Goal: Transaction & Acquisition: Book appointment/travel/reservation

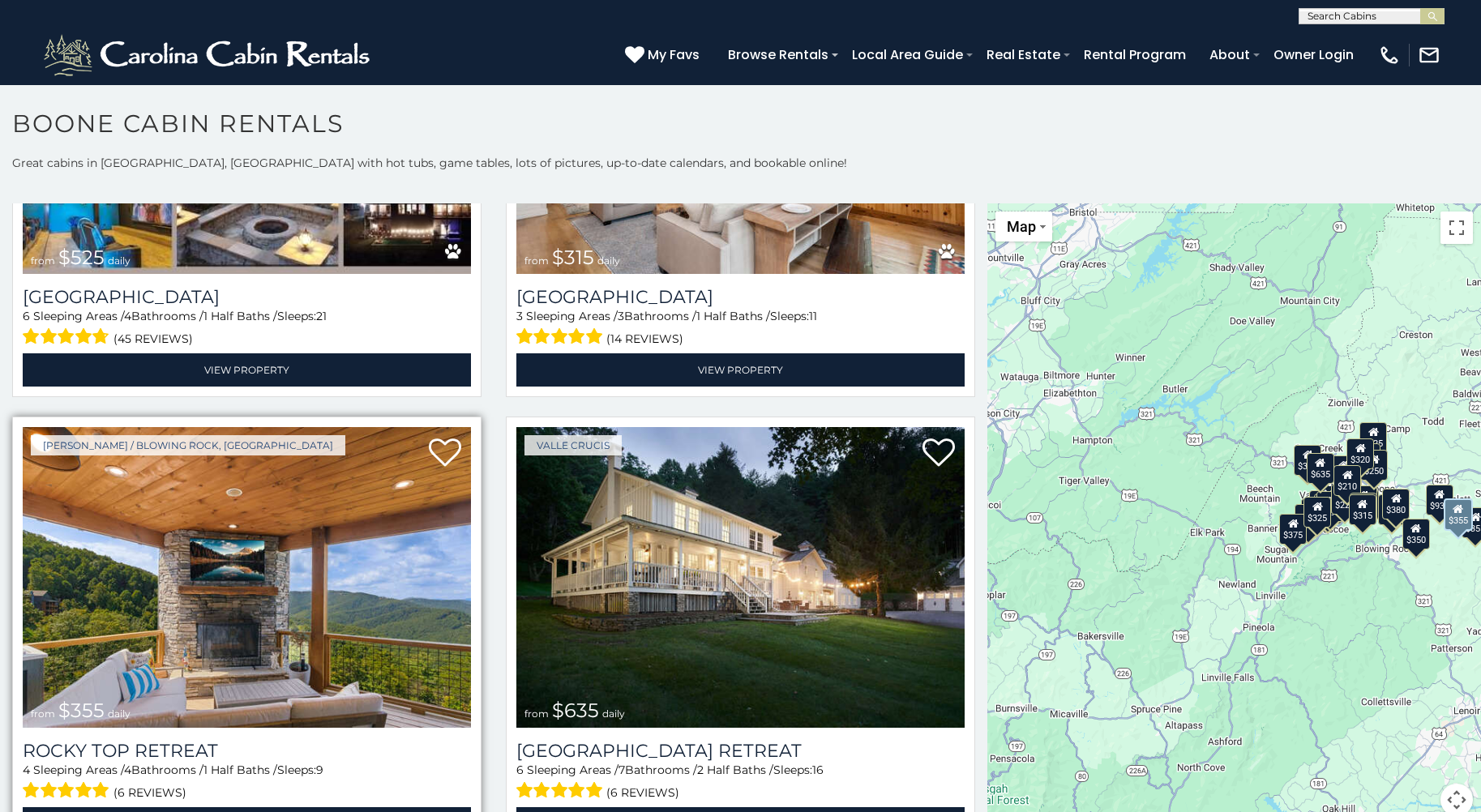
scroll to position [810, 0]
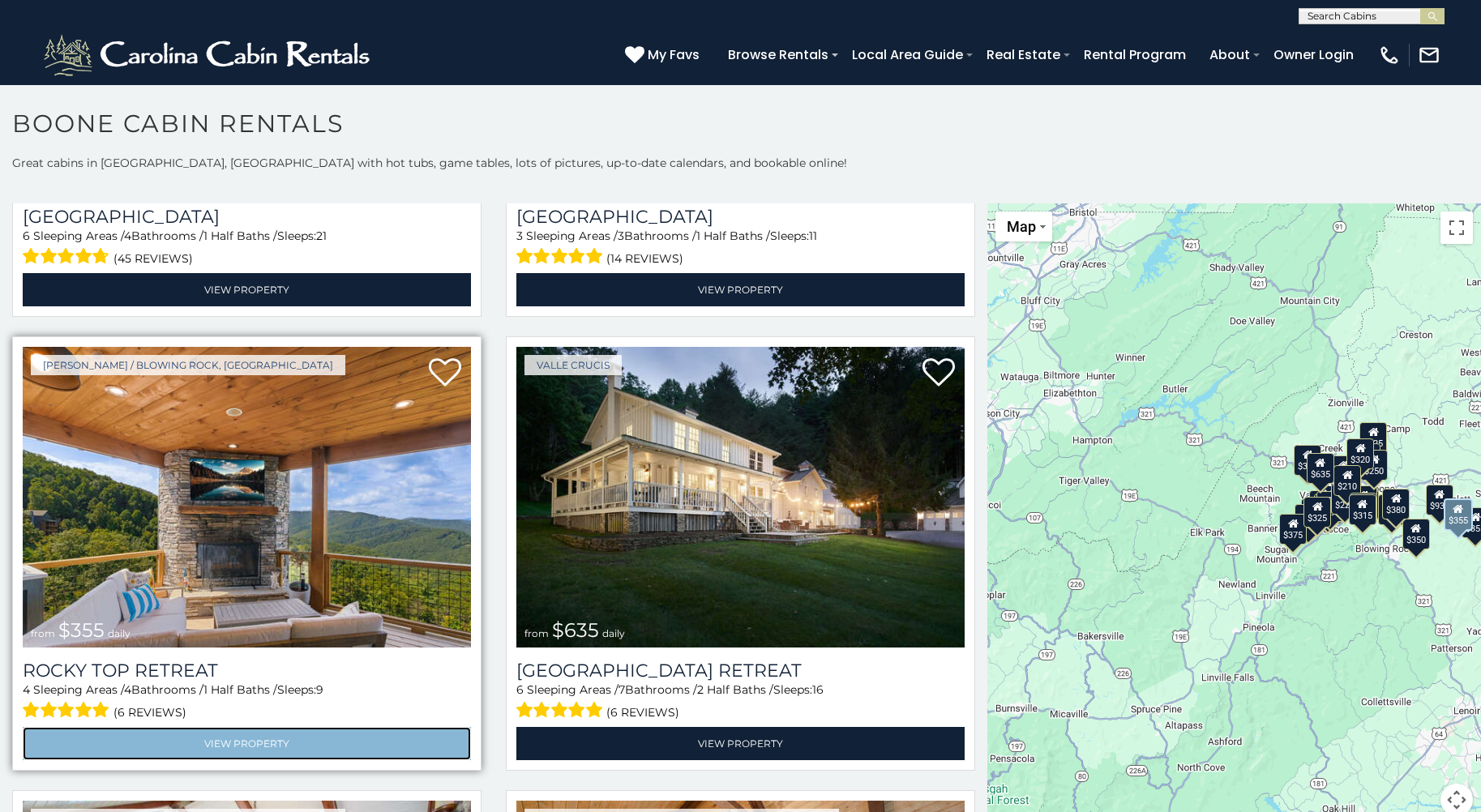
click at [246, 732] on link "View Property" at bounding box center [247, 743] width 448 height 34
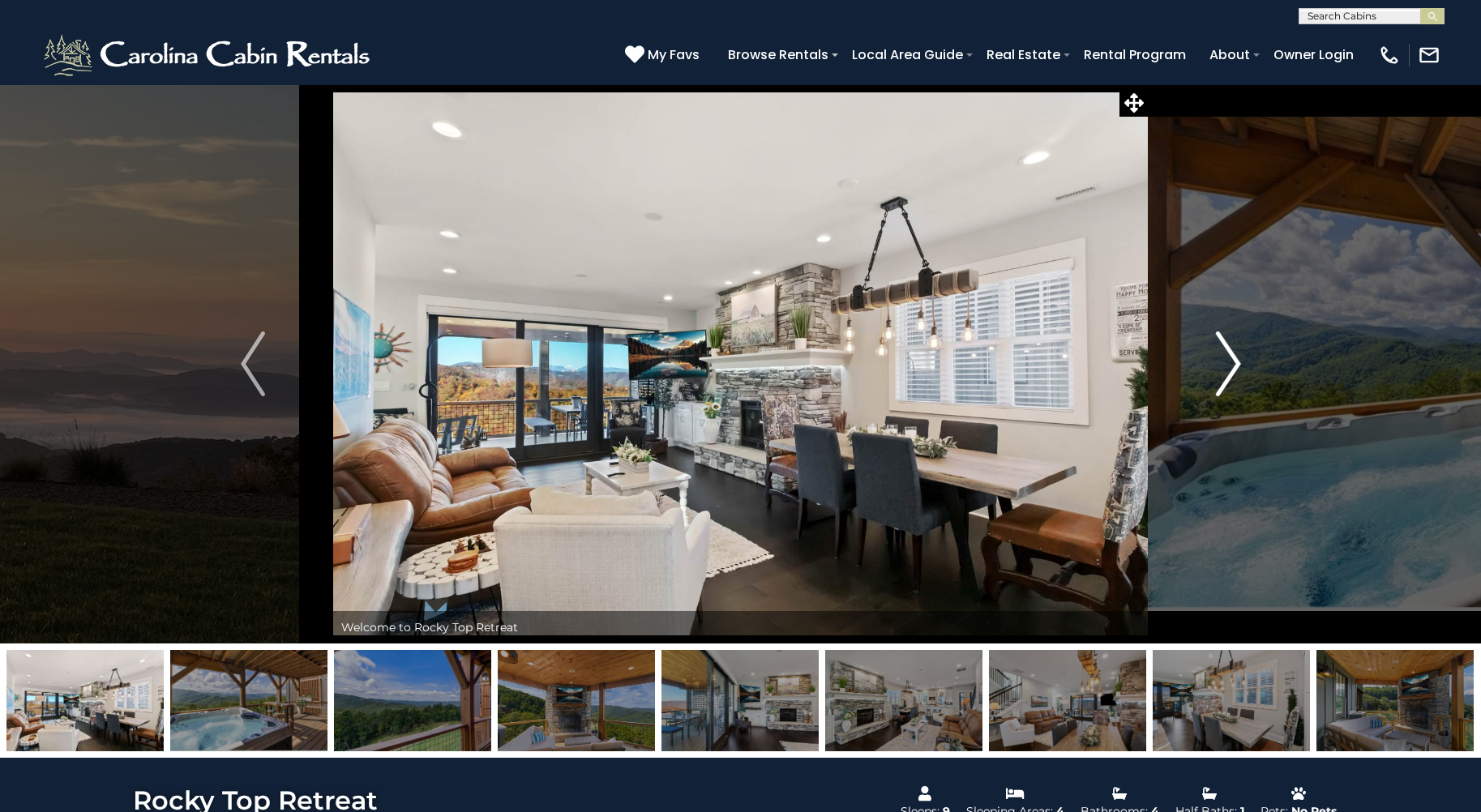
click at [1232, 364] on img "Next" at bounding box center [1228, 363] width 25 height 65
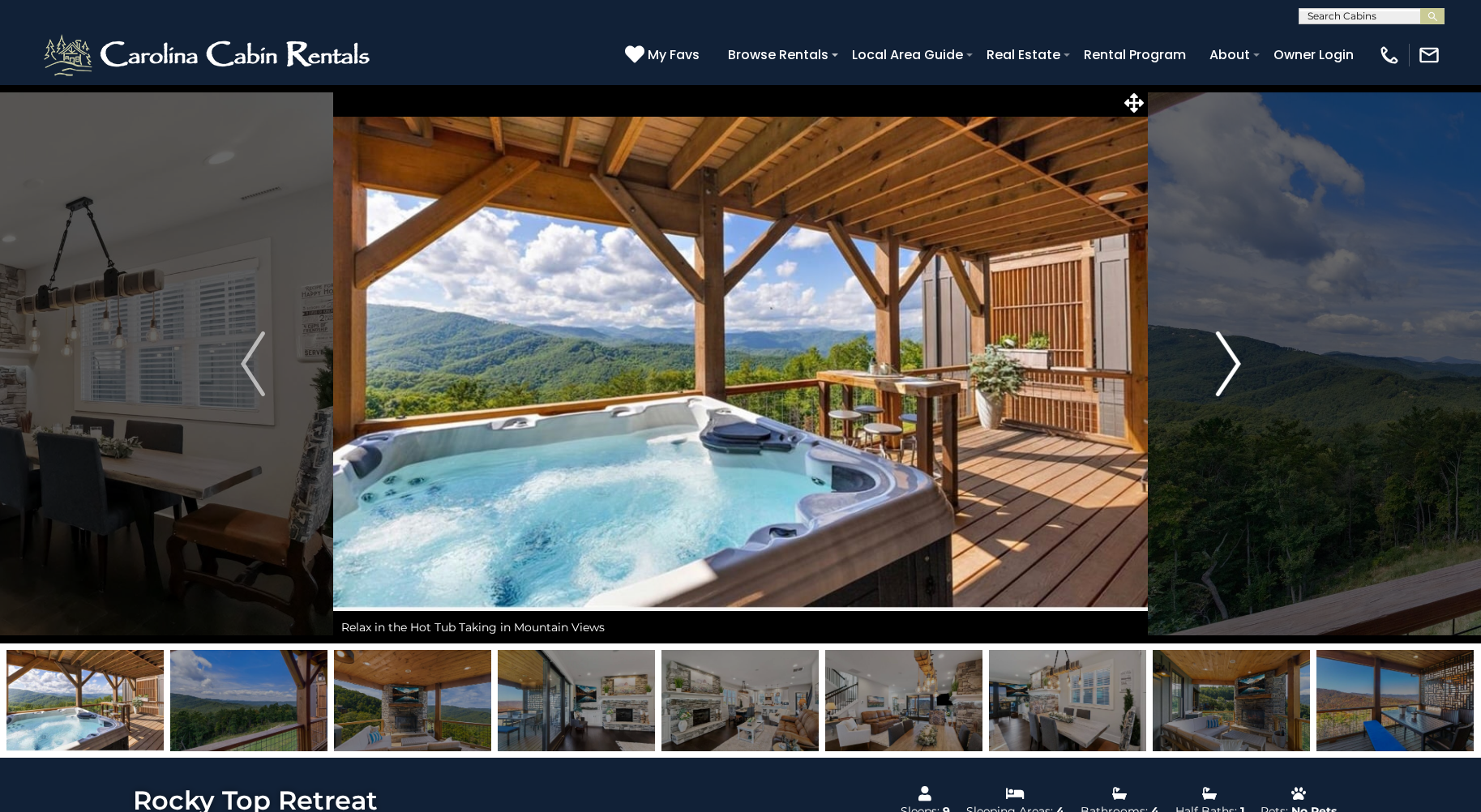
click at [1232, 364] on img "Next" at bounding box center [1228, 363] width 25 height 65
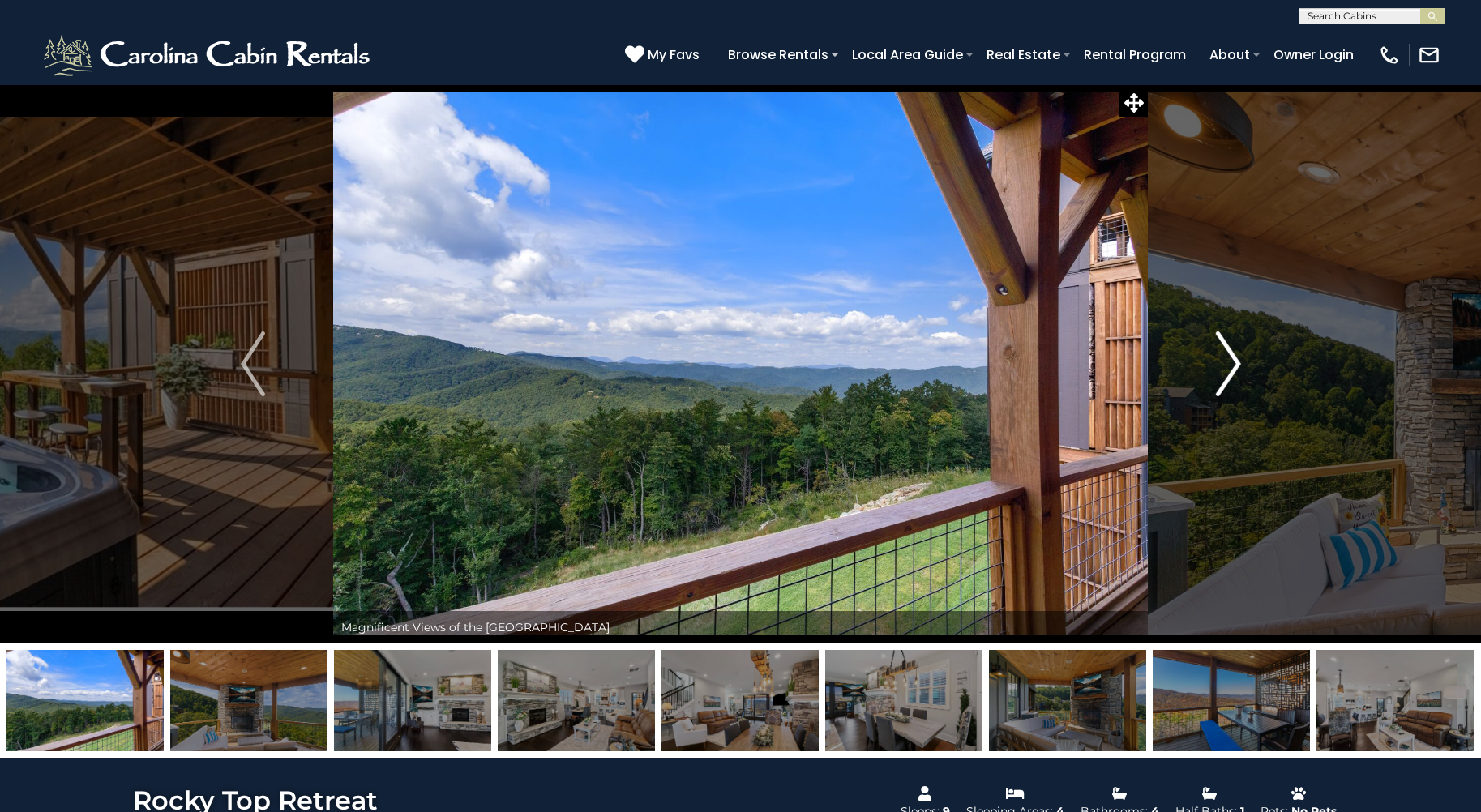
click at [1232, 364] on img "Next" at bounding box center [1228, 363] width 25 height 65
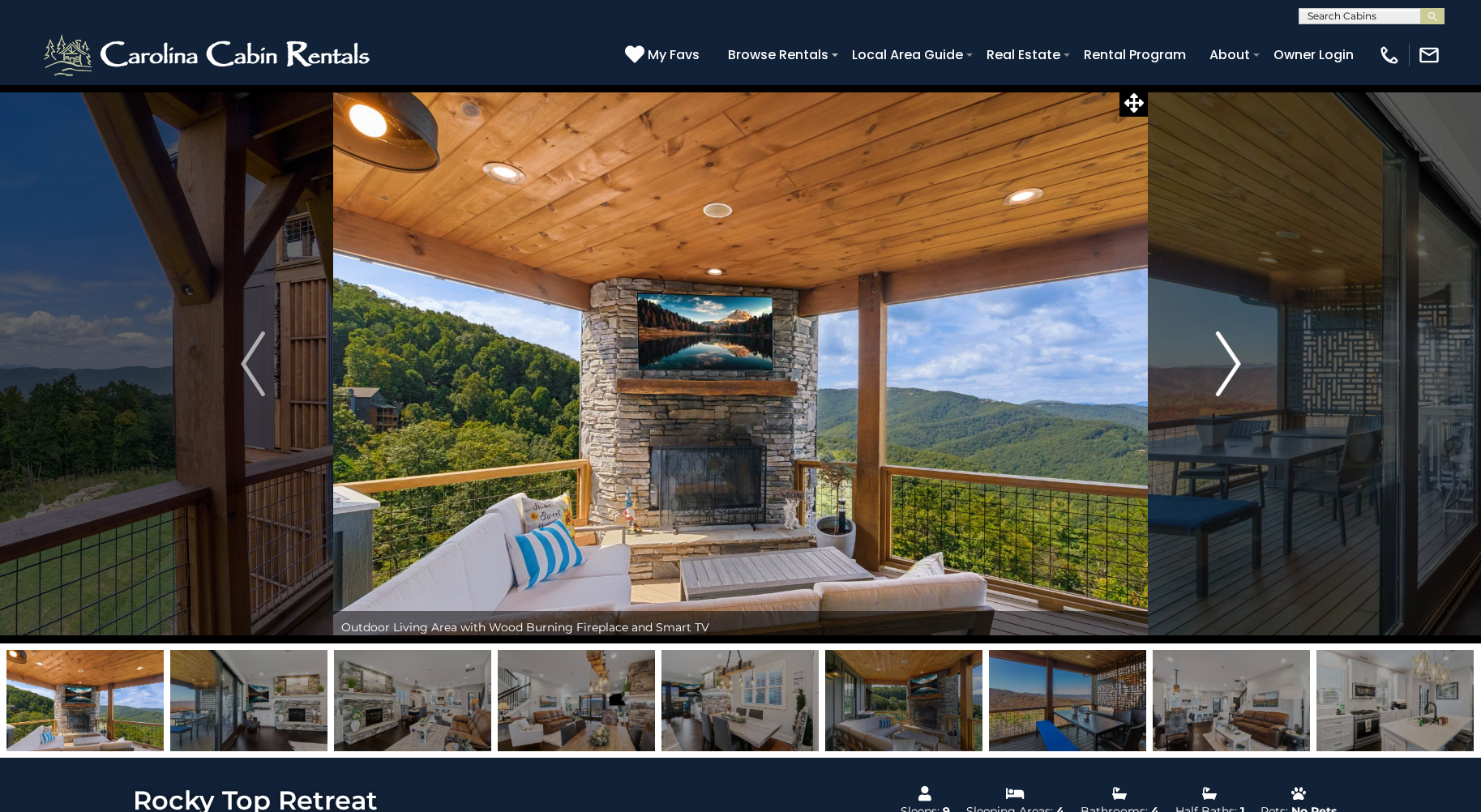
drag, startPoint x: 1232, startPoint y: 364, endPoint x: 1217, endPoint y: 357, distance: 16.6
click at [1217, 357] on img "Next" at bounding box center [1228, 363] width 25 height 65
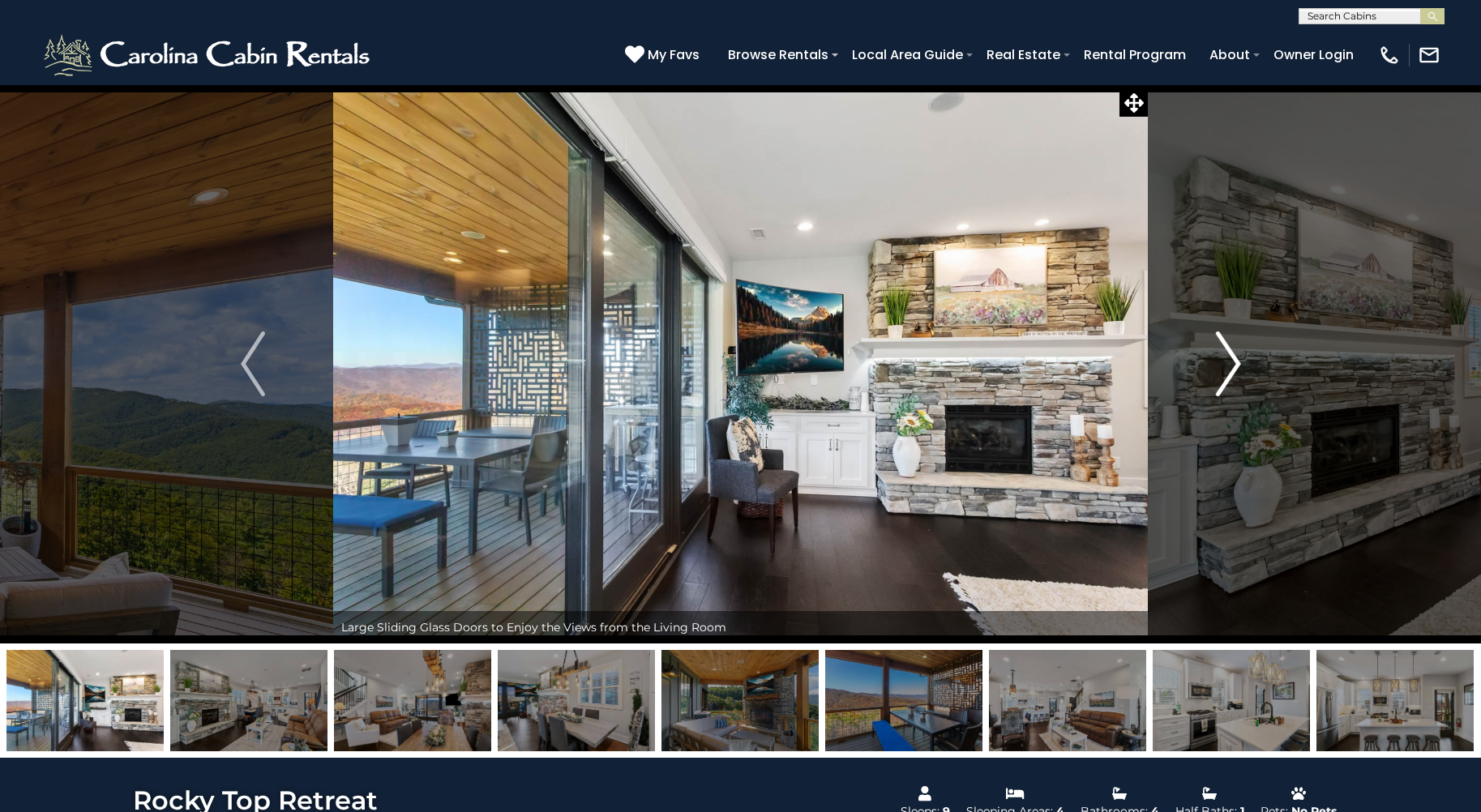
click at [1218, 357] on img "Next" at bounding box center [1228, 363] width 25 height 65
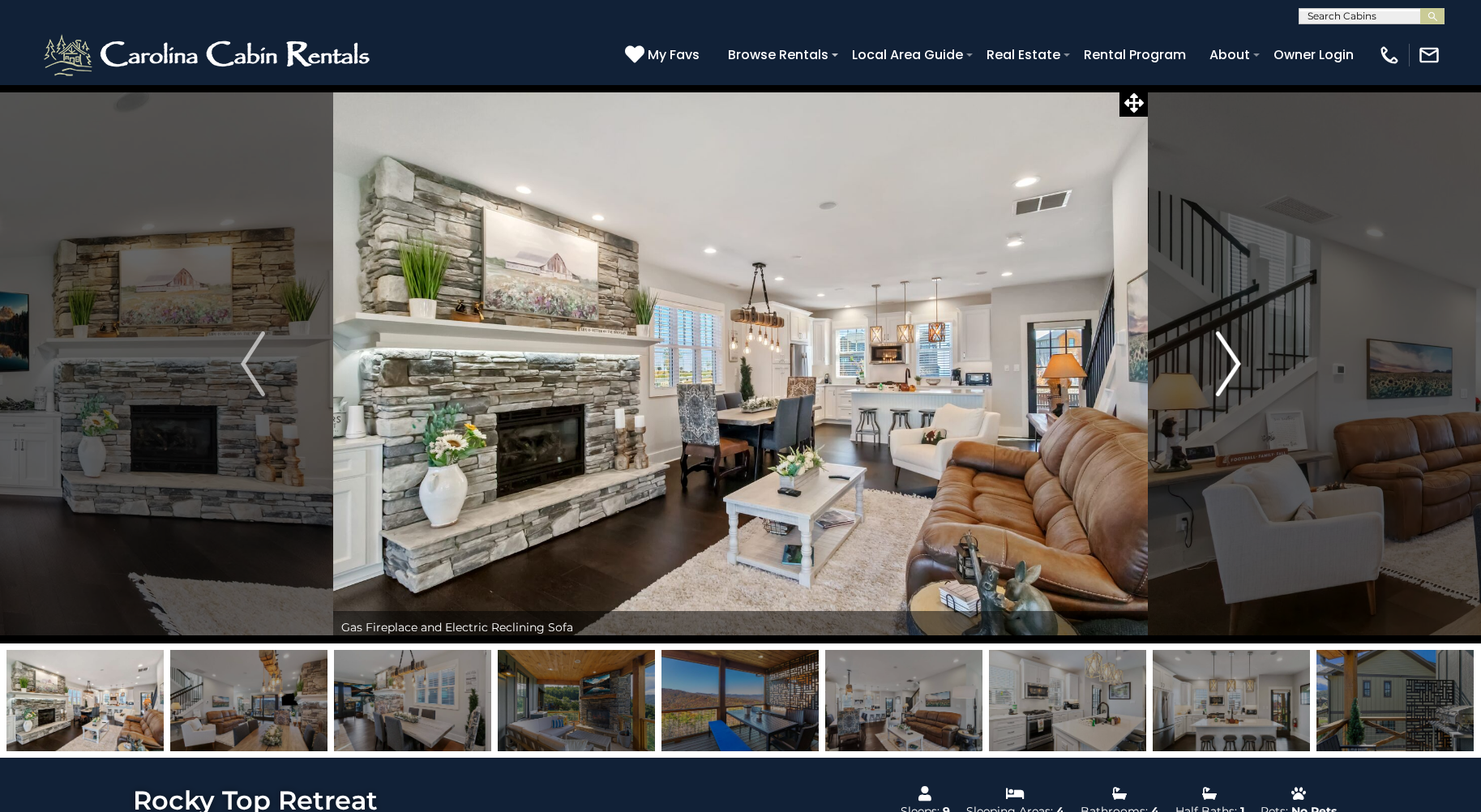
click at [1229, 360] on img "Next" at bounding box center [1228, 363] width 25 height 65
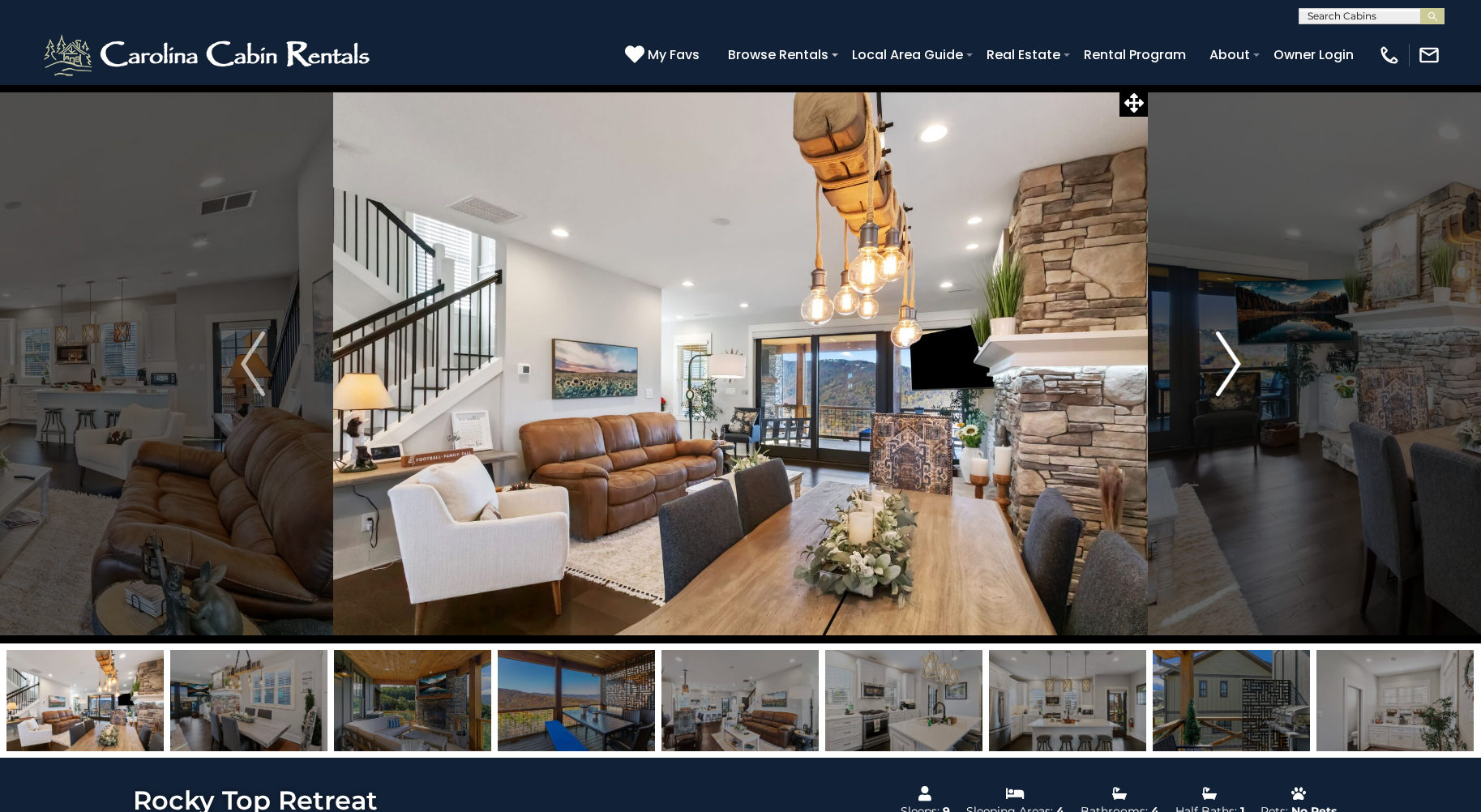
click at [1229, 360] on img "Next" at bounding box center [1228, 363] width 25 height 65
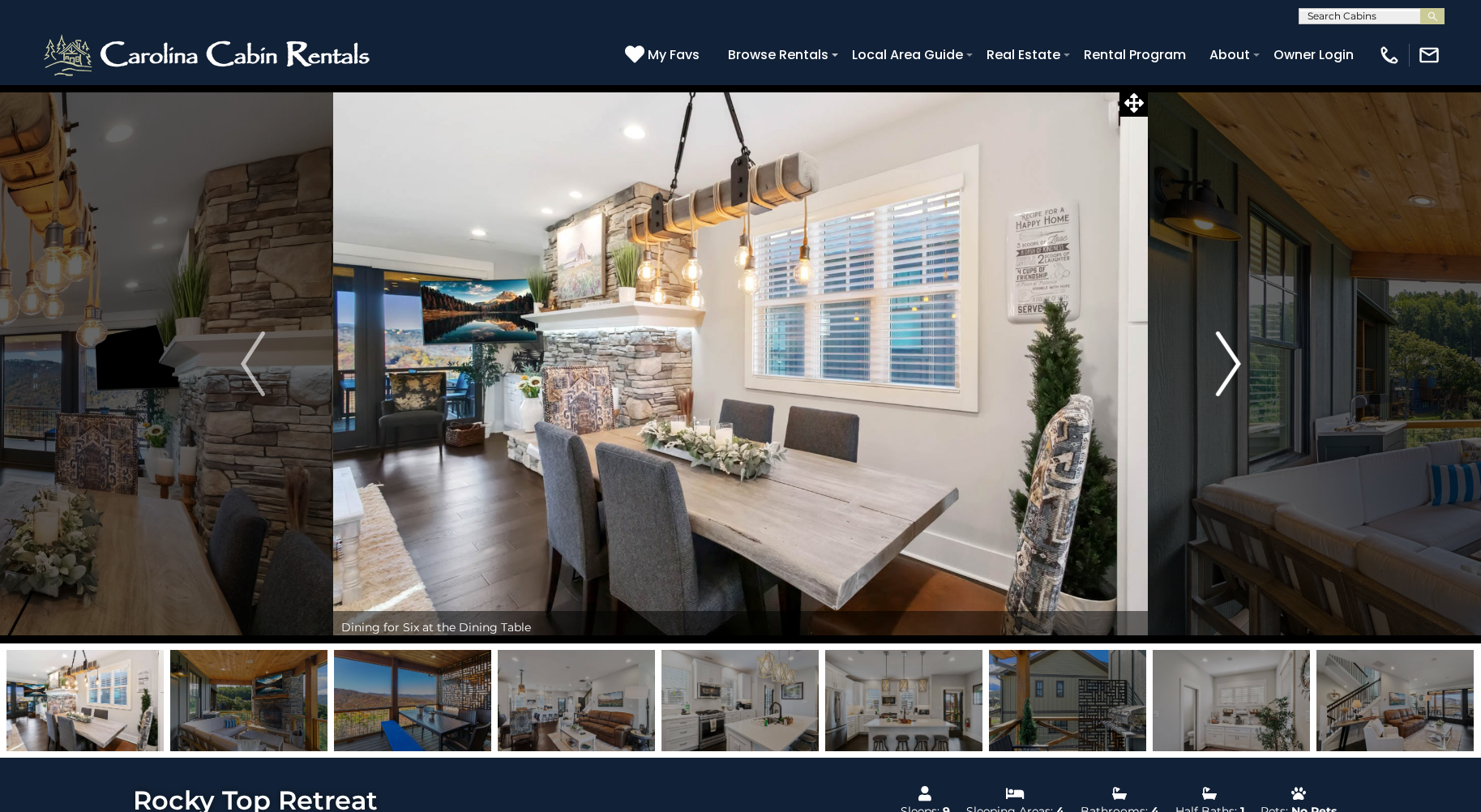
click at [1229, 360] on img "Next" at bounding box center [1228, 363] width 25 height 65
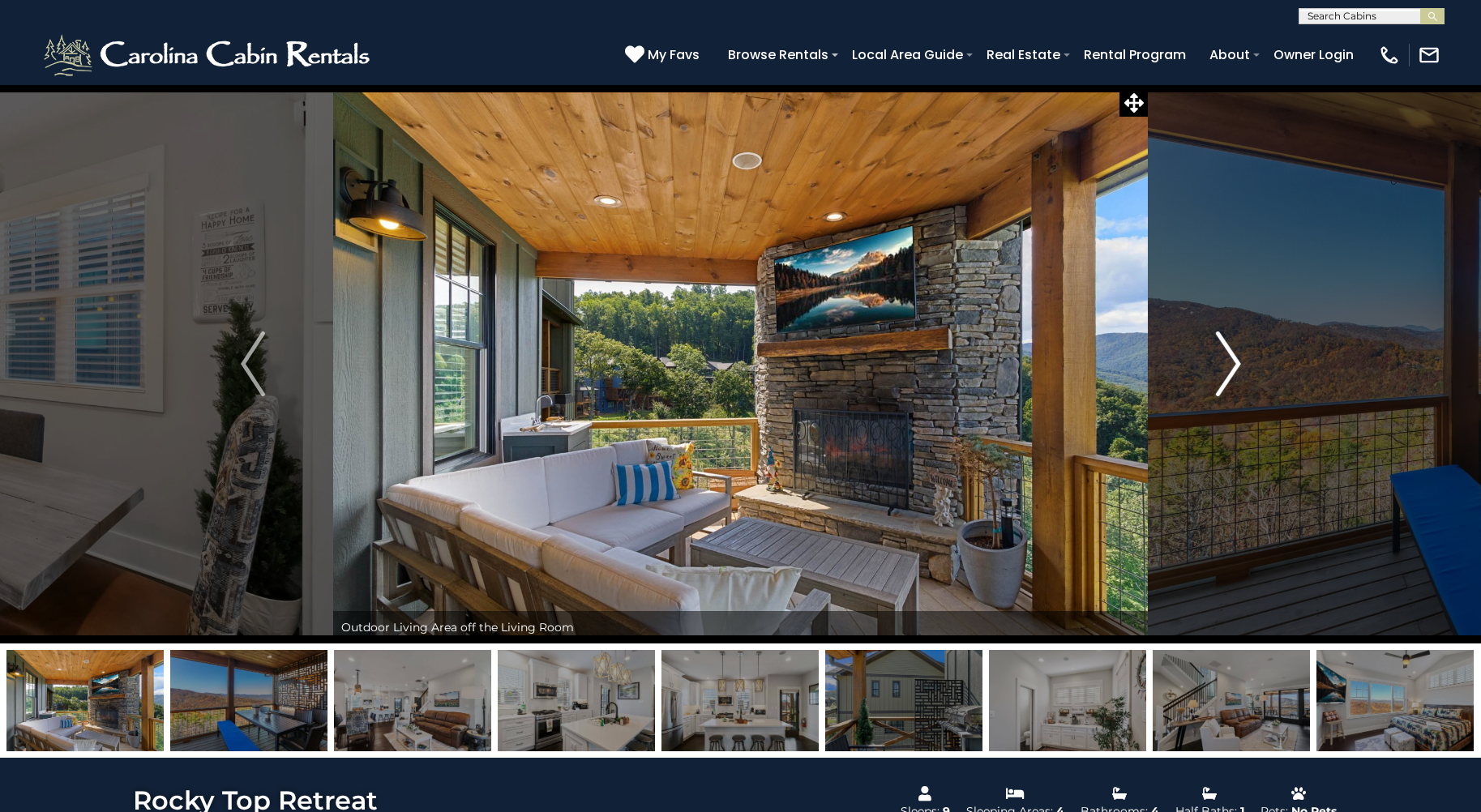
click at [1231, 364] on img "Next" at bounding box center [1228, 363] width 25 height 65
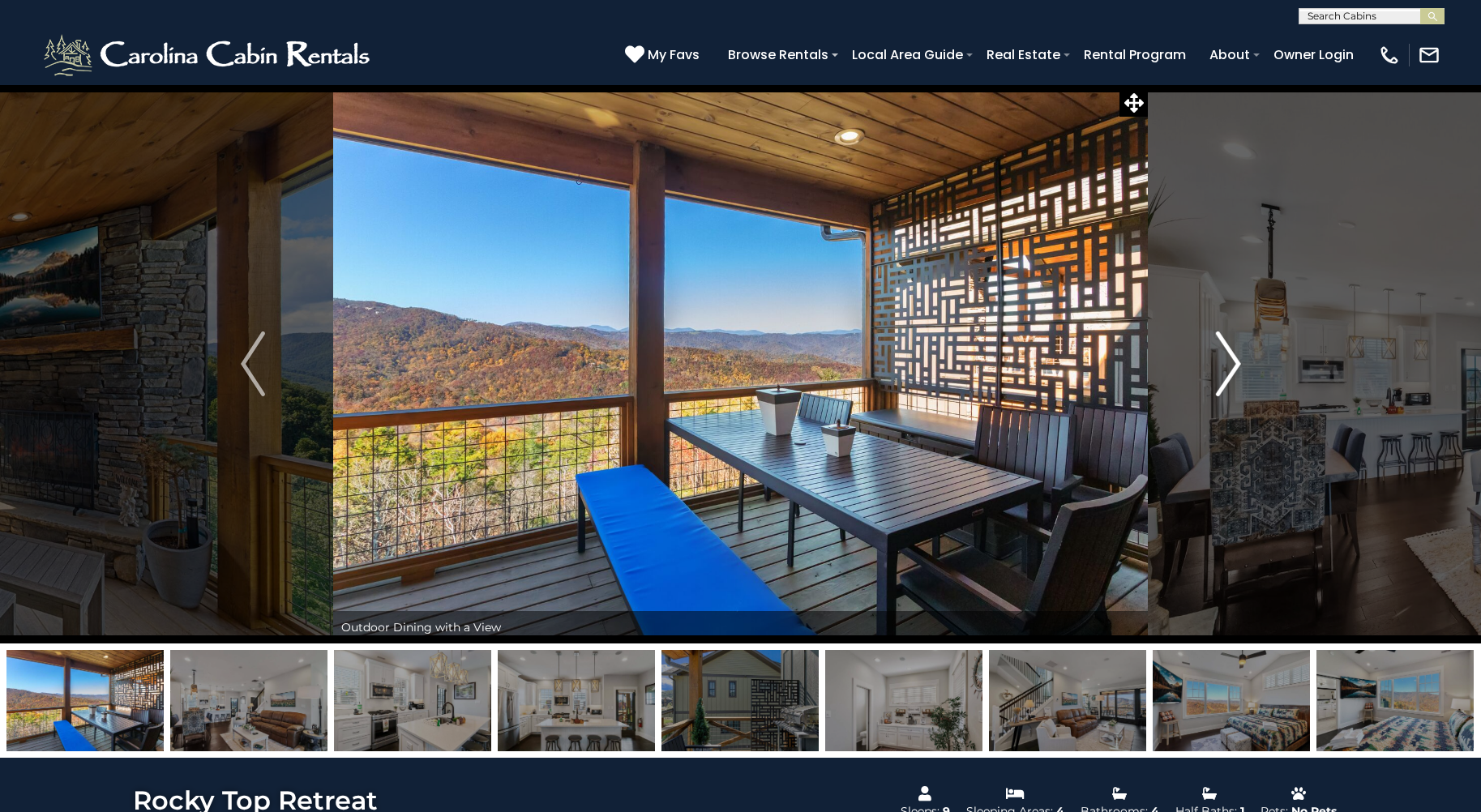
click at [1231, 364] on img "Next" at bounding box center [1228, 363] width 25 height 65
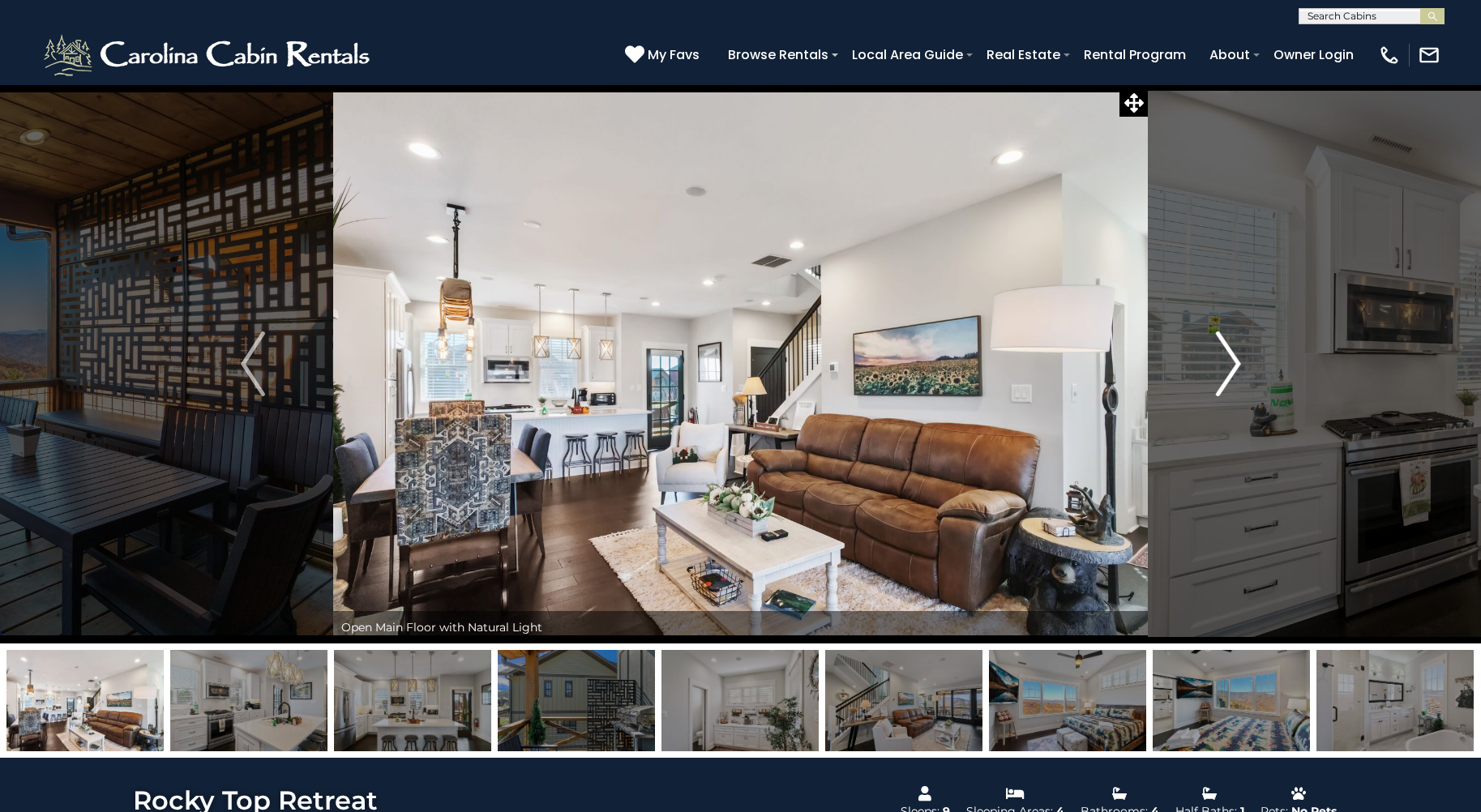
click at [1231, 364] on img "Next" at bounding box center [1228, 363] width 25 height 65
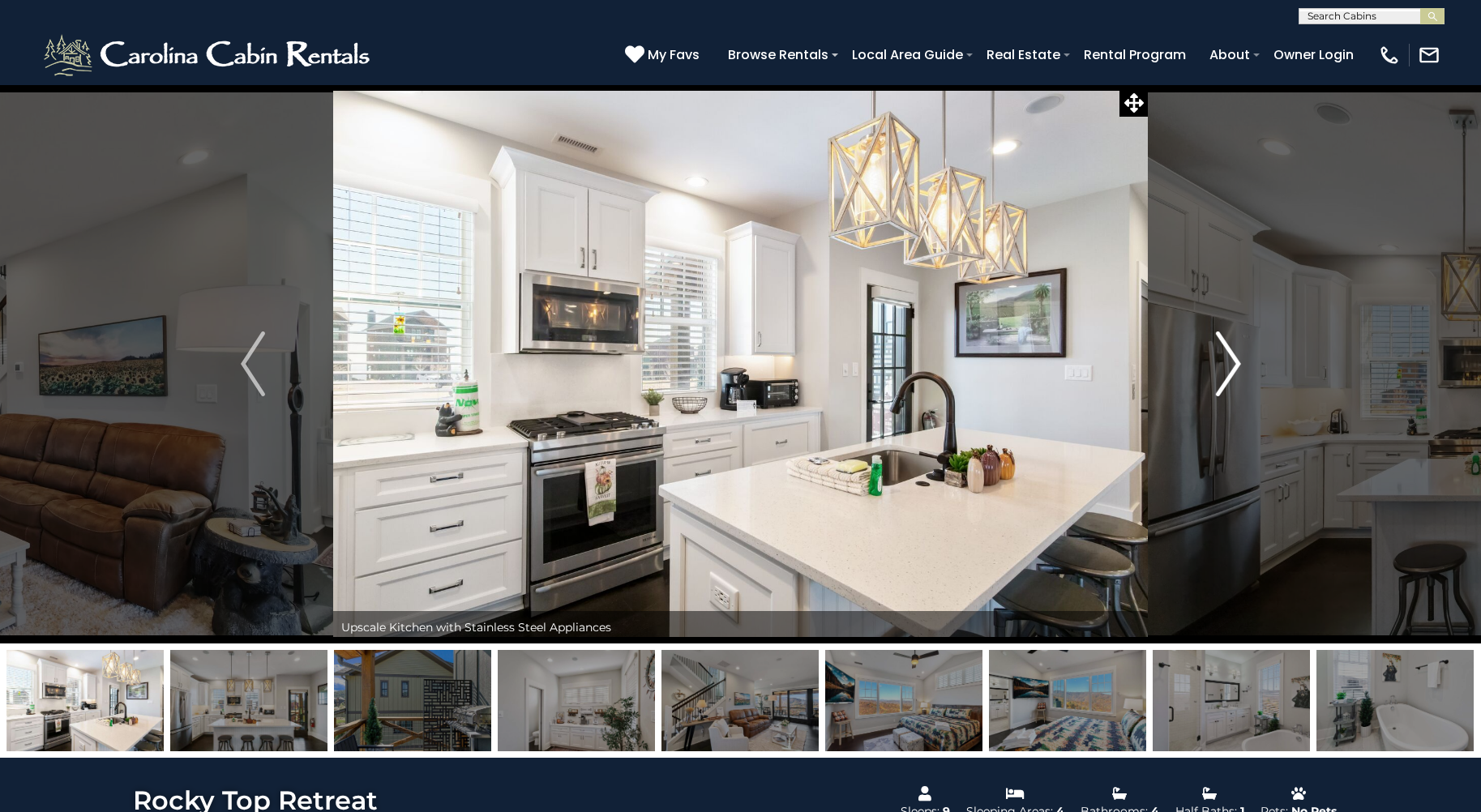
click at [1231, 366] on img "Next" at bounding box center [1228, 363] width 25 height 65
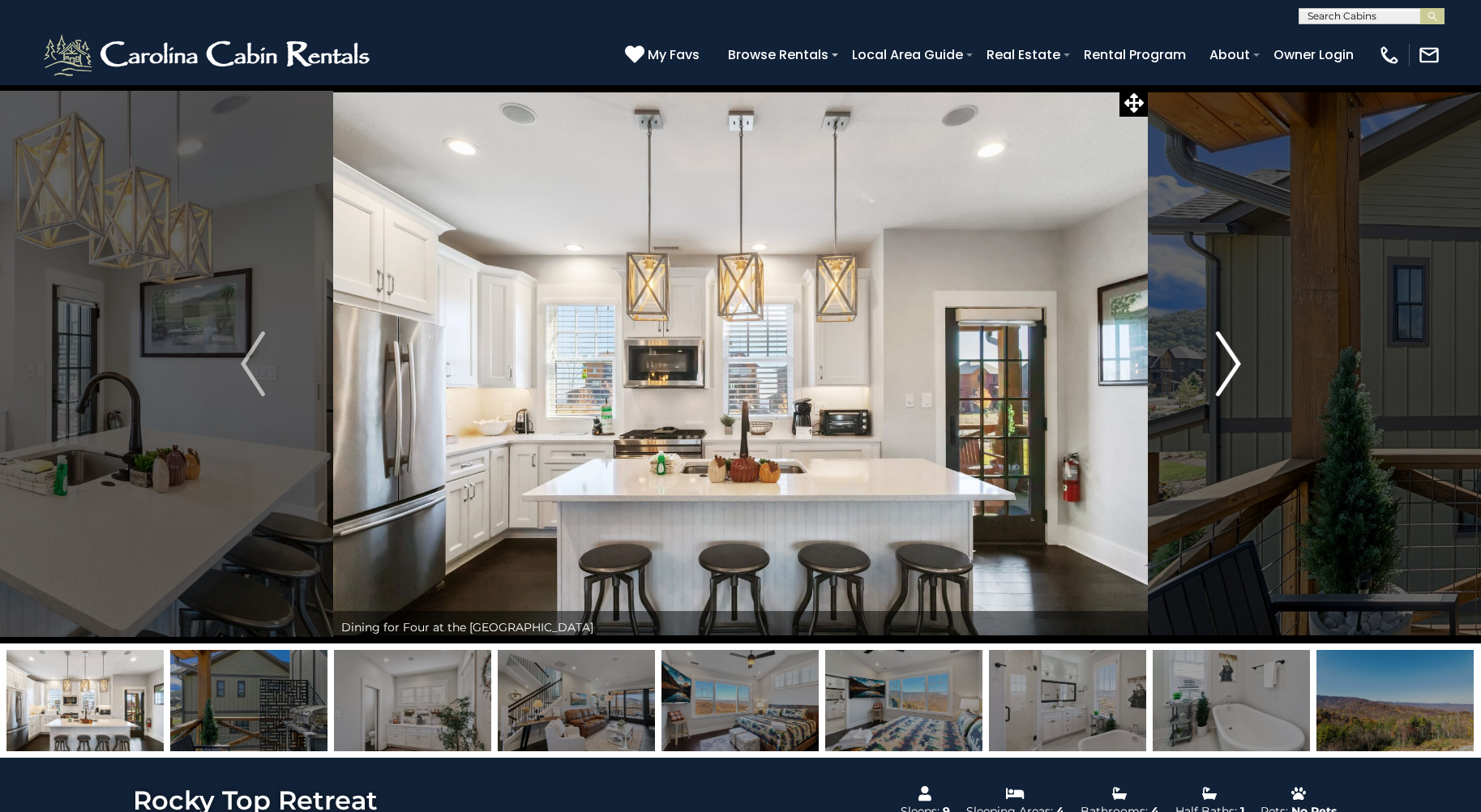
click at [1231, 366] on img "Next" at bounding box center [1228, 363] width 25 height 65
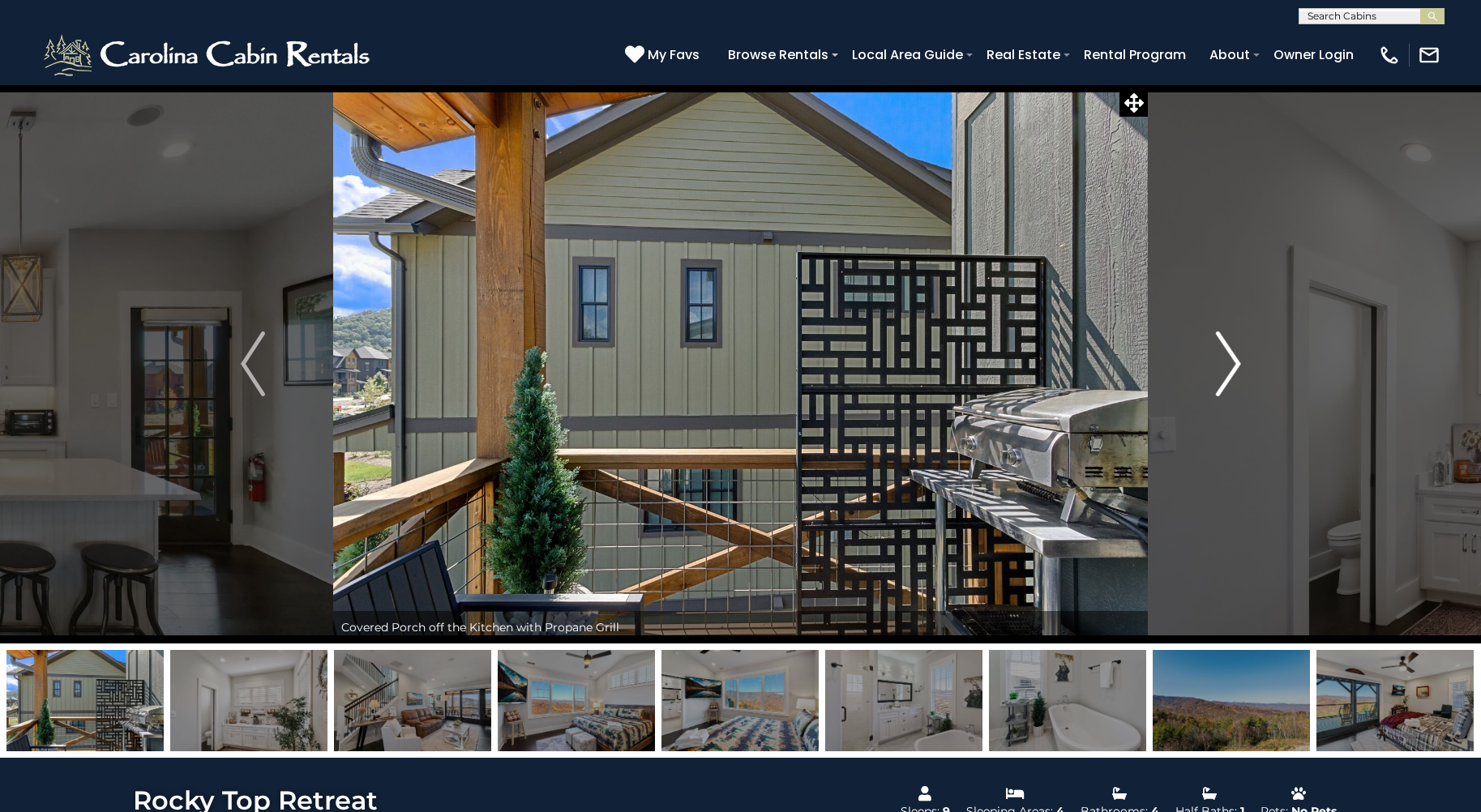
click at [1231, 366] on img "Next" at bounding box center [1228, 363] width 25 height 65
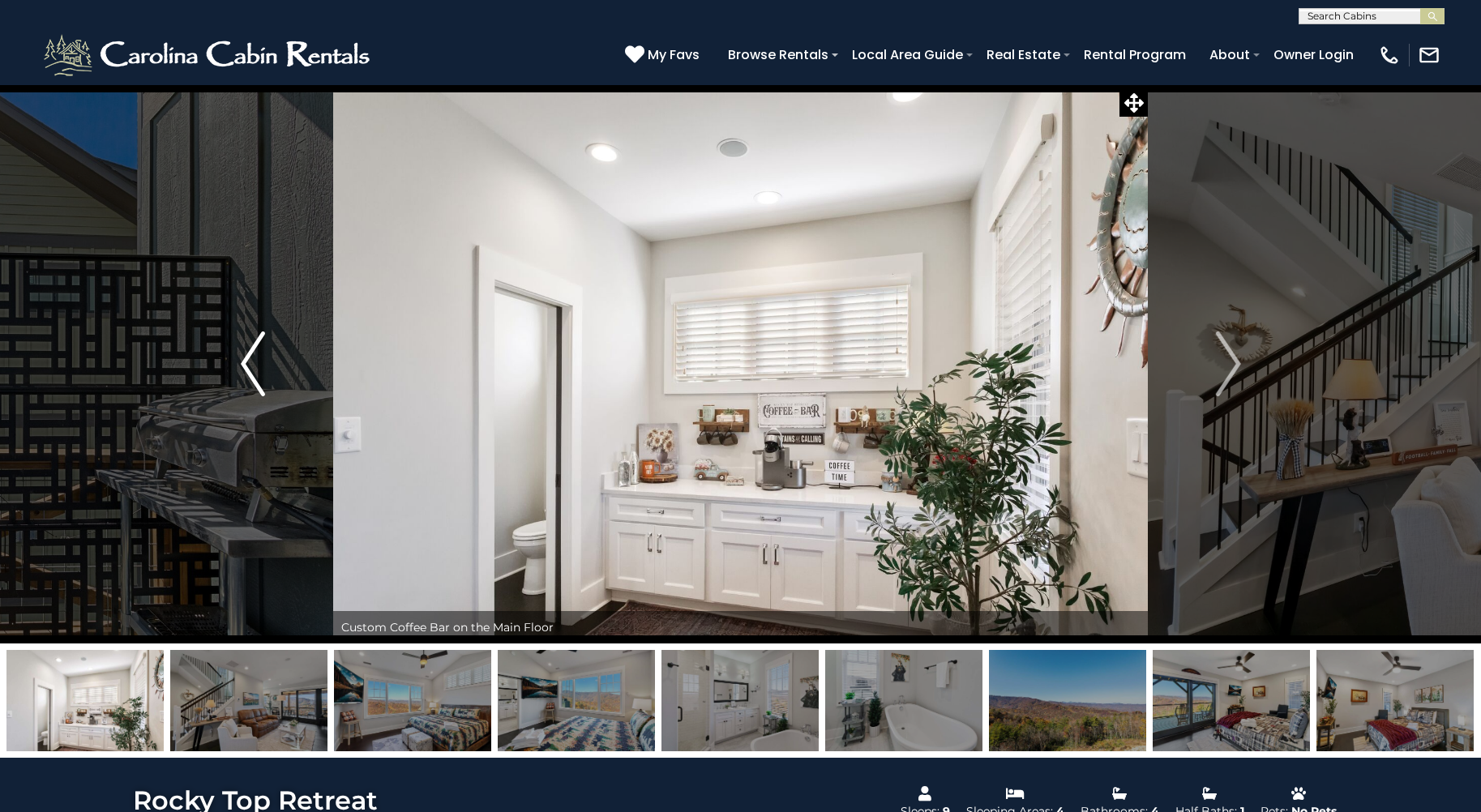
click at [250, 361] on img "Previous" at bounding box center [253, 363] width 25 height 65
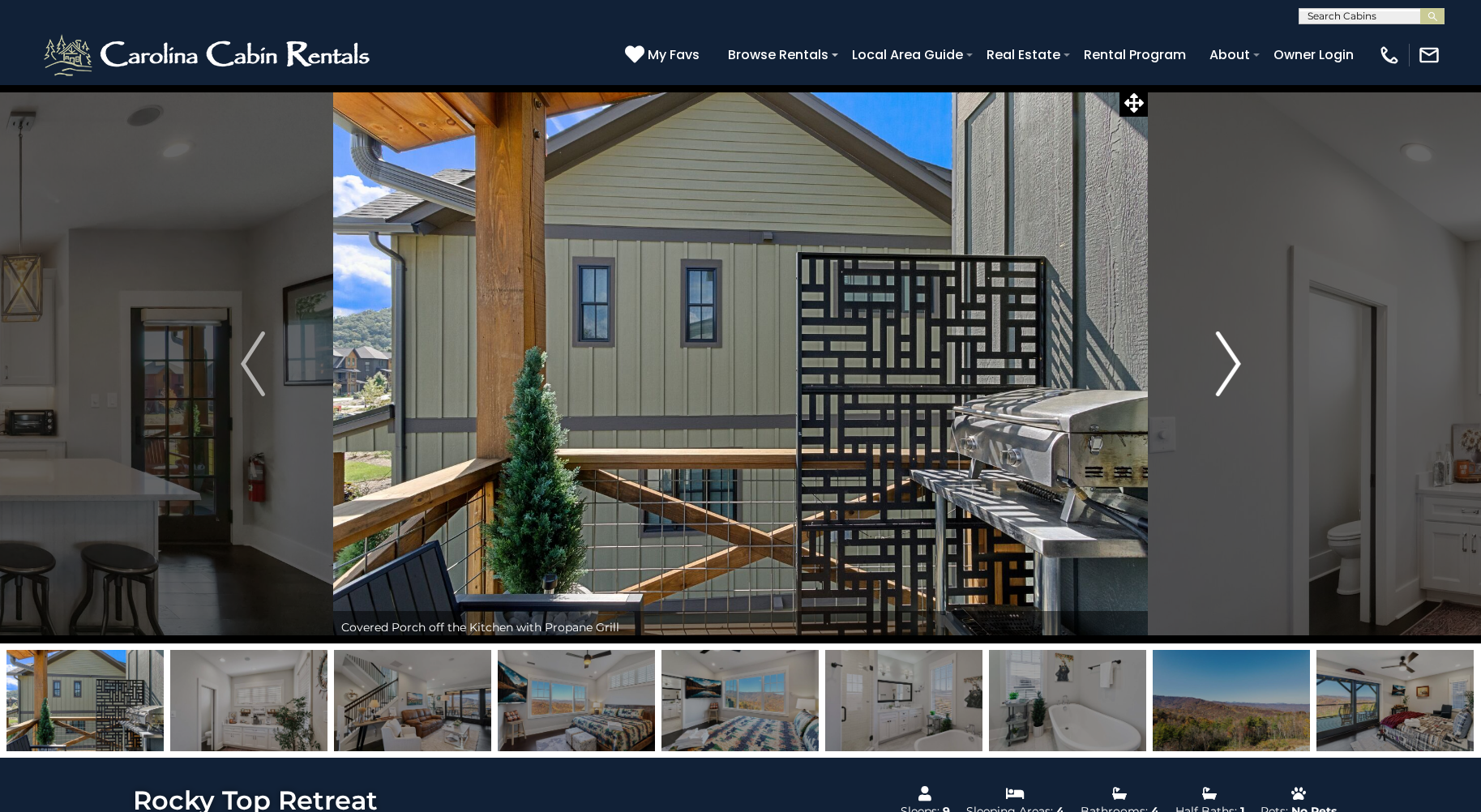
click at [1228, 362] on img "Next" at bounding box center [1228, 363] width 25 height 65
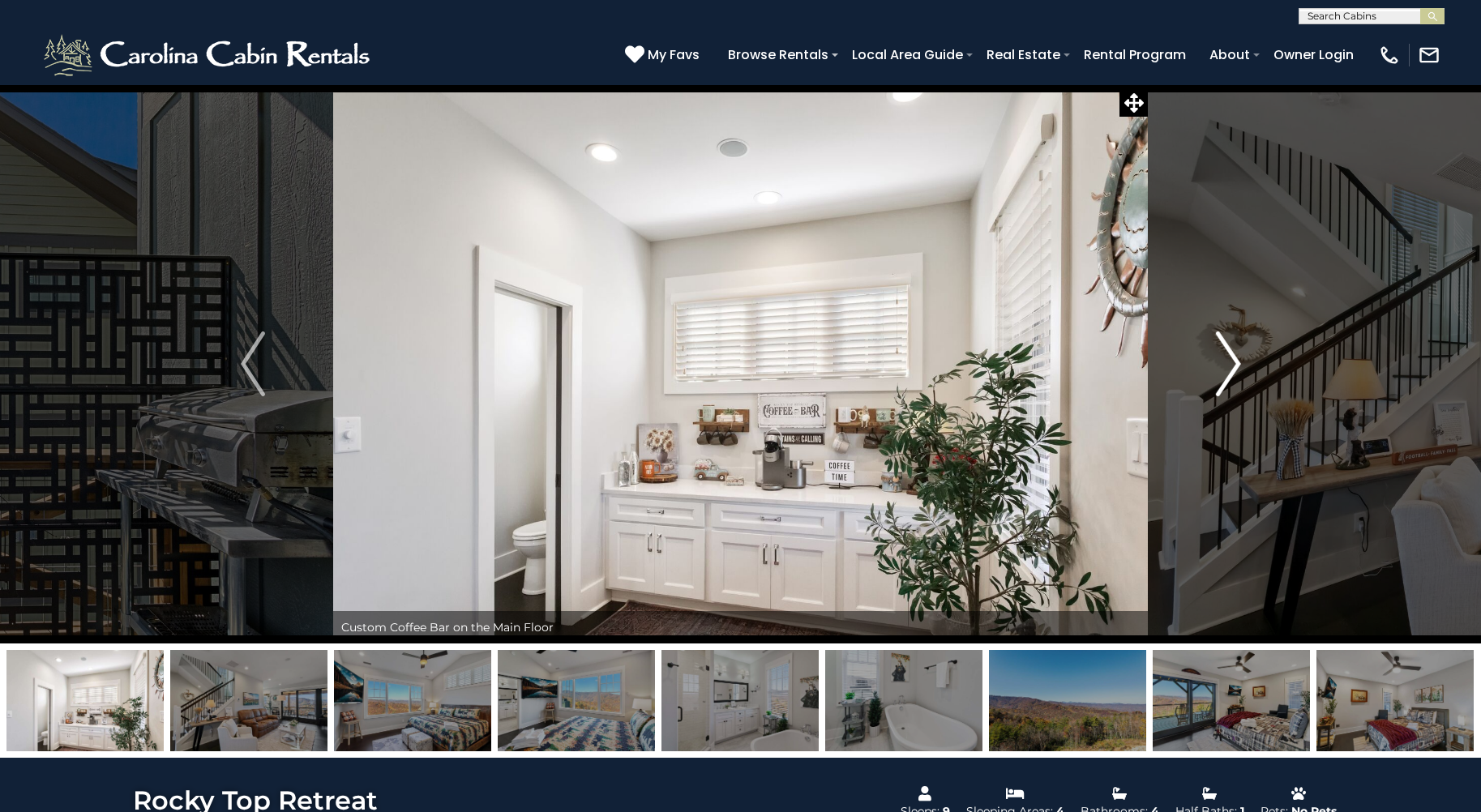
click at [1229, 366] on img "Next" at bounding box center [1228, 363] width 25 height 65
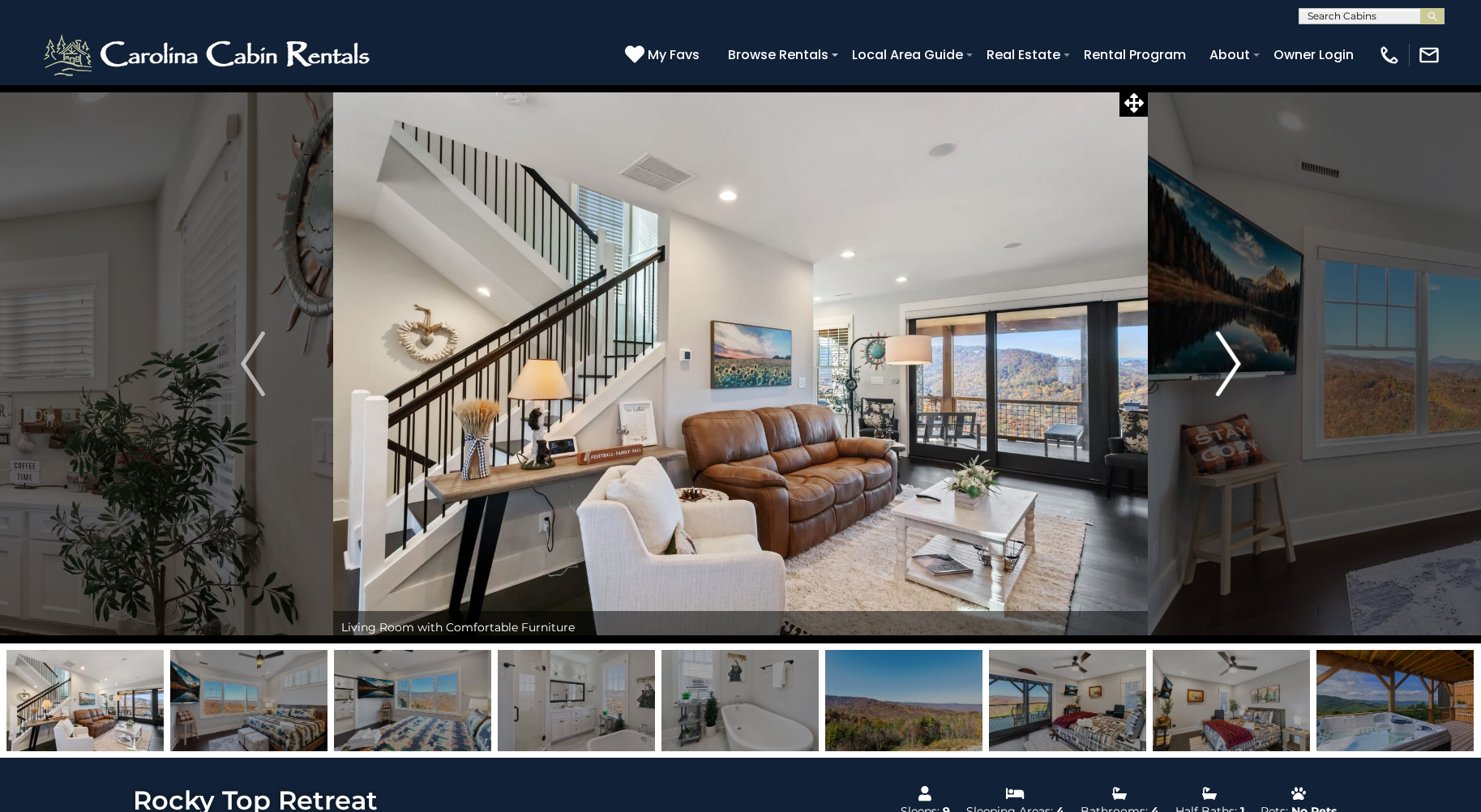
click at [1238, 361] on img "Next" at bounding box center [1228, 363] width 25 height 65
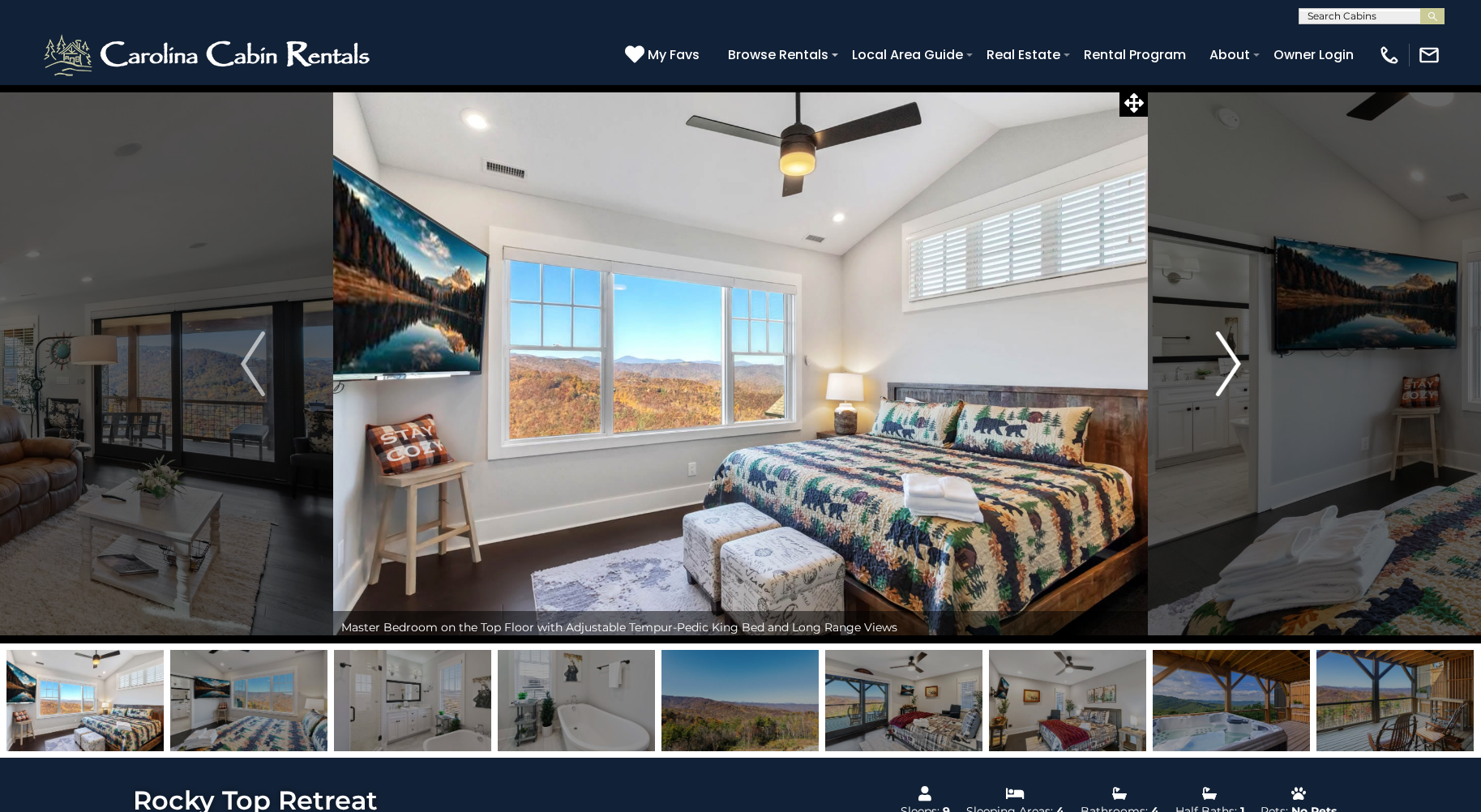
click at [1234, 362] on img "Next" at bounding box center [1228, 363] width 25 height 65
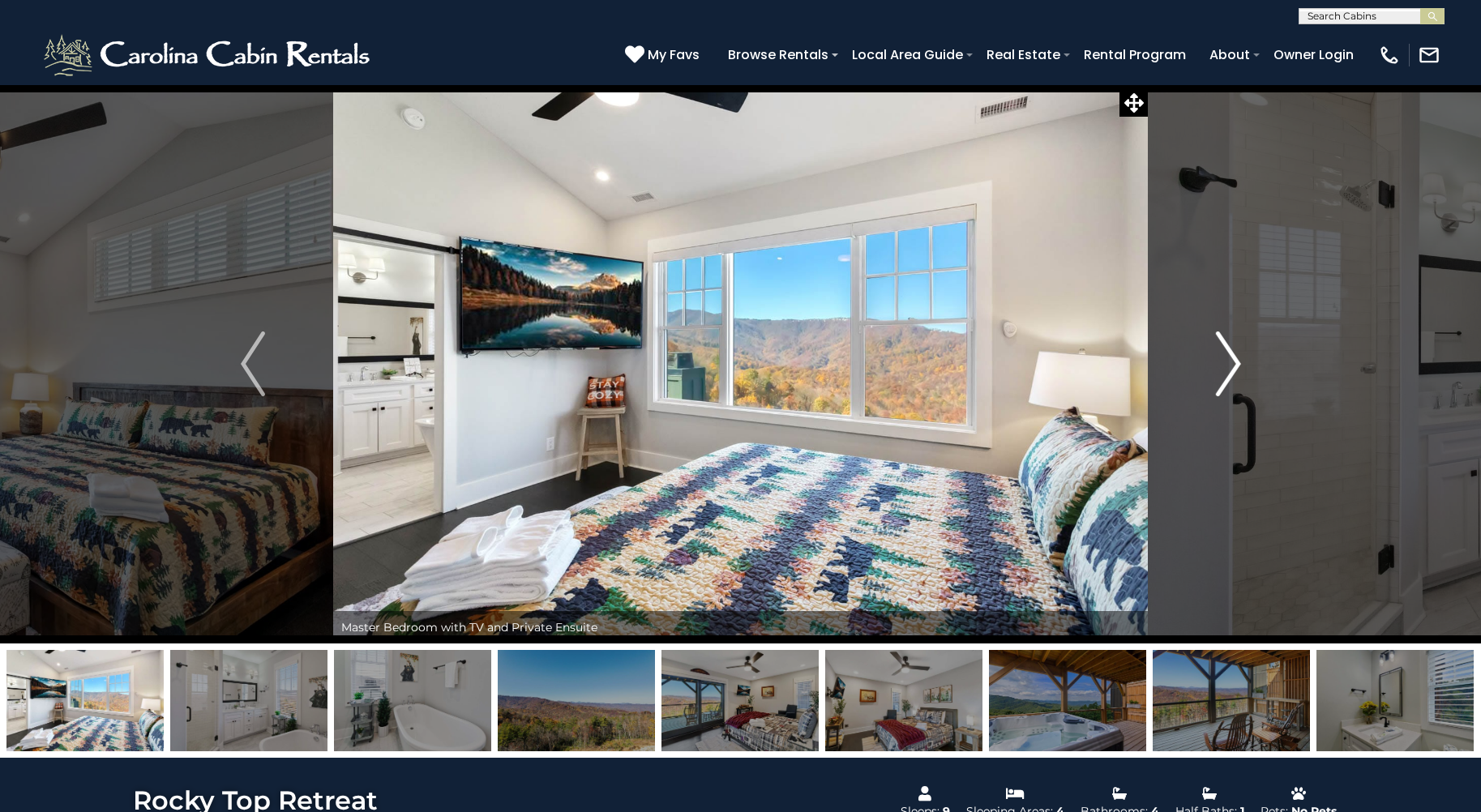
click at [1234, 362] on img "Next" at bounding box center [1228, 363] width 25 height 65
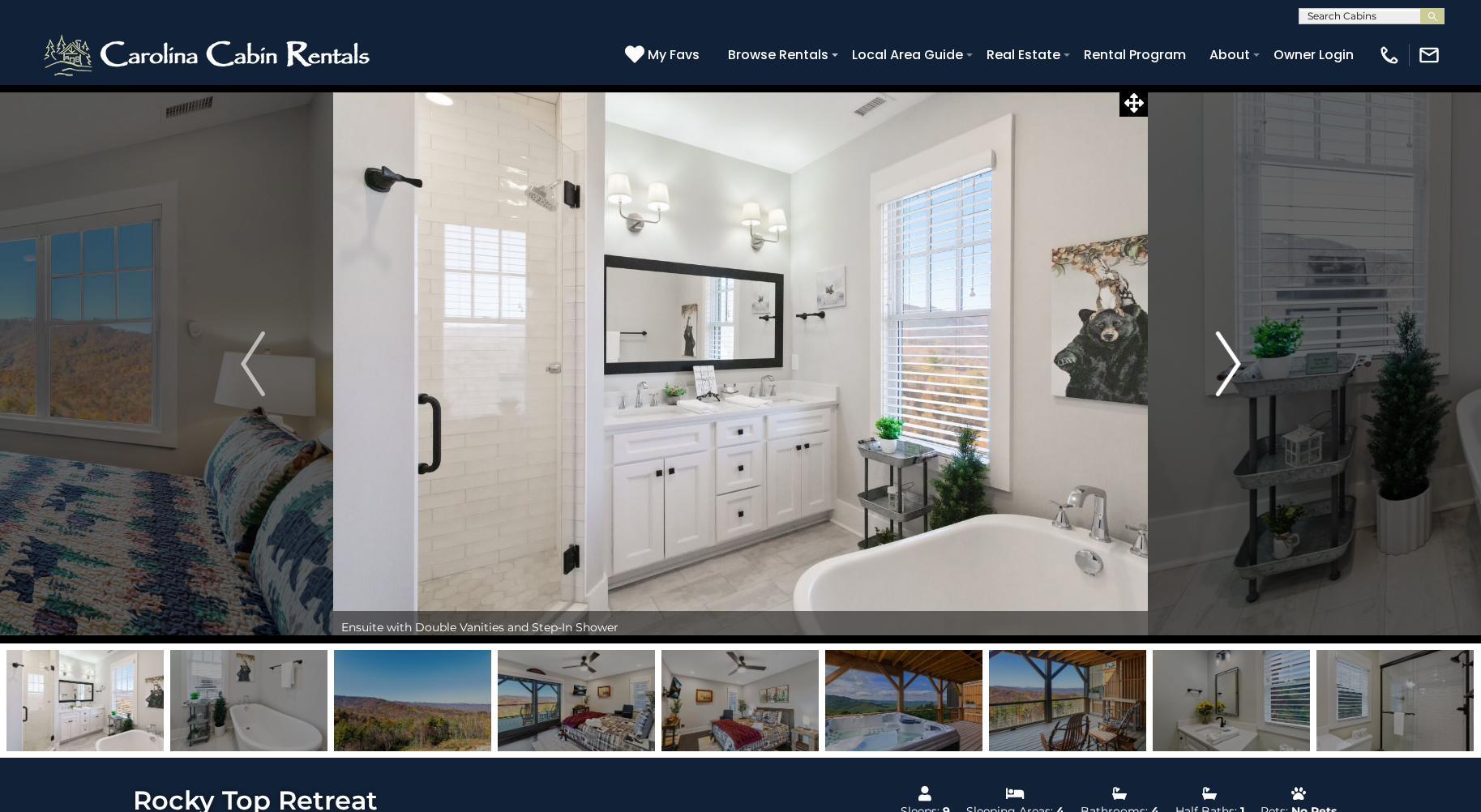
click at [1234, 362] on img "Next" at bounding box center [1228, 363] width 25 height 65
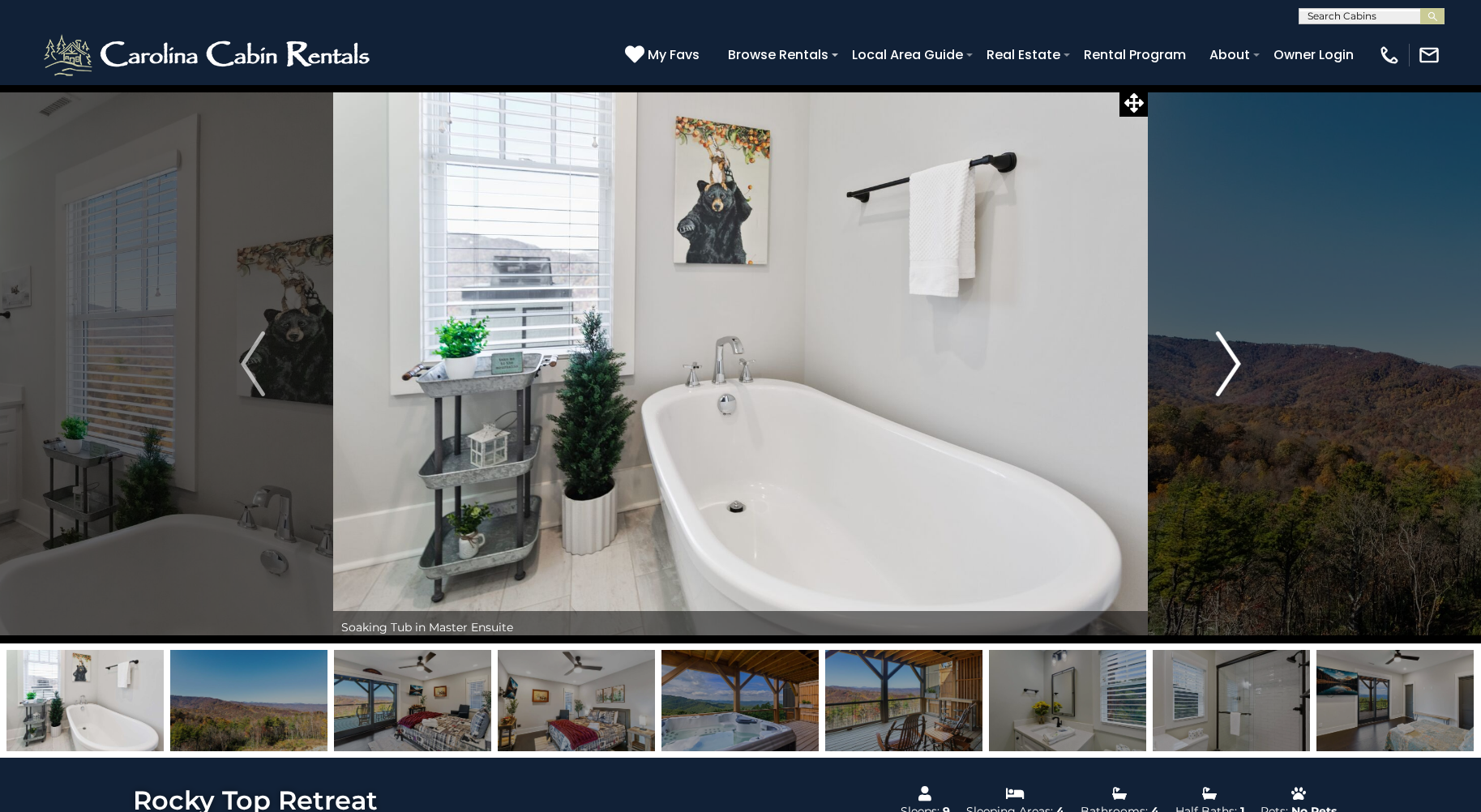
click at [1231, 364] on img "Next" at bounding box center [1228, 363] width 25 height 65
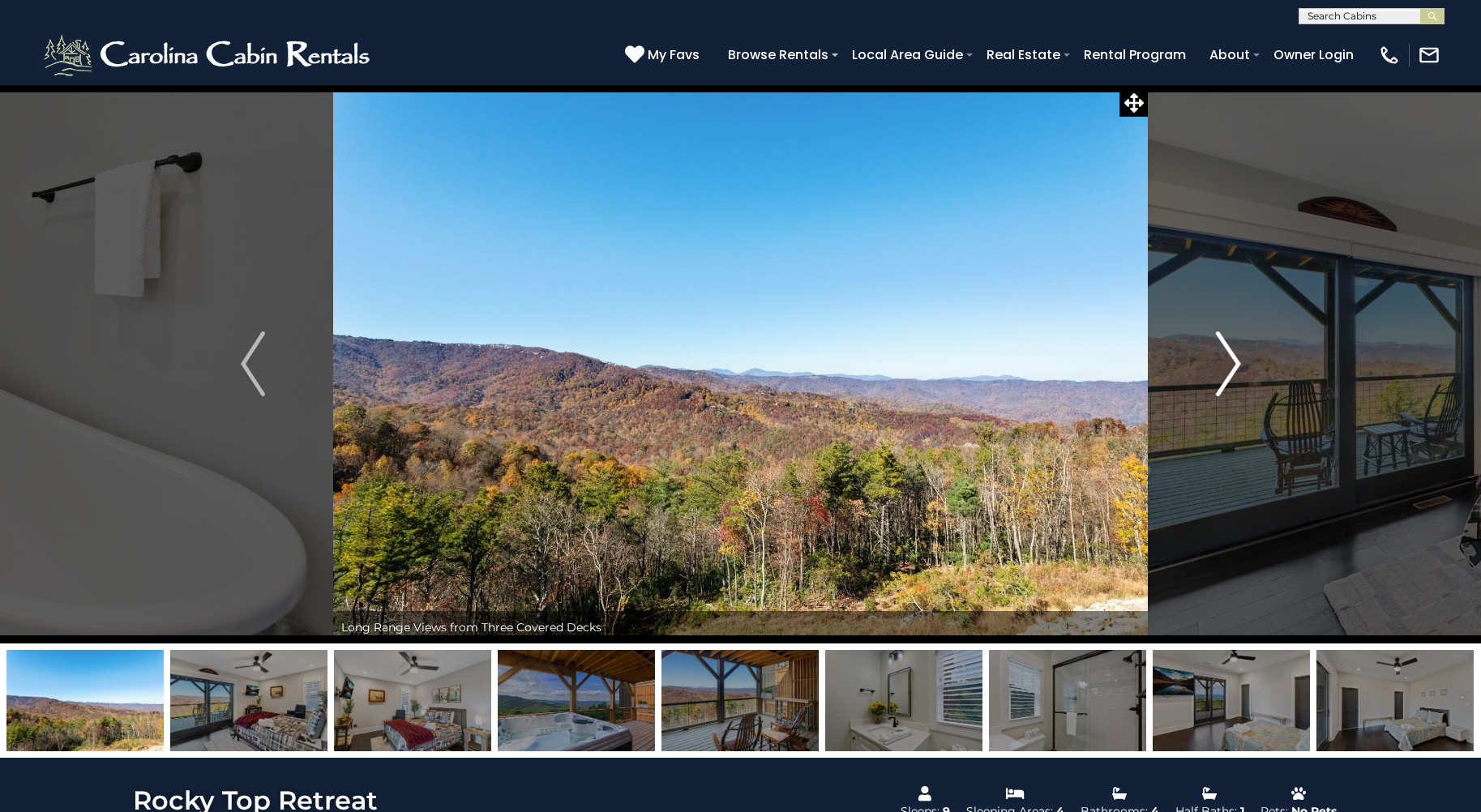
click at [1229, 362] on img "Next" at bounding box center [1228, 363] width 25 height 65
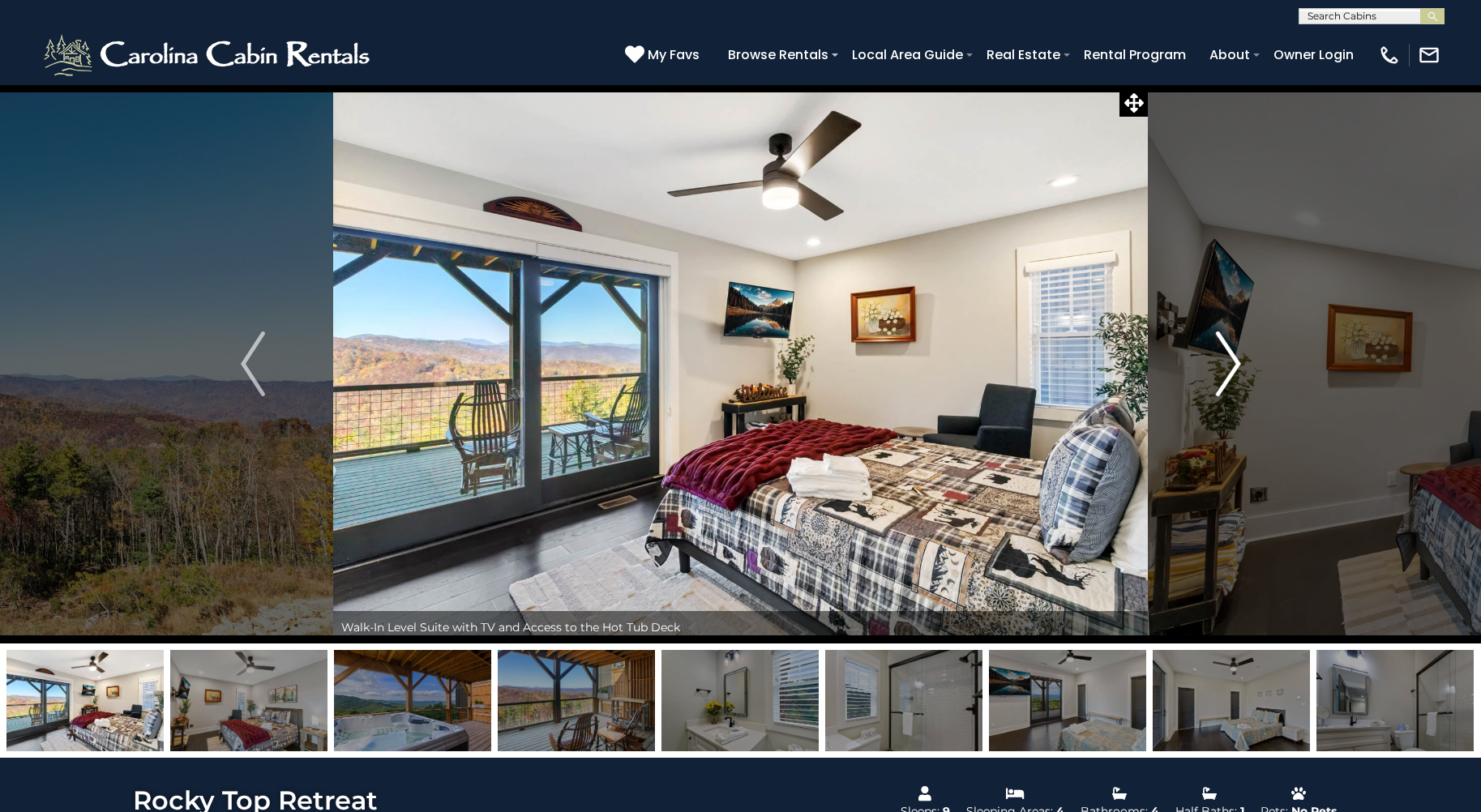
click at [1214, 368] on button "Next" at bounding box center [1228, 364] width 161 height 559
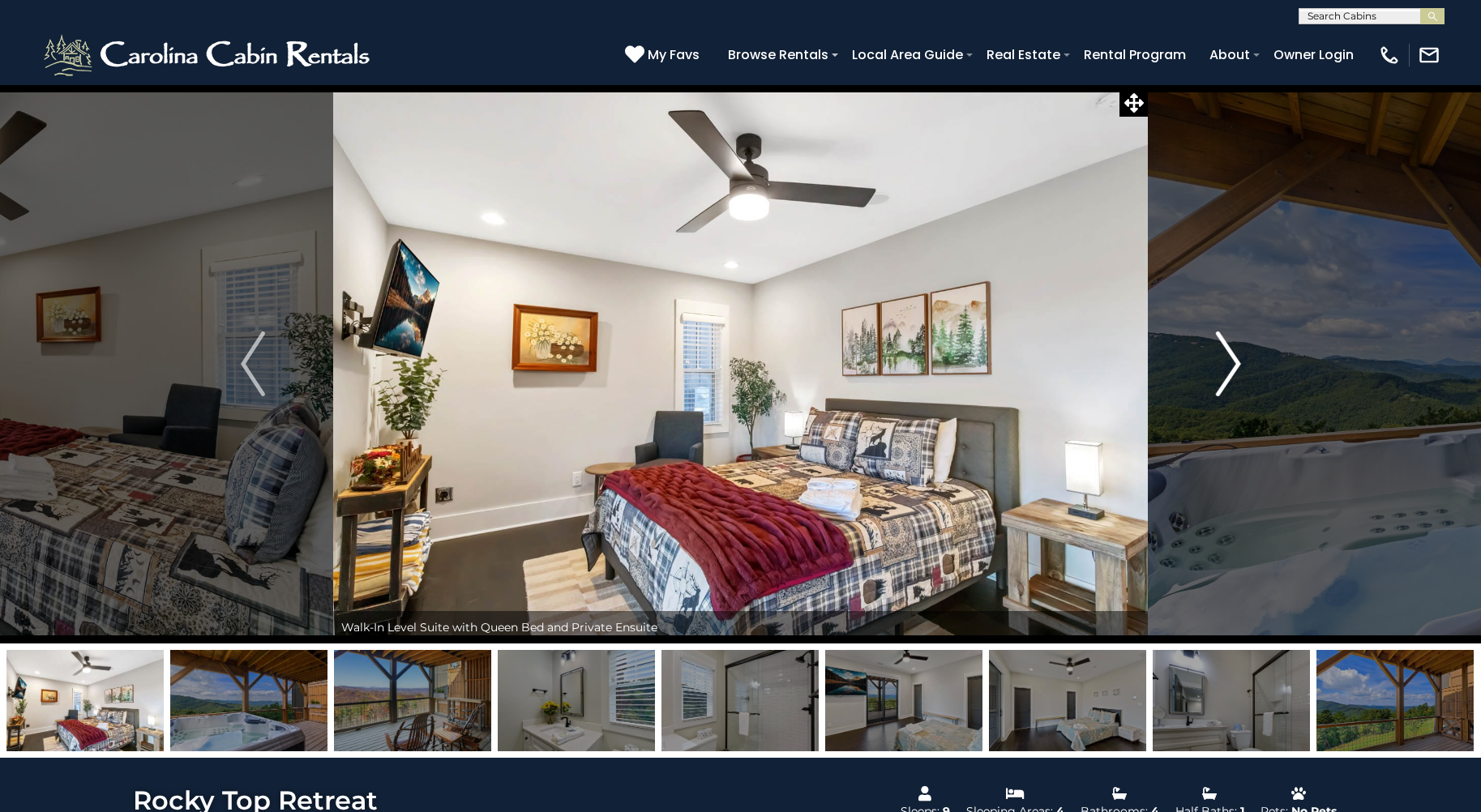
click at [1232, 364] on img "Next" at bounding box center [1228, 363] width 25 height 65
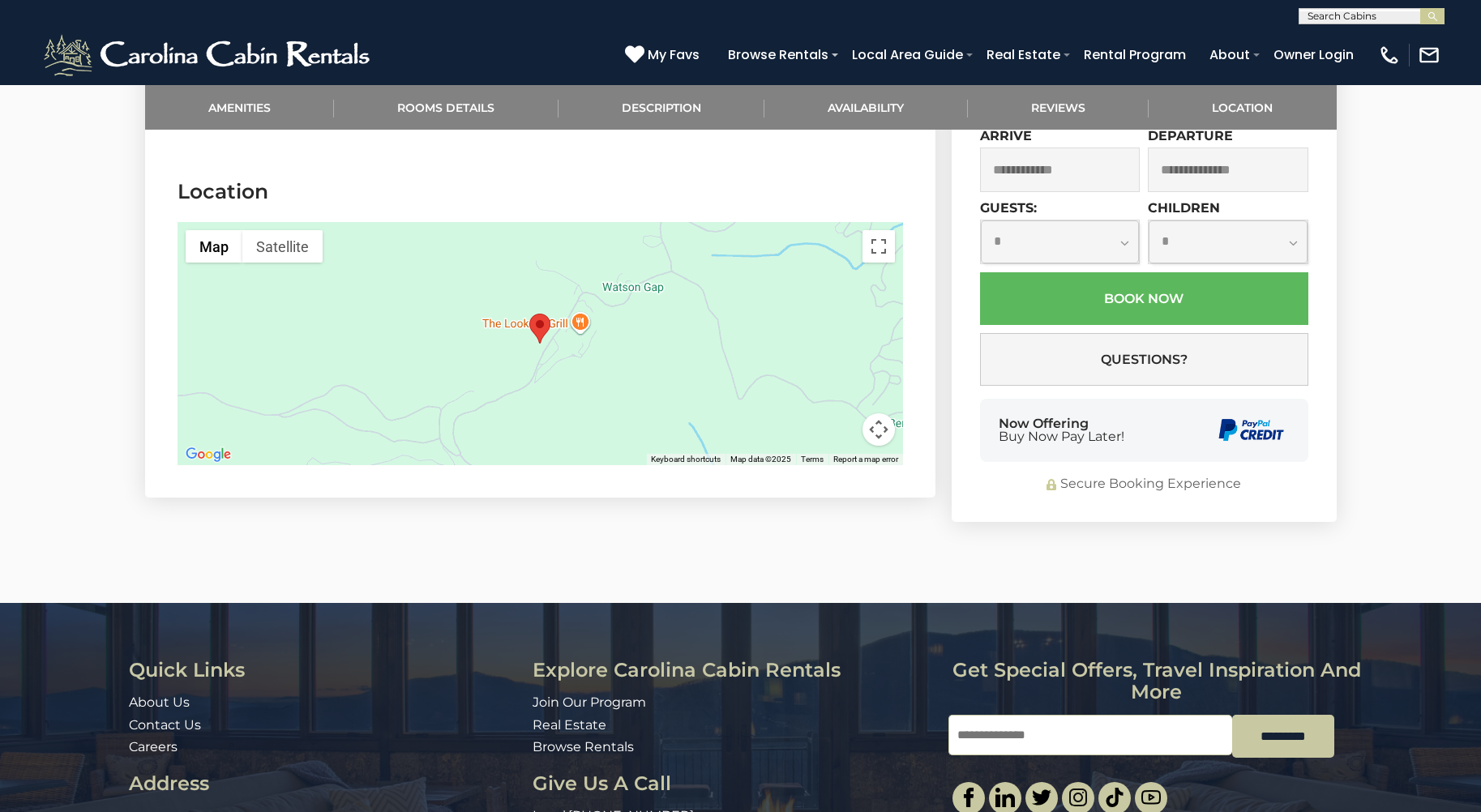
scroll to position [4781, 0]
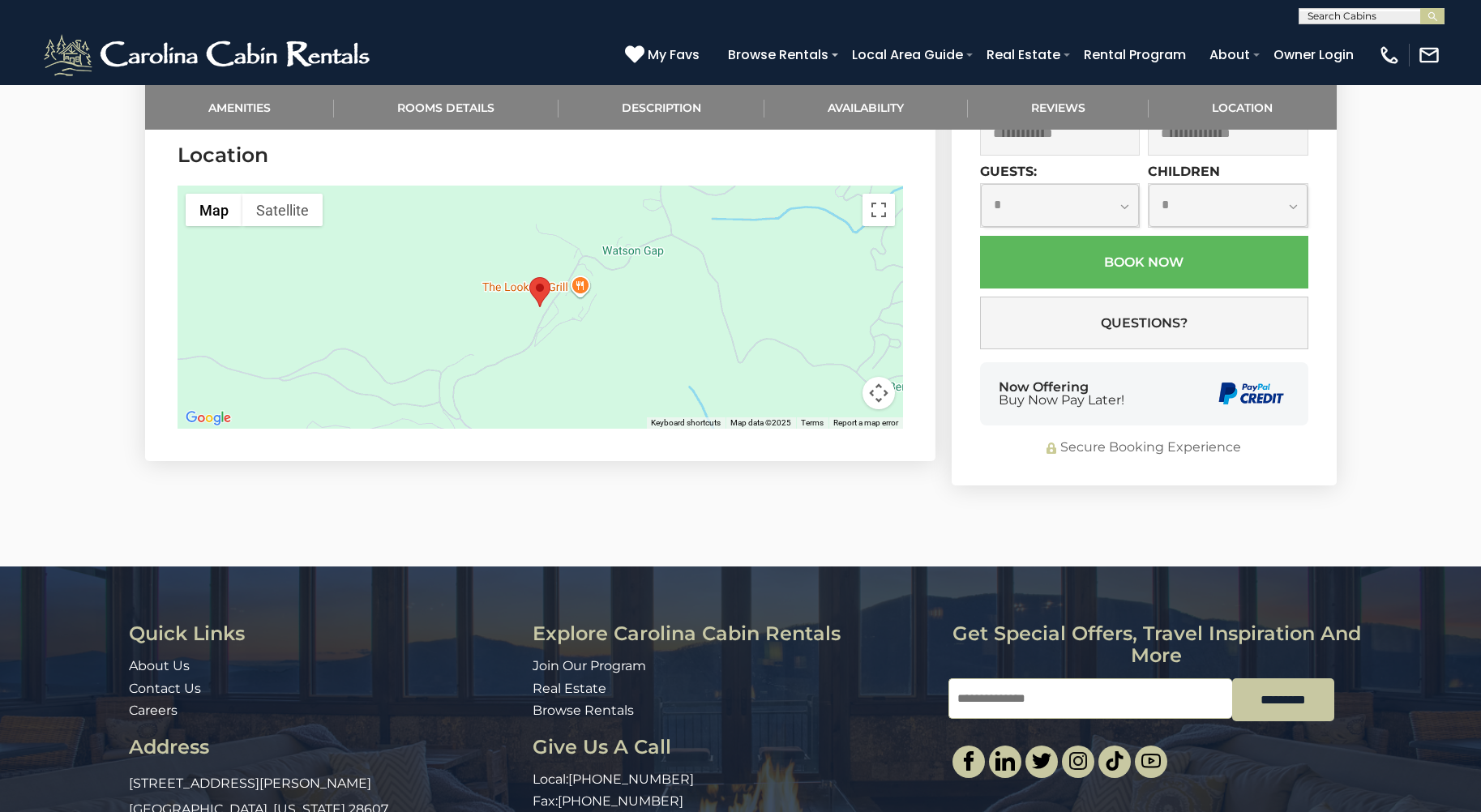
click at [533, 284] on img "Rocky Top Retreat" at bounding box center [539, 292] width 21 height 30
click at [543, 286] on img "Rocky Top Retreat" at bounding box center [539, 292] width 21 height 30
click at [581, 283] on div at bounding box center [540, 306] width 726 height 243
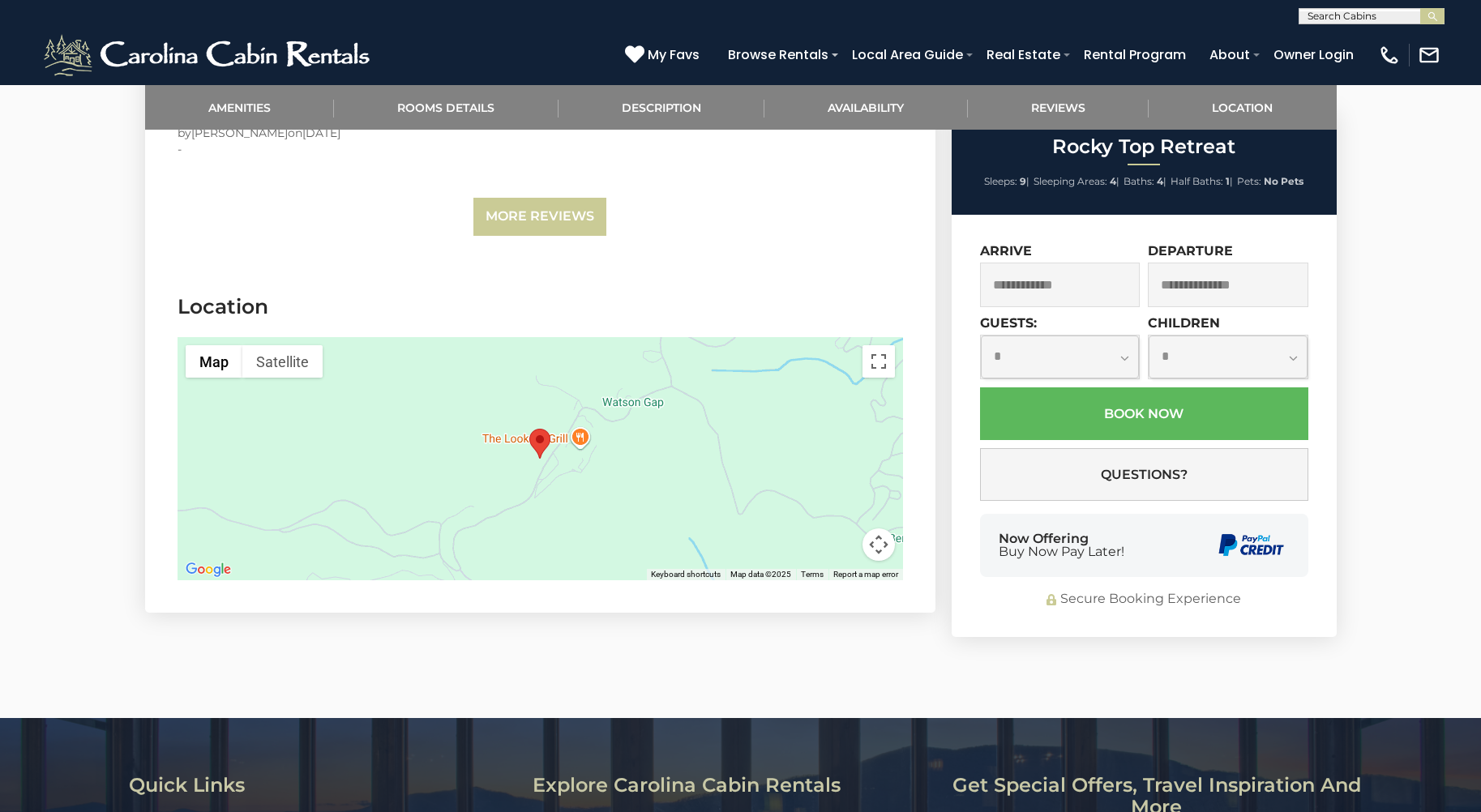
scroll to position [4389, 0]
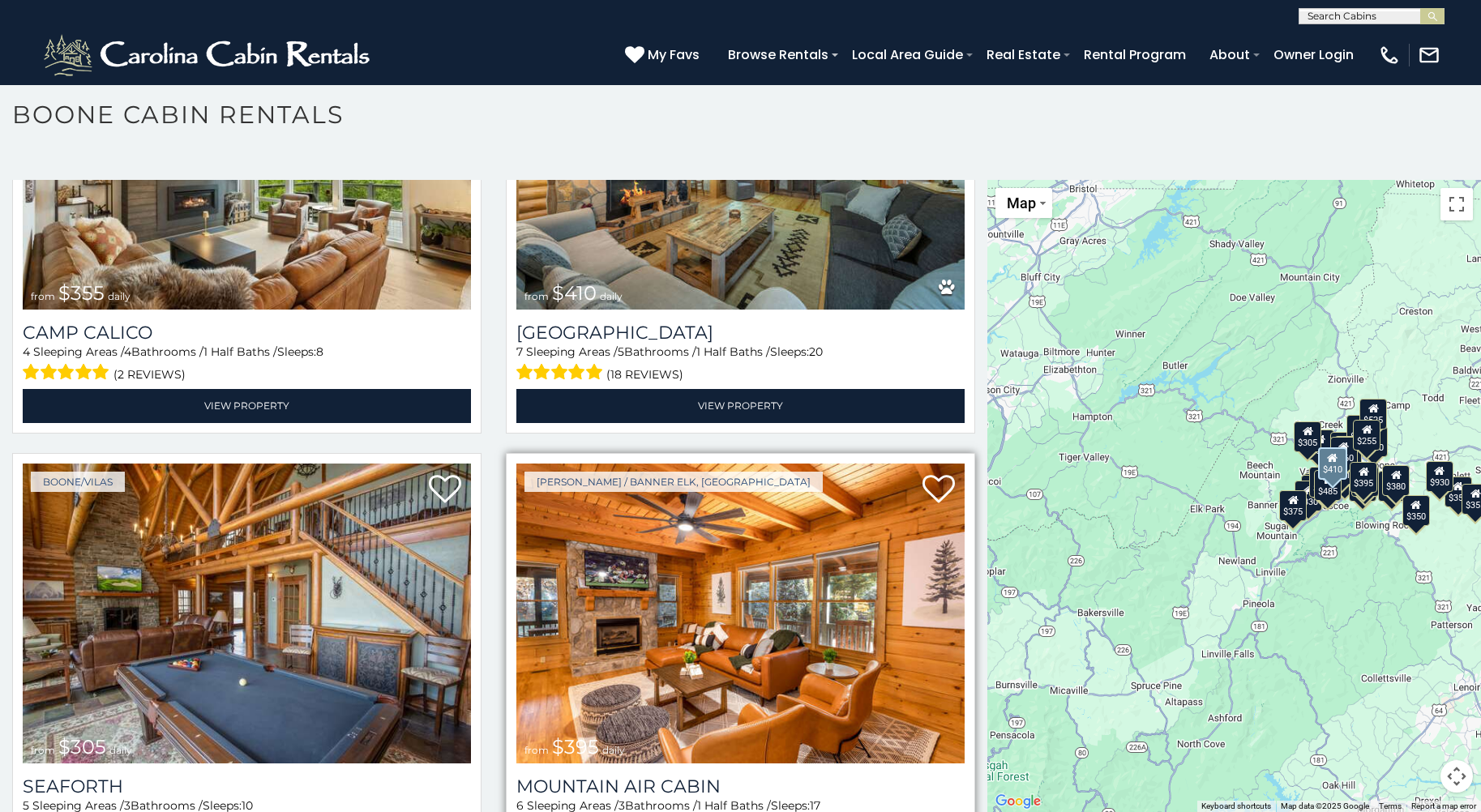
scroll to position [5268, 0]
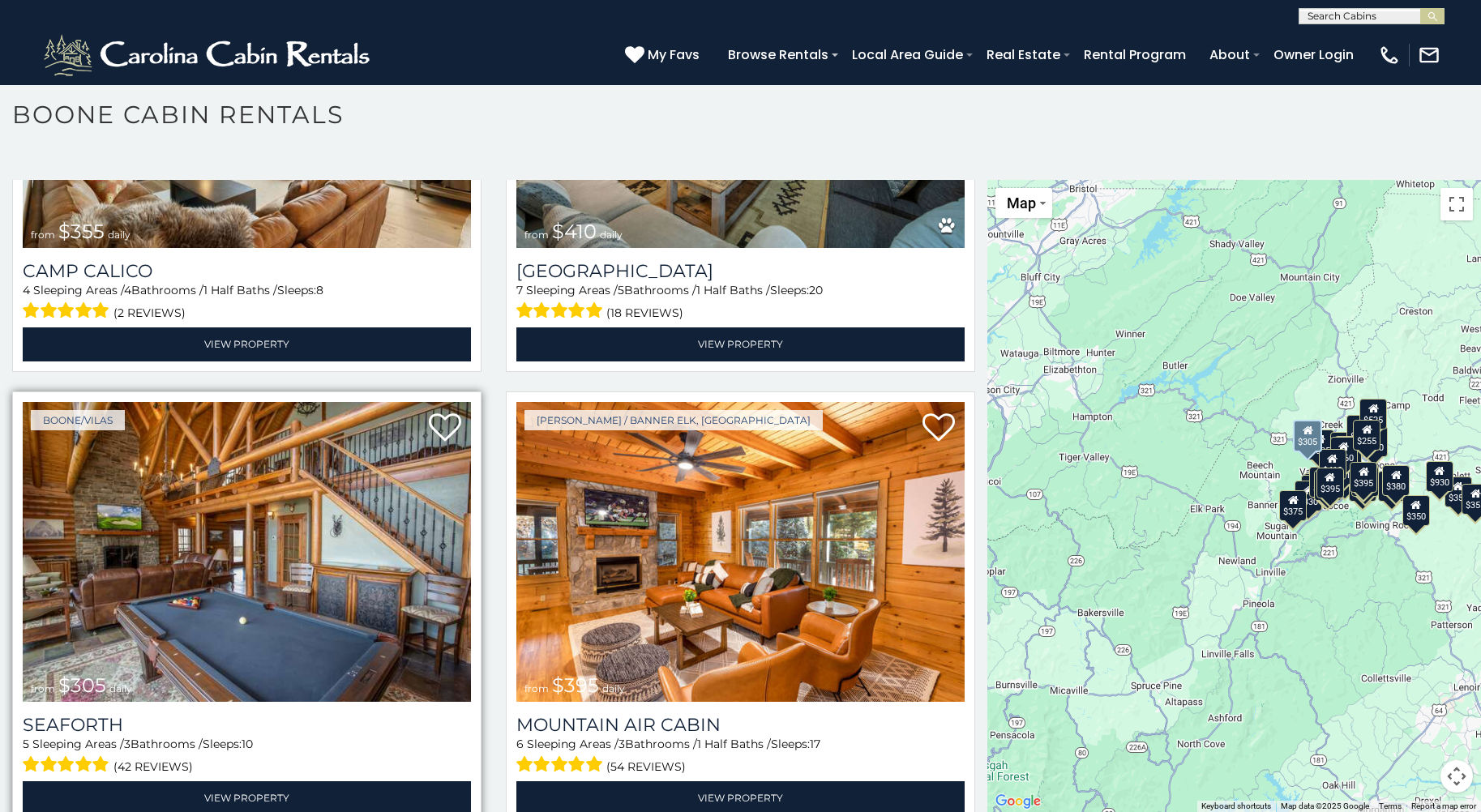
click at [287, 480] on img at bounding box center [247, 552] width 448 height 300
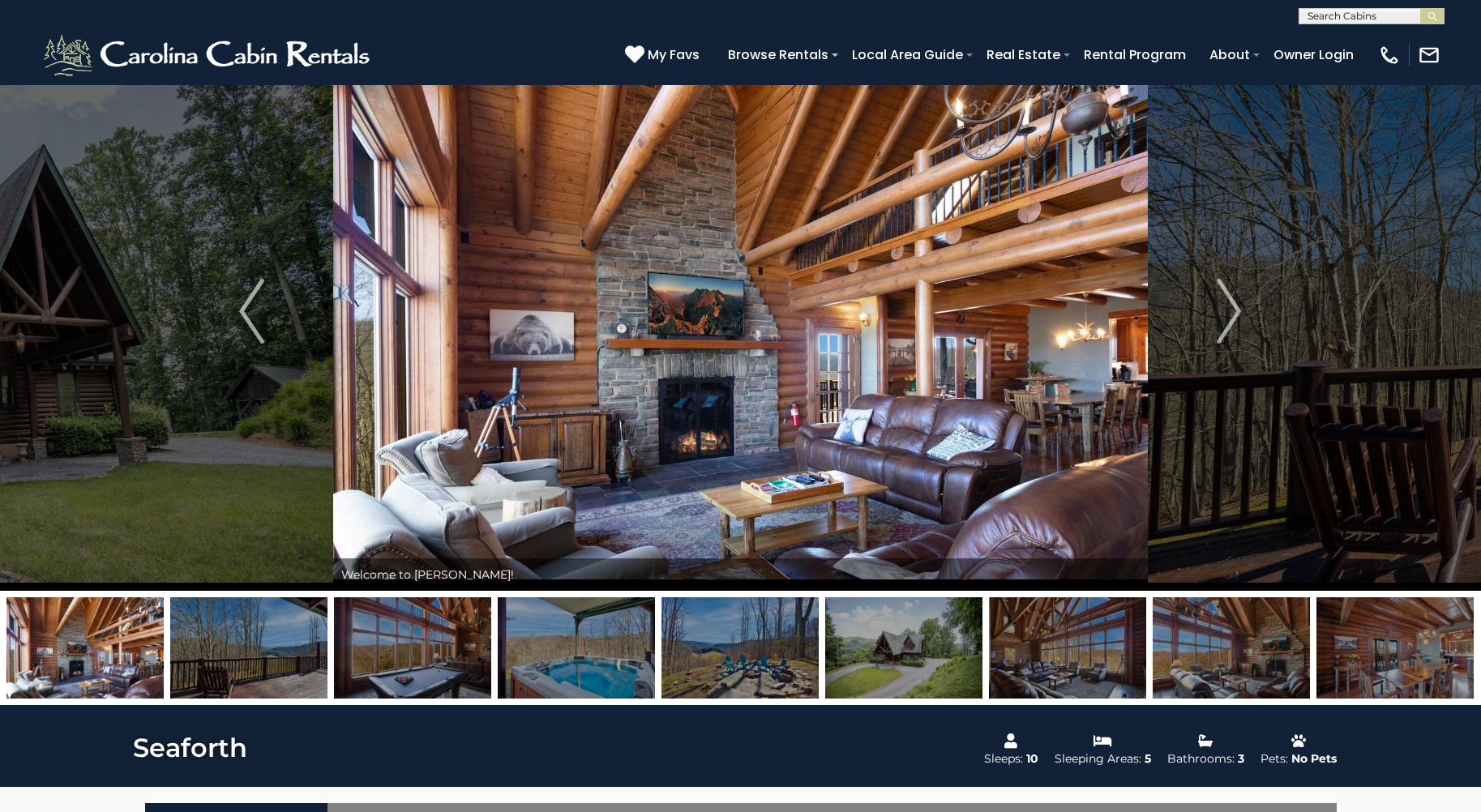
scroll to position [81, 0]
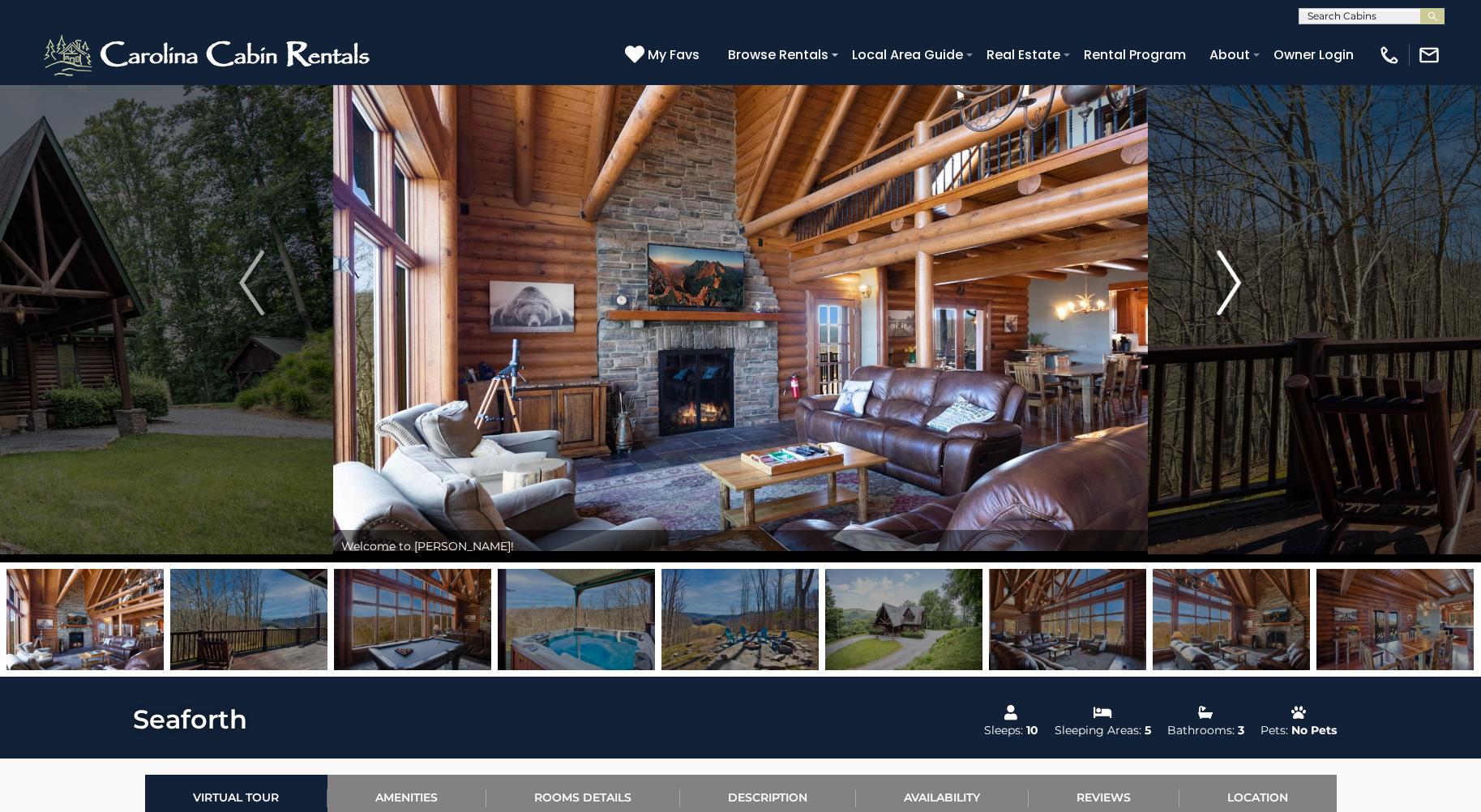
click at [1218, 283] on img "Next" at bounding box center [1229, 282] width 25 height 65
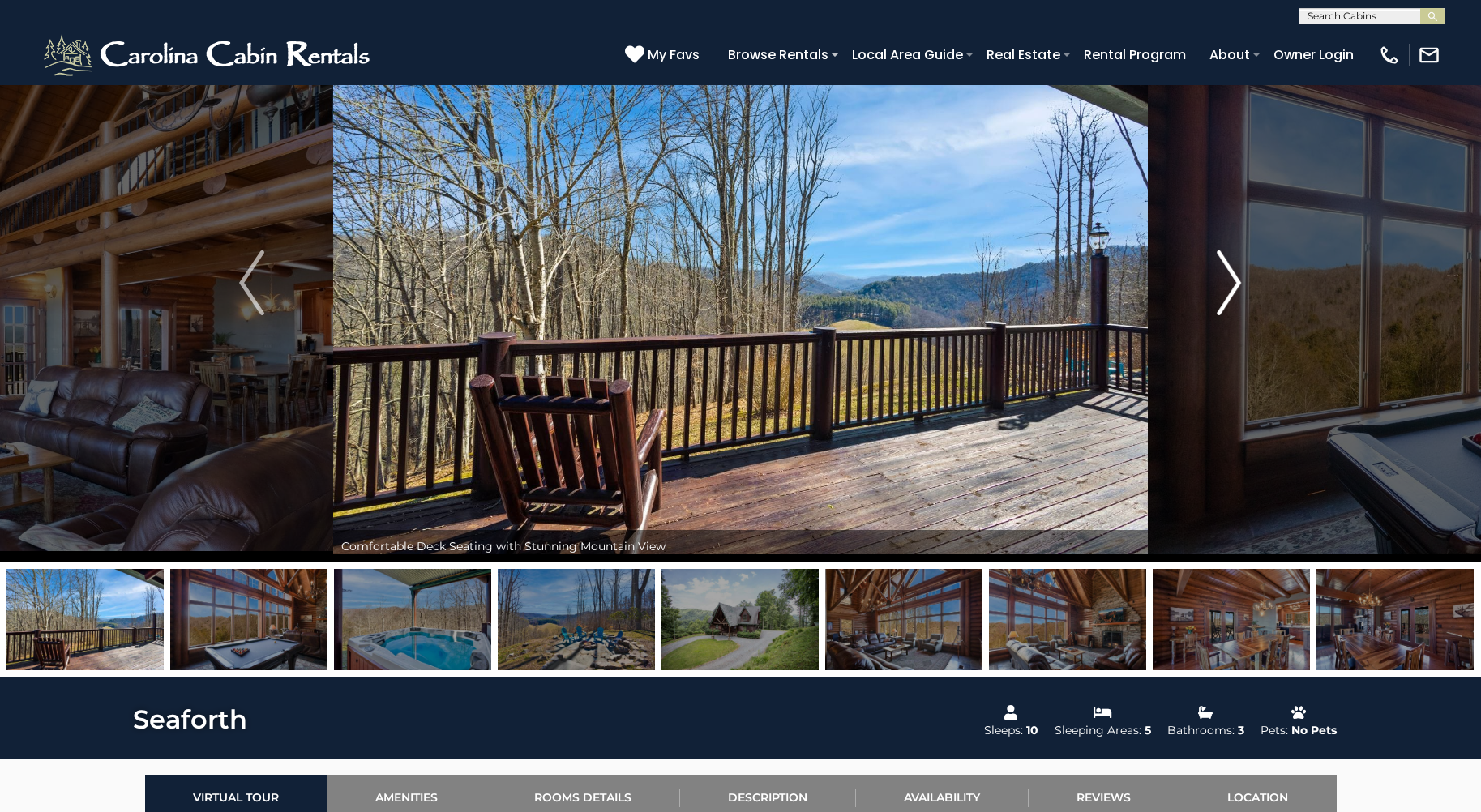
click at [1221, 283] on img "Next" at bounding box center [1229, 282] width 25 height 65
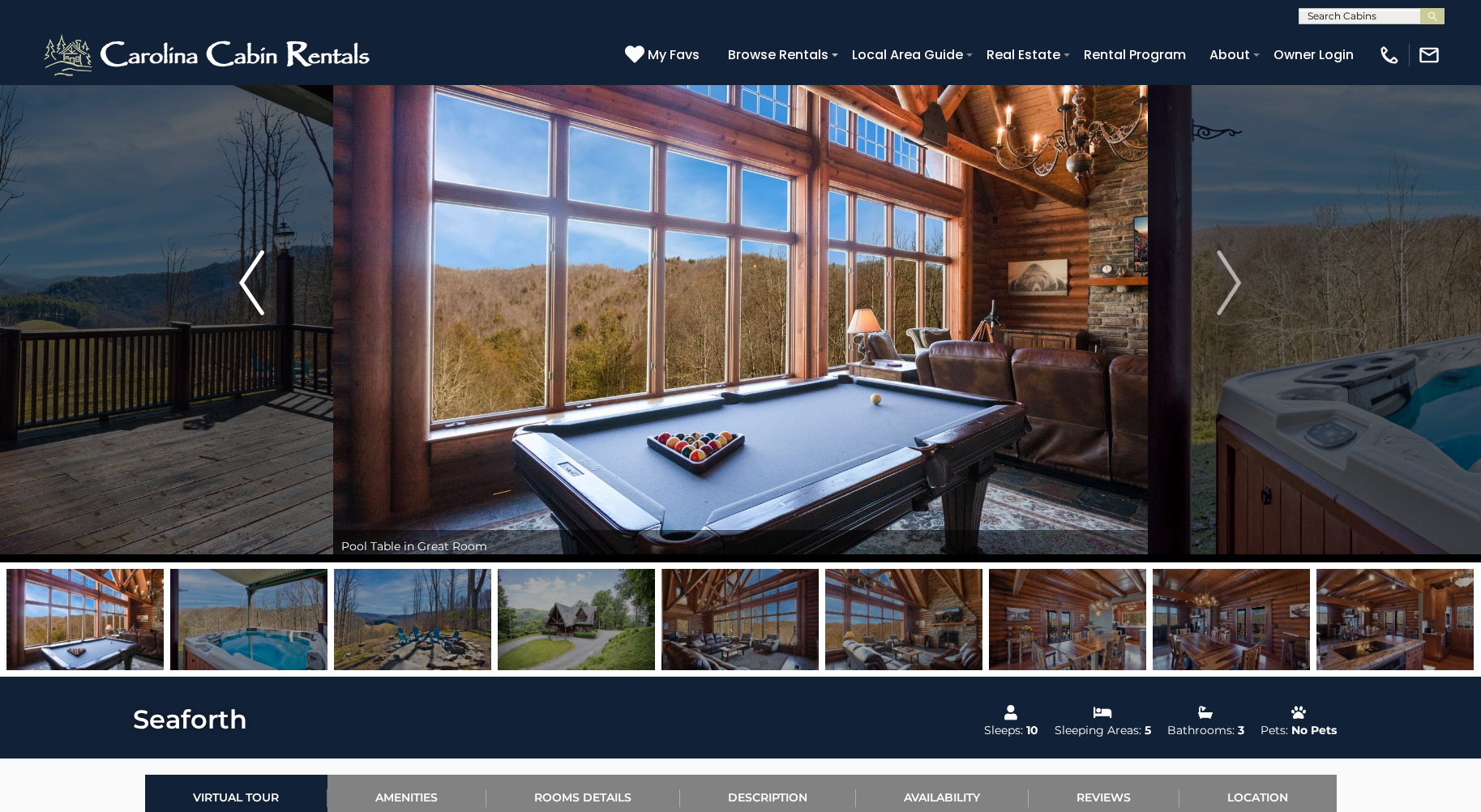
click at [257, 286] on img "Previous" at bounding box center [251, 282] width 25 height 65
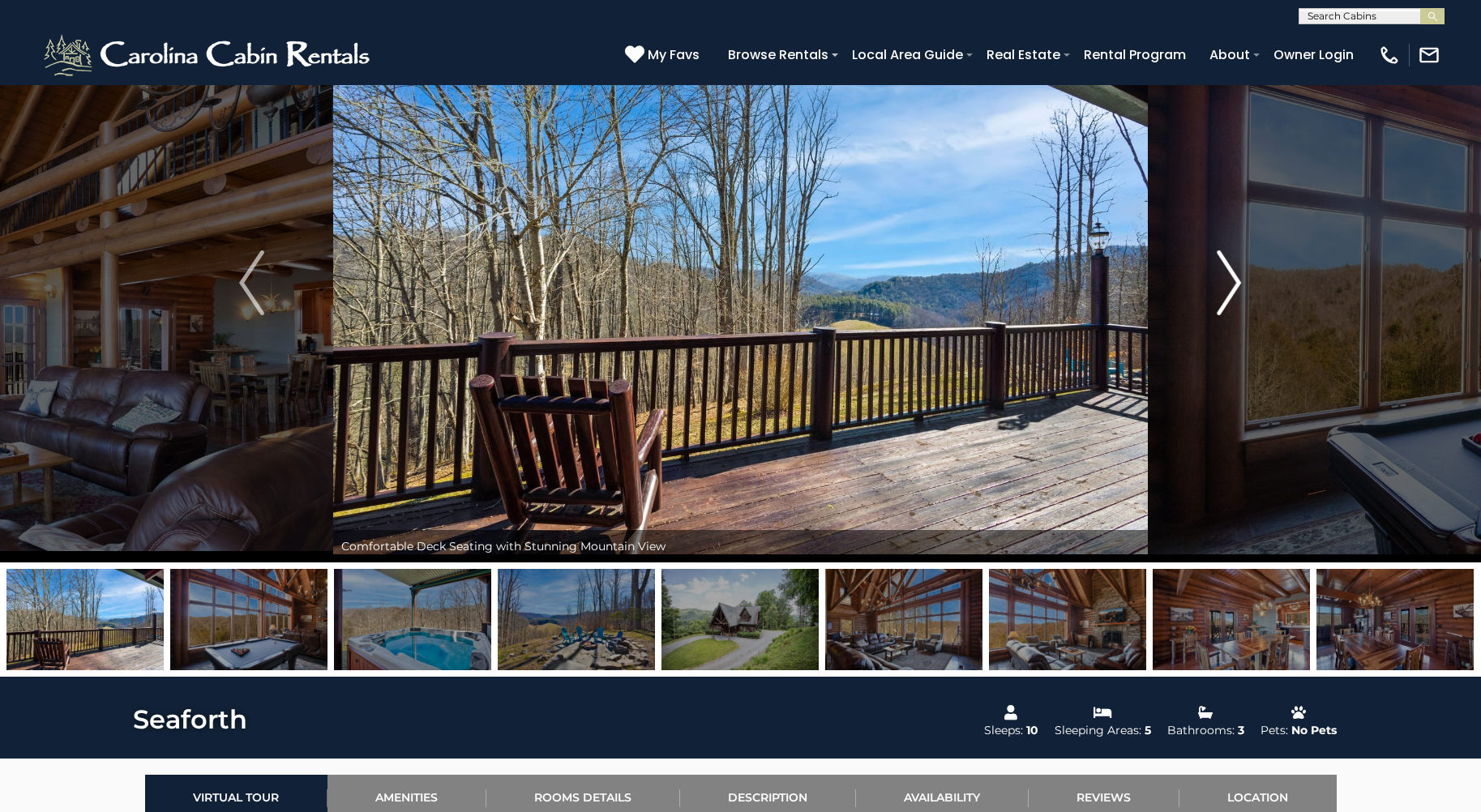
click at [1235, 279] on img "Next" at bounding box center [1229, 282] width 25 height 65
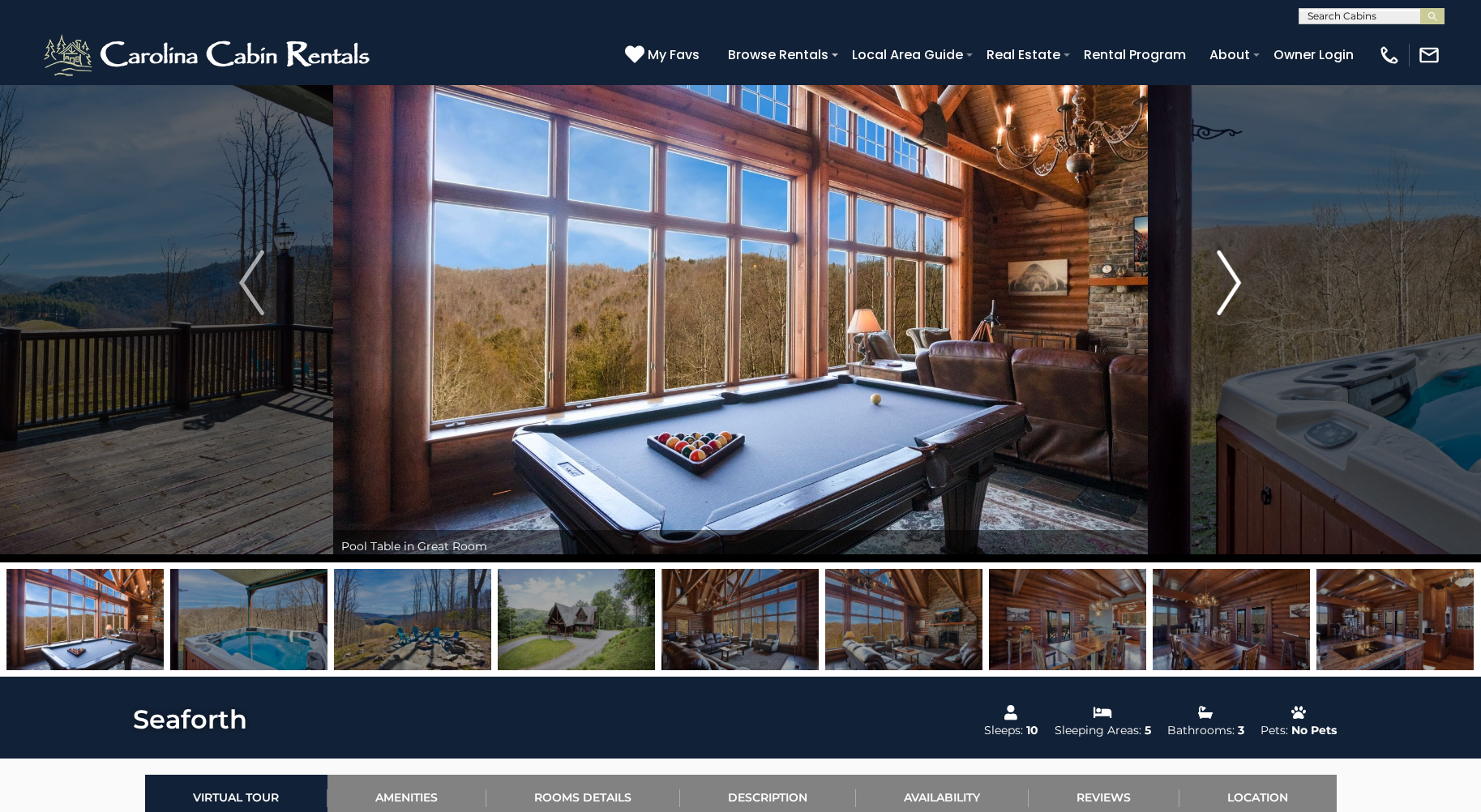
click at [1234, 279] on img "Next" at bounding box center [1229, 282] width 25 height 65
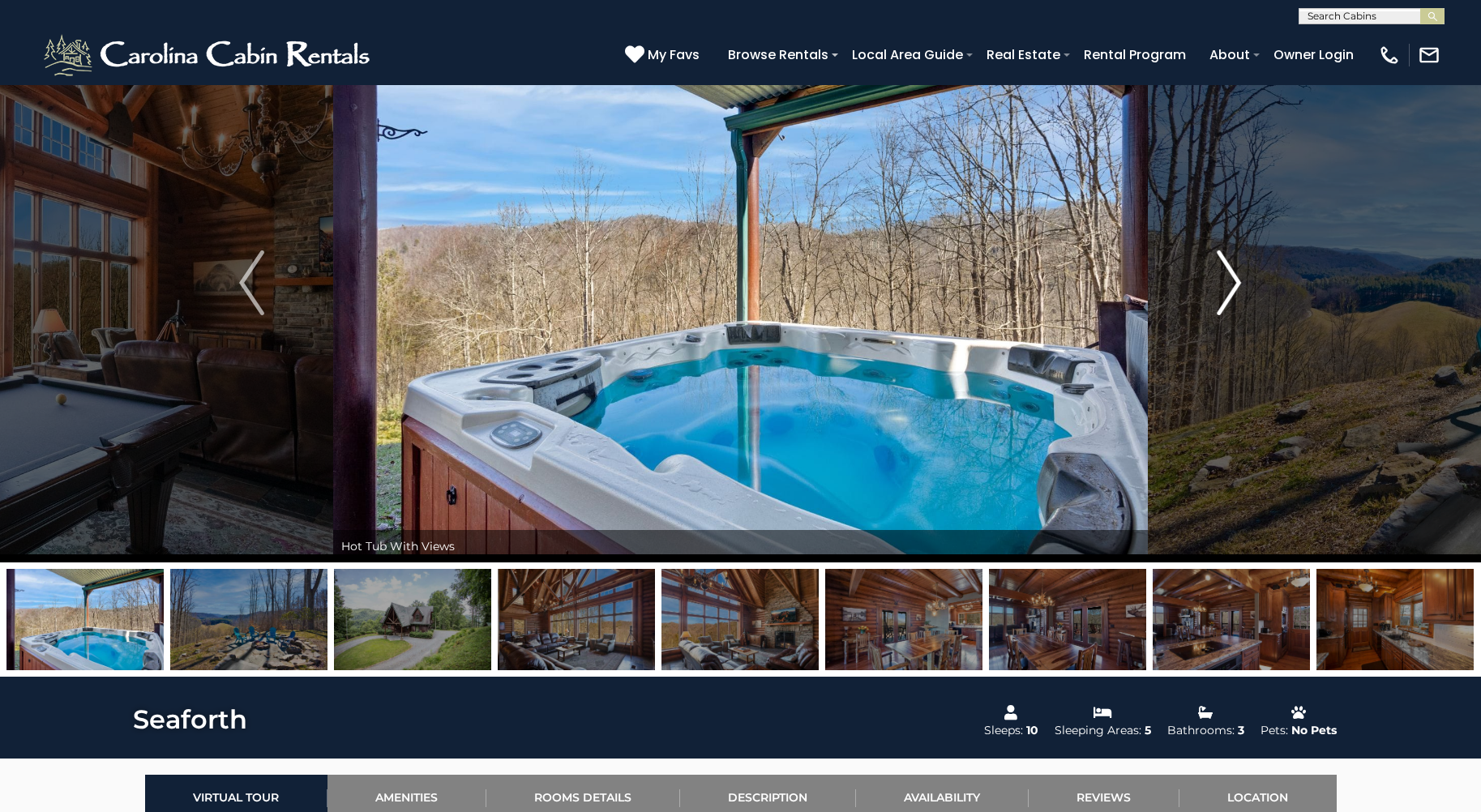
click at [1229, 282] on img "Next" at bounding box center [1229, 282] width 25 height 65
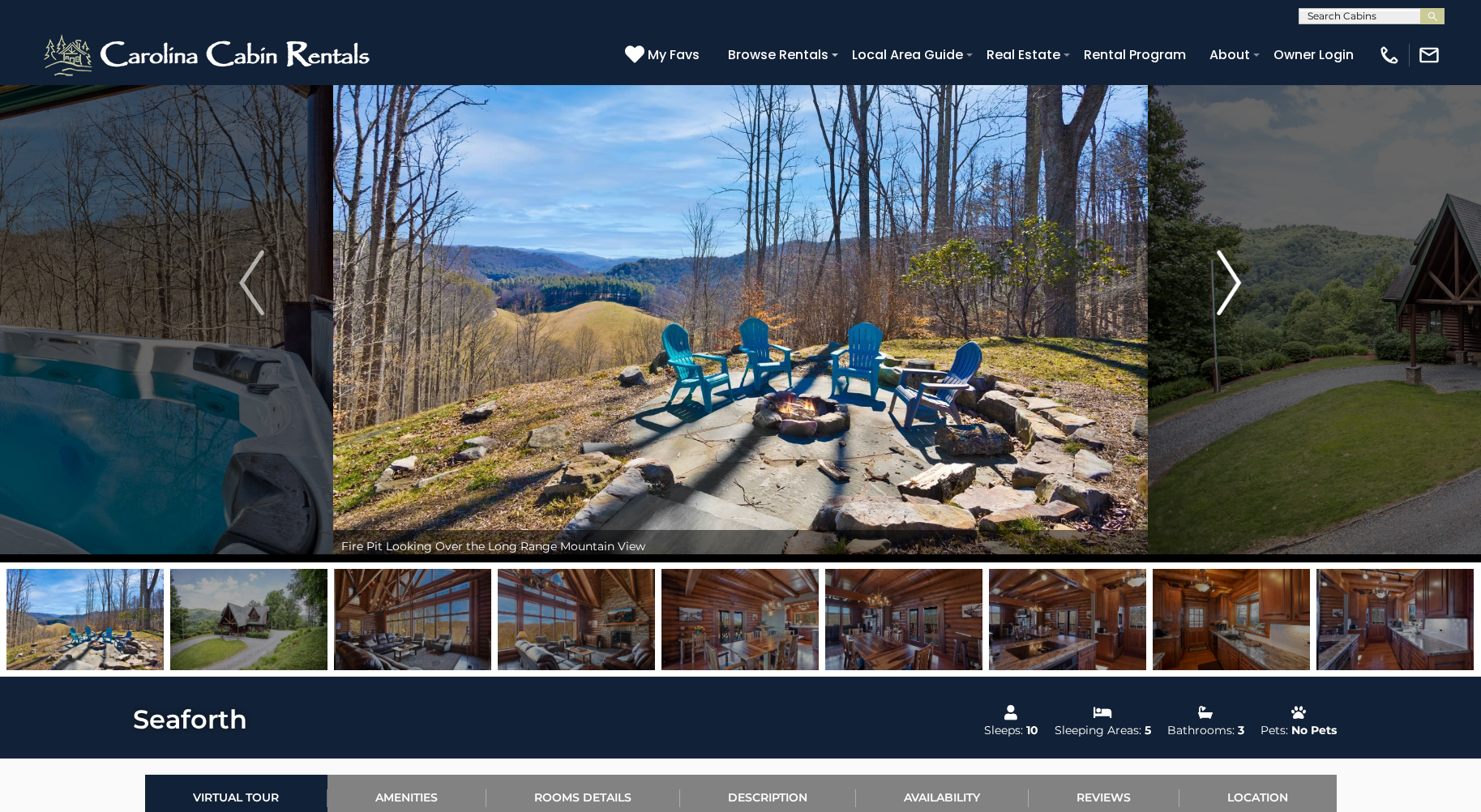
click at [1224, 284] on img "Next" at bounding box center [1229, 282] width 25 height 65
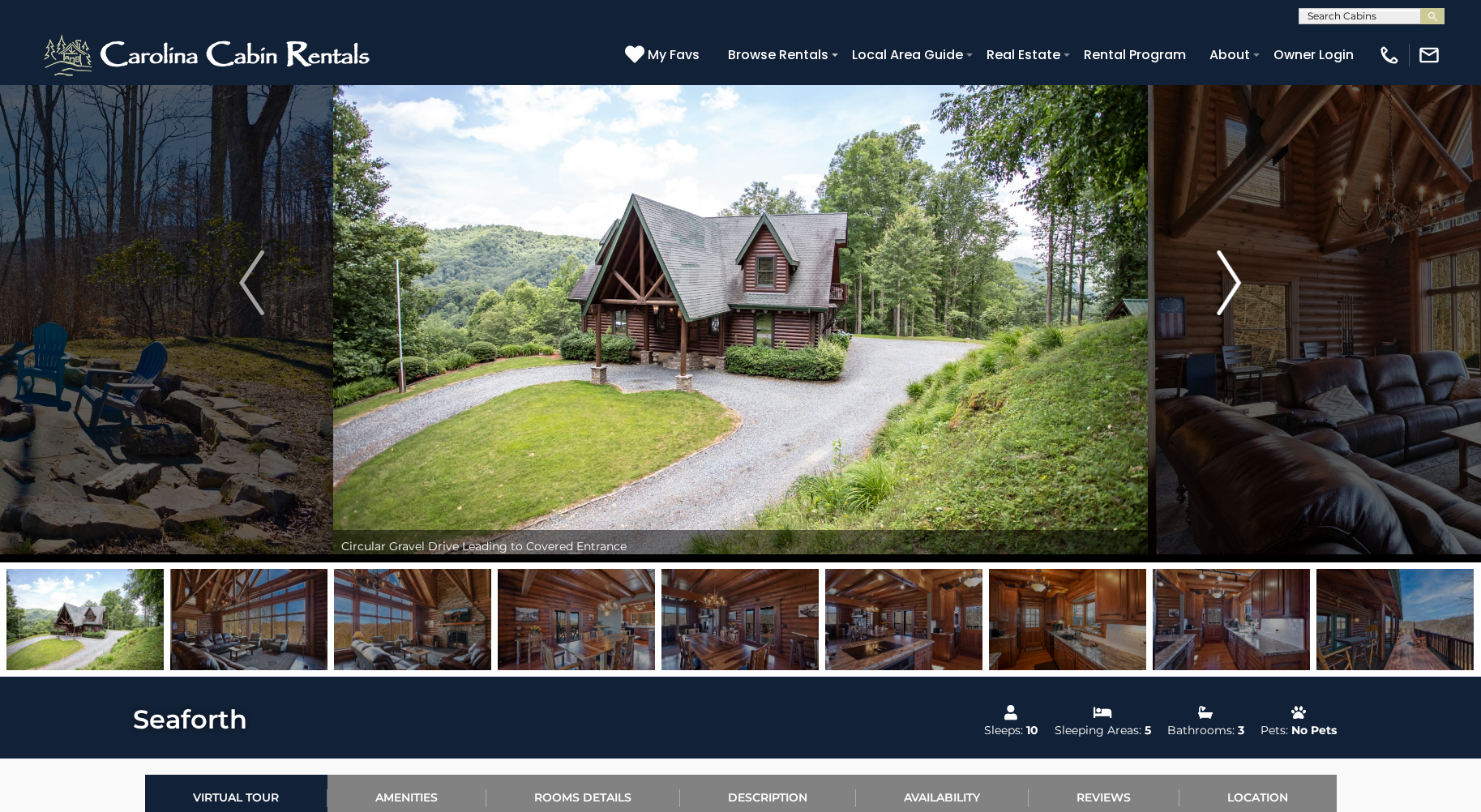
click at [1232, 280] on img "Next" at bounding box center [1229, 282] width 25 height 65
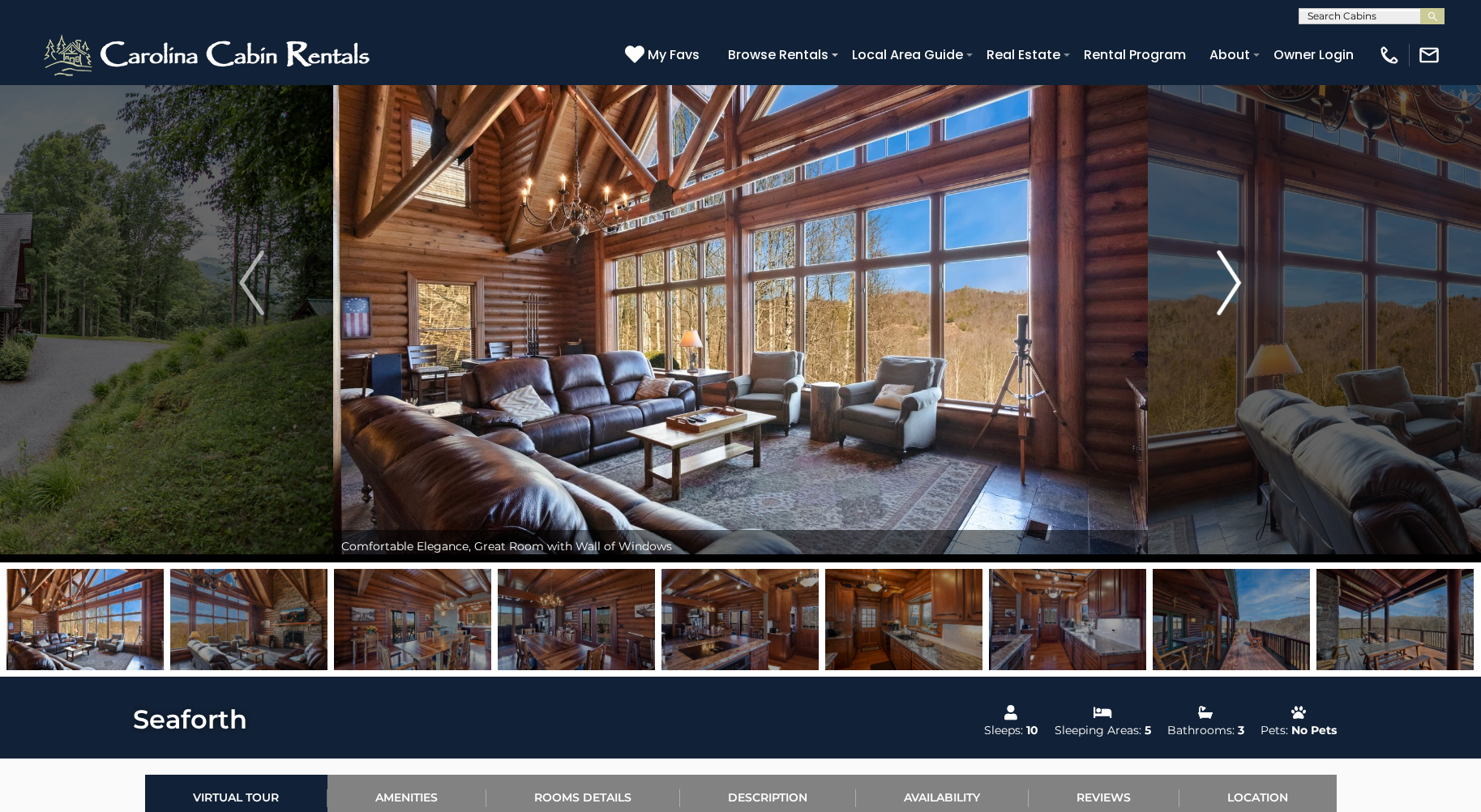
click at [1229, 280] on img "Next" at bounding box center [1229, 282] width 25 height 65
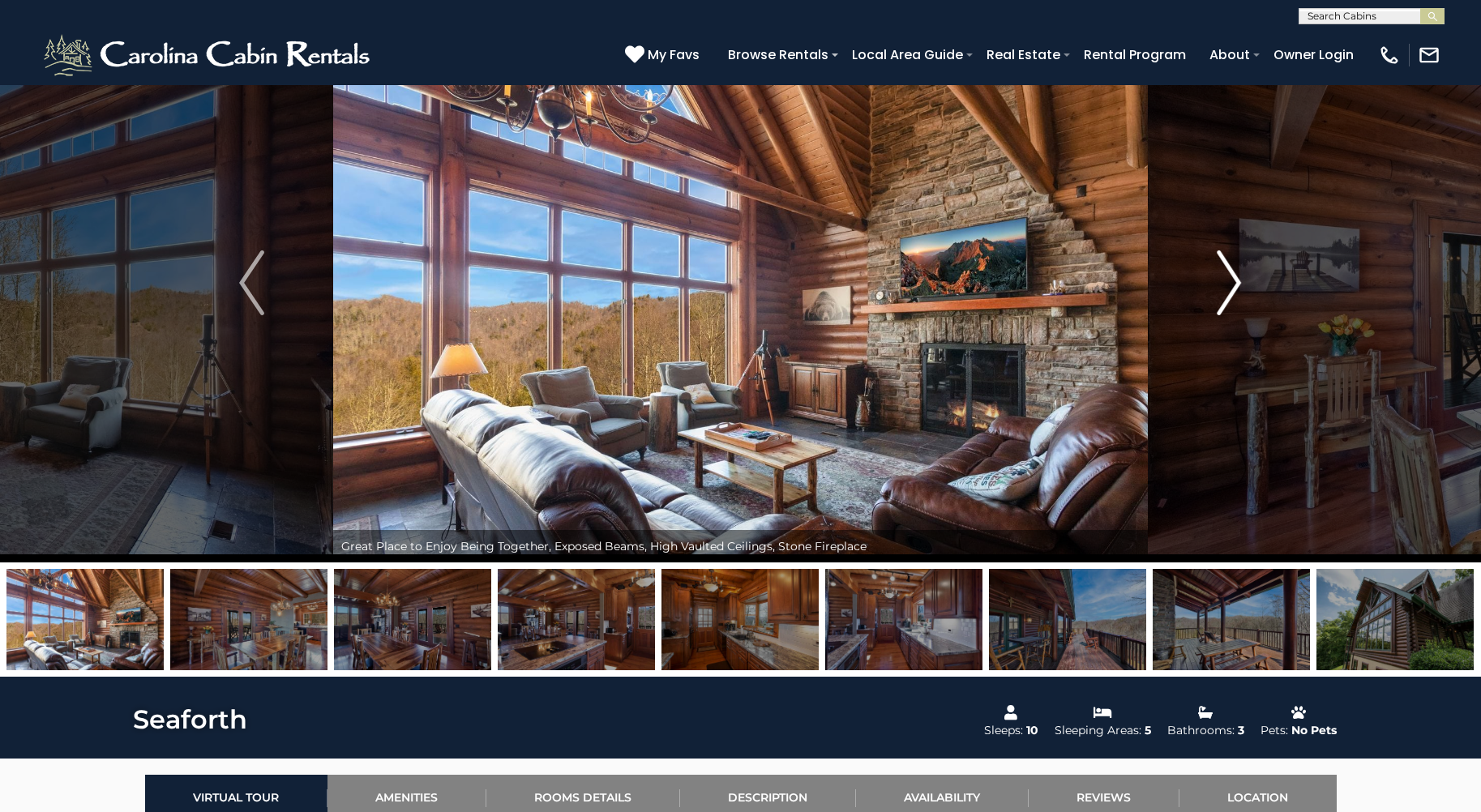
click at [1227, 281] on img "Next" at bounding box center [1229, 282] width 25 height 65
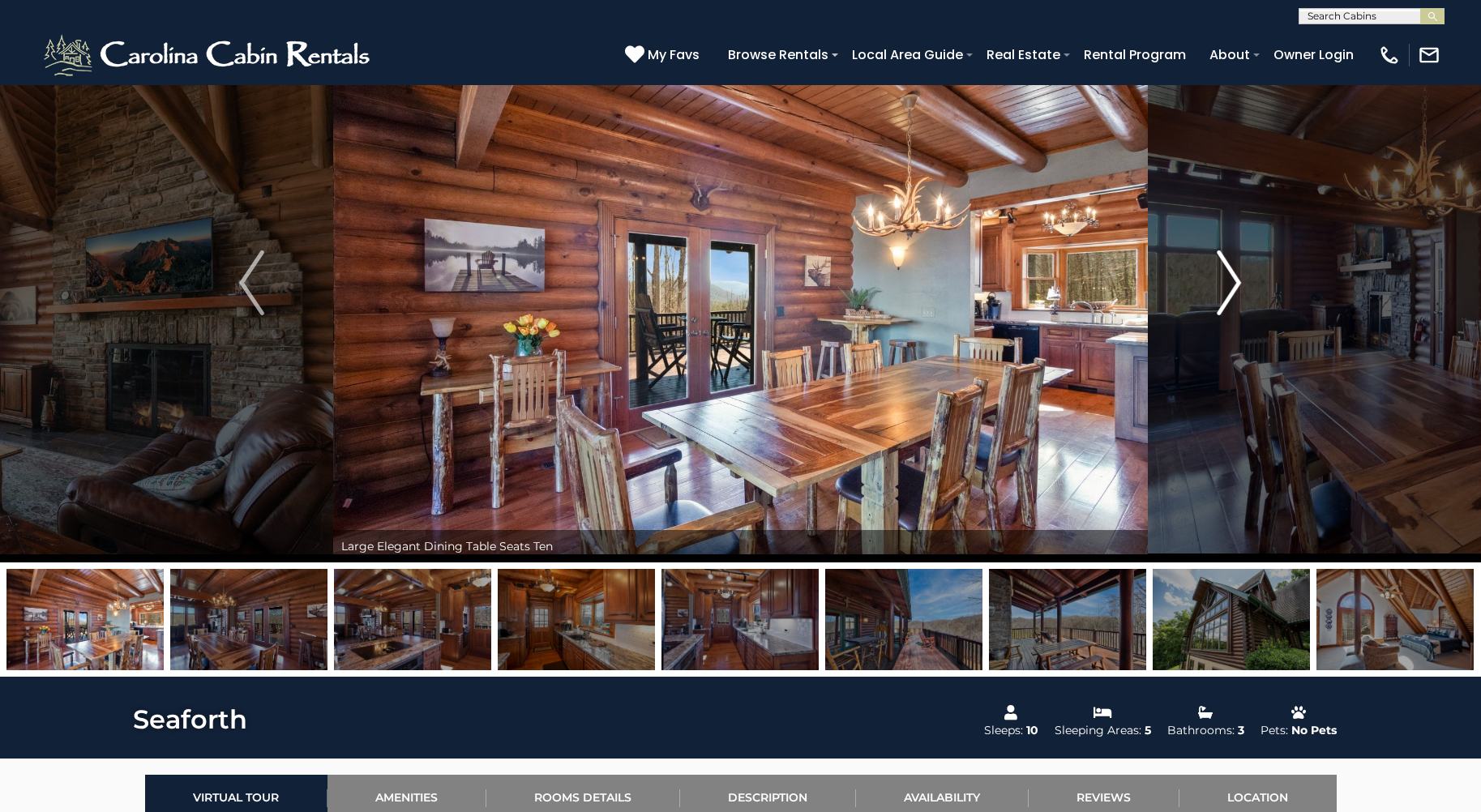
click at [1228, 282] on img "Next" at bounding box center [1229, 282] width 25 height 65
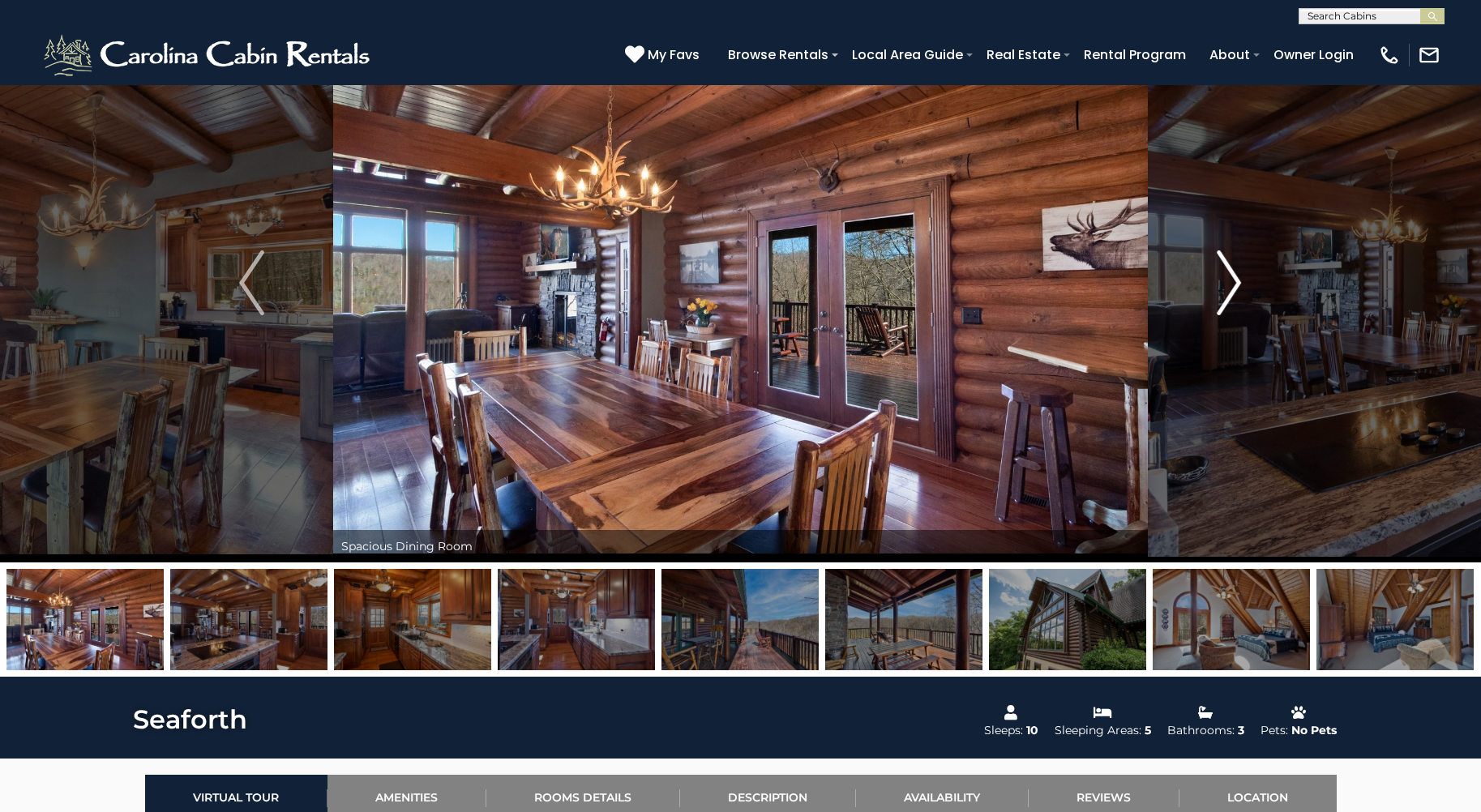
click at [1226, 283] on img "Next" at bounding box center [1229, 282] width 25 height 65
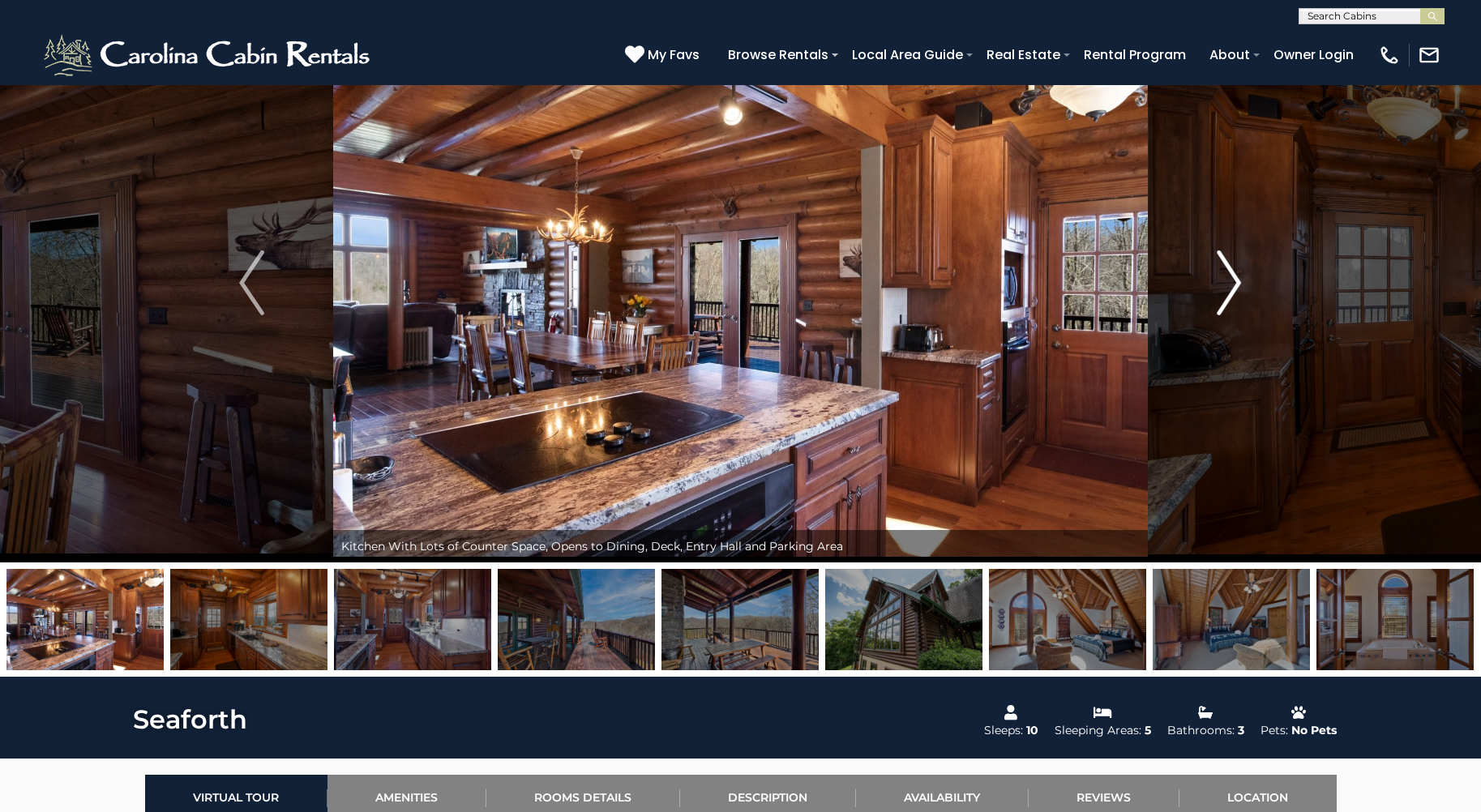
click at [1233, 285] on img "Next" at bounding box center [1229, 282] width 25 height 65
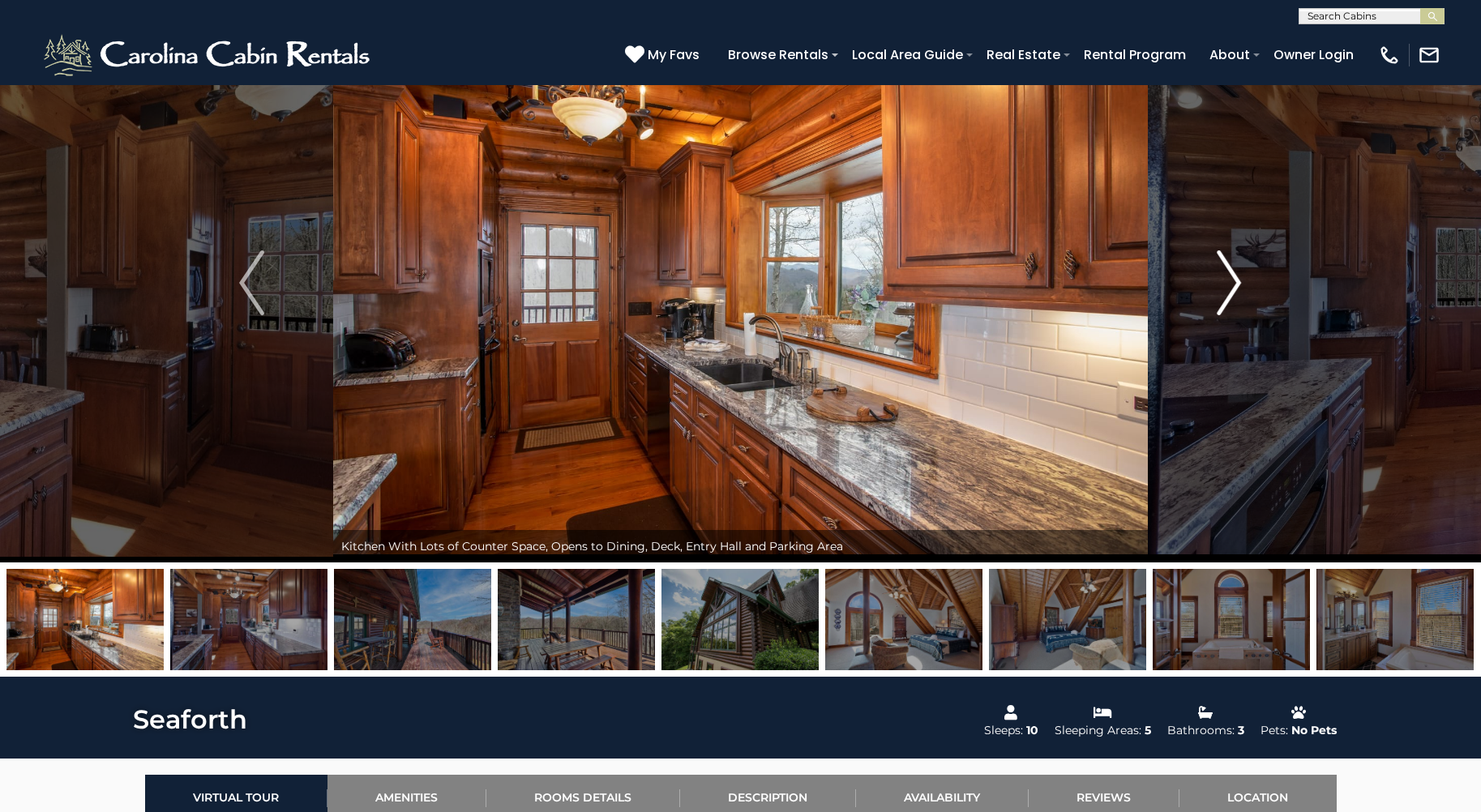
click at [1233, 285] on img "Next" at bounding box center [1229, 282] width 25 height 65
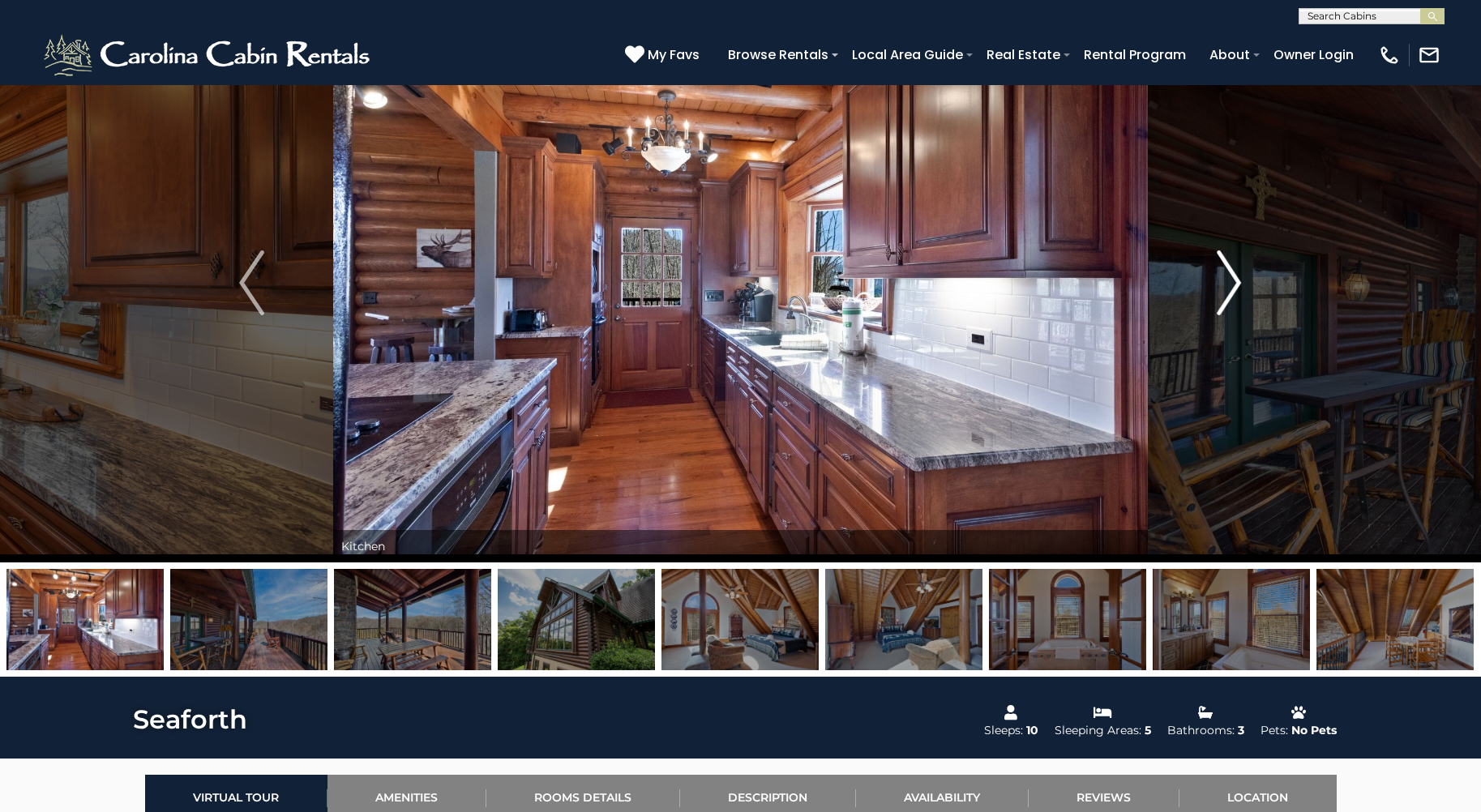
click at [1233, 284] on img "Next" at bounding box center [1229, 282] width 25 height 65
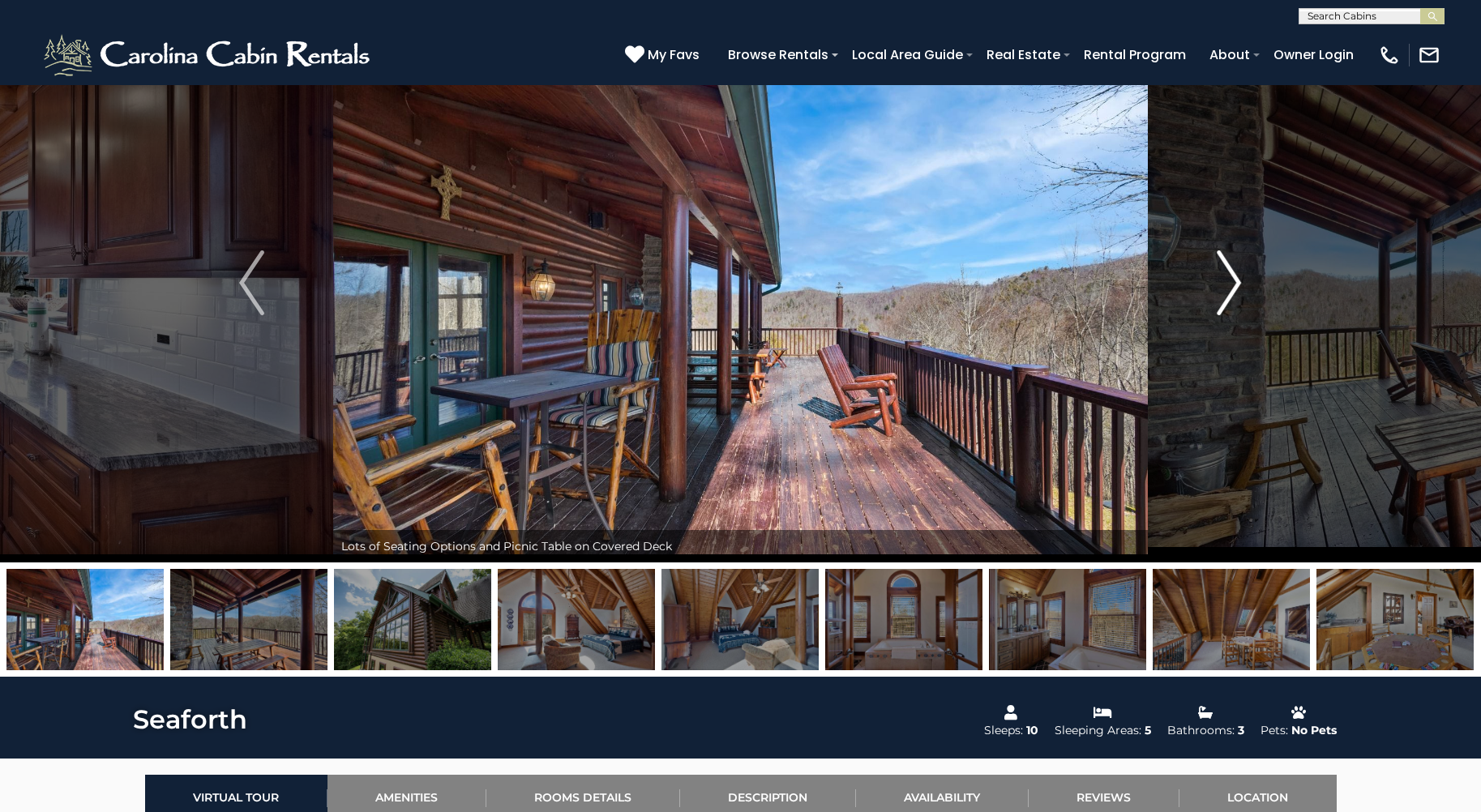
click at [1234, 283] on img "Next" at bounding box center [1229, 282] width 25 height 65
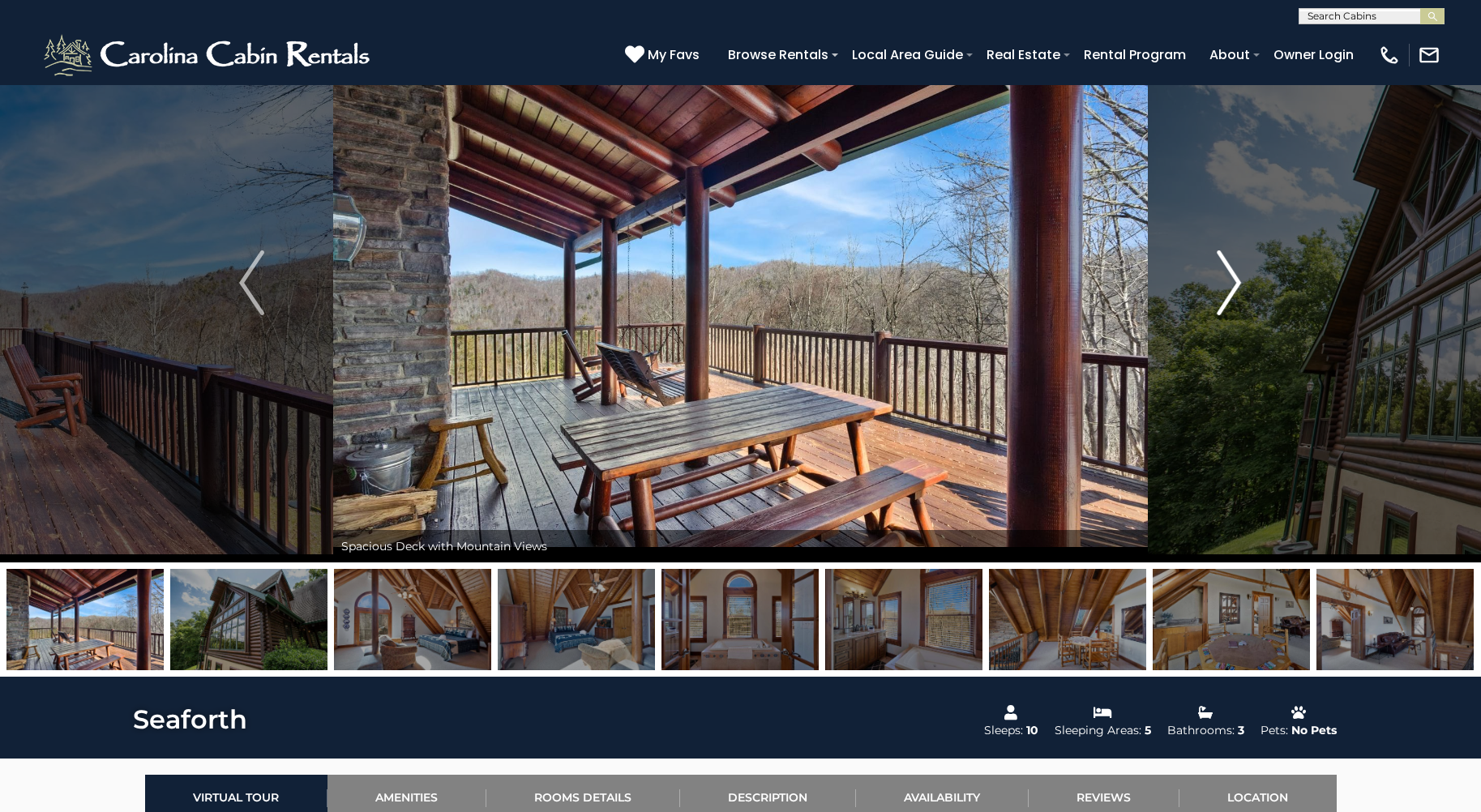
click at [1232, 279] on img "Next" at bounding box center [1229, 282] width 25 height 65
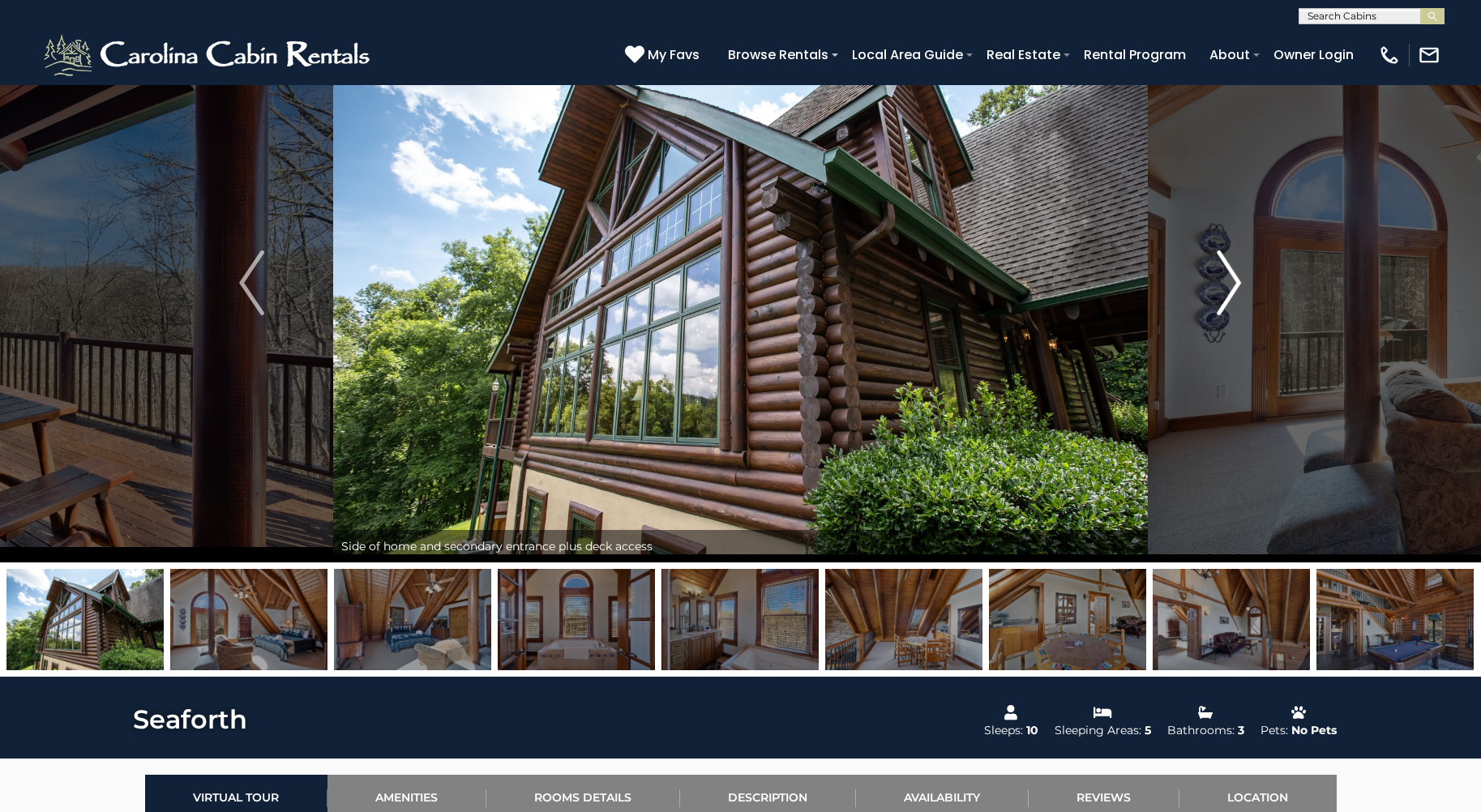
click at [1232, 279] on img "Next" at bounding box center [1229, 282] width 25 height 65
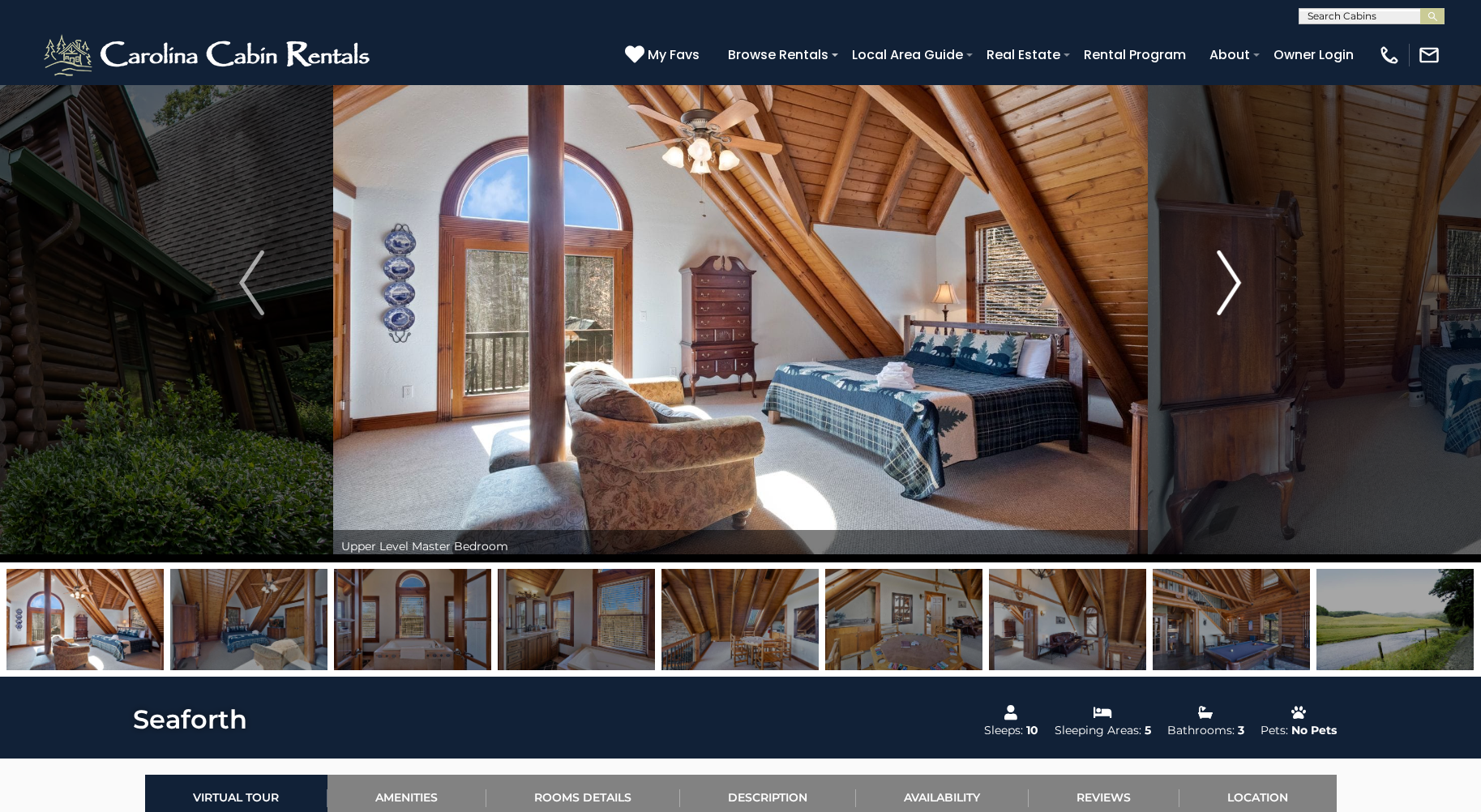
click at [1233, 282] on img "Next" at bounding box center [1229, 282] width 25 height 65
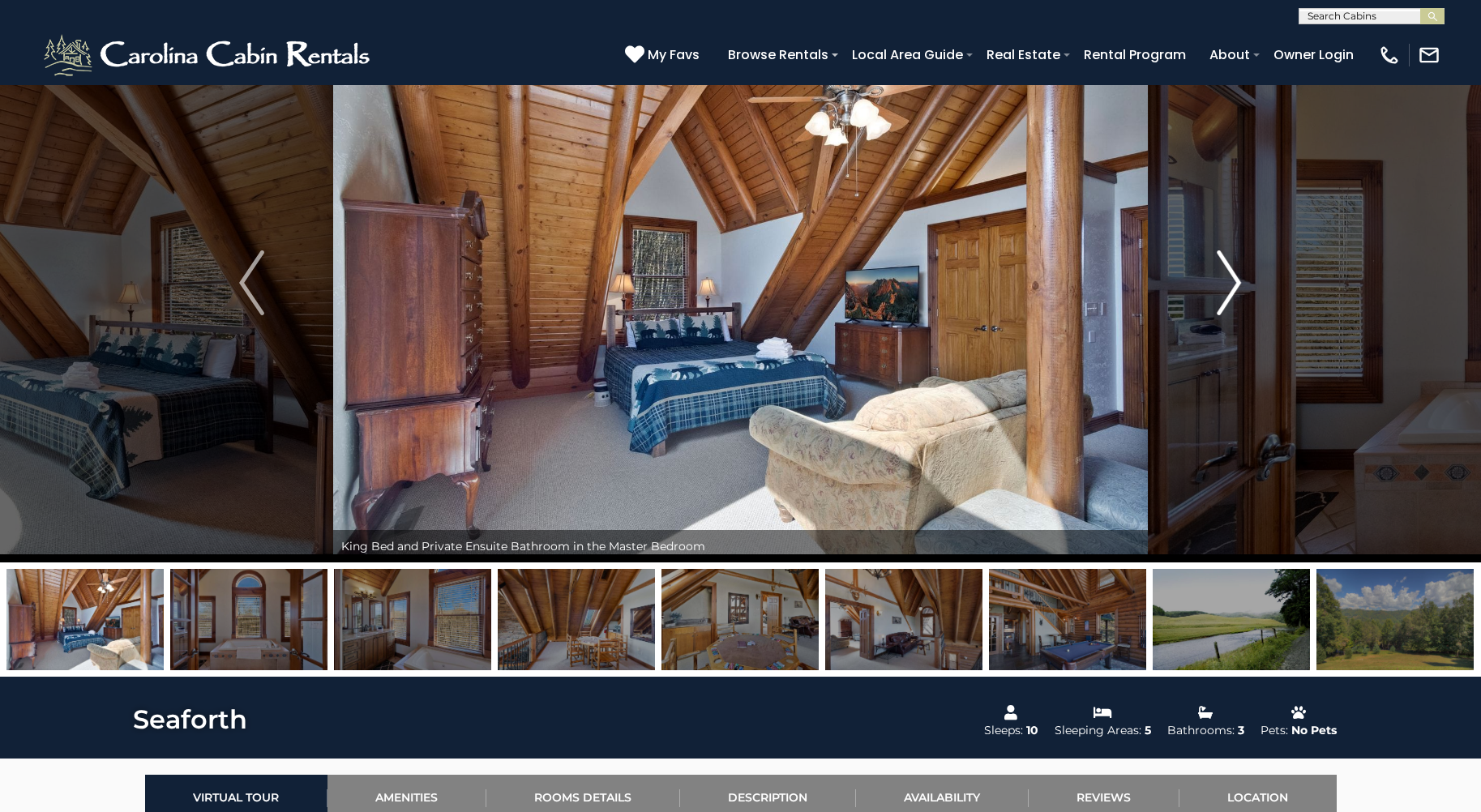
click at [1233, 282] on img "Next" at bounding box center [1229, 282] width 25 height 65
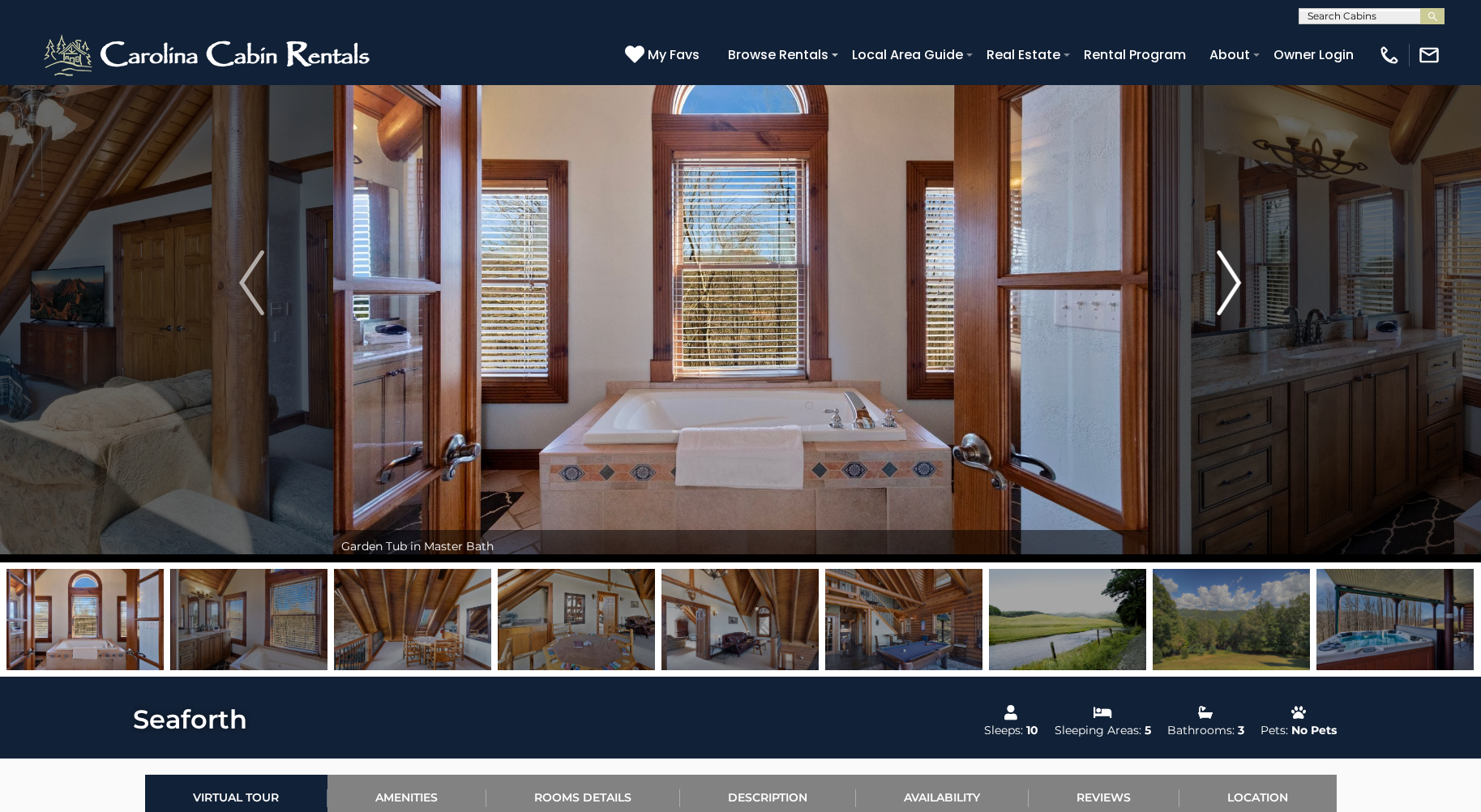
click at [1233, 282] on img "Next" at bounding box center [1229, 282] width 25 height 65
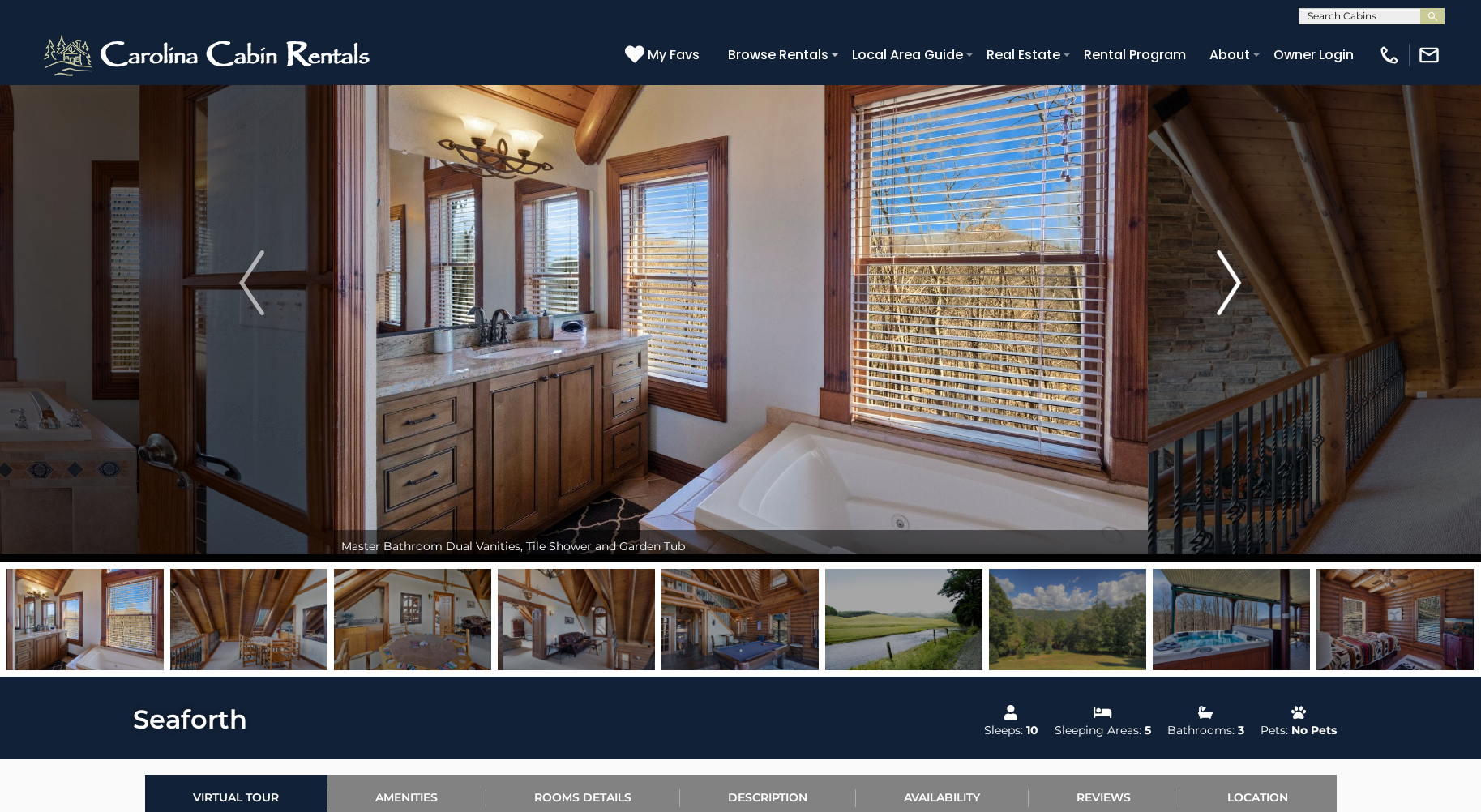
click at [1233, 282] on img "Next" at bounding box center [1229, 282] width 25 height 65
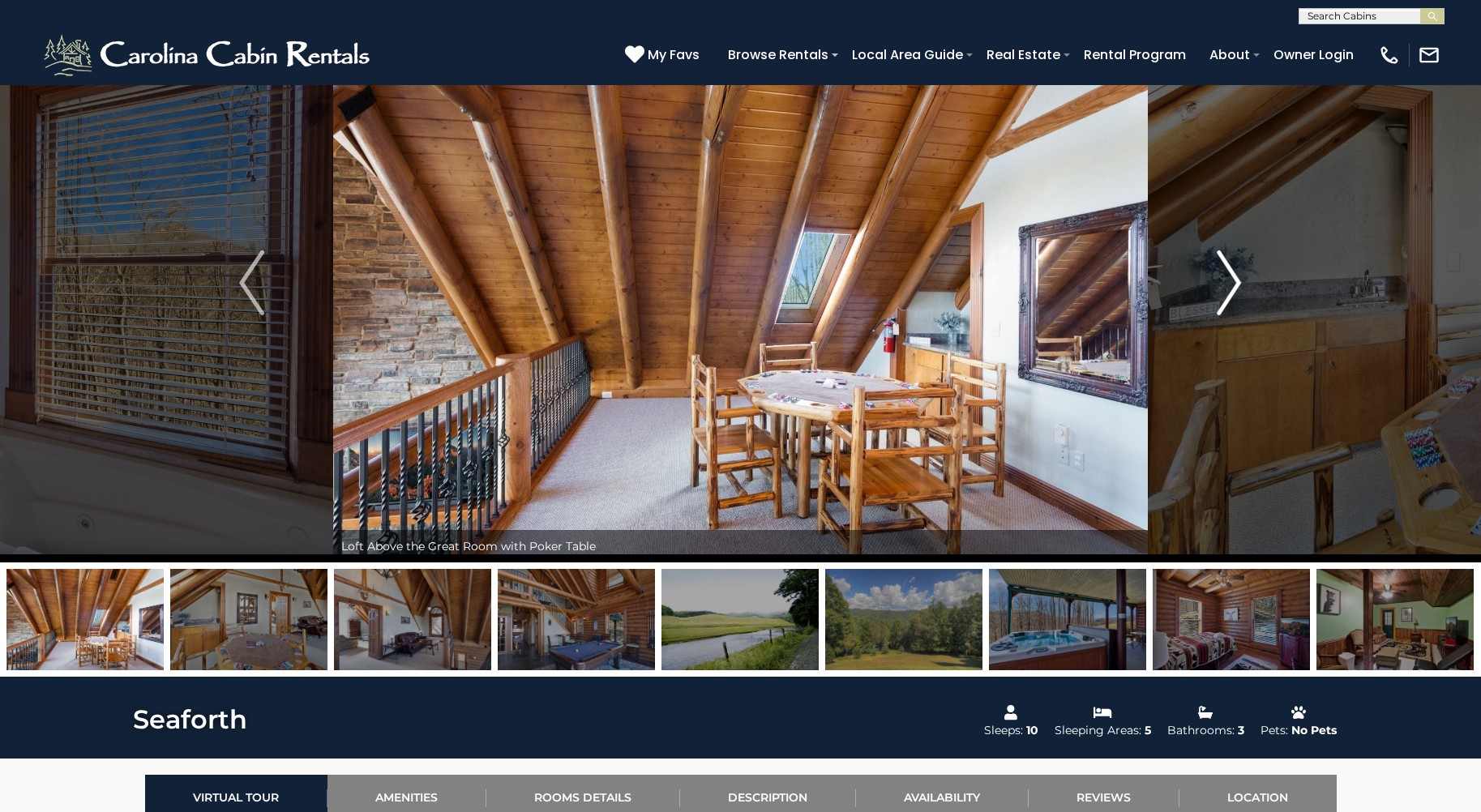
click at [1233, 282] on img "Next" at bounding box center [1229, 282] width 25 height 65
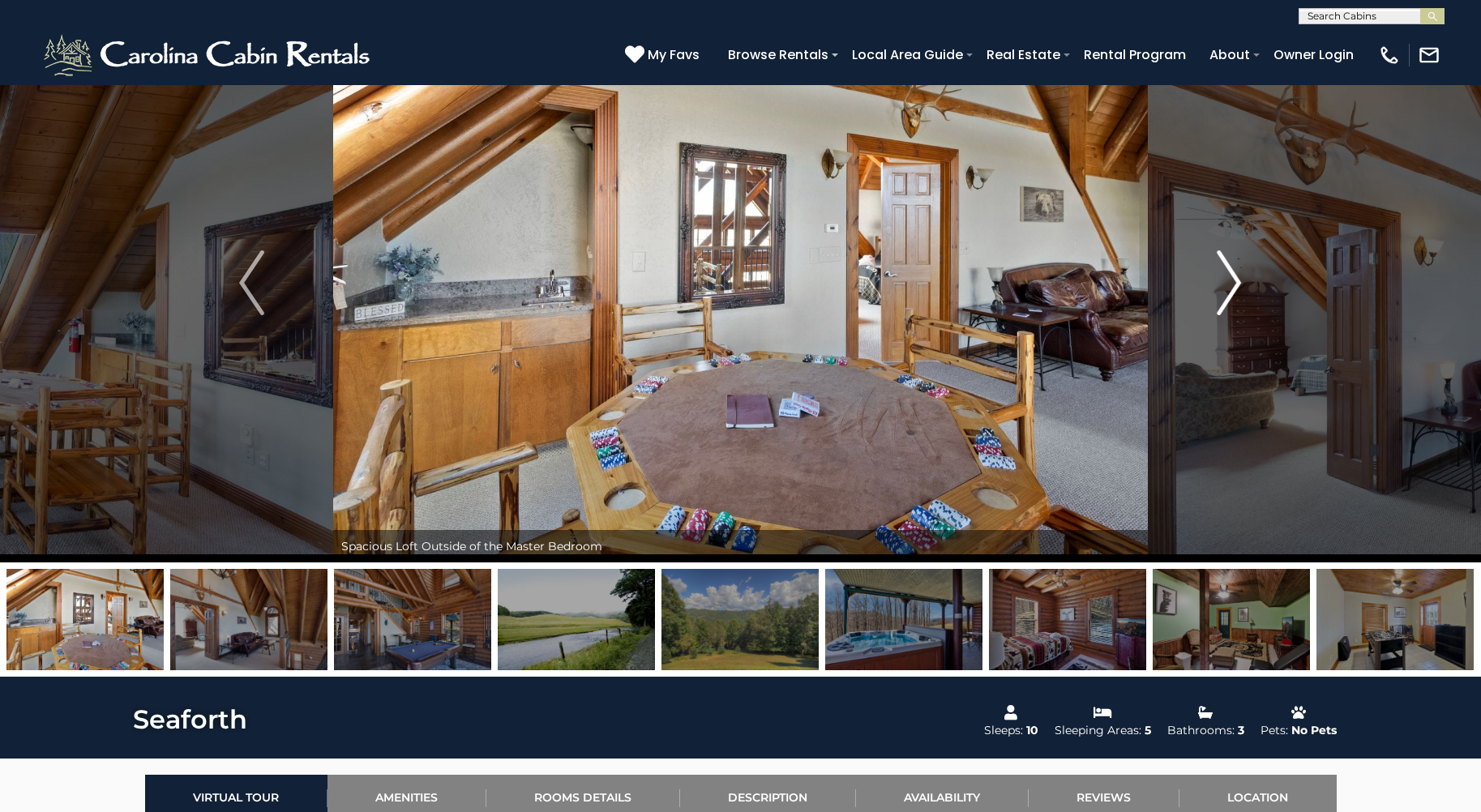
click at [1233, 280] on img "Next" at bounding box center [1229, 282] width 25 height 65
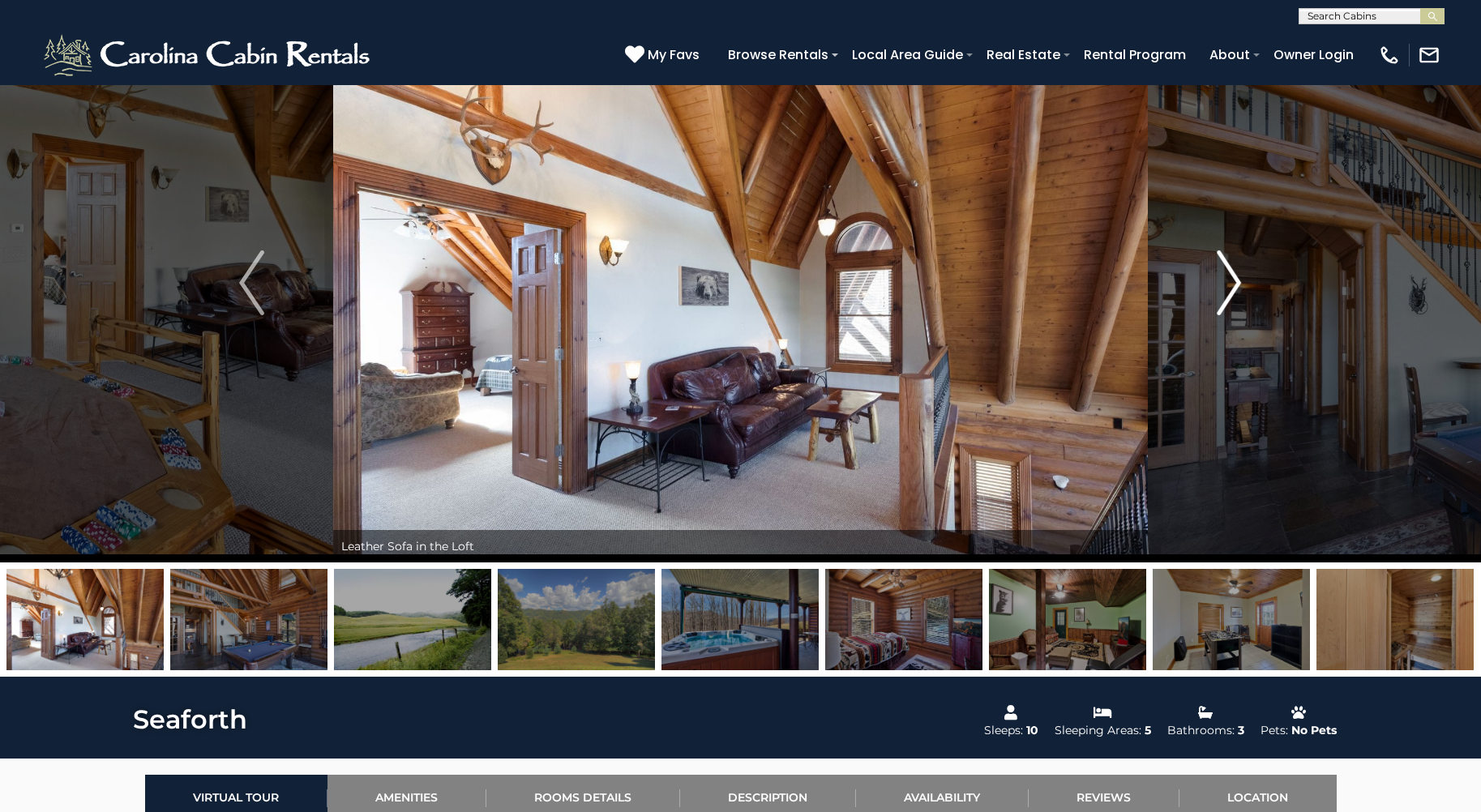
click at [1233, 280] on img "Next" at bounding box center [1229, 282] width 25 height 65
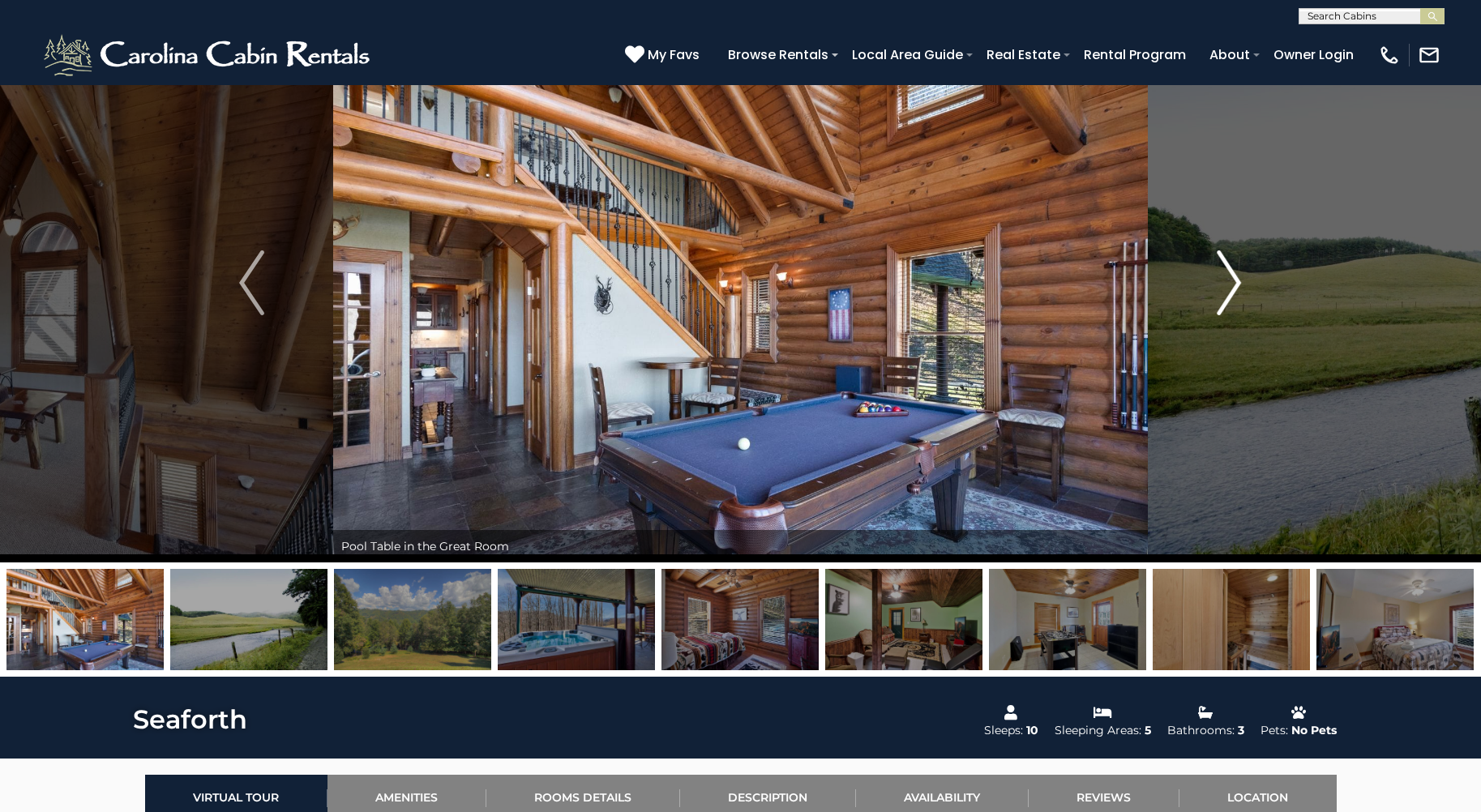
click at [1233, 280] on img "Next" at bounding box center [1229, 282] width 25 height 65
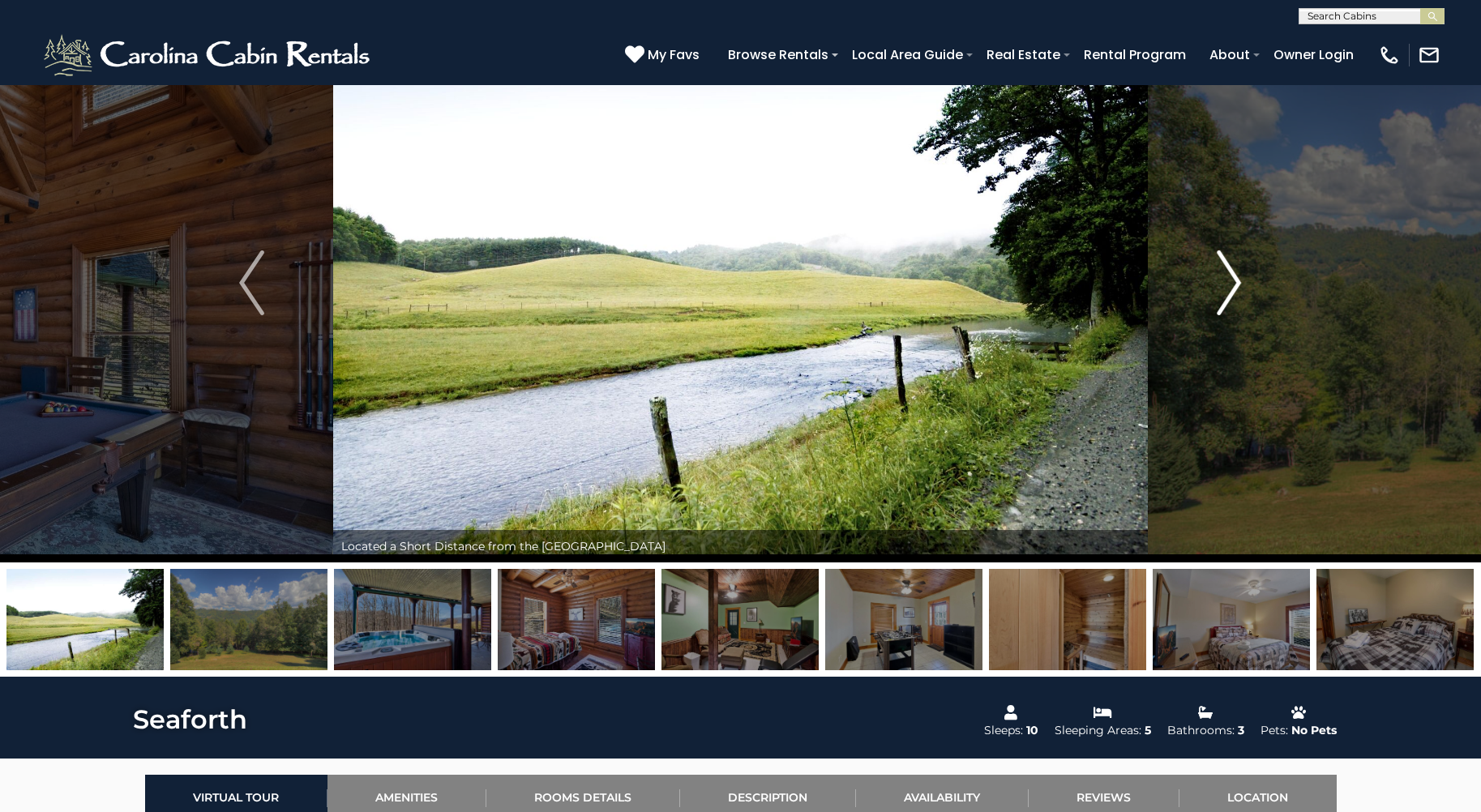
click at [1233, 280] on img "Next" at bounding box center [1229, 282] width 25 height 65
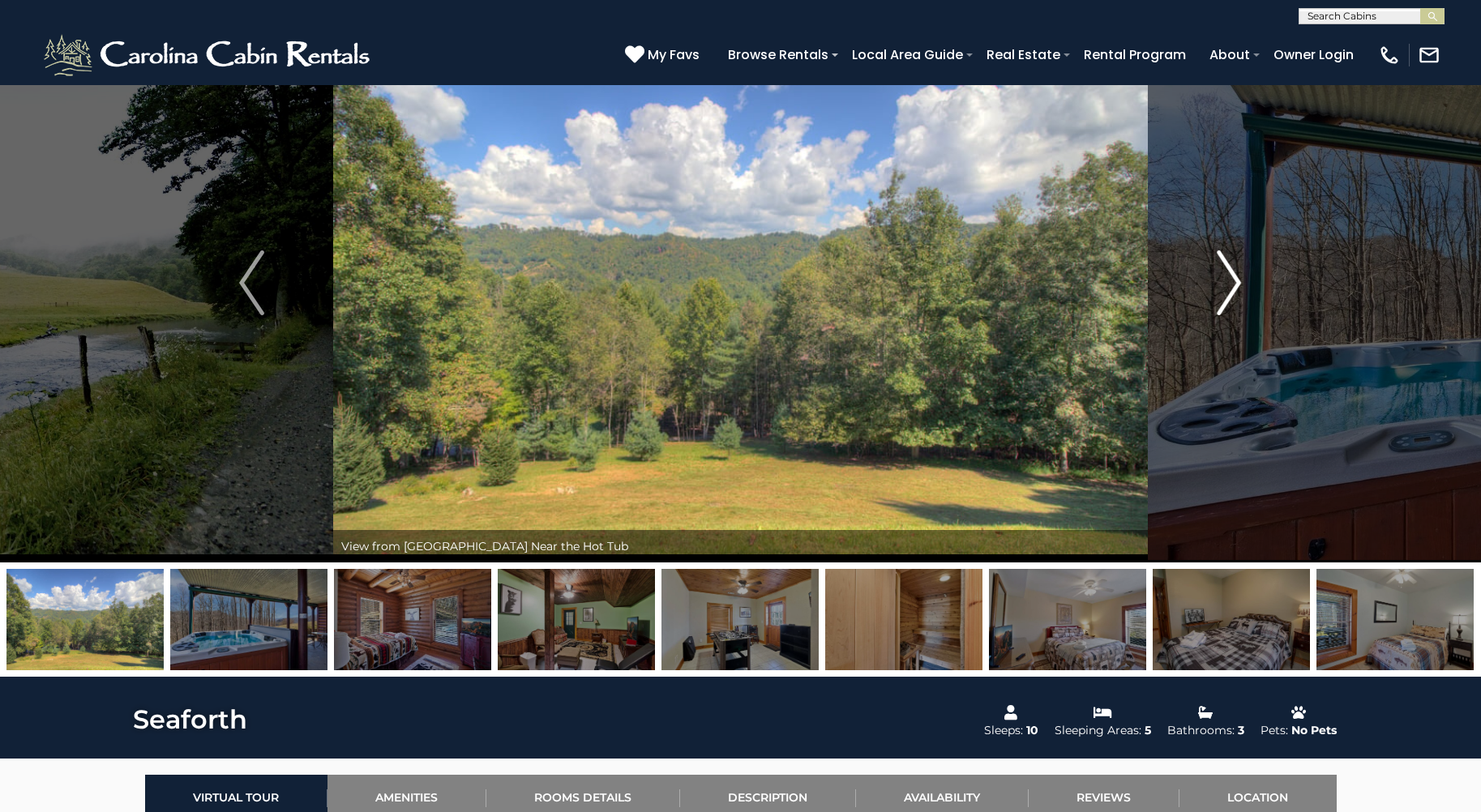
click at [1234, 286] on img "Next" at bounding box center [1229, 282] width 25 height 65
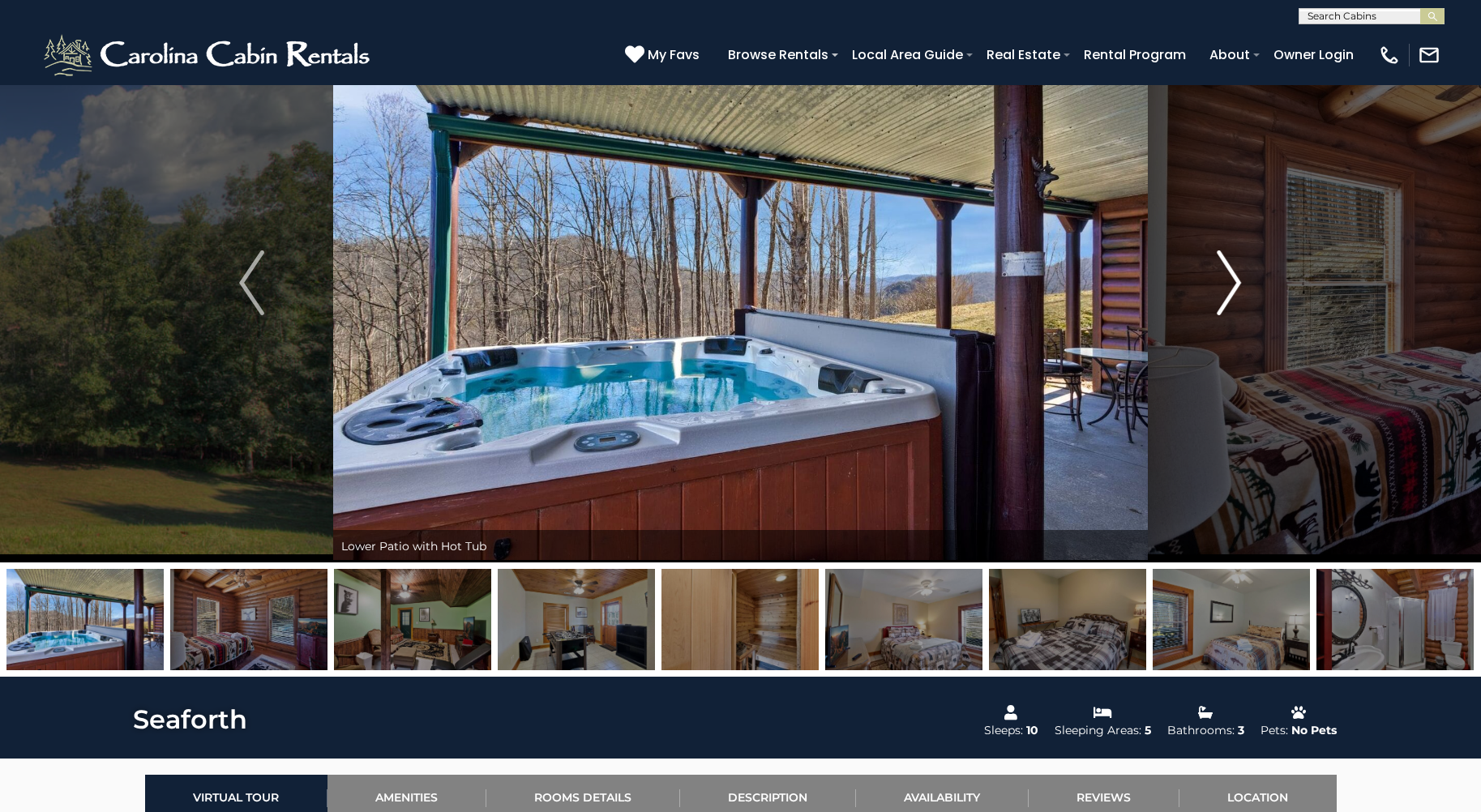
click at [1234, 286] on img "Next" at bounding box center [1229, 282] width 25 height 65
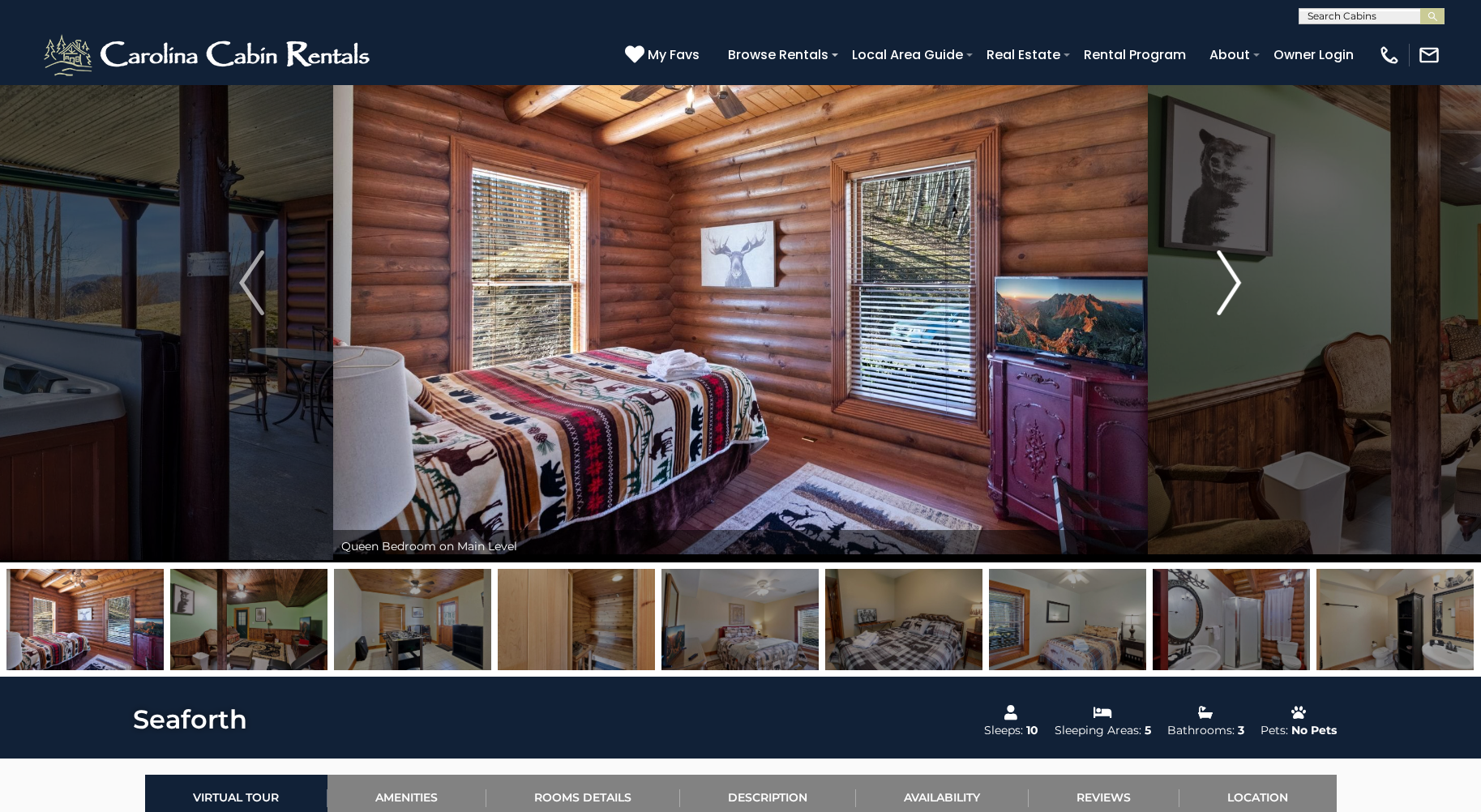
click at [1230, 286] on img "Next" at bounding box center [1229, 282] width 25 height 65
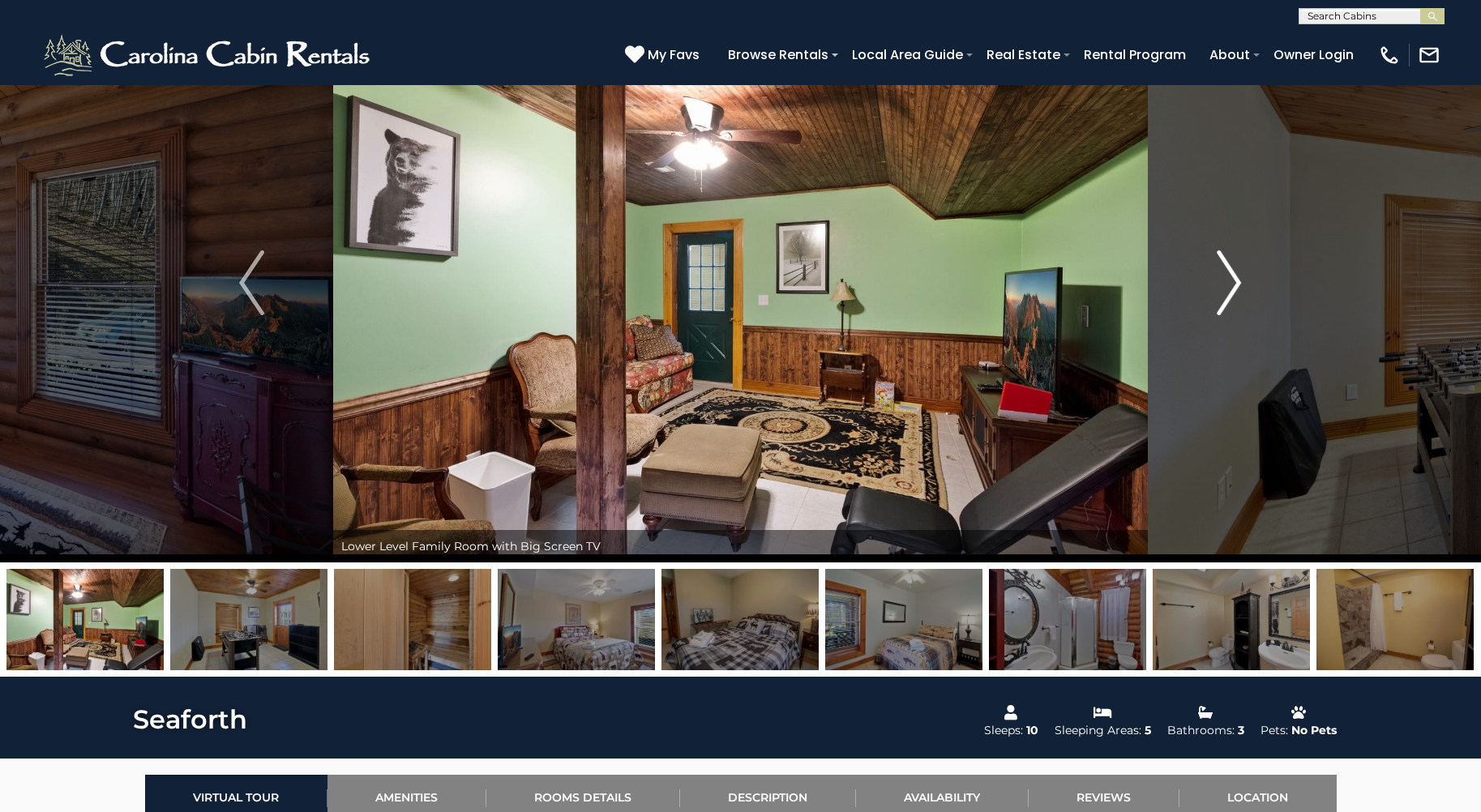
click at [1230, 286] on img "Next" at bounding box center [1229, 282] width 25 height 65
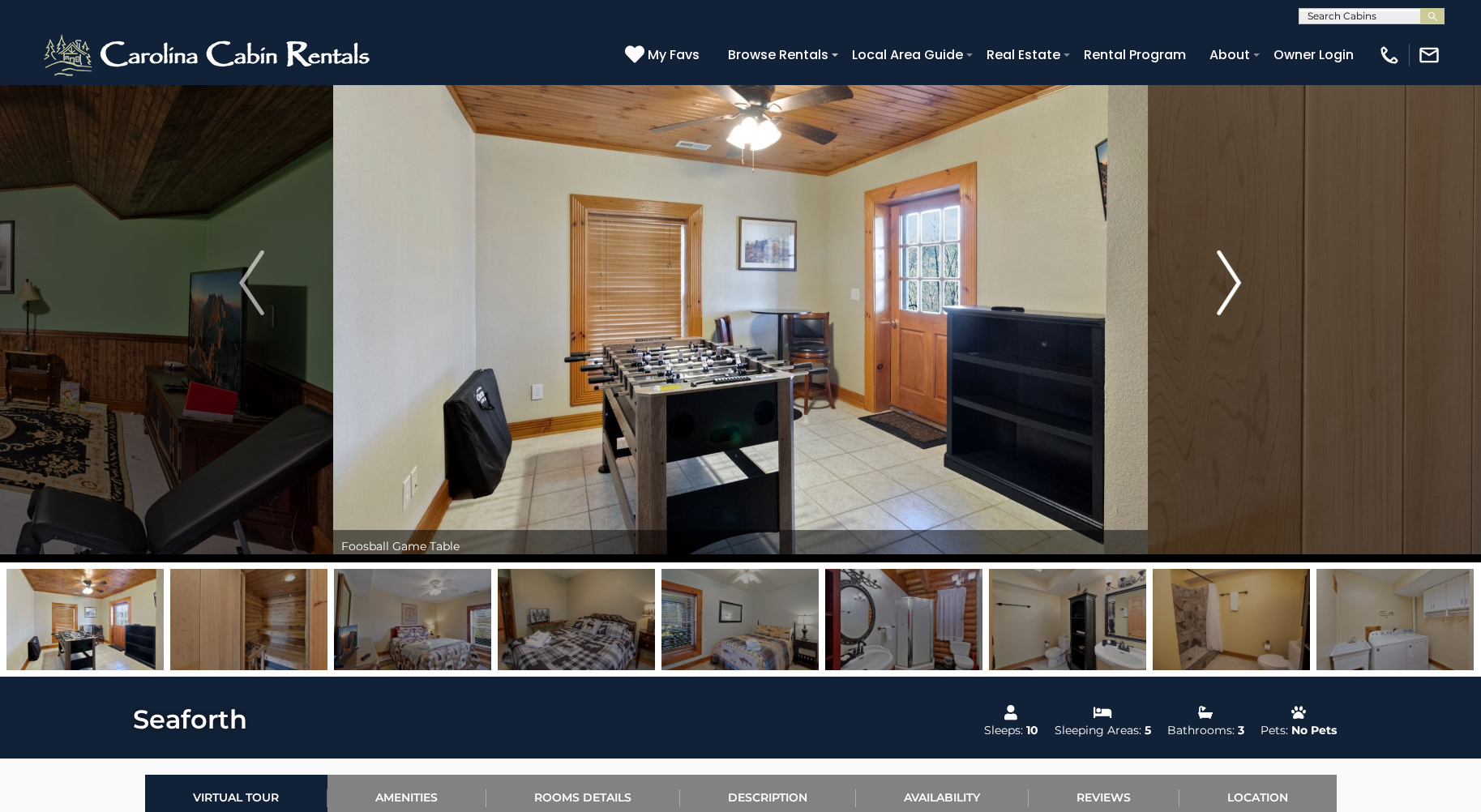
click at [1230, 286] on img "Next" at bounding box center [1229, 282] width 25 height 65
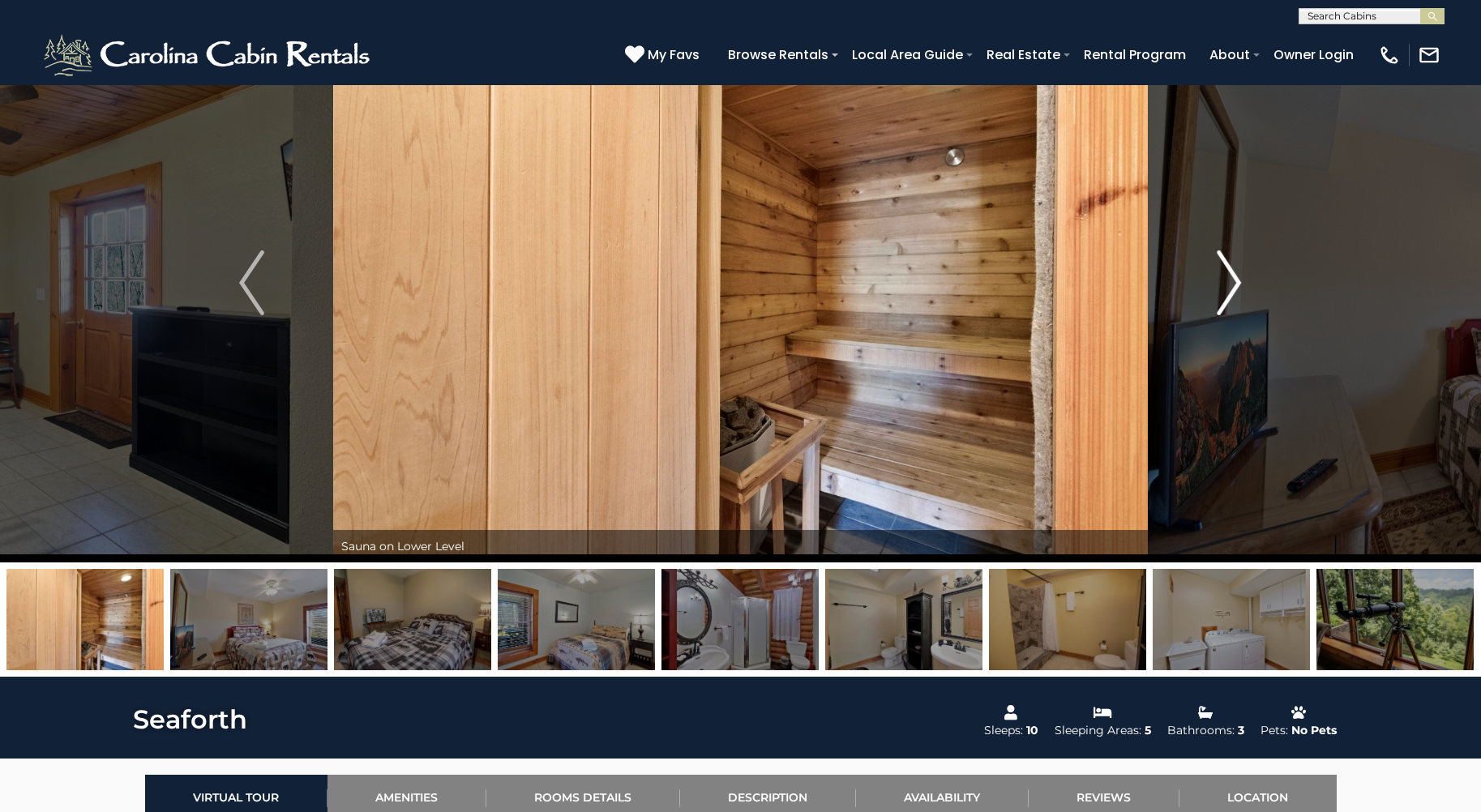
click at [1230, 286] on img "Next" at bounding box center [1229, 282] width 25 height 65
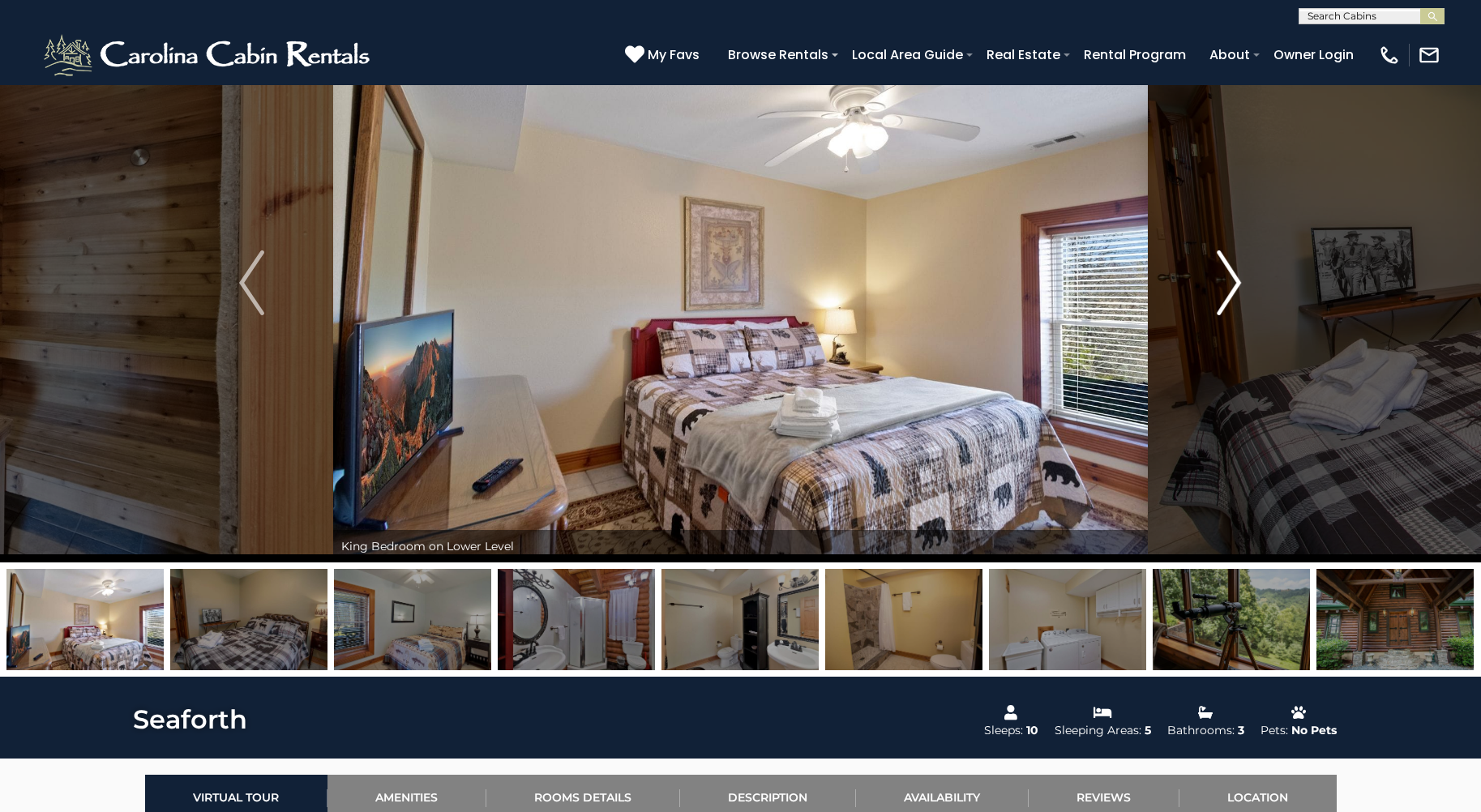
click at [1227, 286] on img "Next" at bounding box center [1229, 282] width 25 height 65
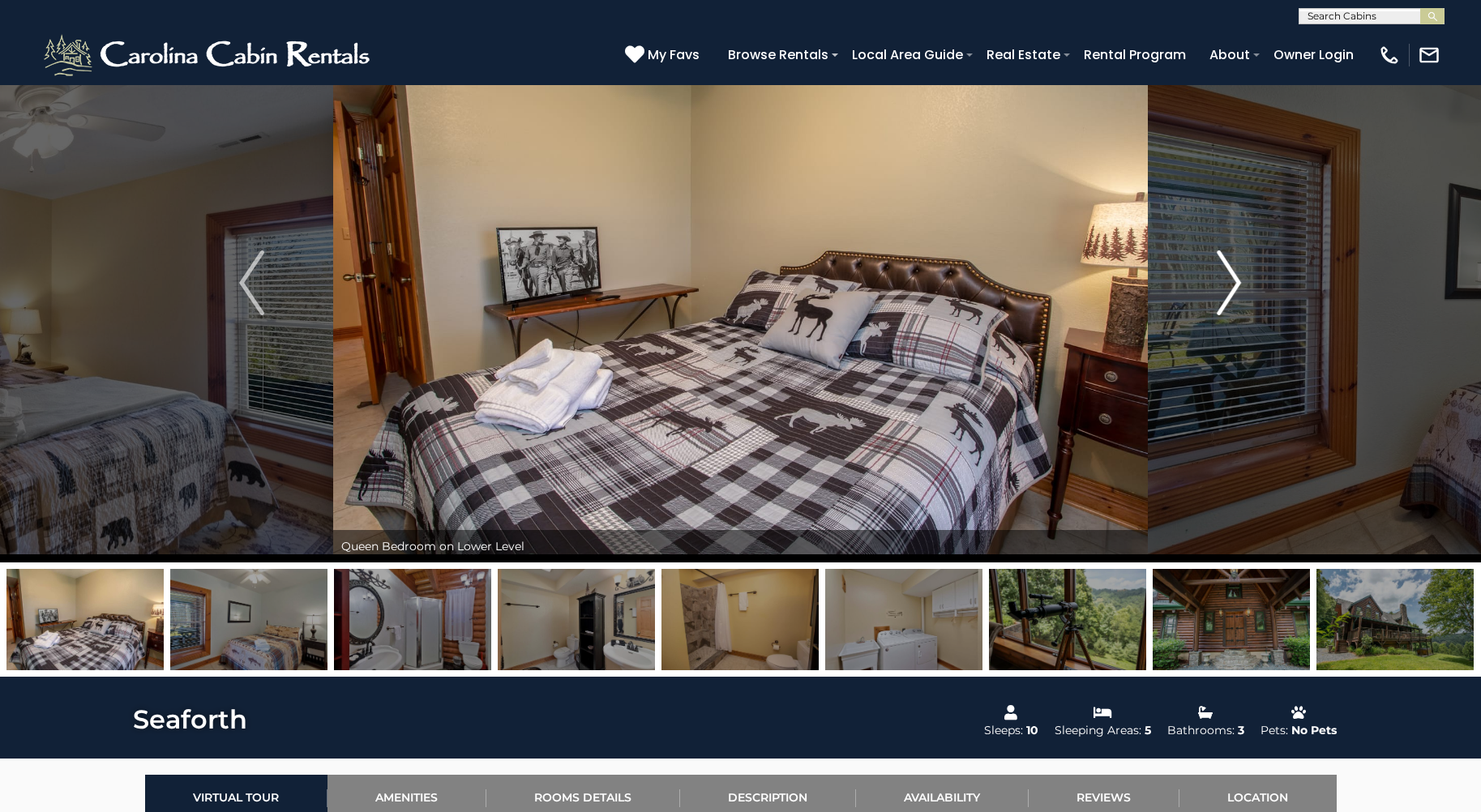
click at [1227, 286] on img "Next" at bounding box center [1229, 282] width 25 height 65
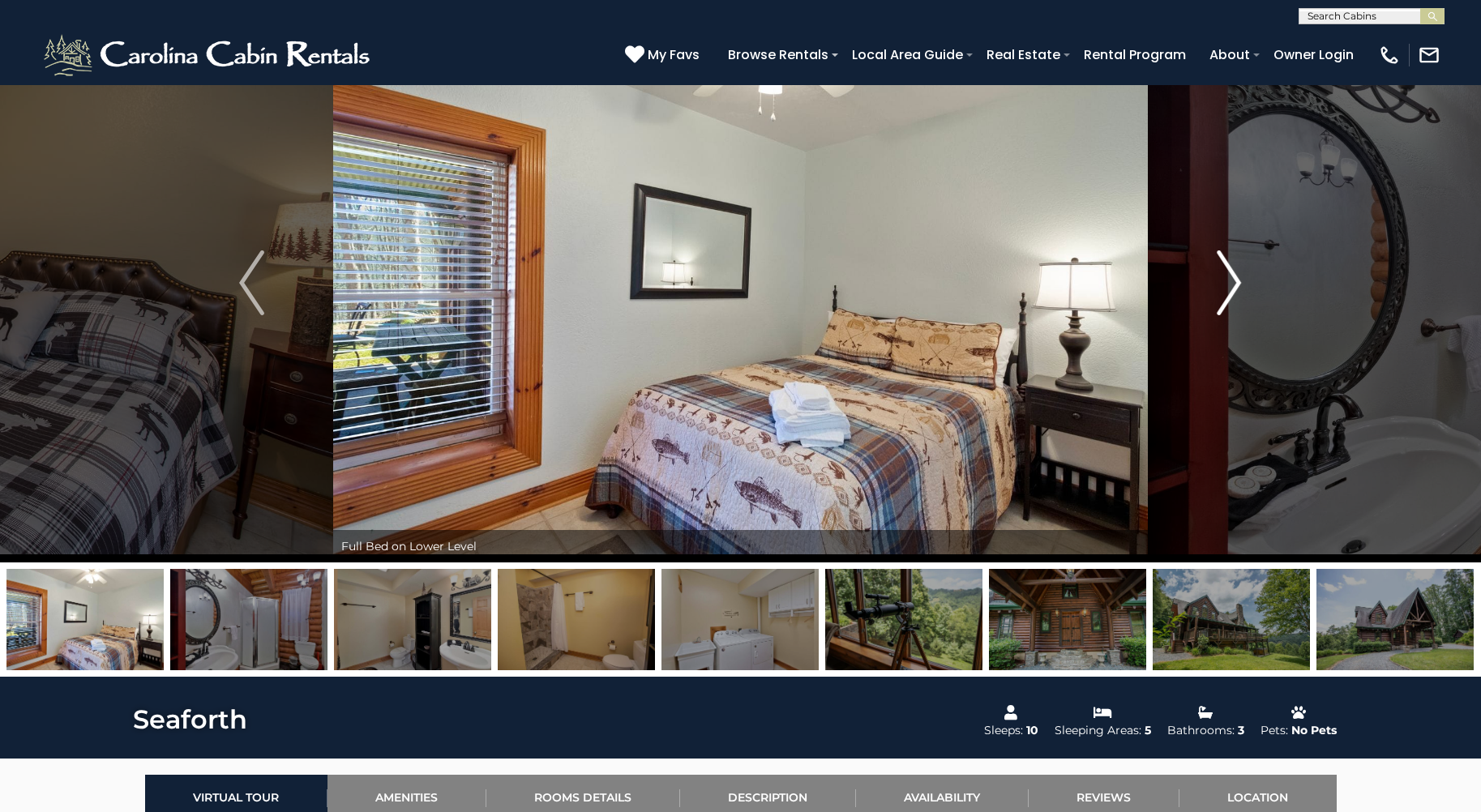
click at [1227, 286] on img "Next" at bounding box center [1229, 282] width 25 height 65
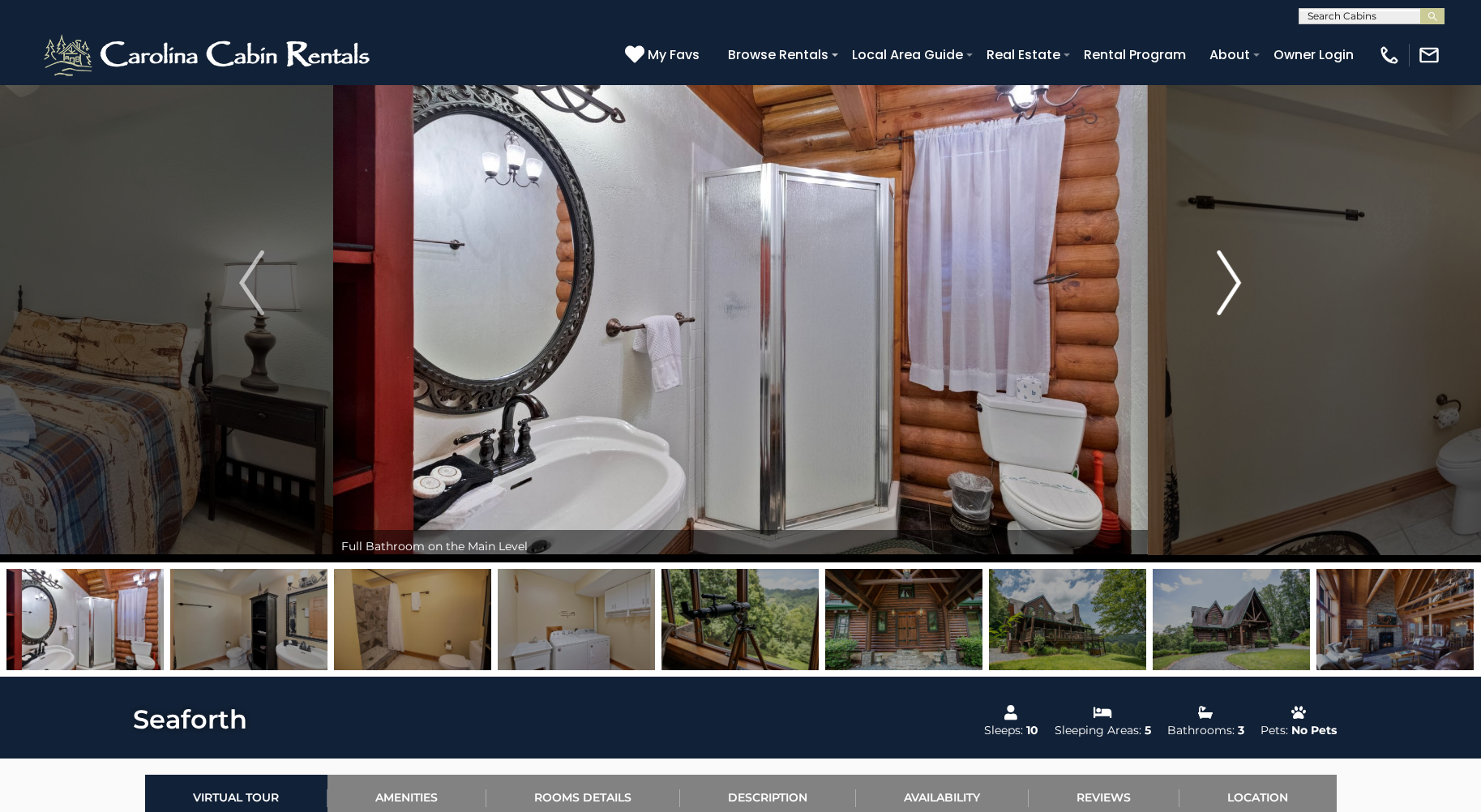
click at [1227, 286] on img "Next" at bounding box center [1229, 282] width 25 height 65
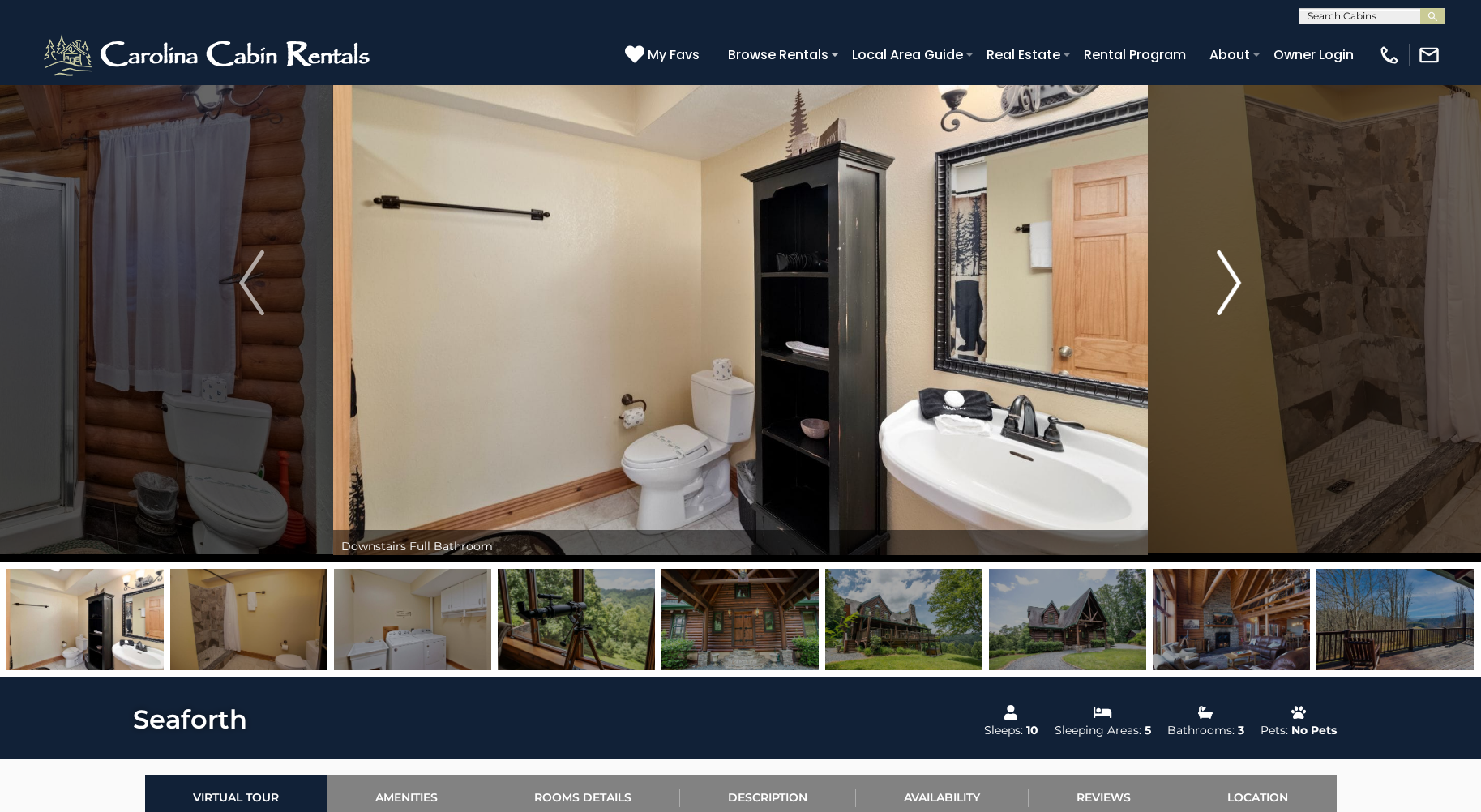
click at [1227, 286] on img "Next" at bounding box center [1229, 282] width 25 height 65
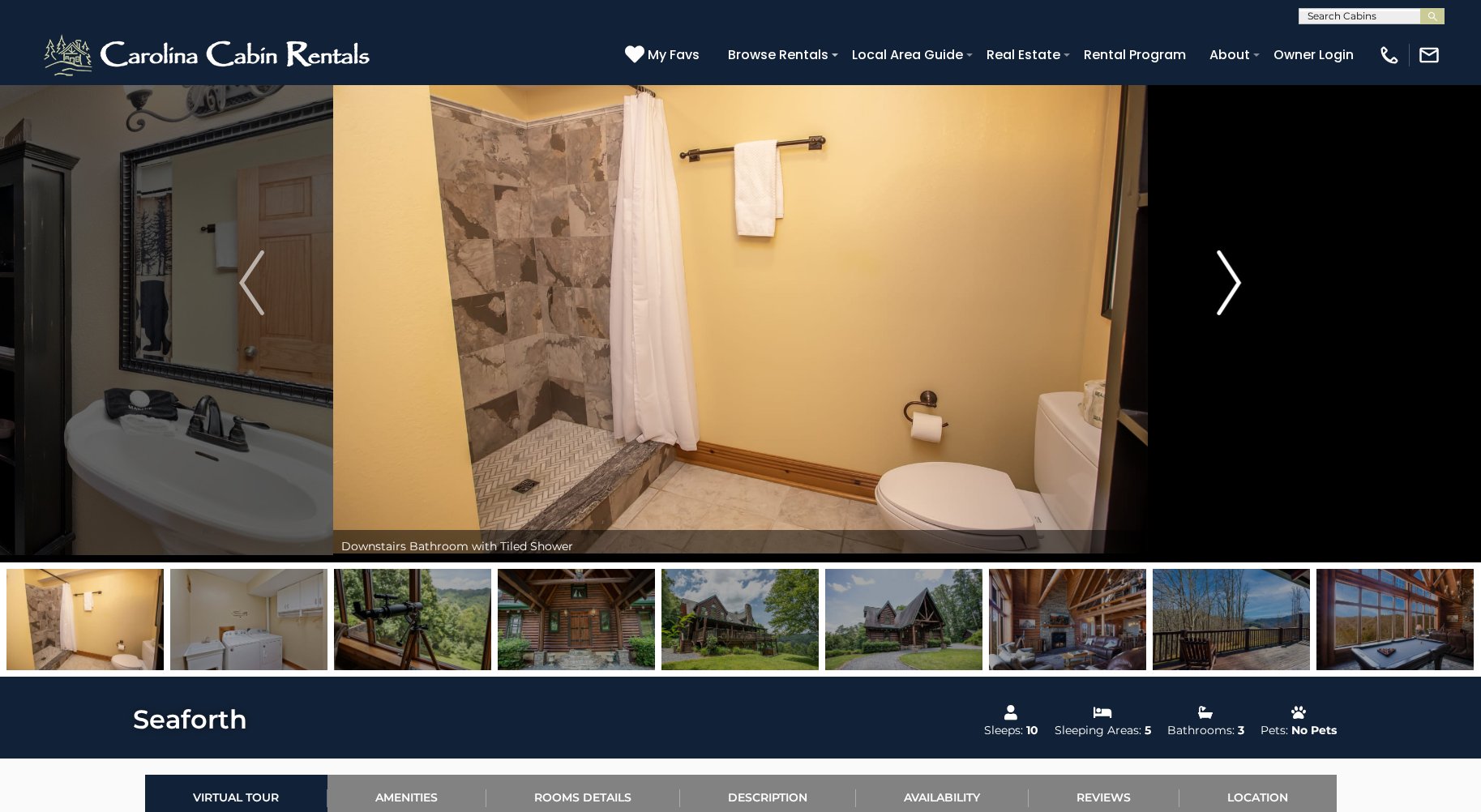
click at [1227, 286] on img "Next" at bounding box center [1229, 282] width 25 height 65
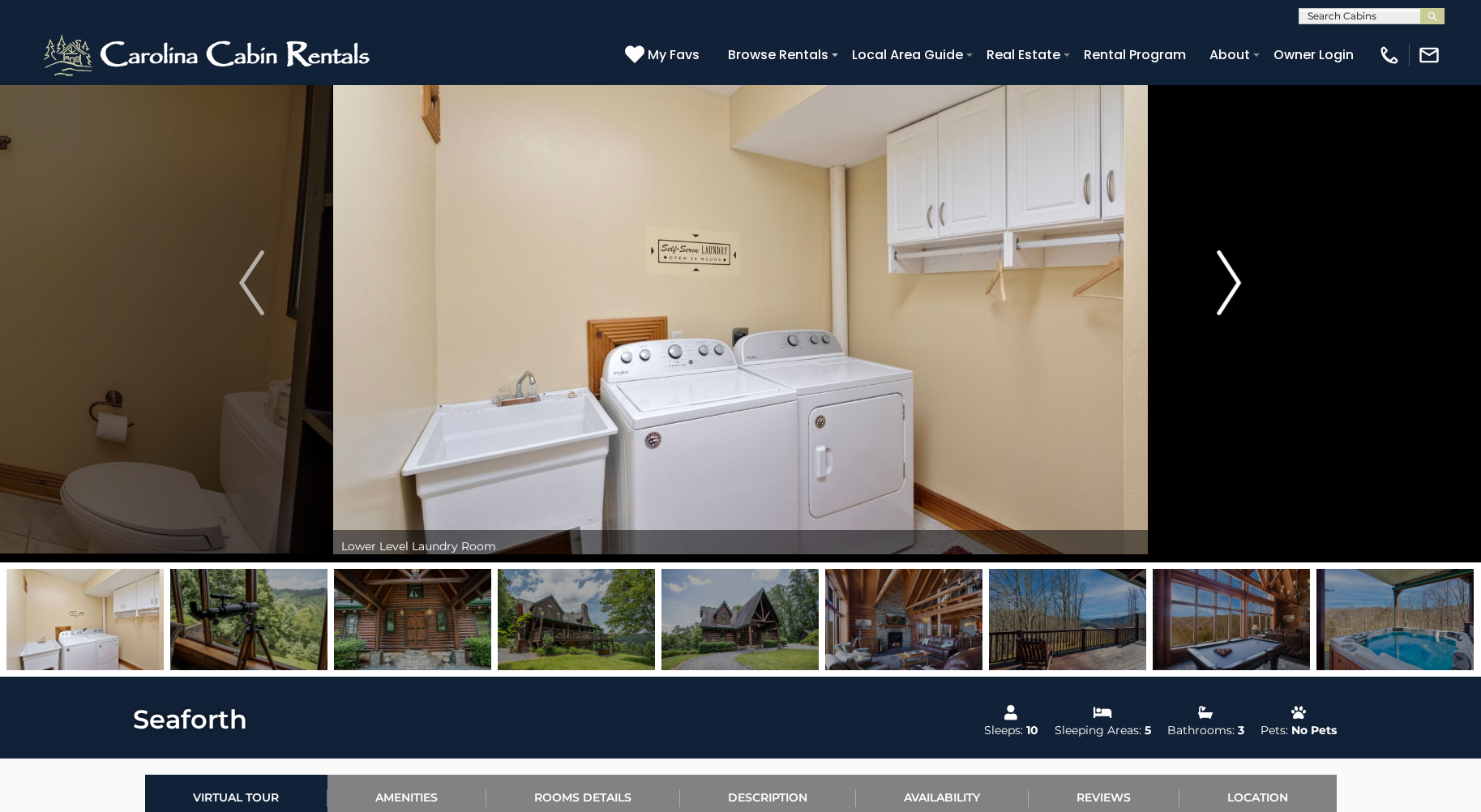
click at [1227, 286] on img "Next" at bounding box center [1229, 282] width 25 height 65
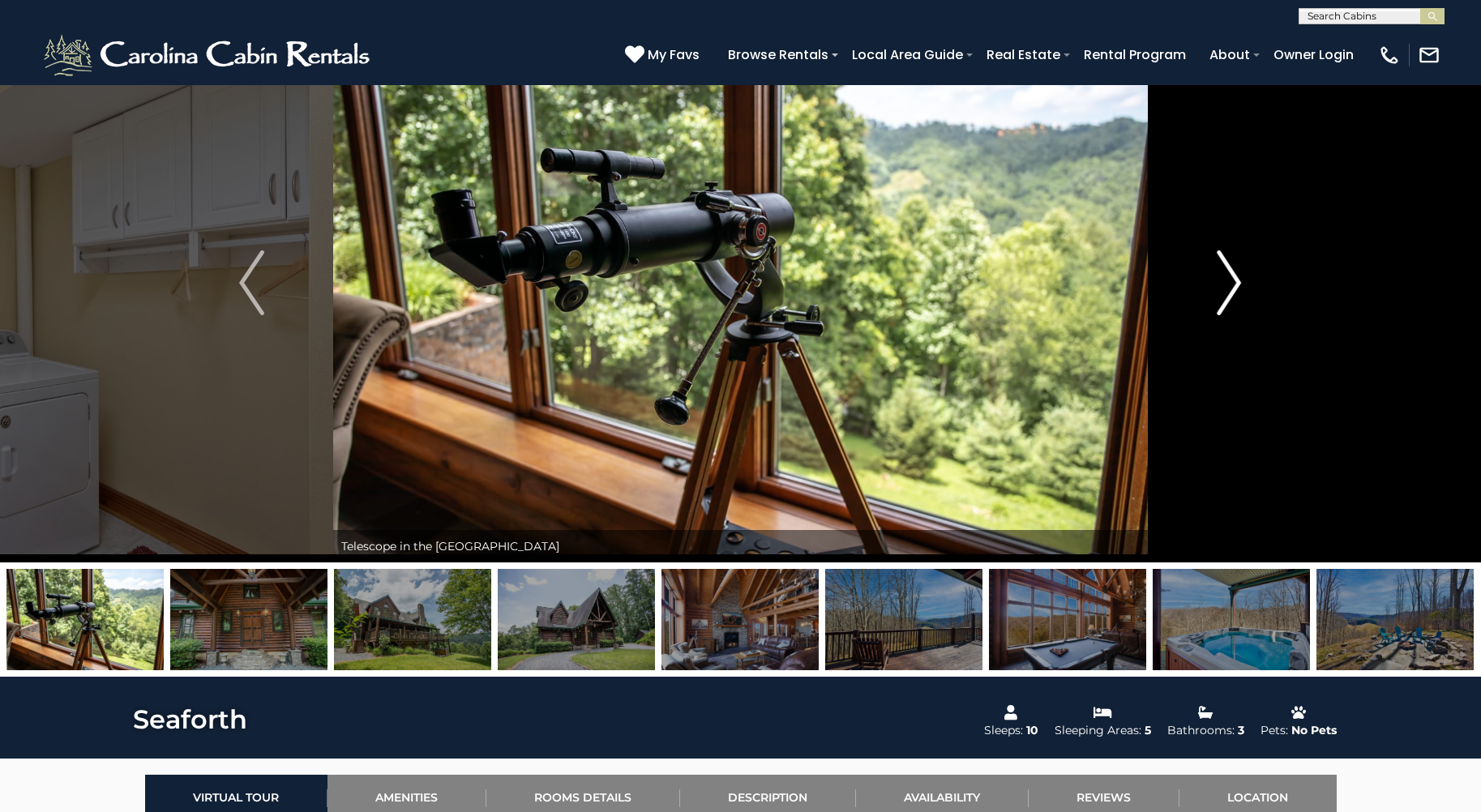
click at [1224, 281] on img "Next" at bounding box center [1229, 282] width 25 height 65
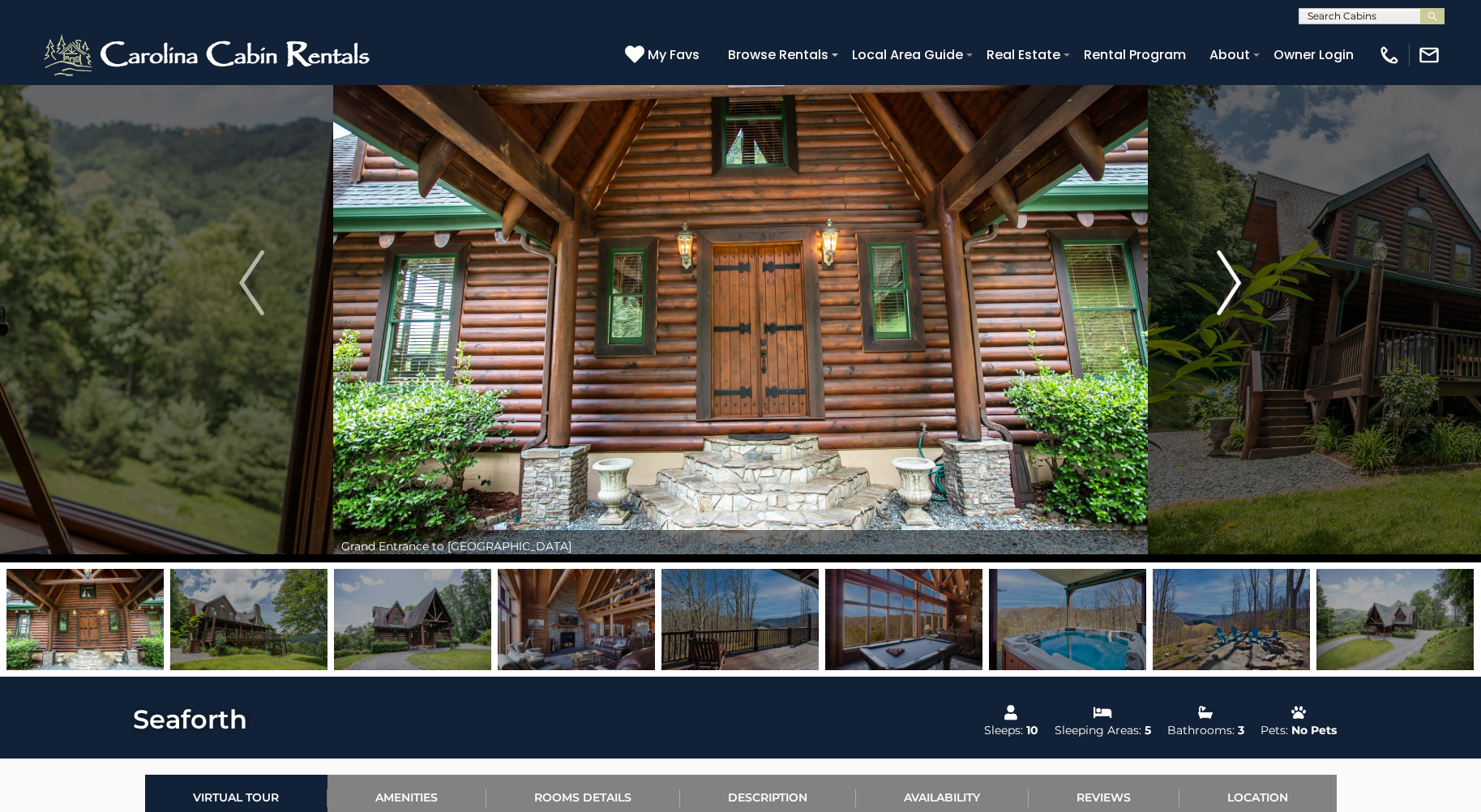
click at [1234, 282] on img "Next" at bounding box center [1229, 282] width 25 height 65
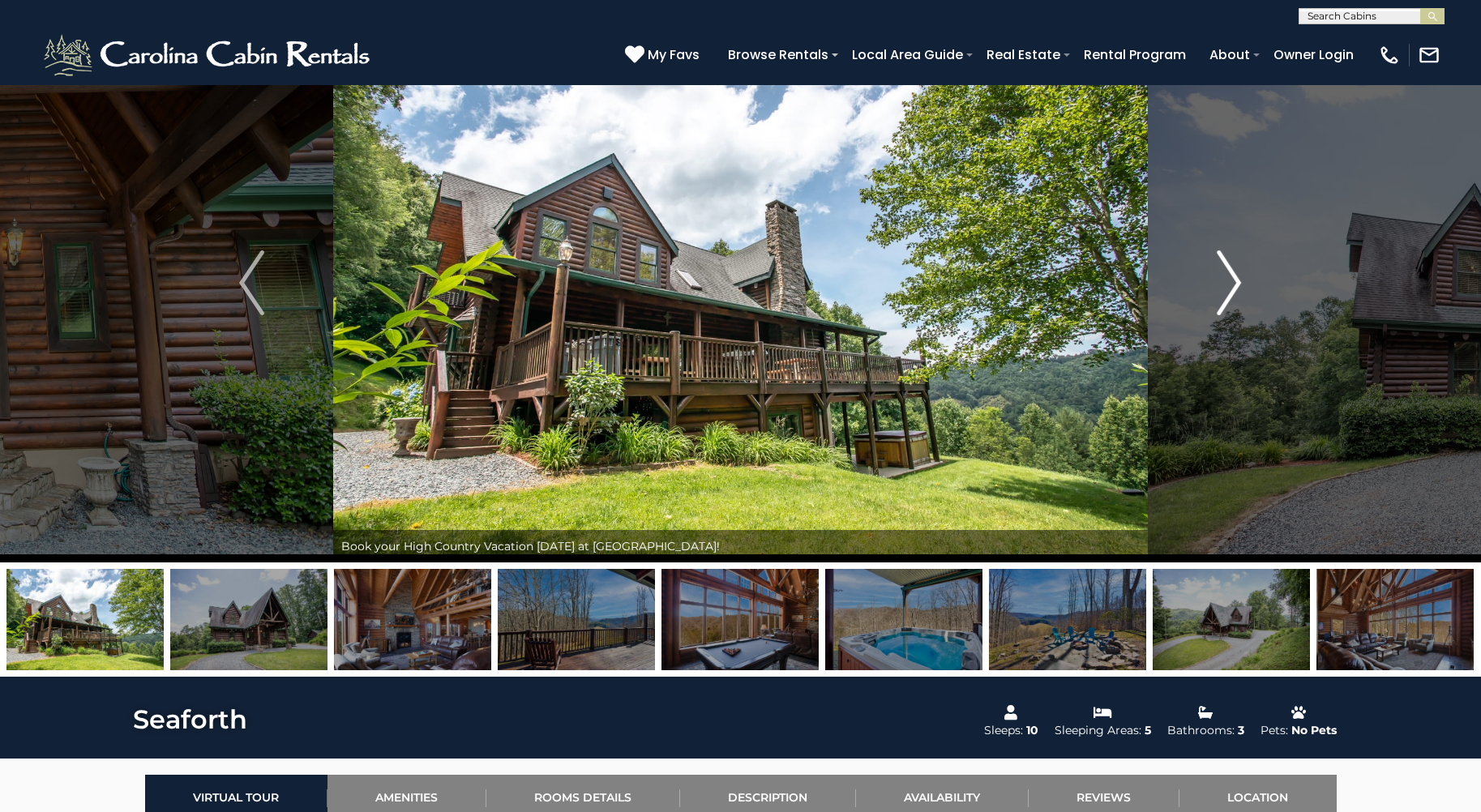
click at [1234, 283] on img "Next" at bounding box center [1229, 282] width 25 height 65
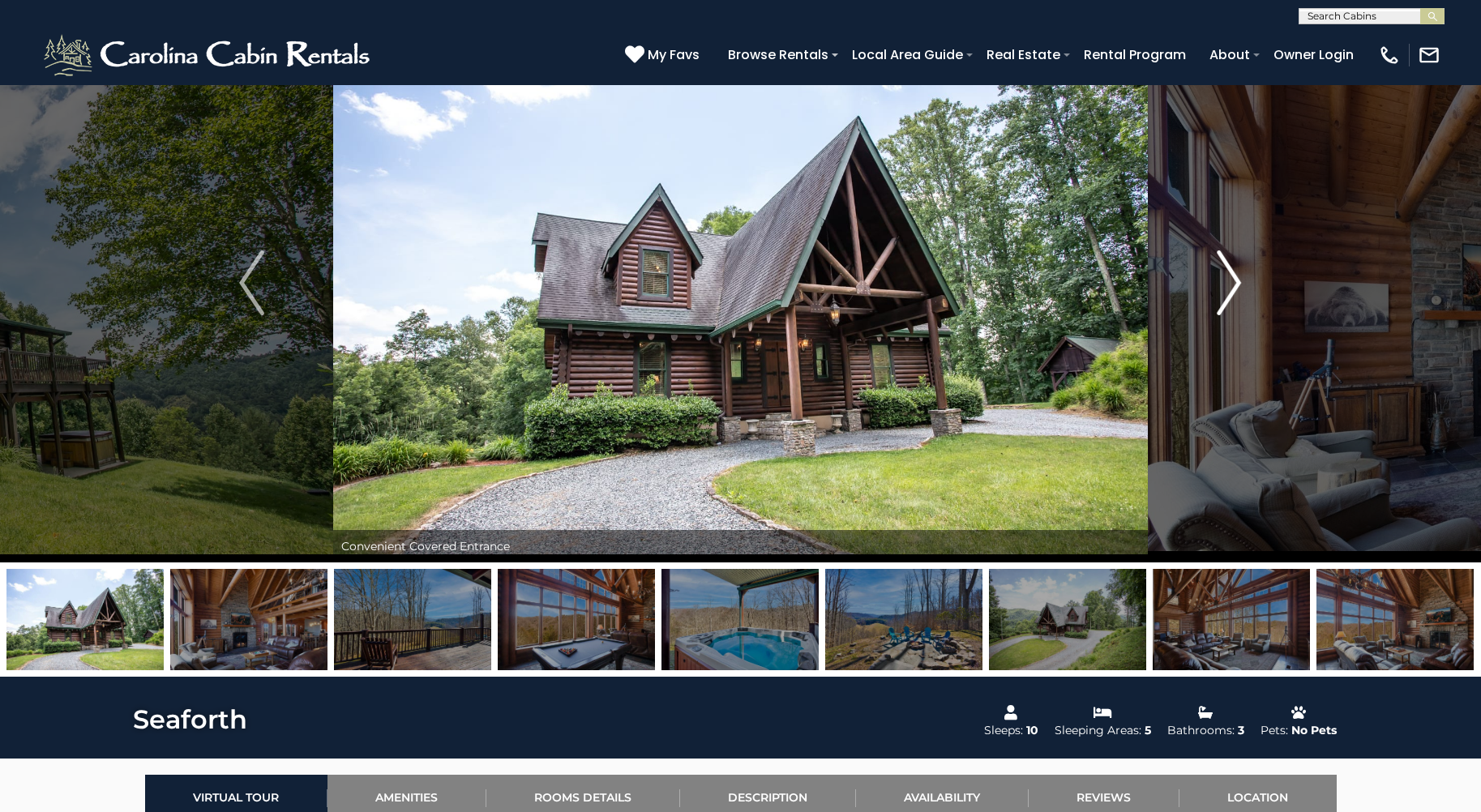
click at [1223, 286] on img "Next" at bounding box center [1229, 282] width 25 height 65
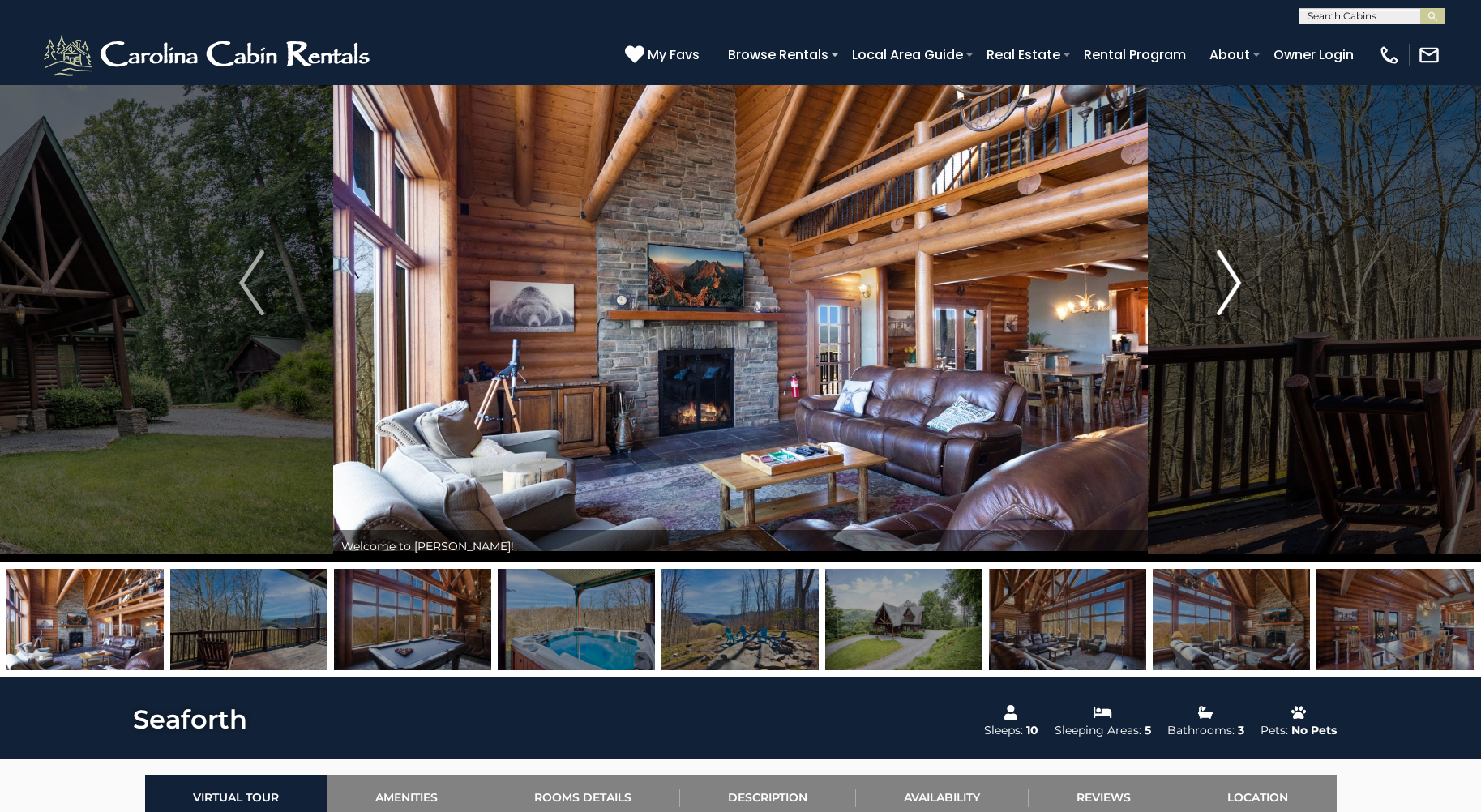
click at [1244, 277] on button "Next" at bounding box center [1229, 283] width 163 height 559
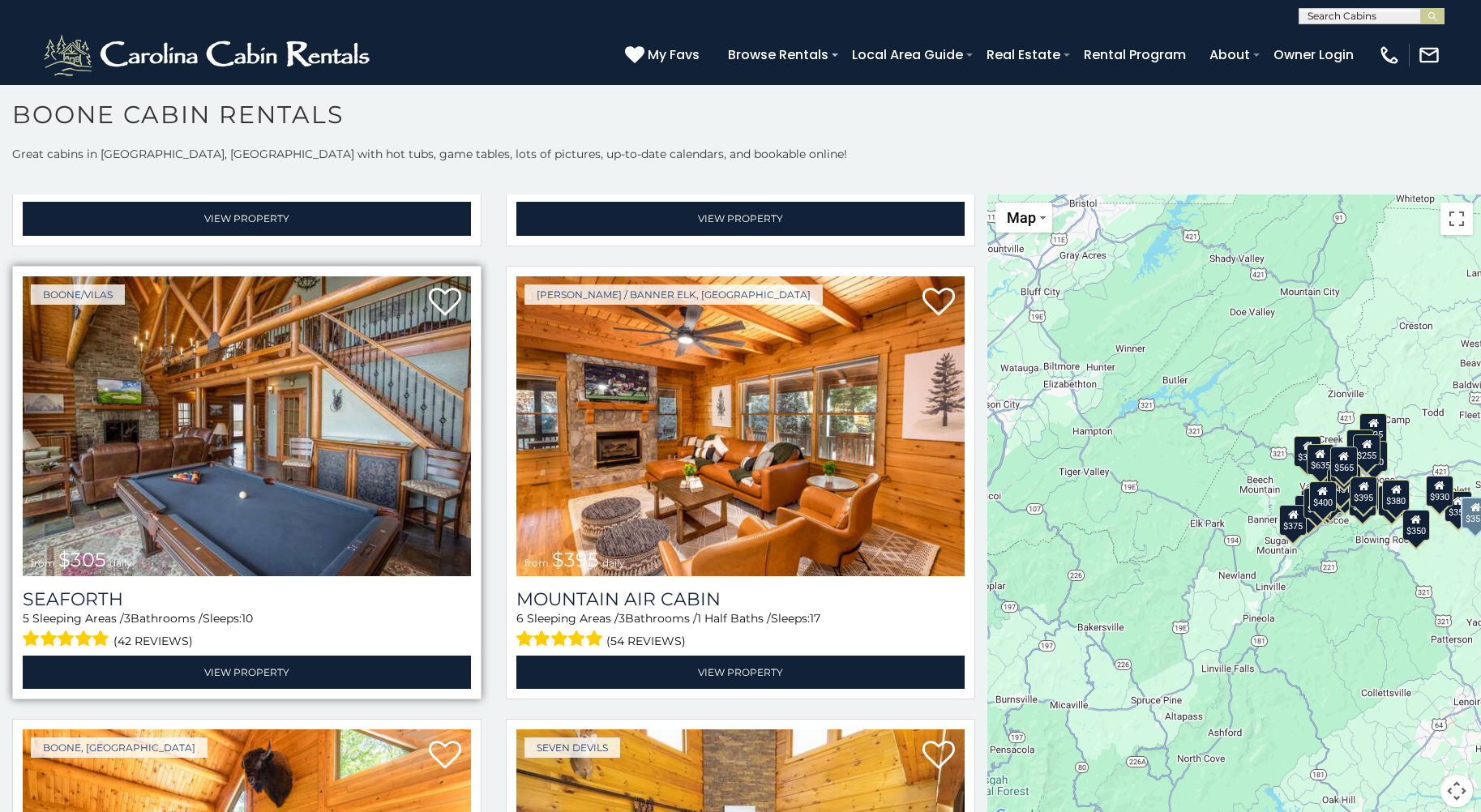
scroll to position [5429, 0]
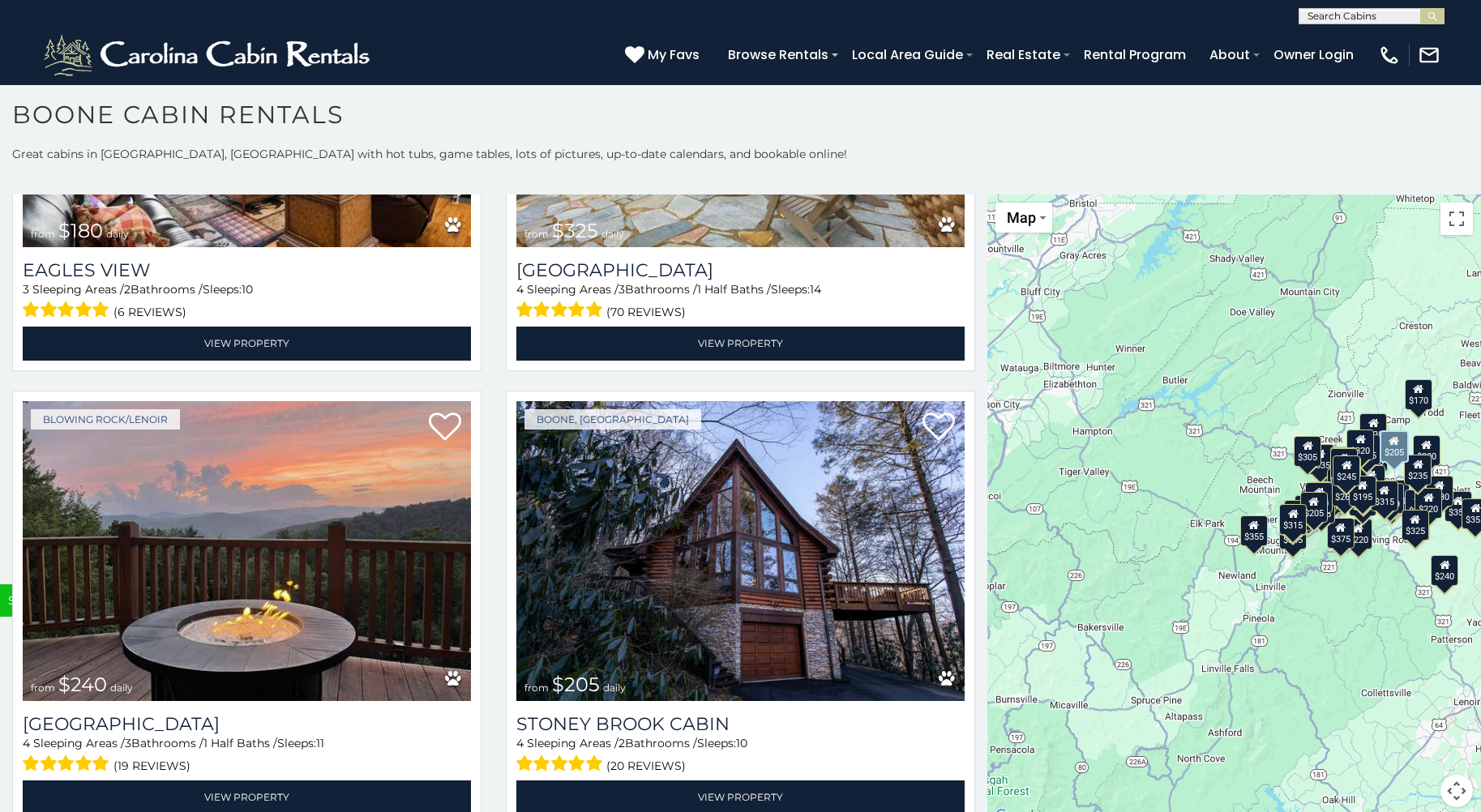
scroll to position [12541, 0]
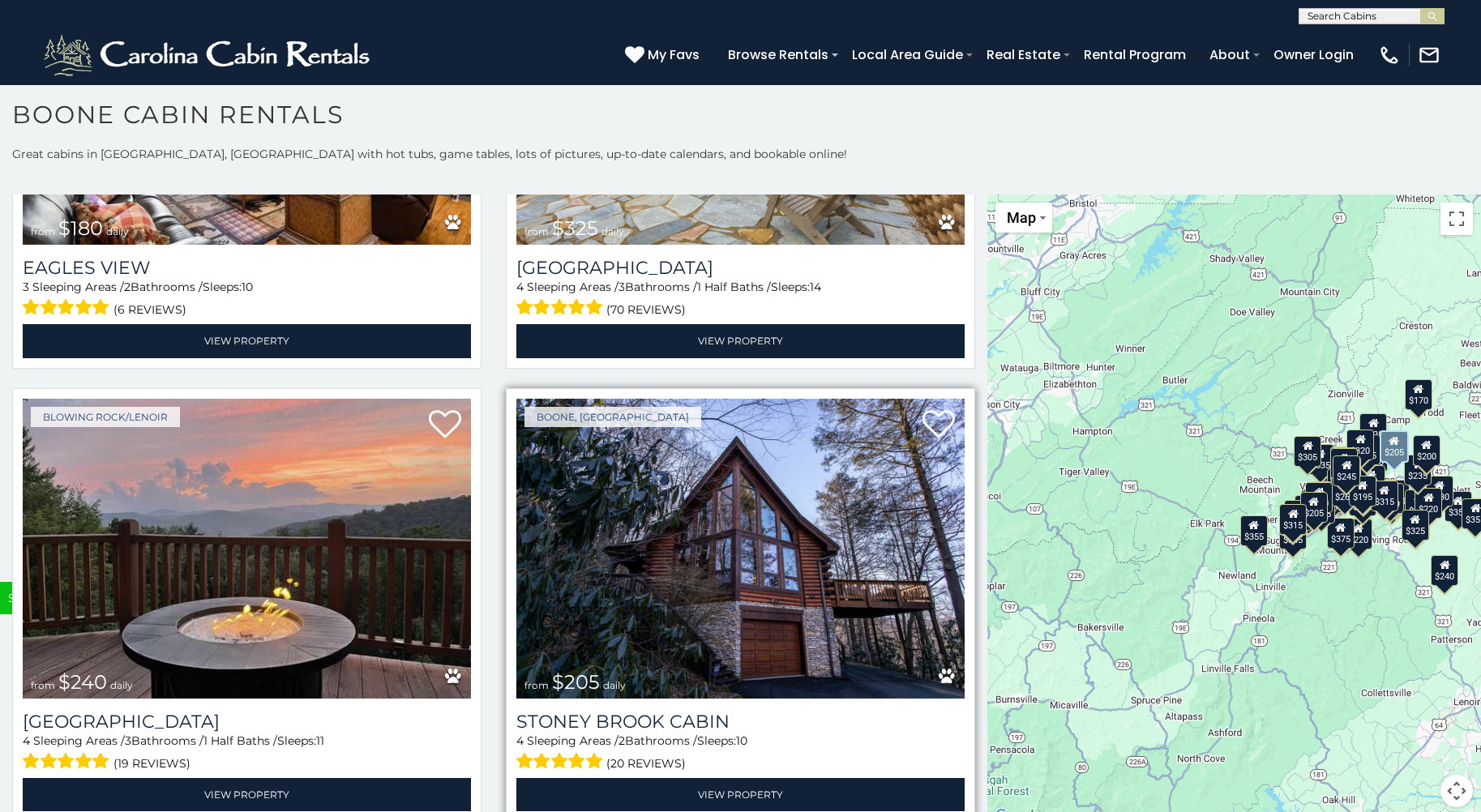
click at [775, 480] on img at bounding box center [740, 548] width 448 height 300
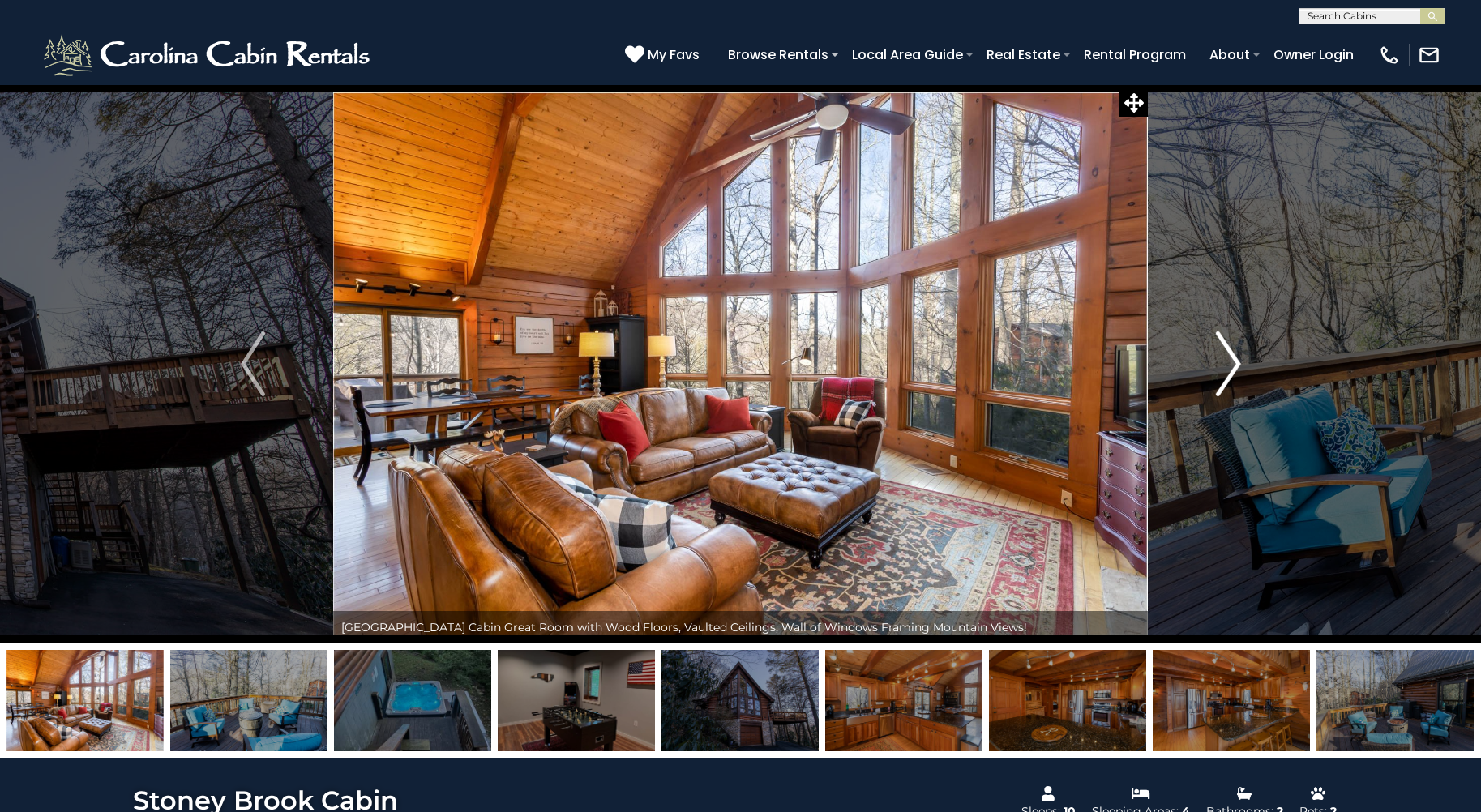
click at [1221, 360] on img "Next" at bounding box center [1228, 363] width 25 height 65
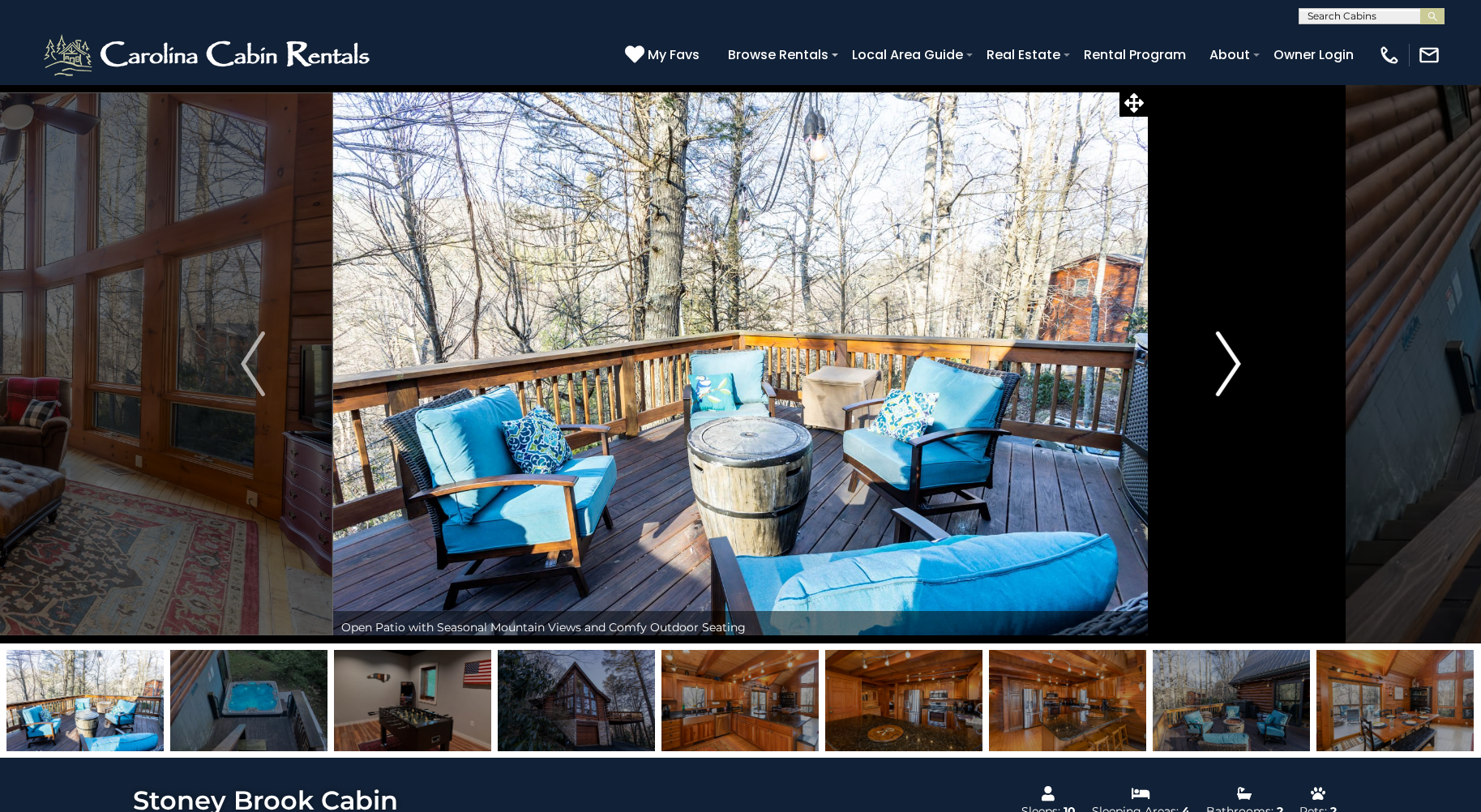
click at [1233, 369] on img "Next" at bounding box center [1228, 363] width 25 height 65
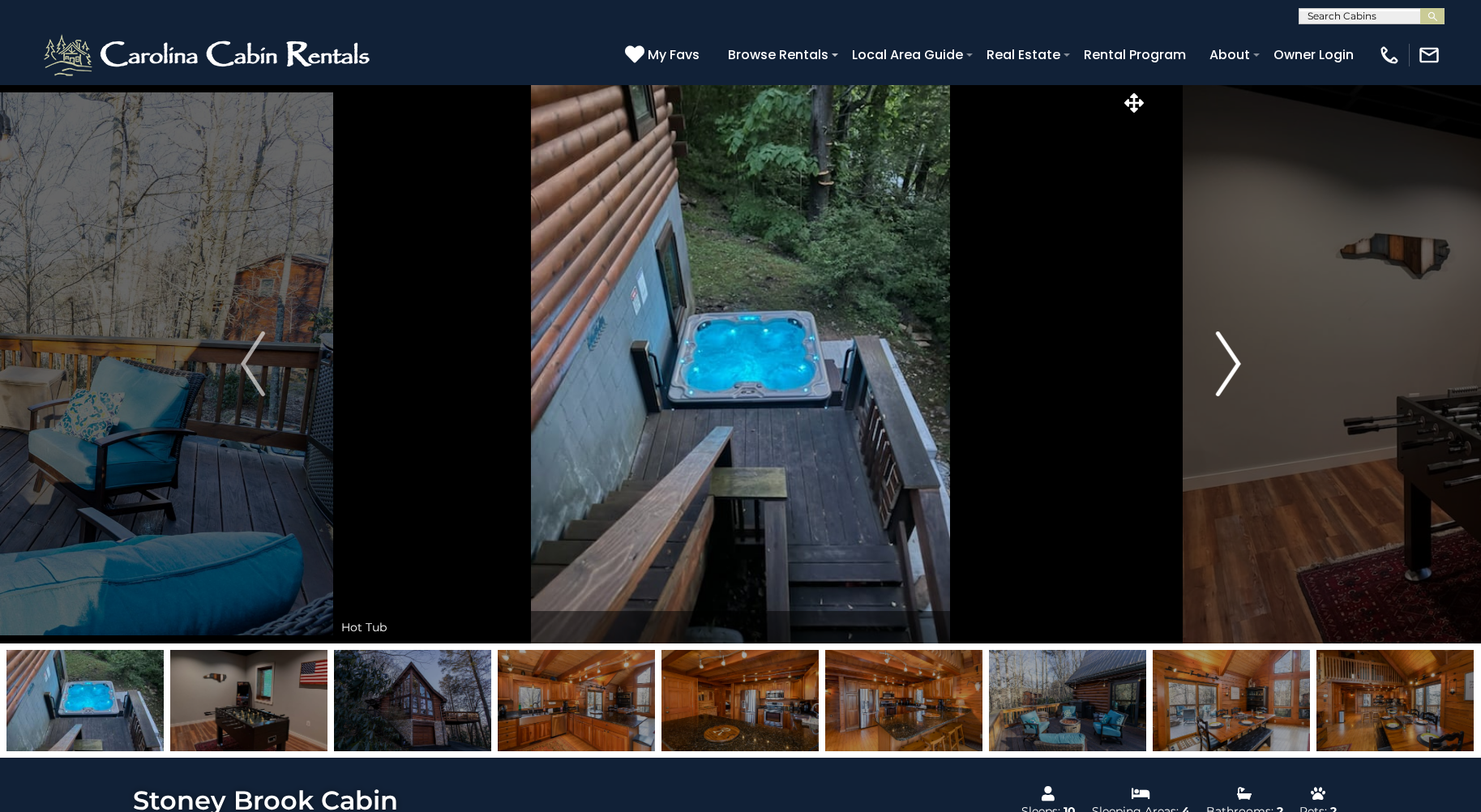
click at [1233, 368] on img "Next" at bounding box center [1228, 363] width 25 height 65
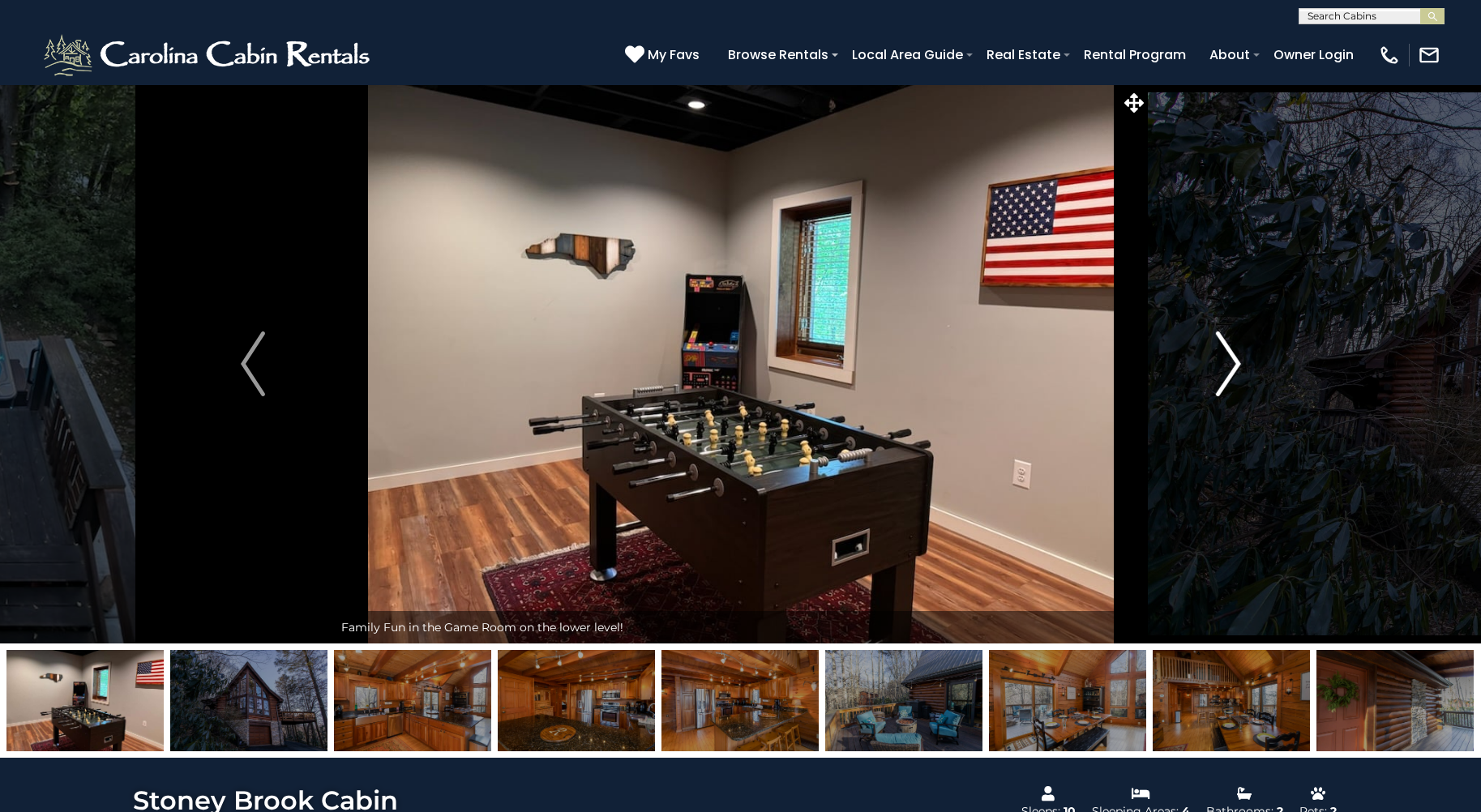
click at [1234, 364] on img "Next" at bounding box center [1228, 363] width 25 height 65
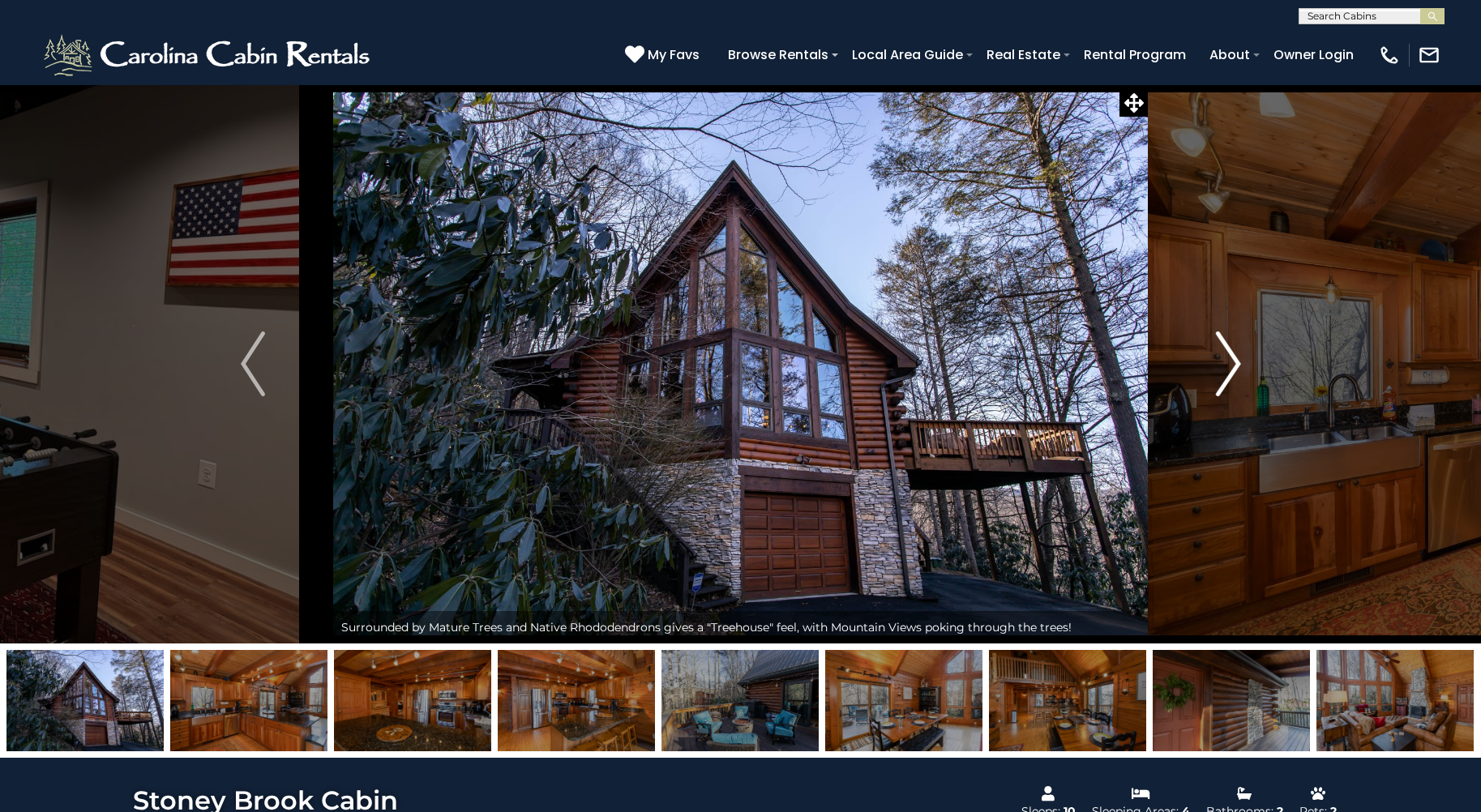
click at [1233, 364] on img "Next" at bounding box center [1228, 363] width 25 height 65
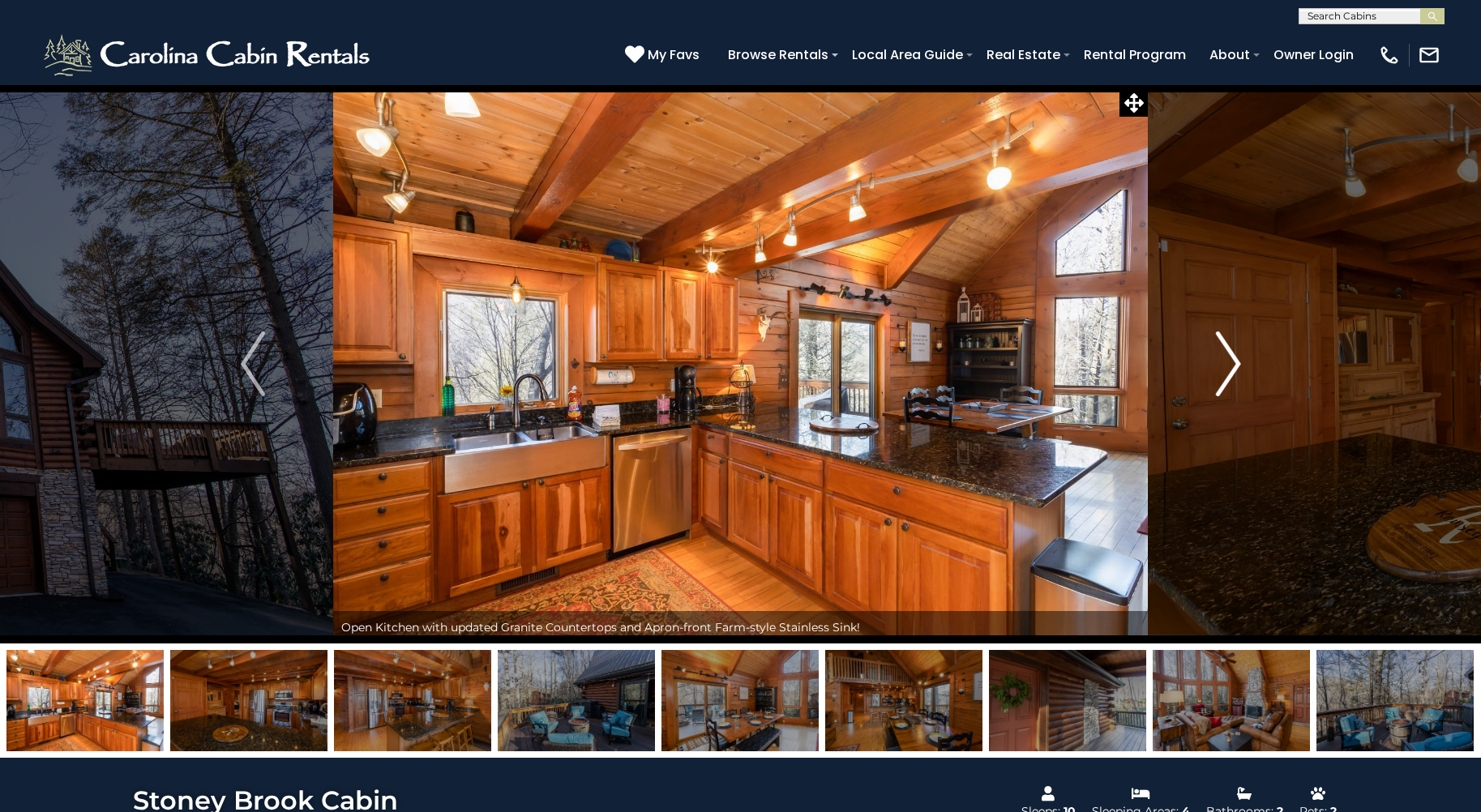
click at [1229, 361] on img "Next" at bounding box center [1228, 363] width 25 height 65
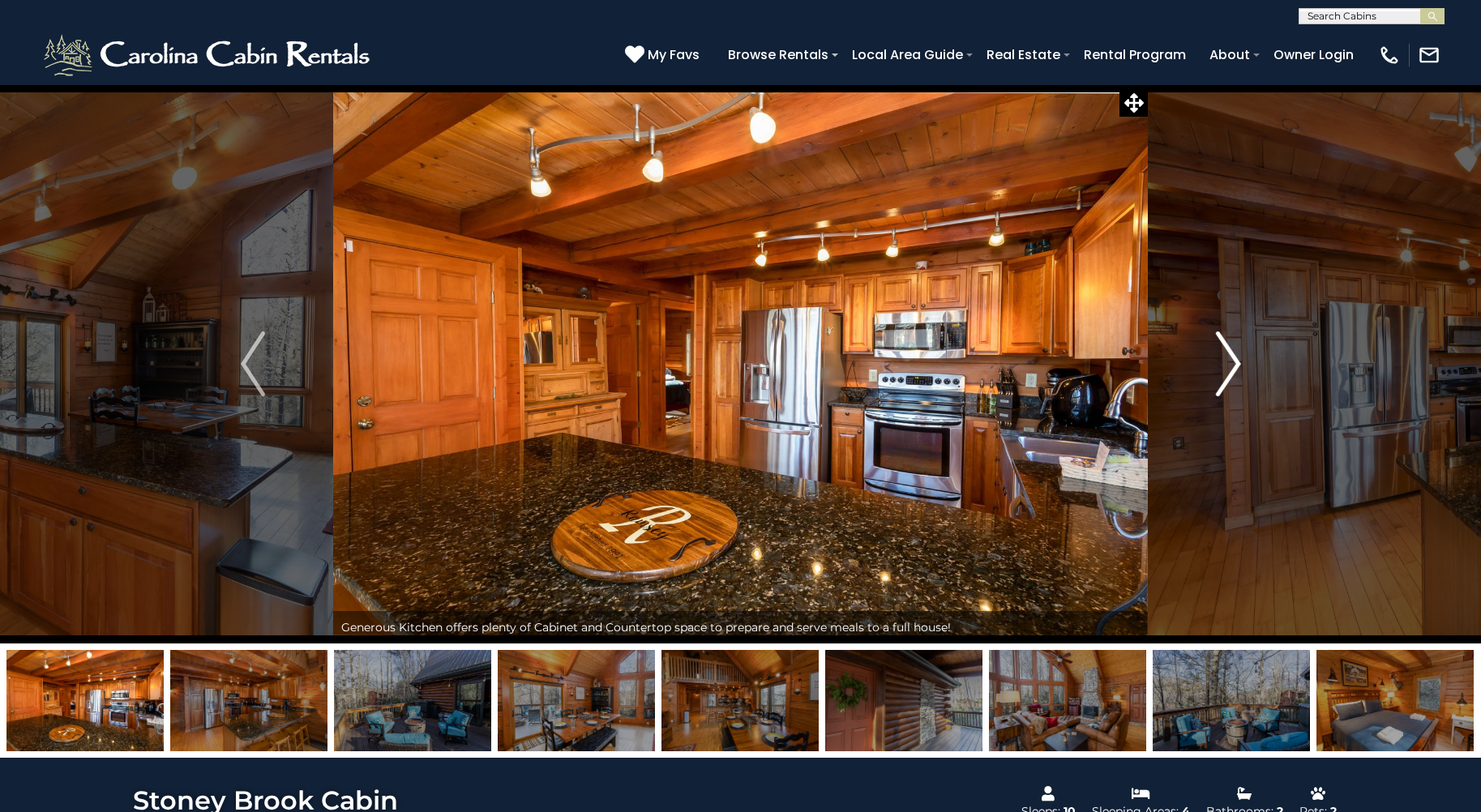
click at [1233, 358] on img "Next" at bounding box center [1228, 363] width 25 height 65
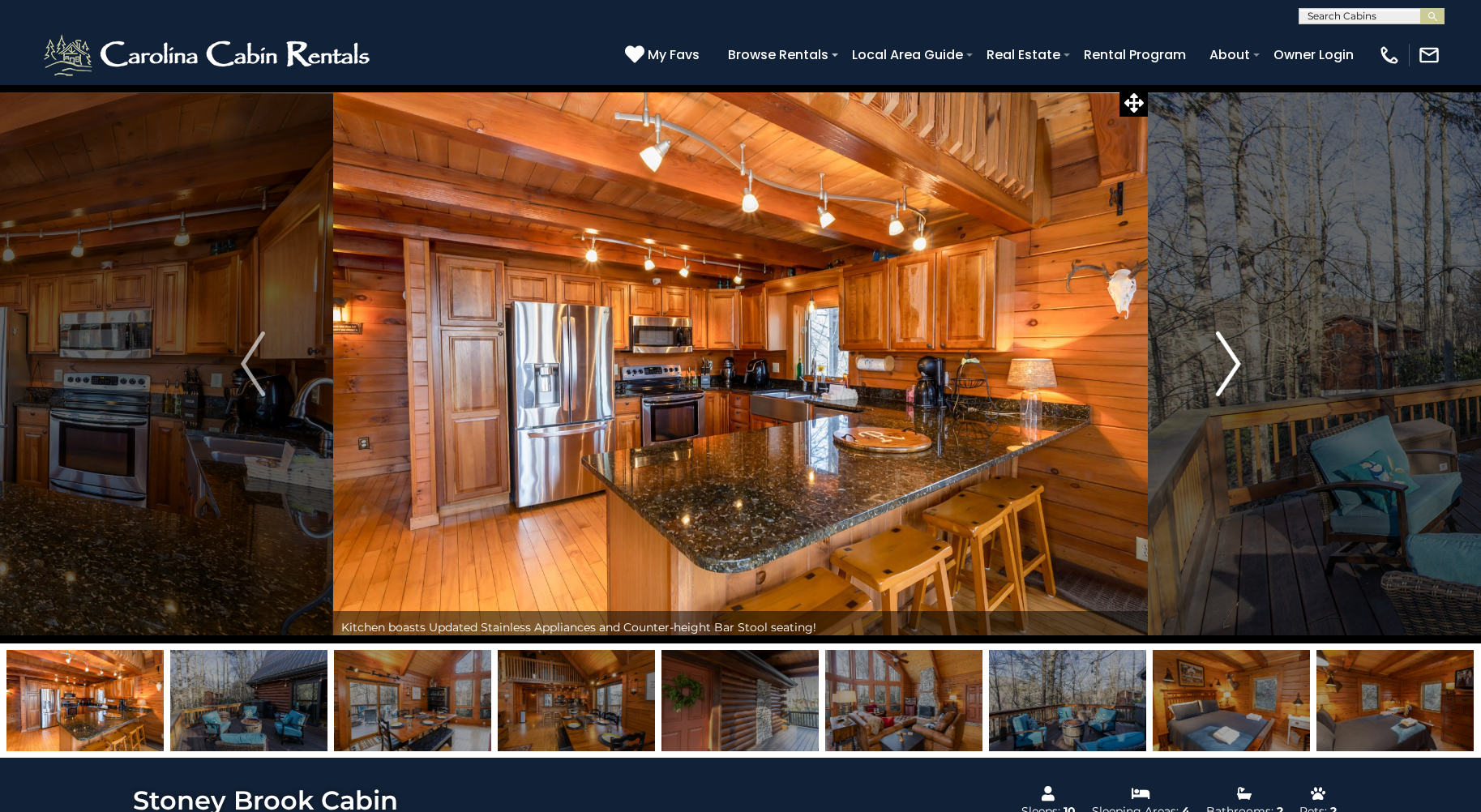
click at [1234, 364] on img "Next" at bounding box center [1228, 363] width 25 height 65
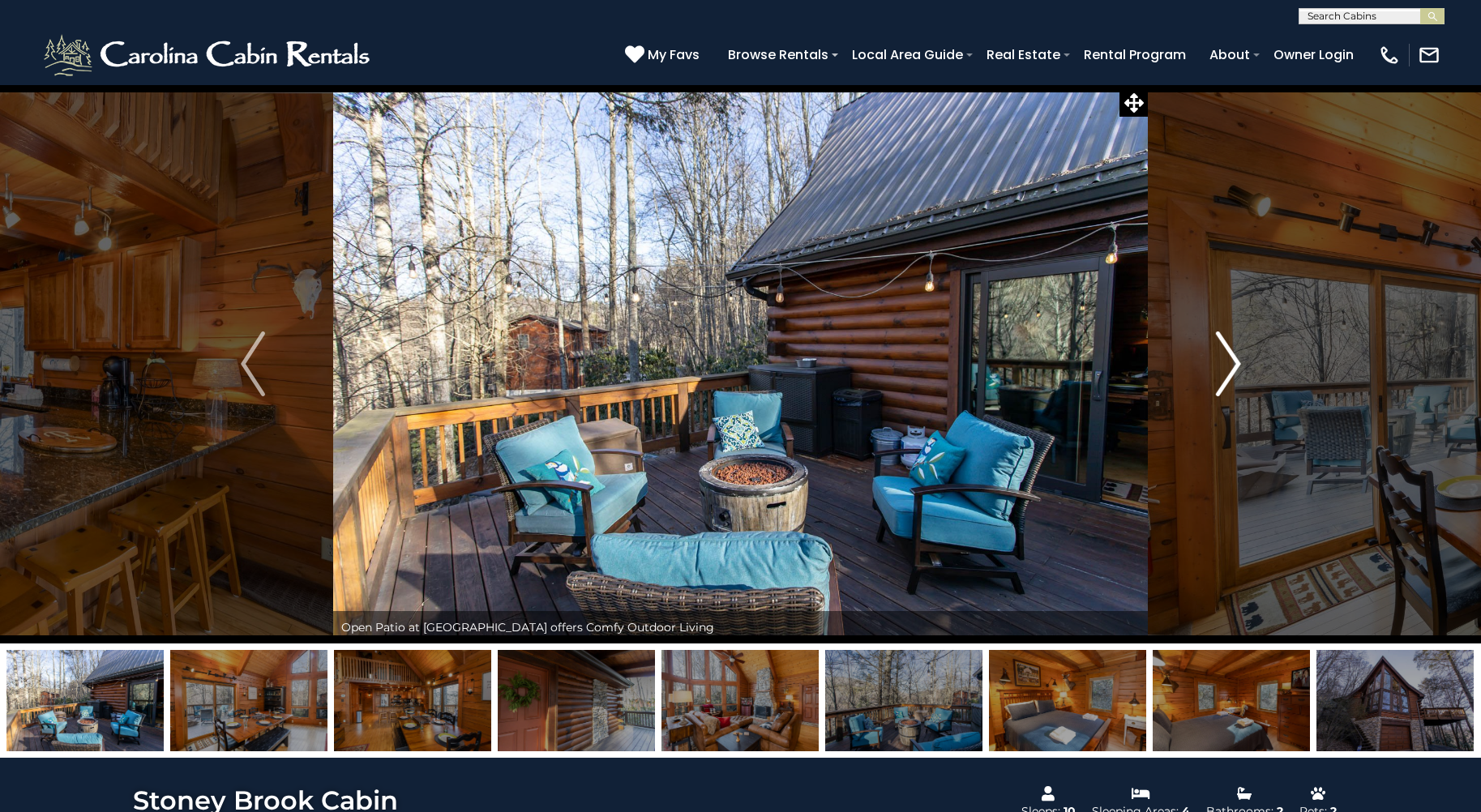
click at [1235, 364] on img "Next" at bounding box center [1228, 363] width 25 height 65
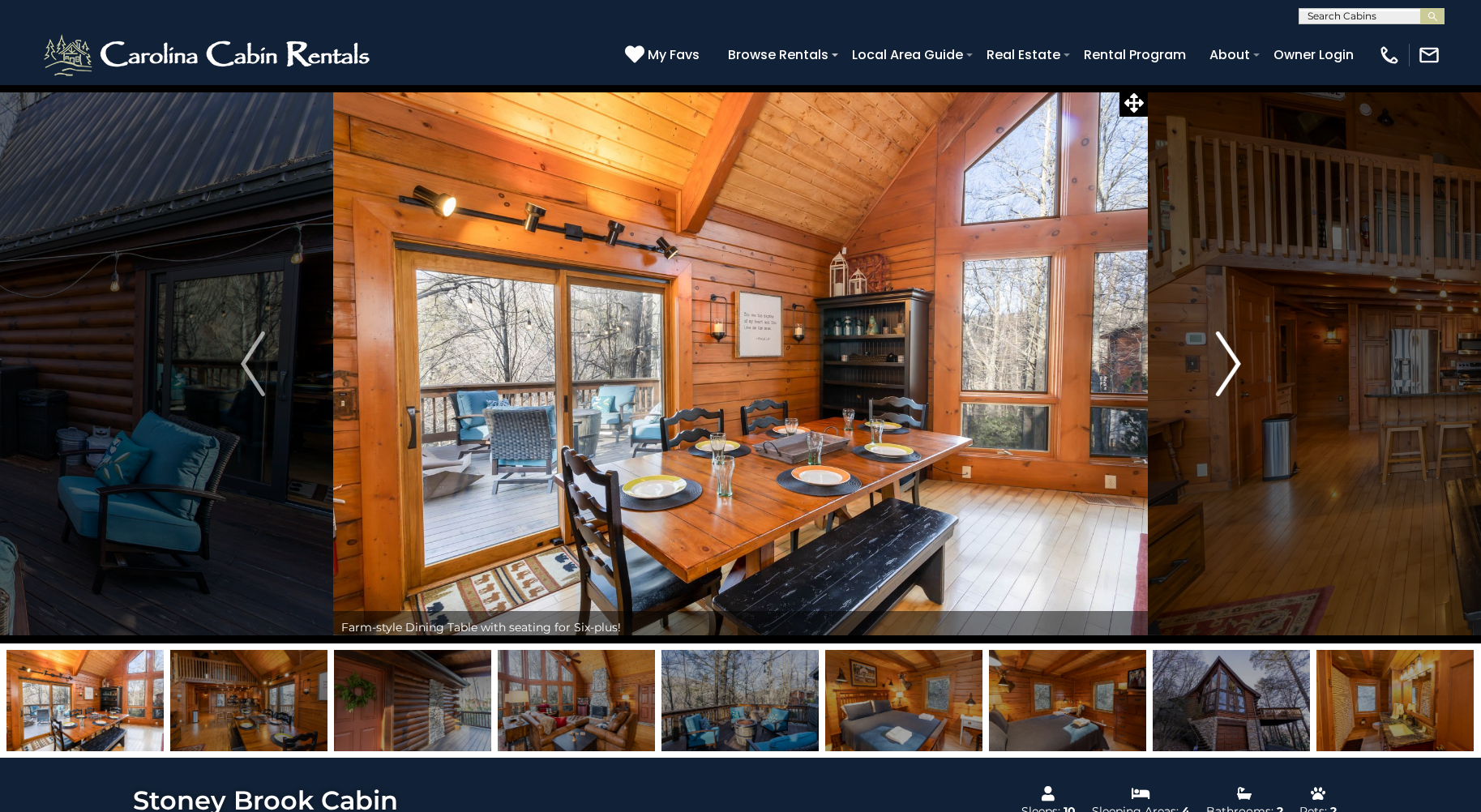
click at [1224, 363] on img "Next" at bounding box center [1228, 363] width 25 height 65
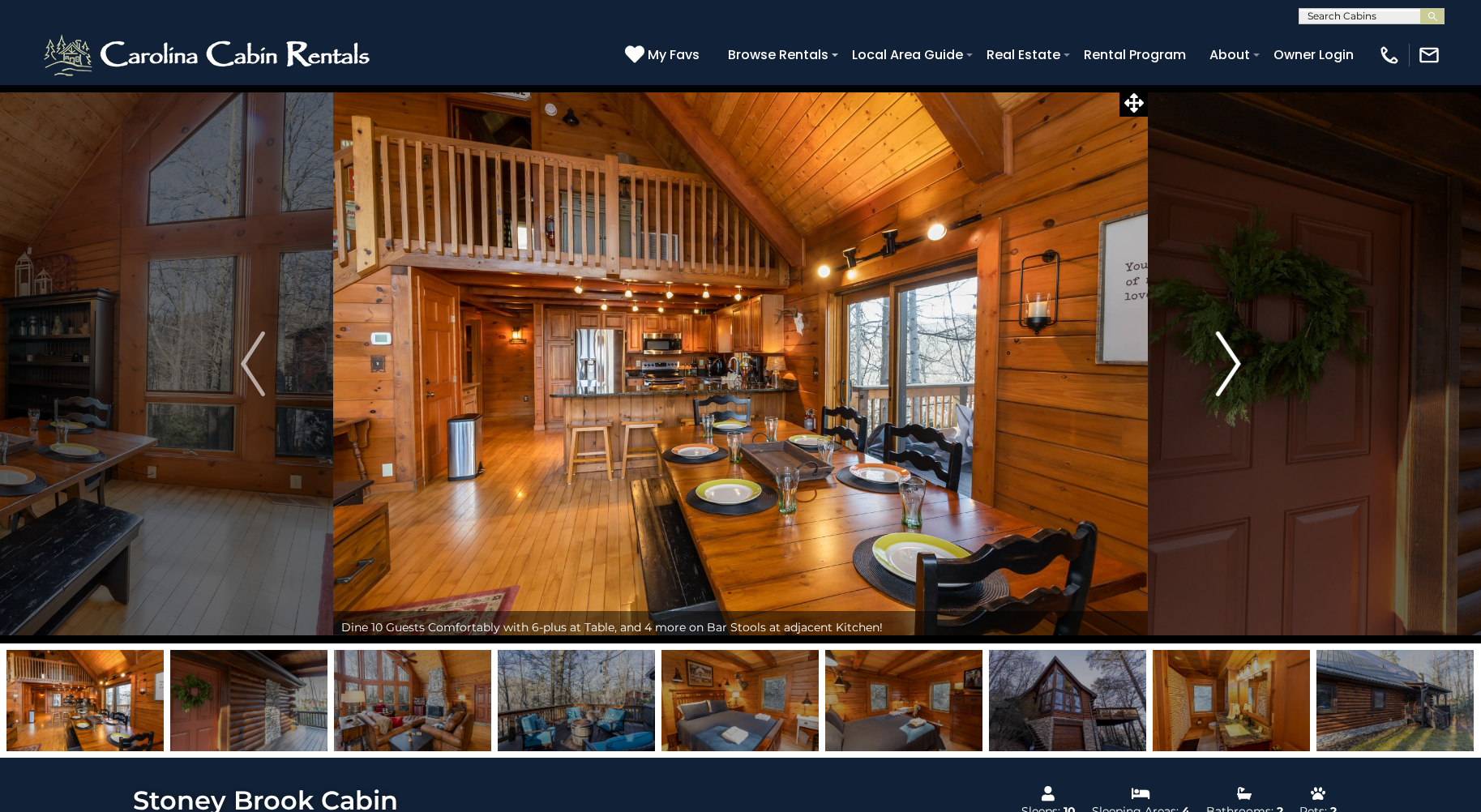
click at [1231, 363] on img "Next" at bounding box center [1228, 363] width 25 height 65
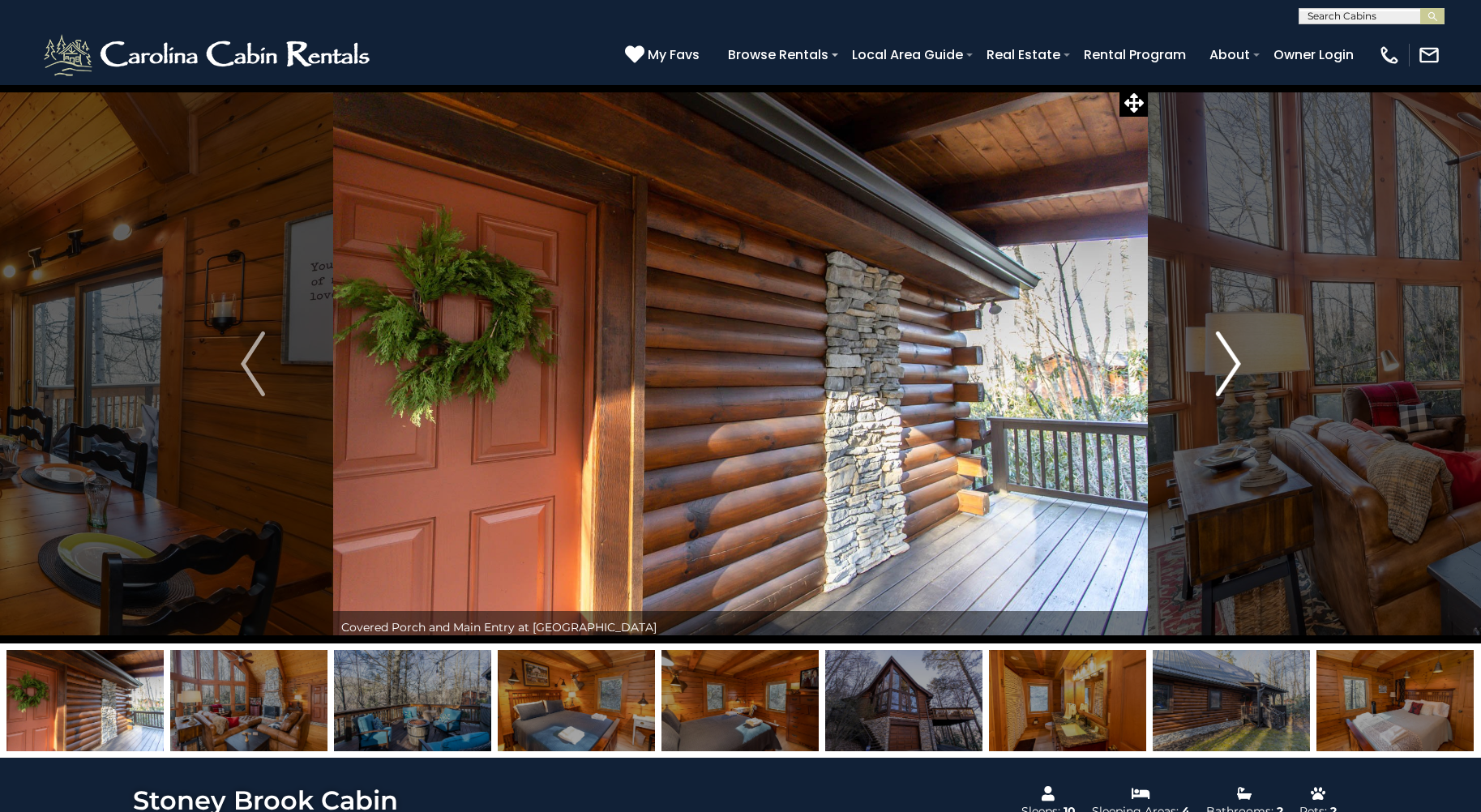
click at [1230, 363] on img "Next" at bounding box center [1228, 363] width 25 height 65
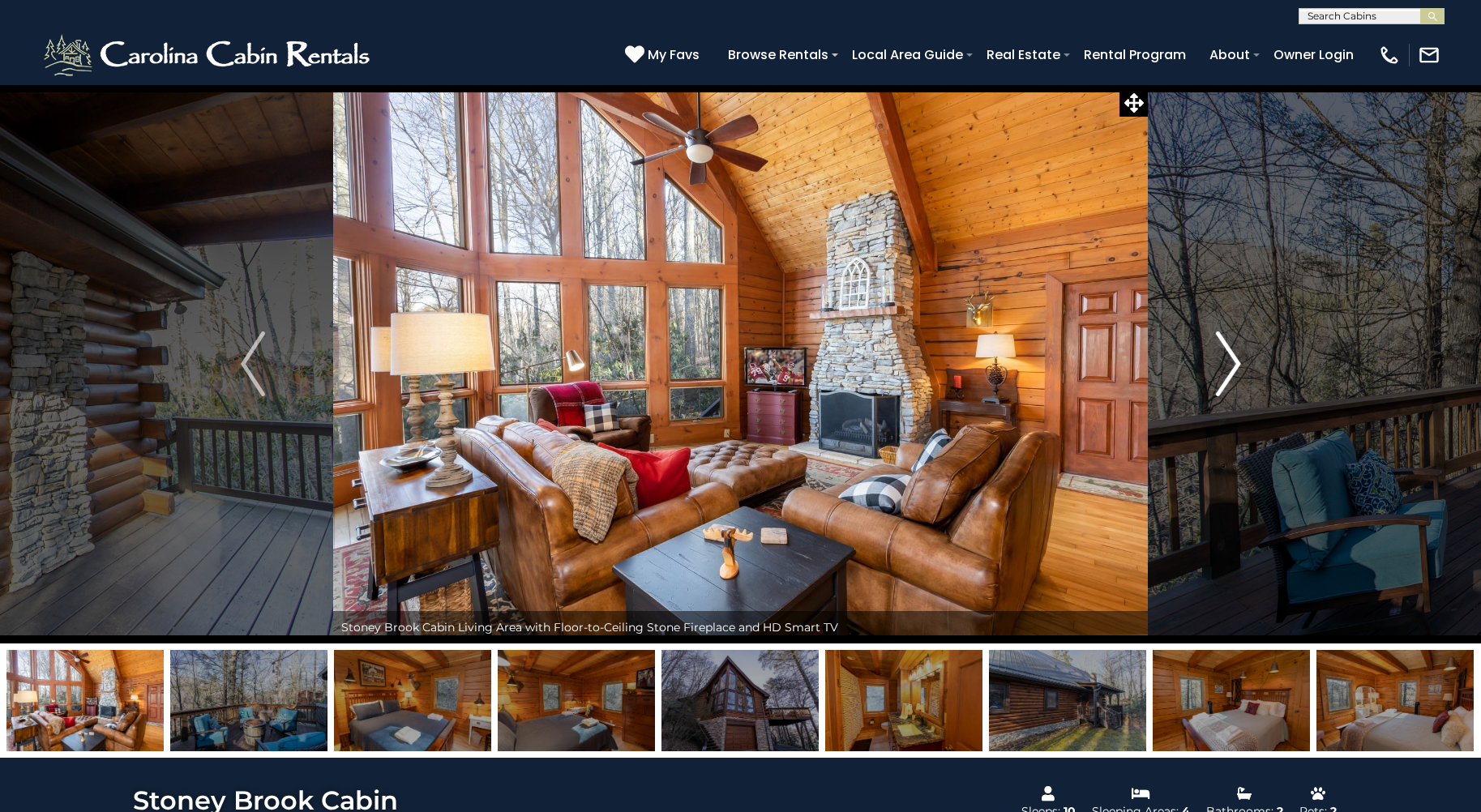
click at [1233, 362] on img "Next" at bounding box center [1228, 363] width 25 height 65
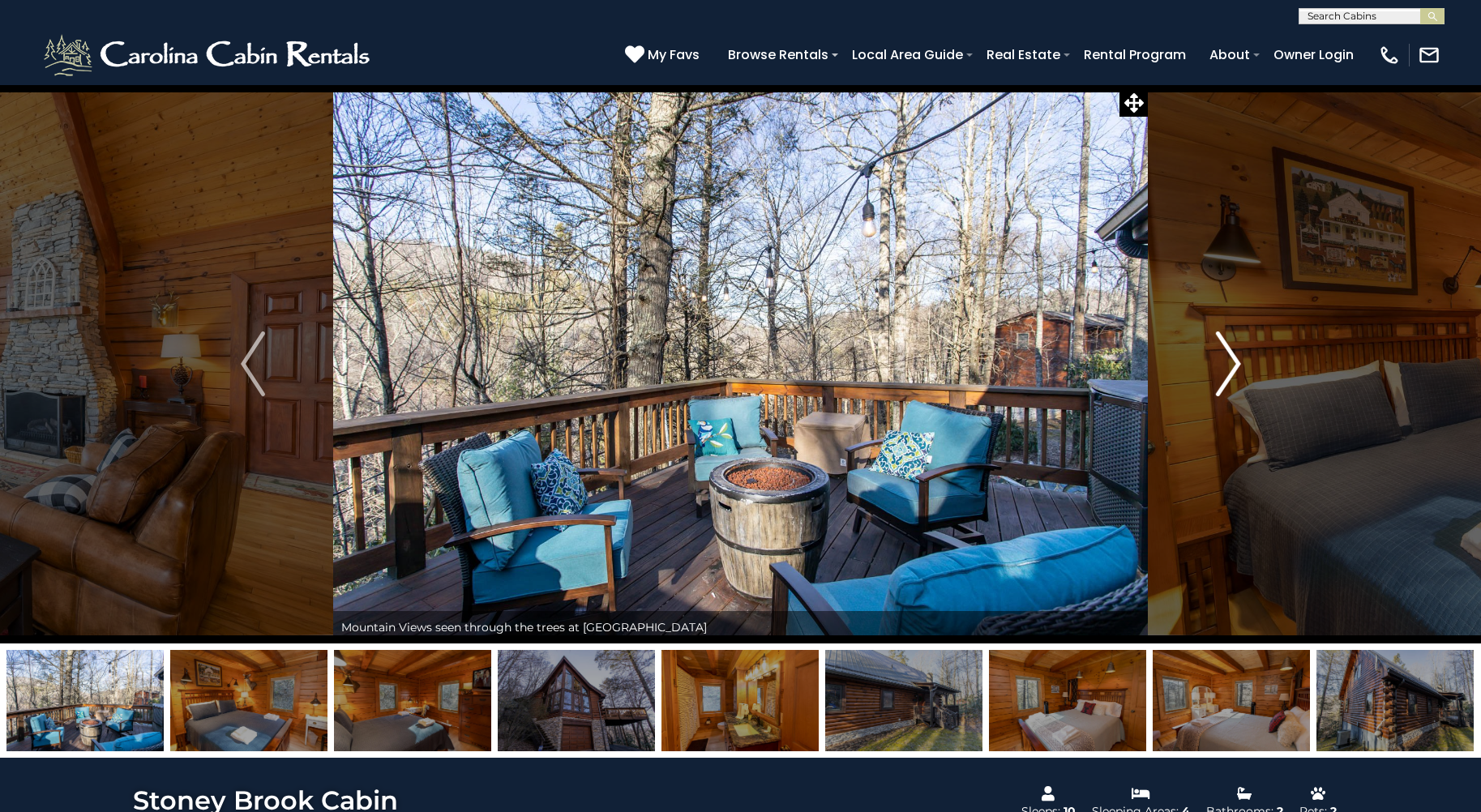
click at [1233, 362] on img "Next" at bounding box center [1228, 363] width 25 height 65
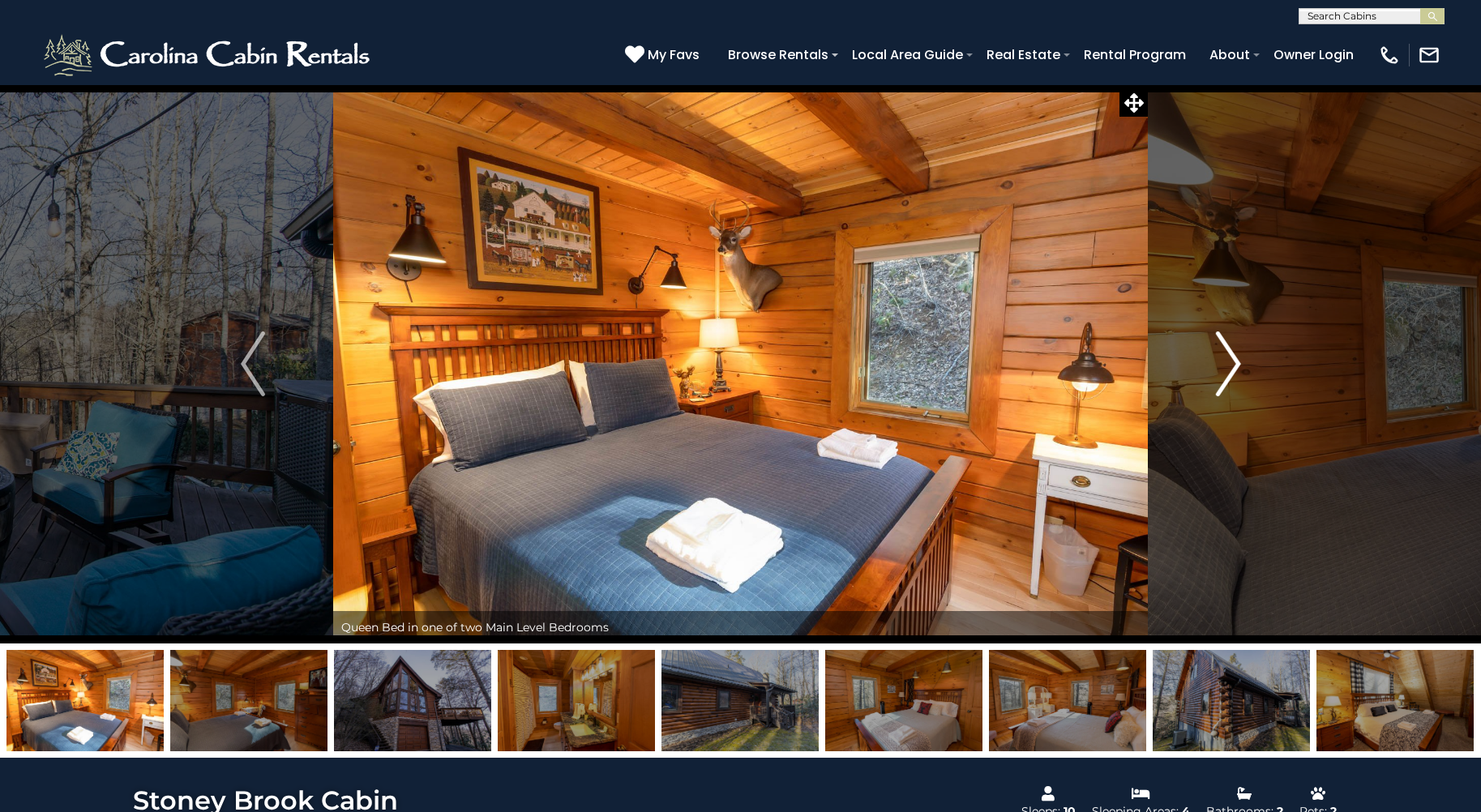
click at [1233, 364] on img "Next" at bounding box center [1228, 363] width 25 height 65
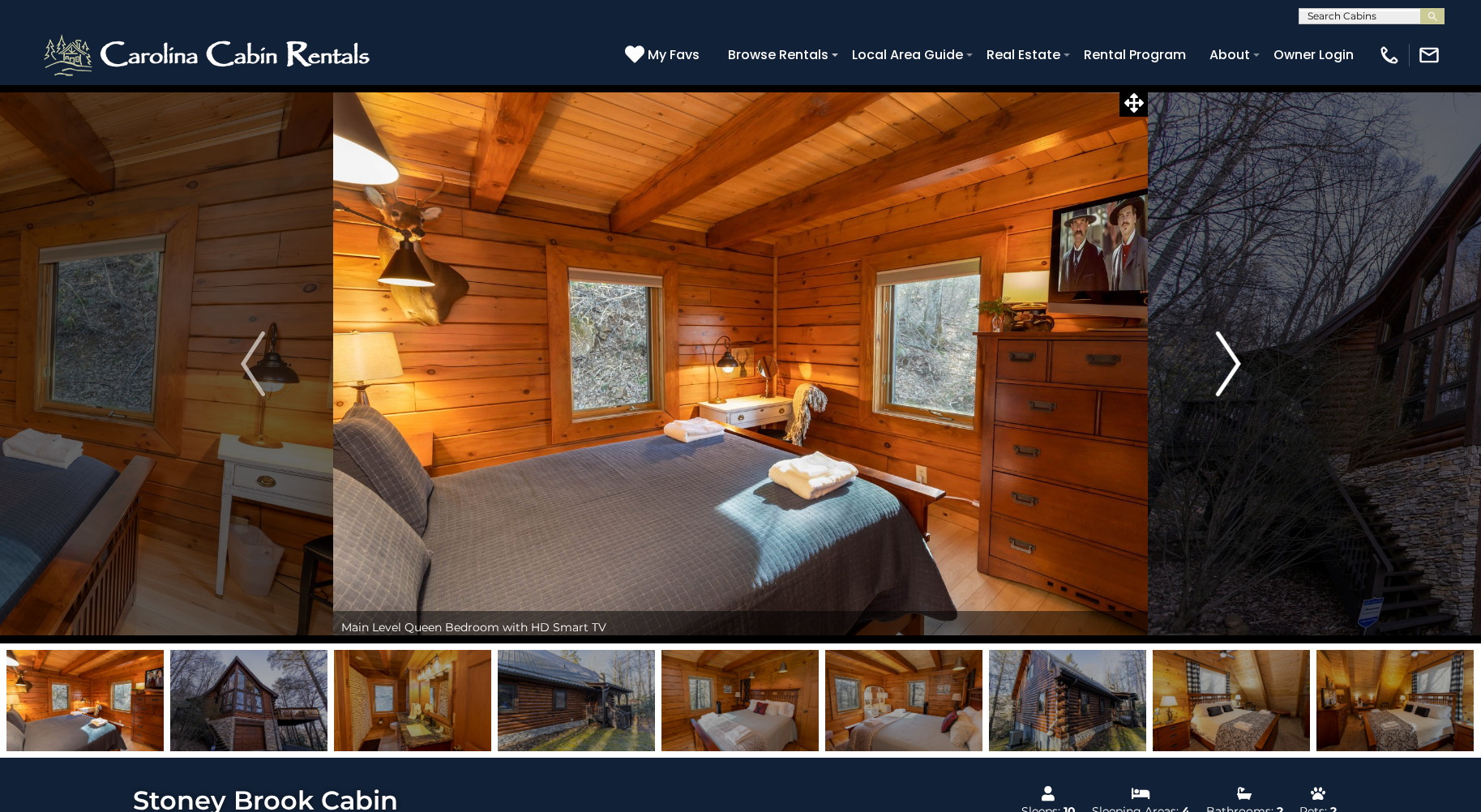
click at [1234, 359] on img "Next" at bounding box center [1228, 363] width 25 height 65
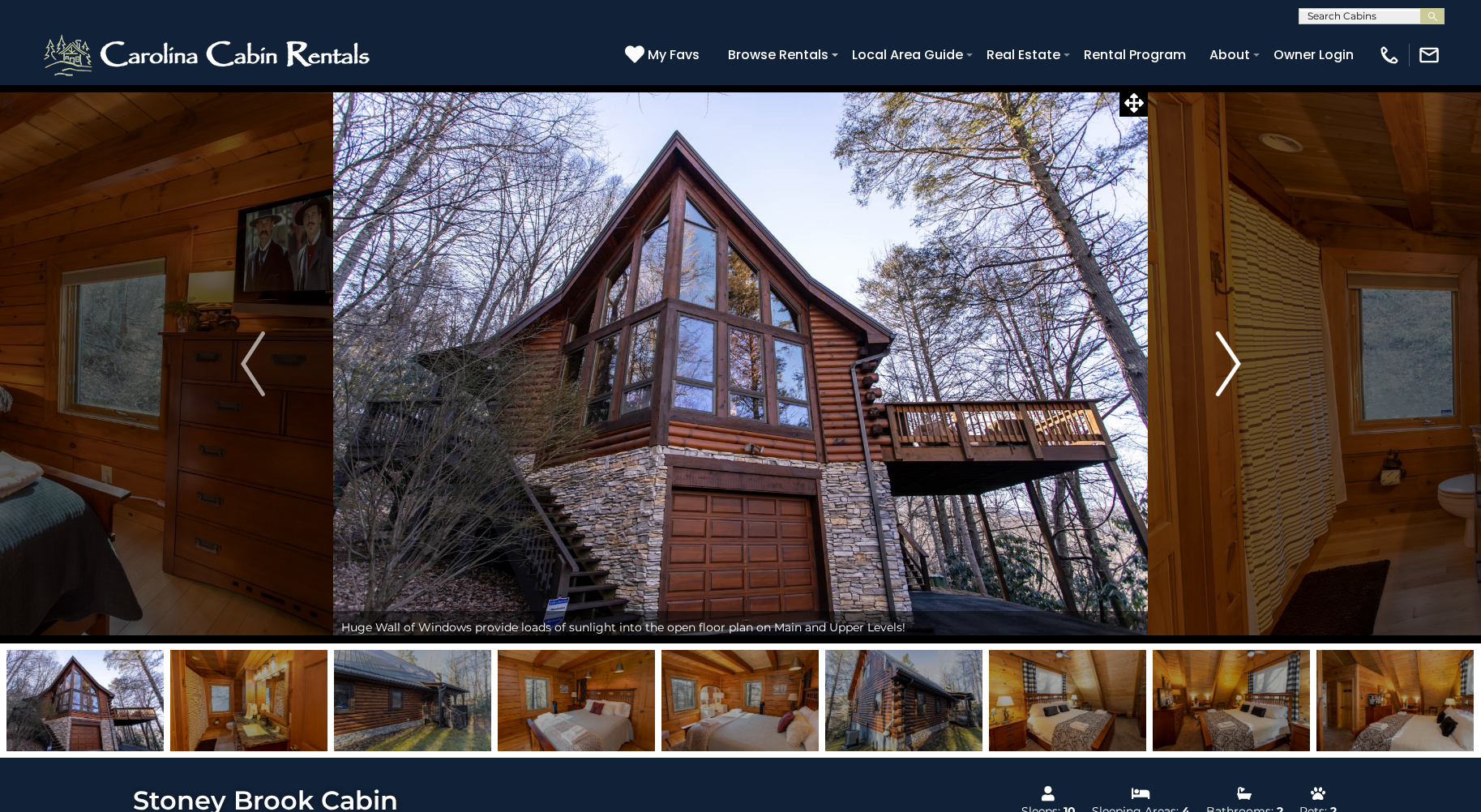
click at [1234, 359] on img "Next" at bounding box center [1228, 363] width 25 height 65
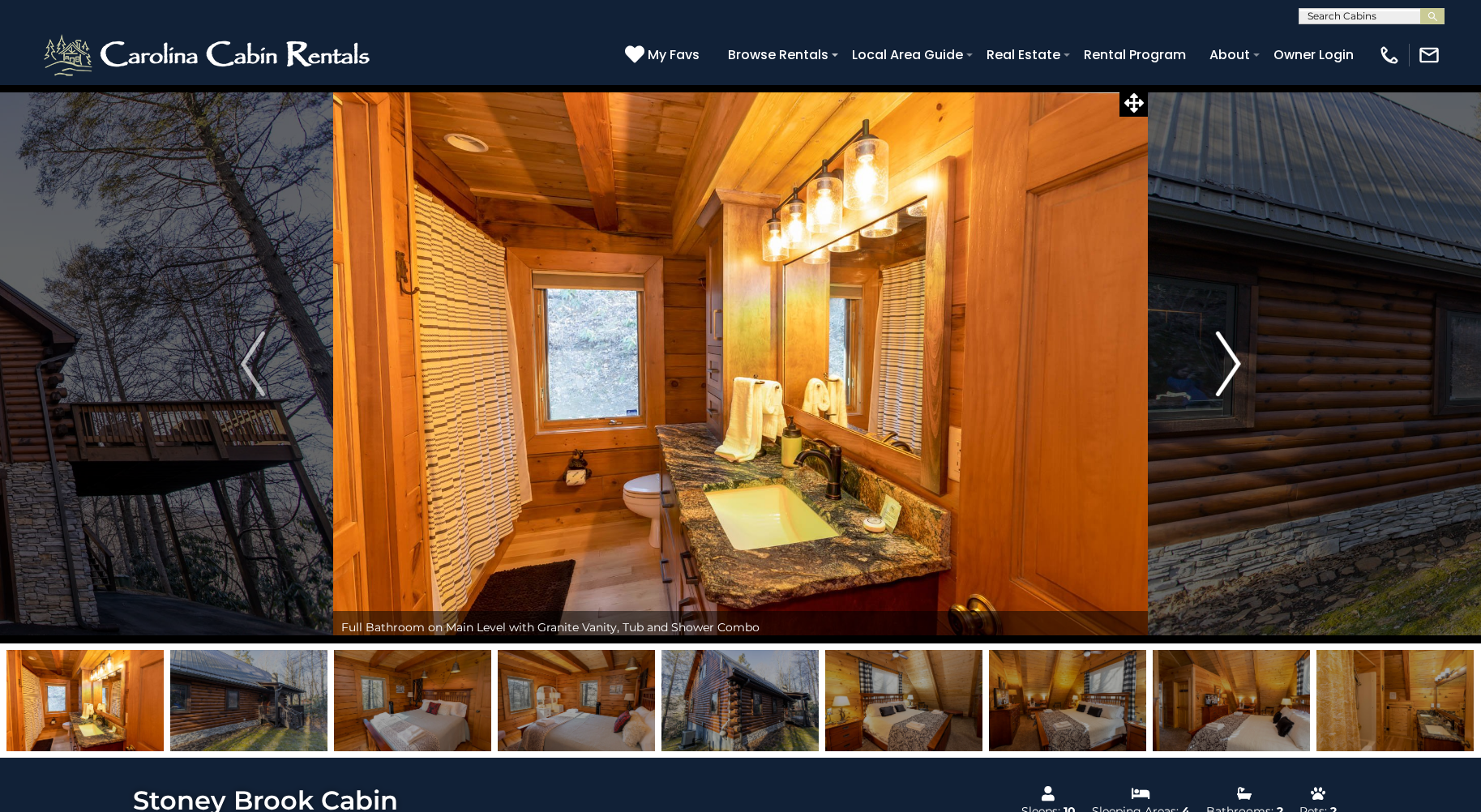
click at [1234, 359] on img "Next" at bounding box center [1228, 363] width 25 height 65
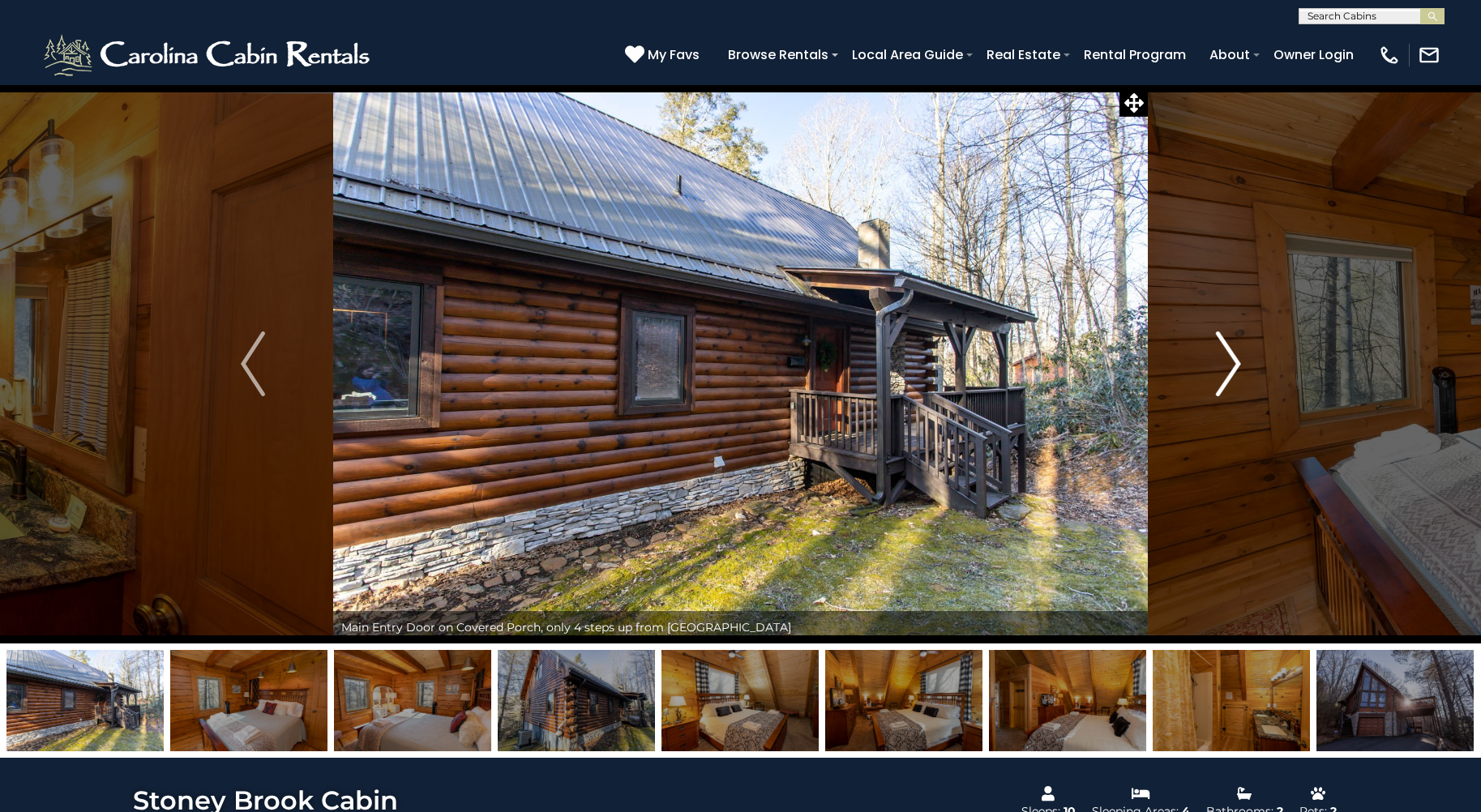
click at [1234, 359] on img "Next" at bounding box center [1228, 363] width 25 height 65
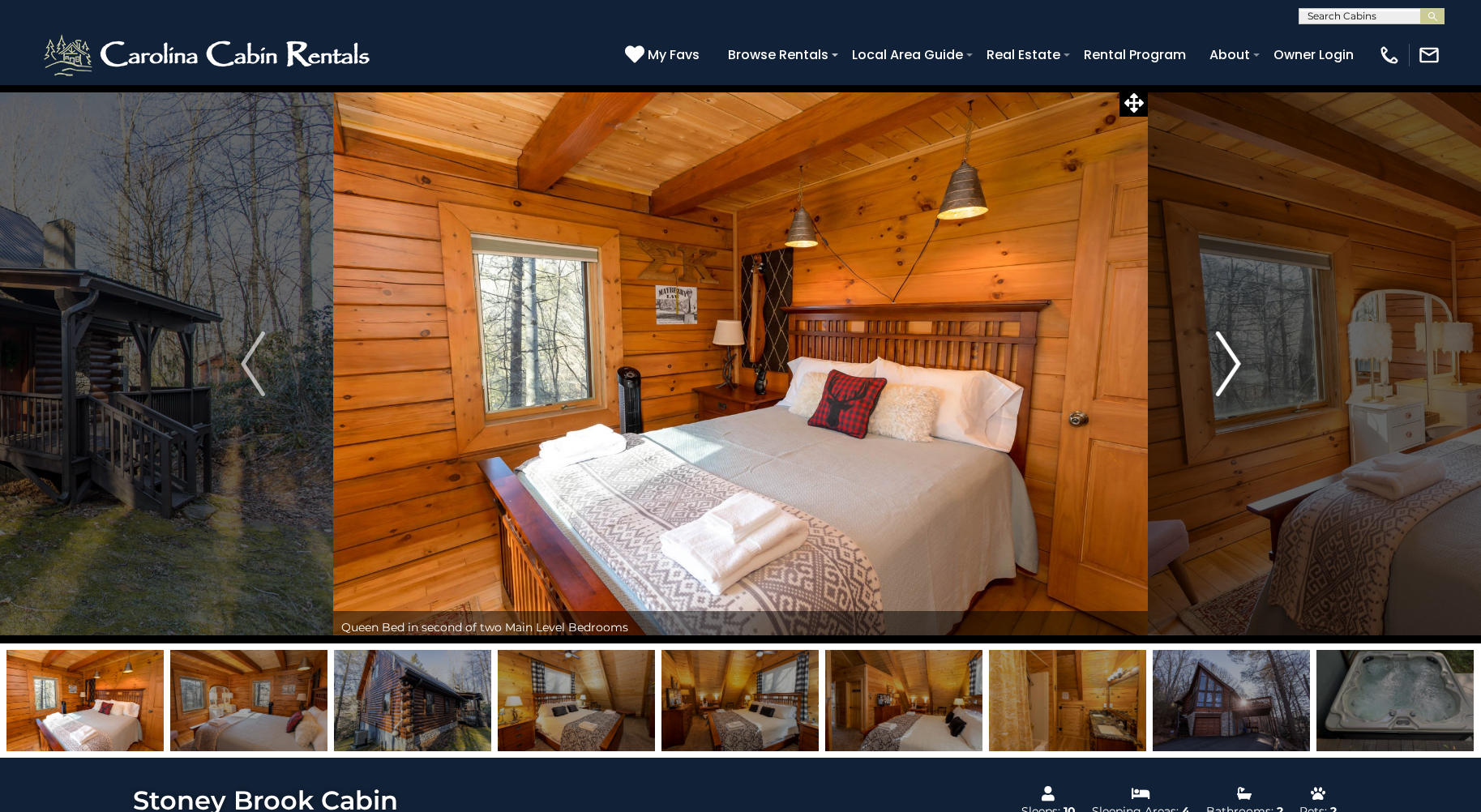
click at [1234, 359] on img "Next" at bounding box center [1228, 363] width 25 height 65
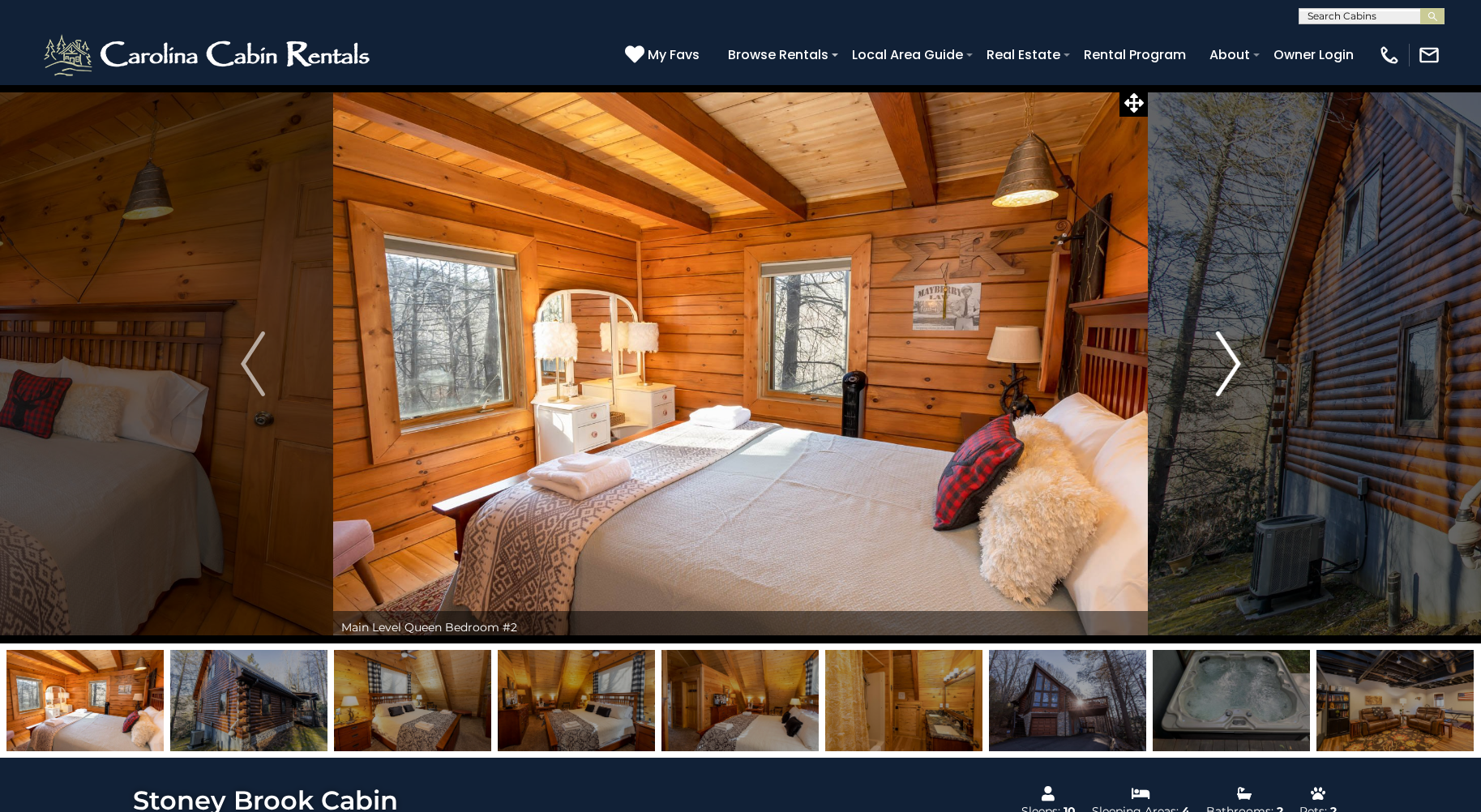
click at [1230, 363] on img "Next" at bounding box center [1228, 363] width 25 height 65
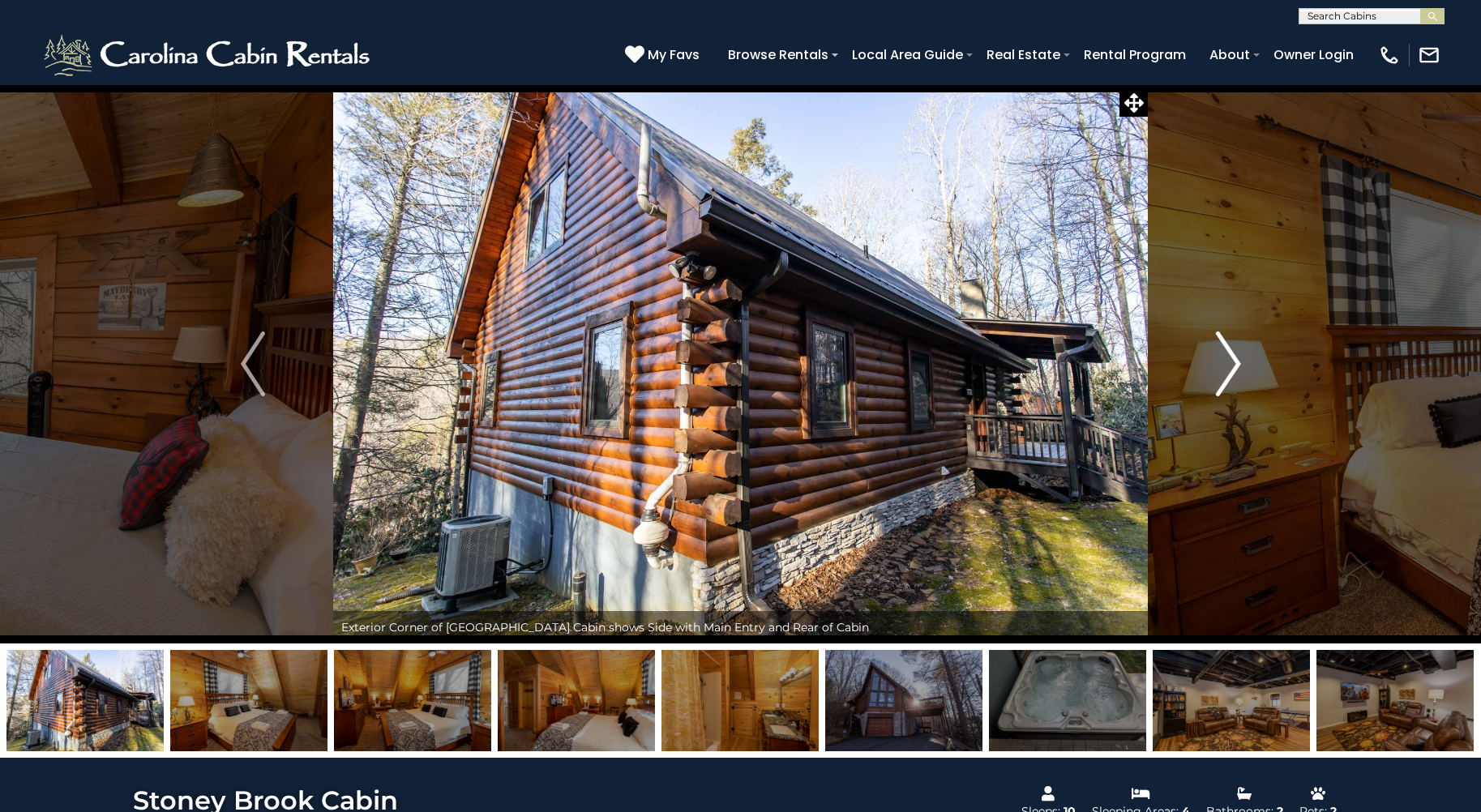
click at [1230, 363] on img "Next" at bounding box center [1228, 363] width 25 height 65
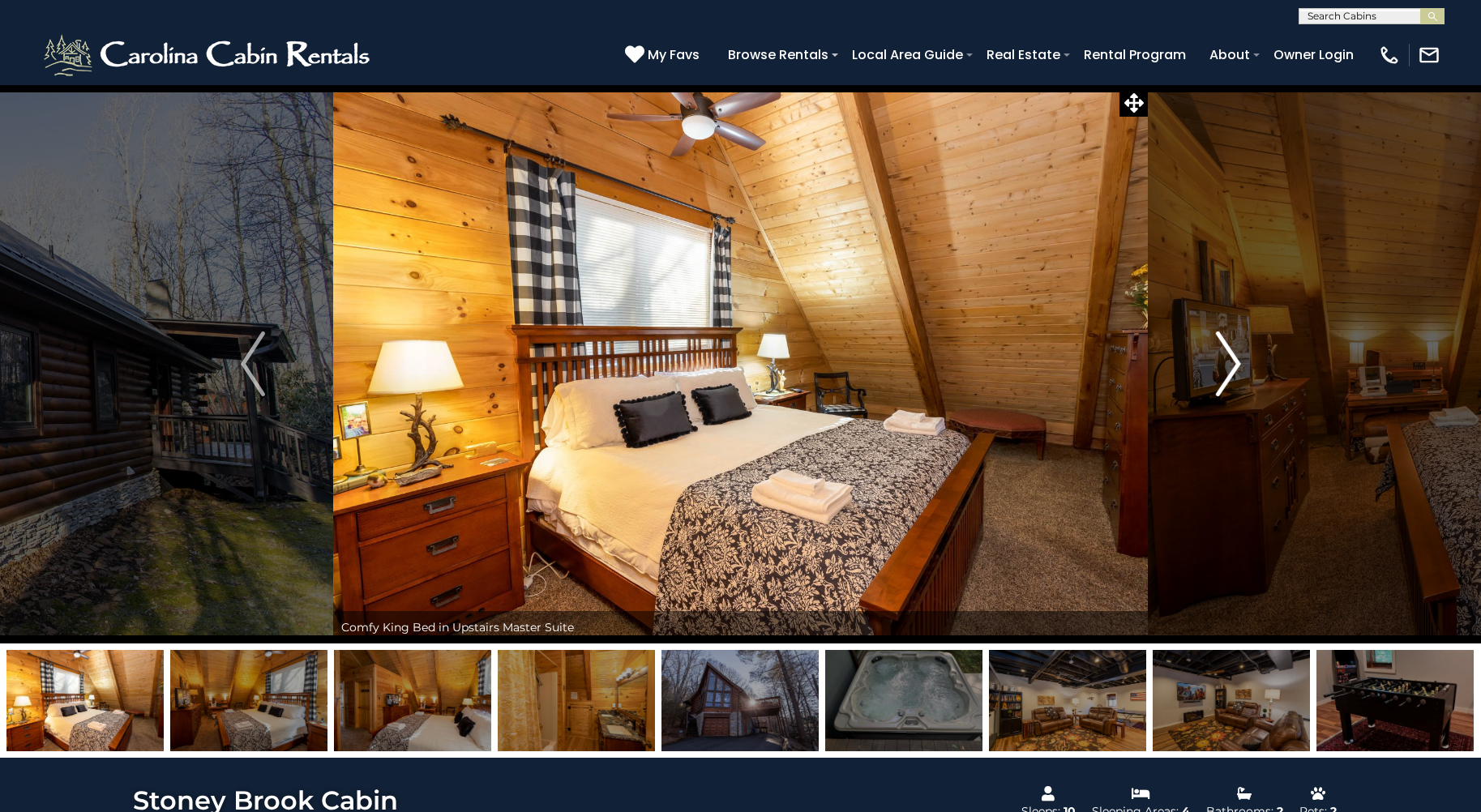
click at [1230, 363] on img "Next" at bounding box center [1228, 363] width 25 height 65
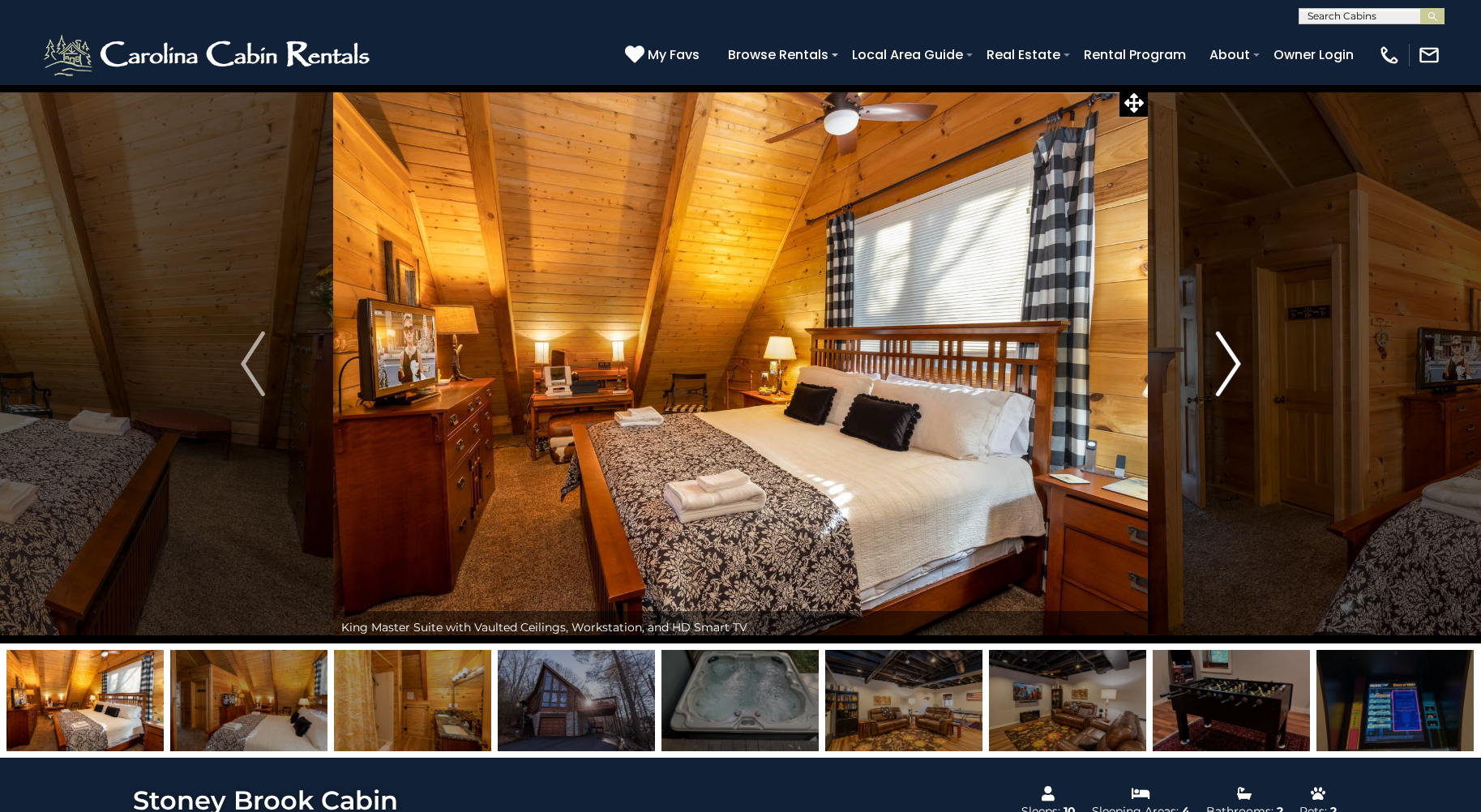
click at [1230, 363] on img "Next" at bounding box center [1228, 363] width 25 height 65
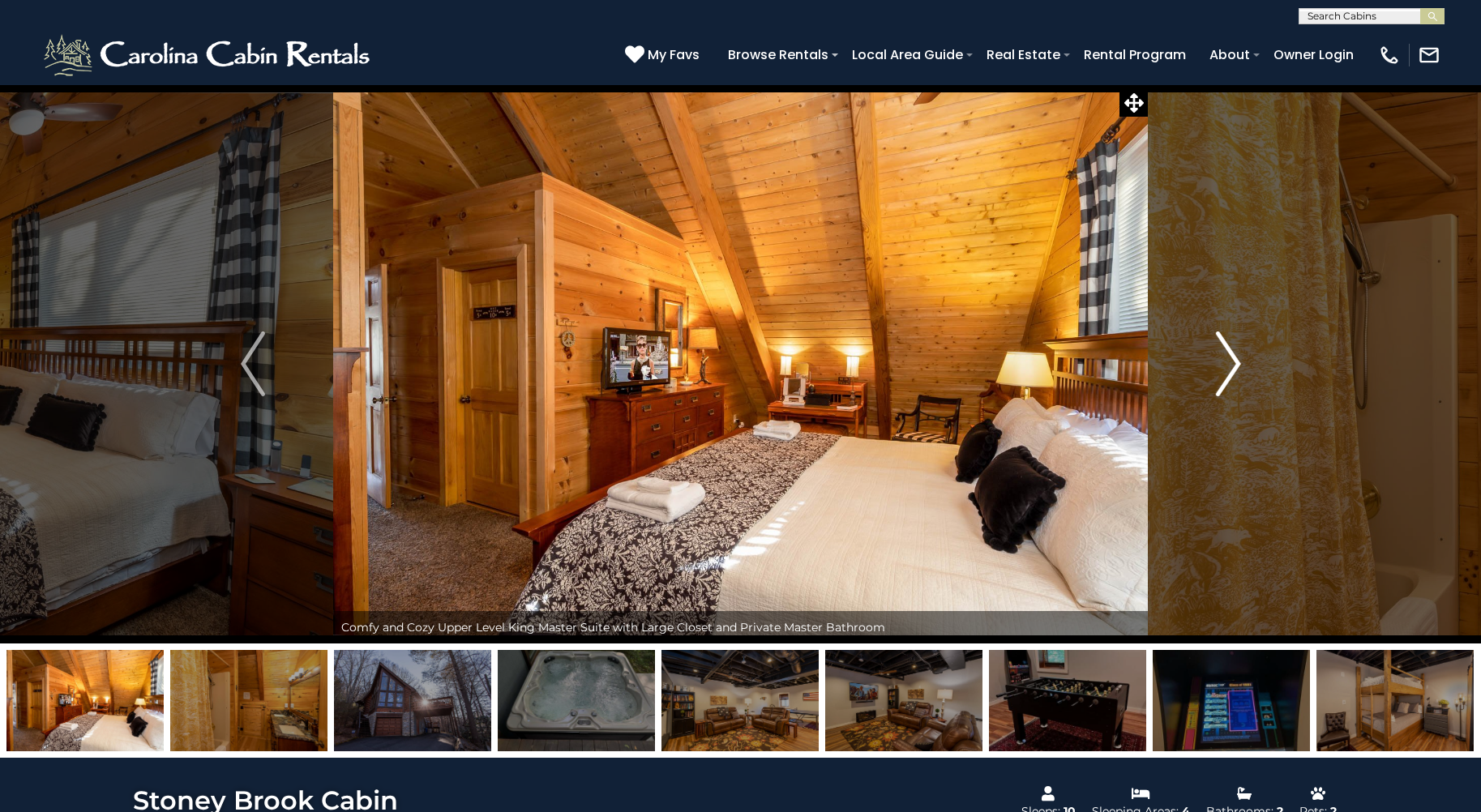
click at [1230, 363] on img "Next" at bounding box center [1228, 363] width 25 height 65
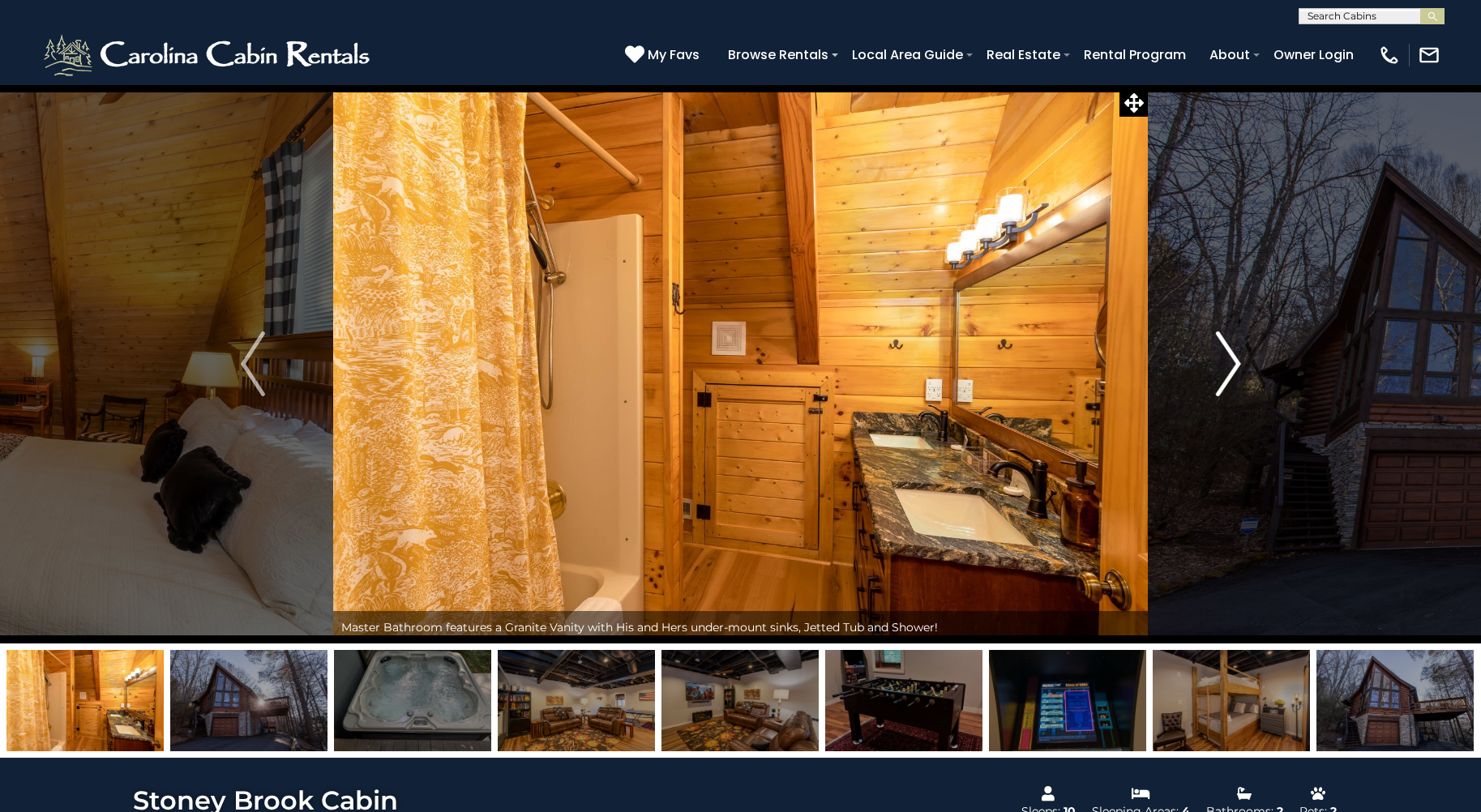
click at [1230, 363] on img "Next" at bounding box center [1228, 363] width 25 height 65
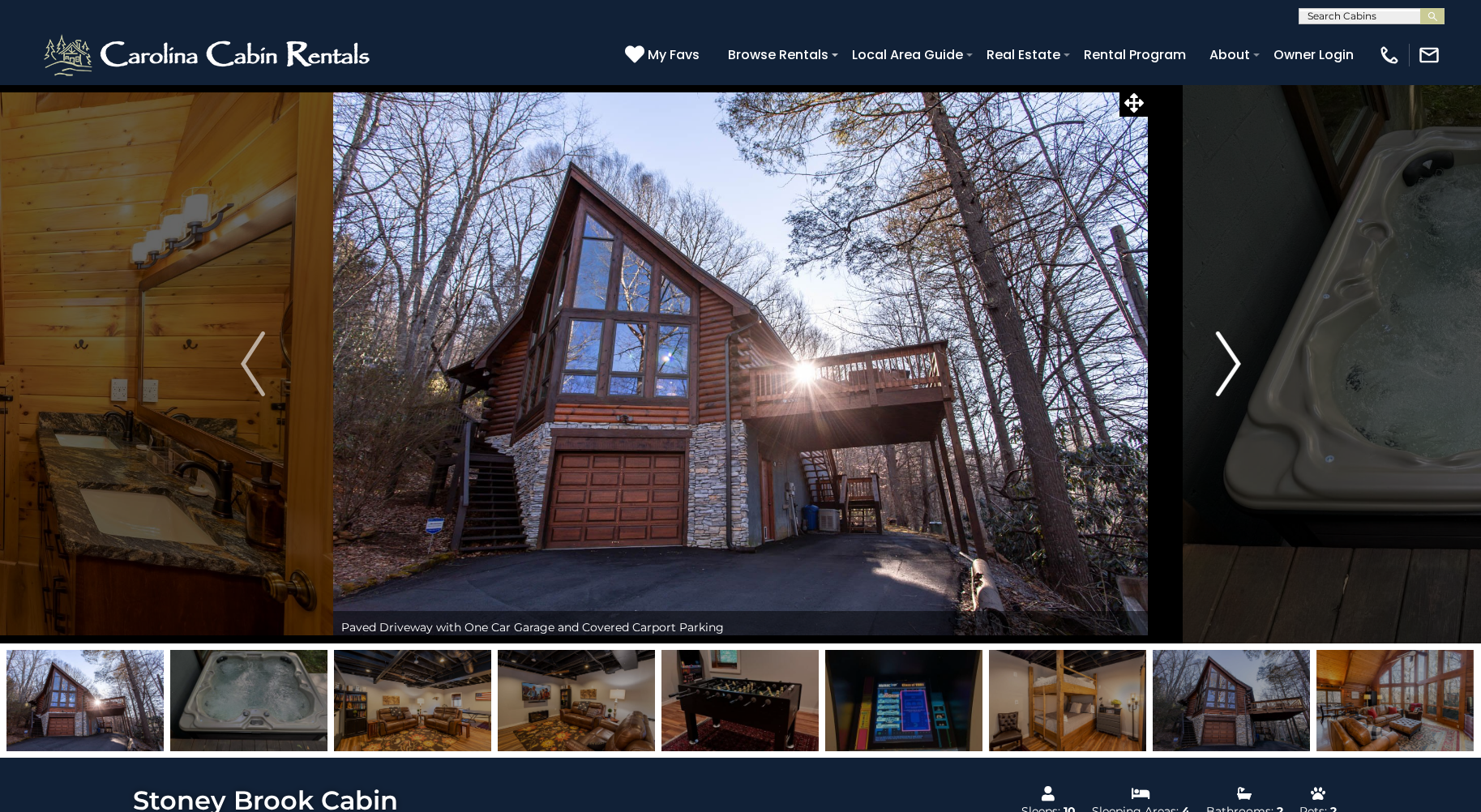
click at [1230, 363] on img "Next" at bounding box center [1228, 363] width 25 height 65
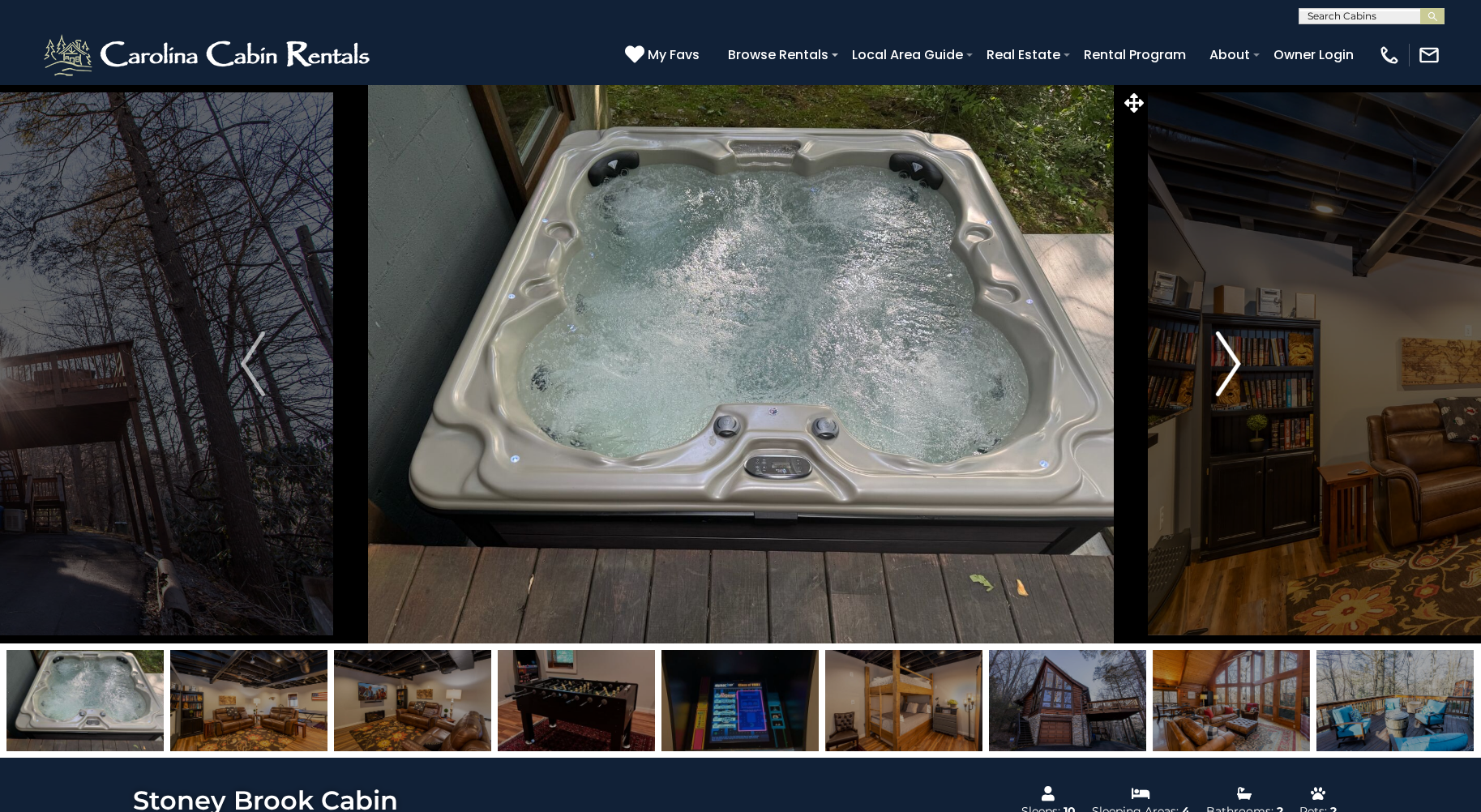
click at [1230, 363] on img "Next" at bounding box center [1228, 363] width 25 height 65
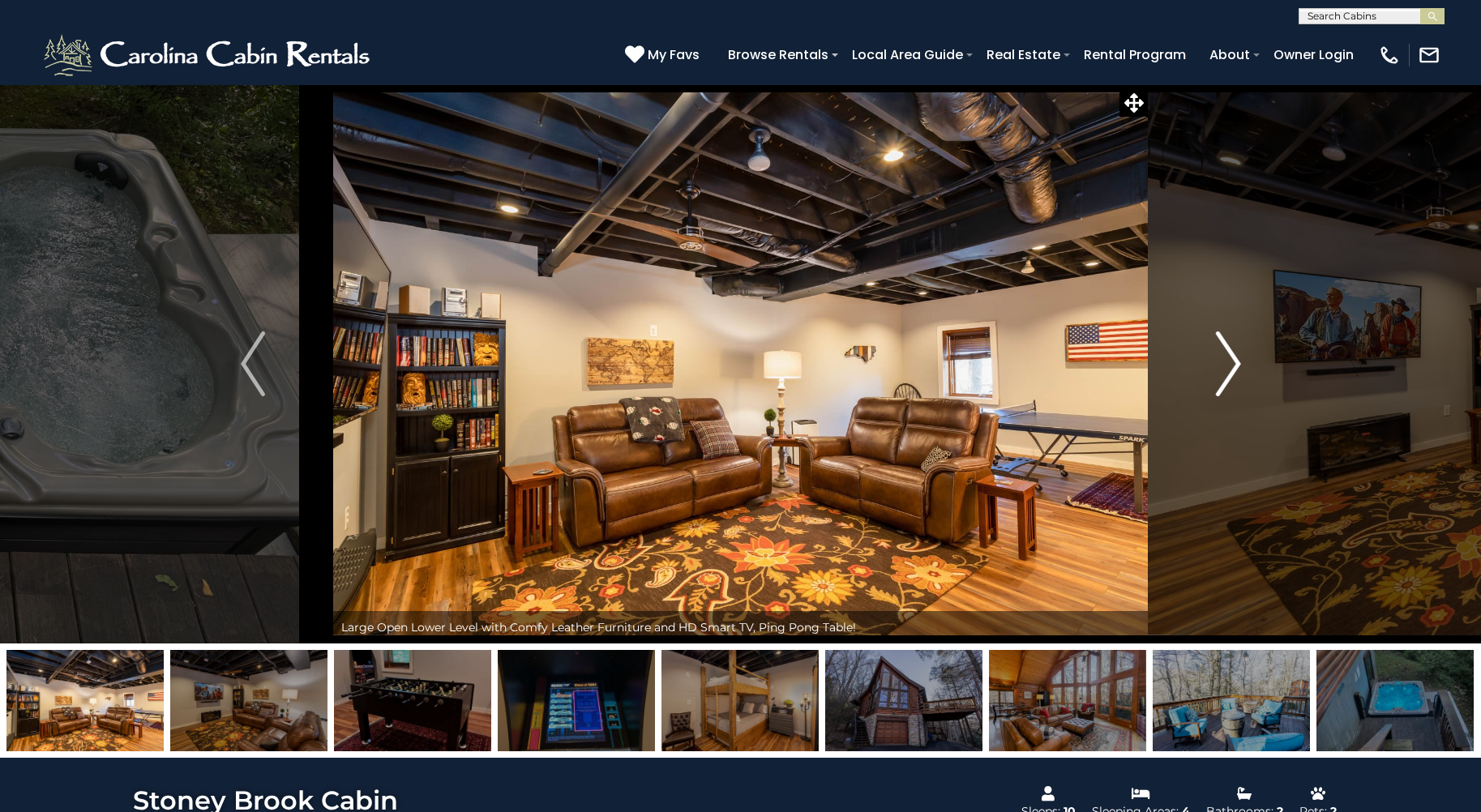
click at [1234, 361] on img "Next" at bounding box center [1228, 363] width 25 height 65
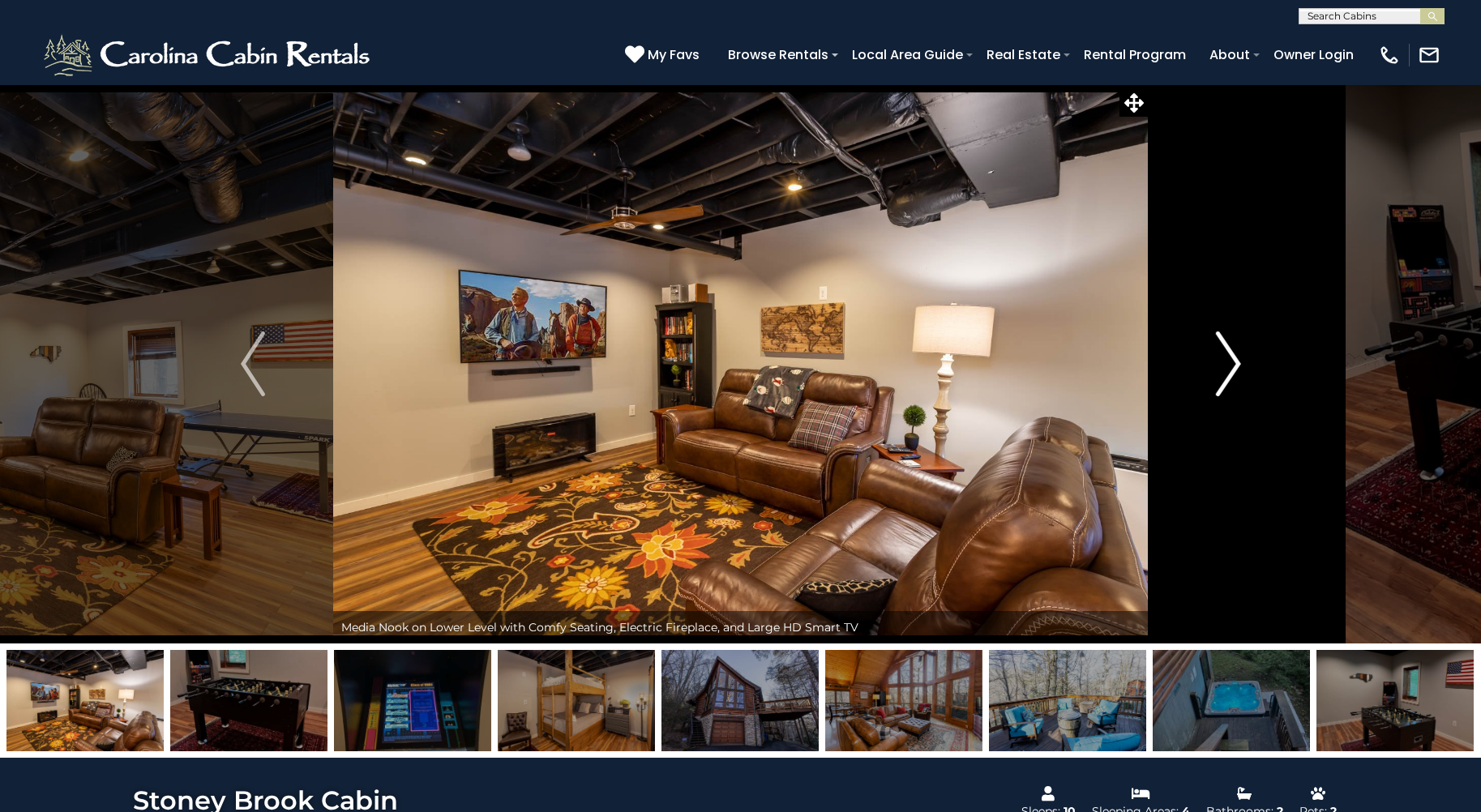
click at [1233, 361] on img "Next" at bounding box center [1228, 363] width 25 height 65
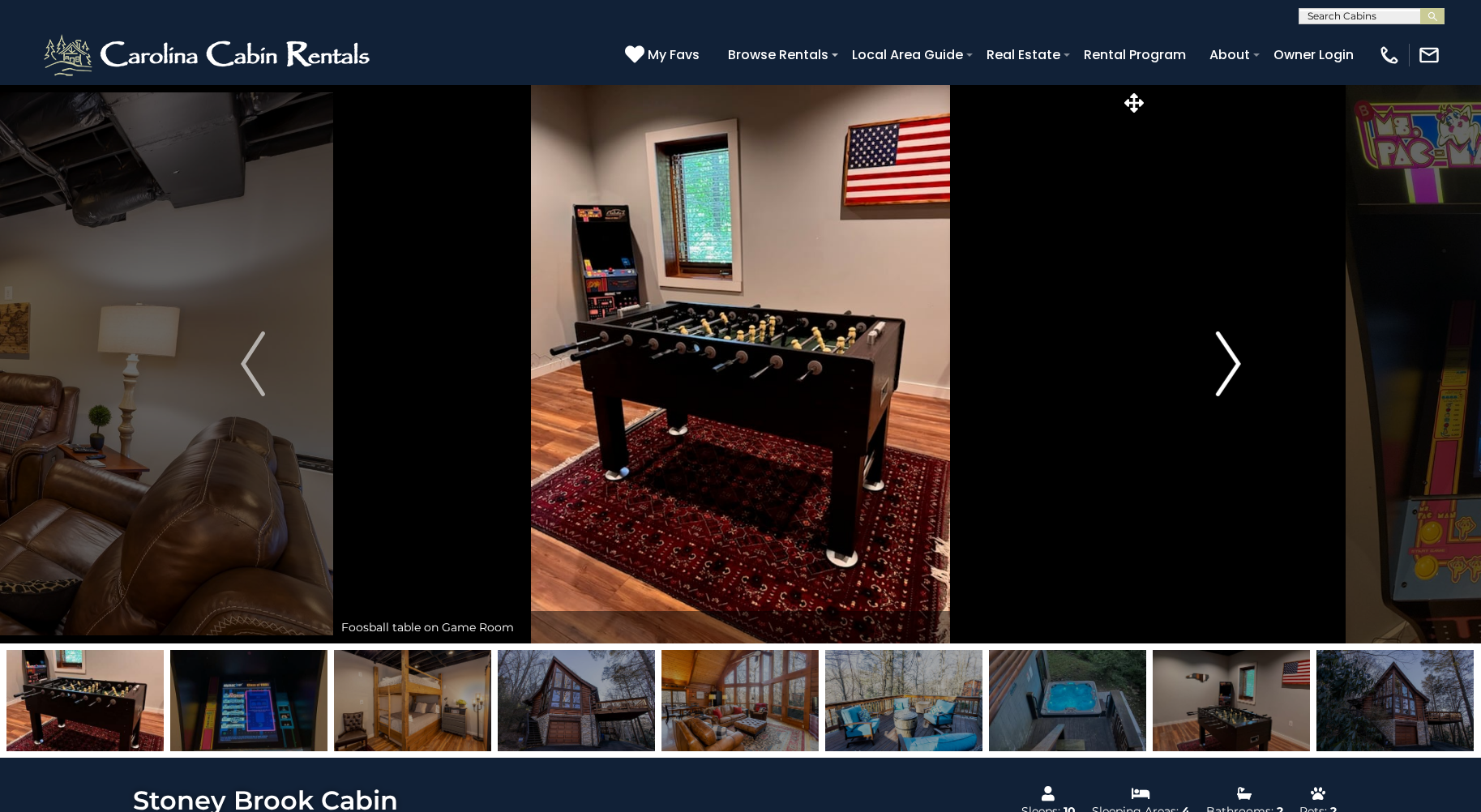
click at [1233, 362] on img "Next" at bounding box center [1228, 363] width 25 height 65
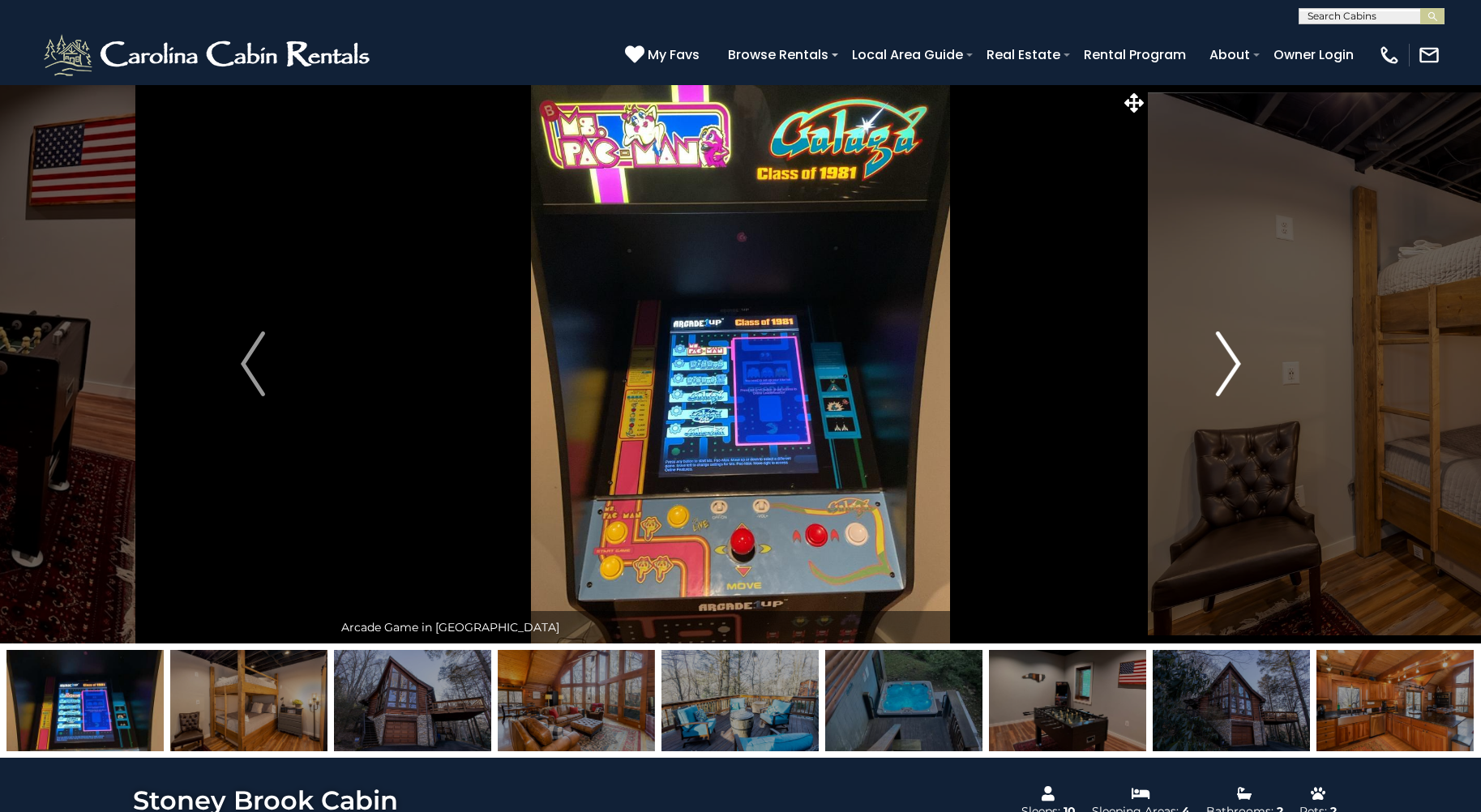
click at [1231, 364] on img "Next" at bounding box center [1228, 363] width 25 height 65
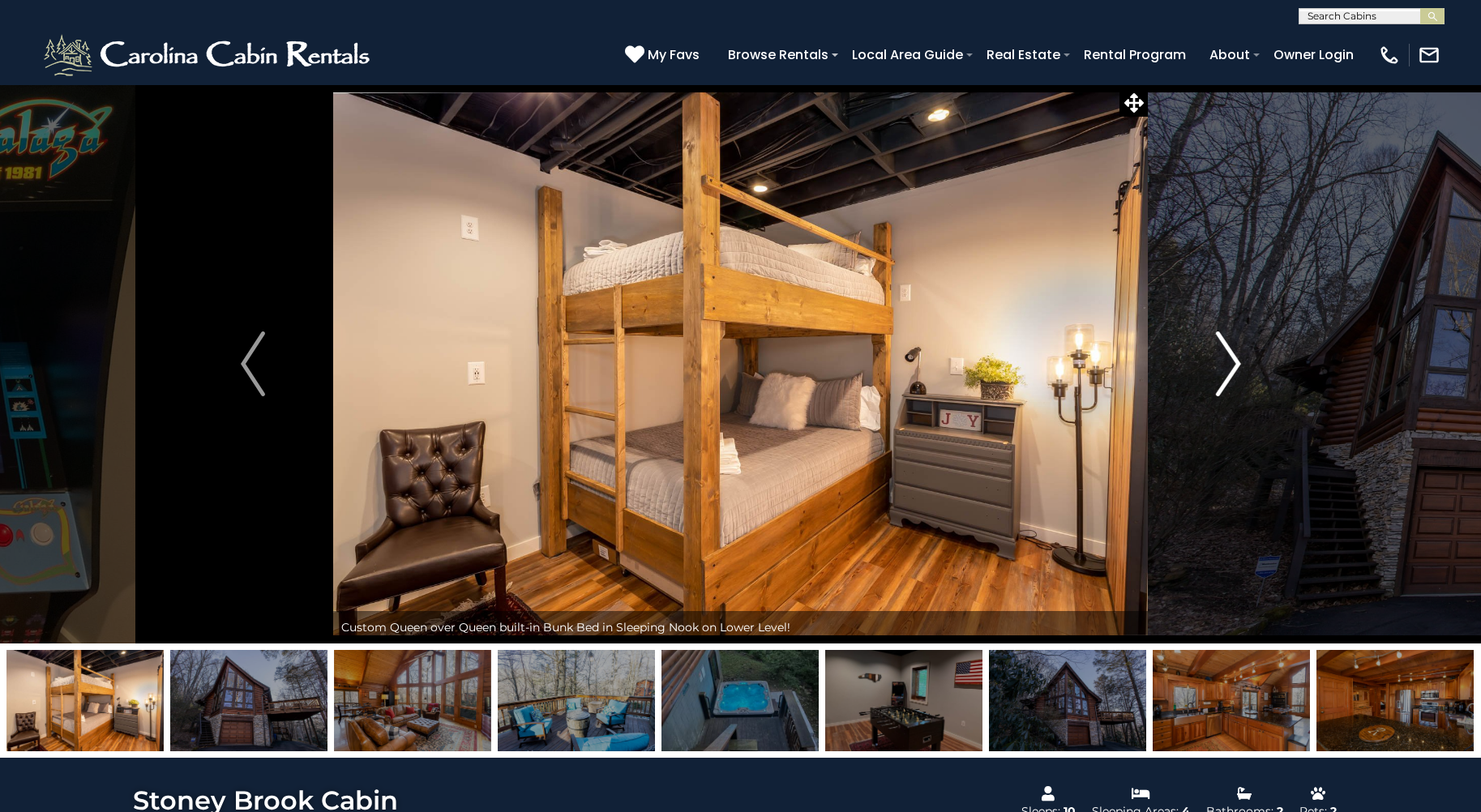
click at [1227, 365] on img "Next" at bounding box center [1228, 363] width 25 height 65
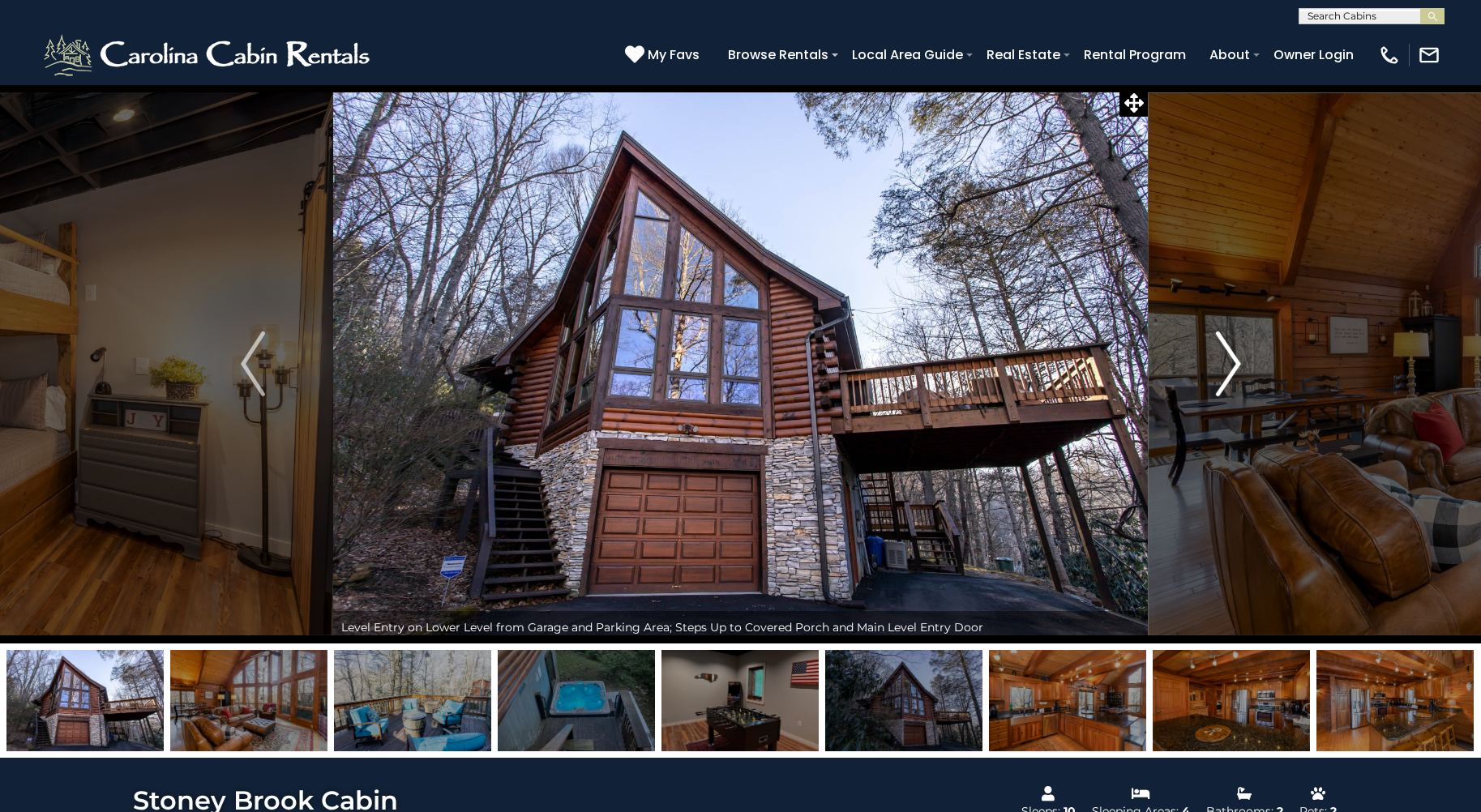
click at [1231, 364] on img "Next" at bounding box center [1228, 363] width 25 height 65
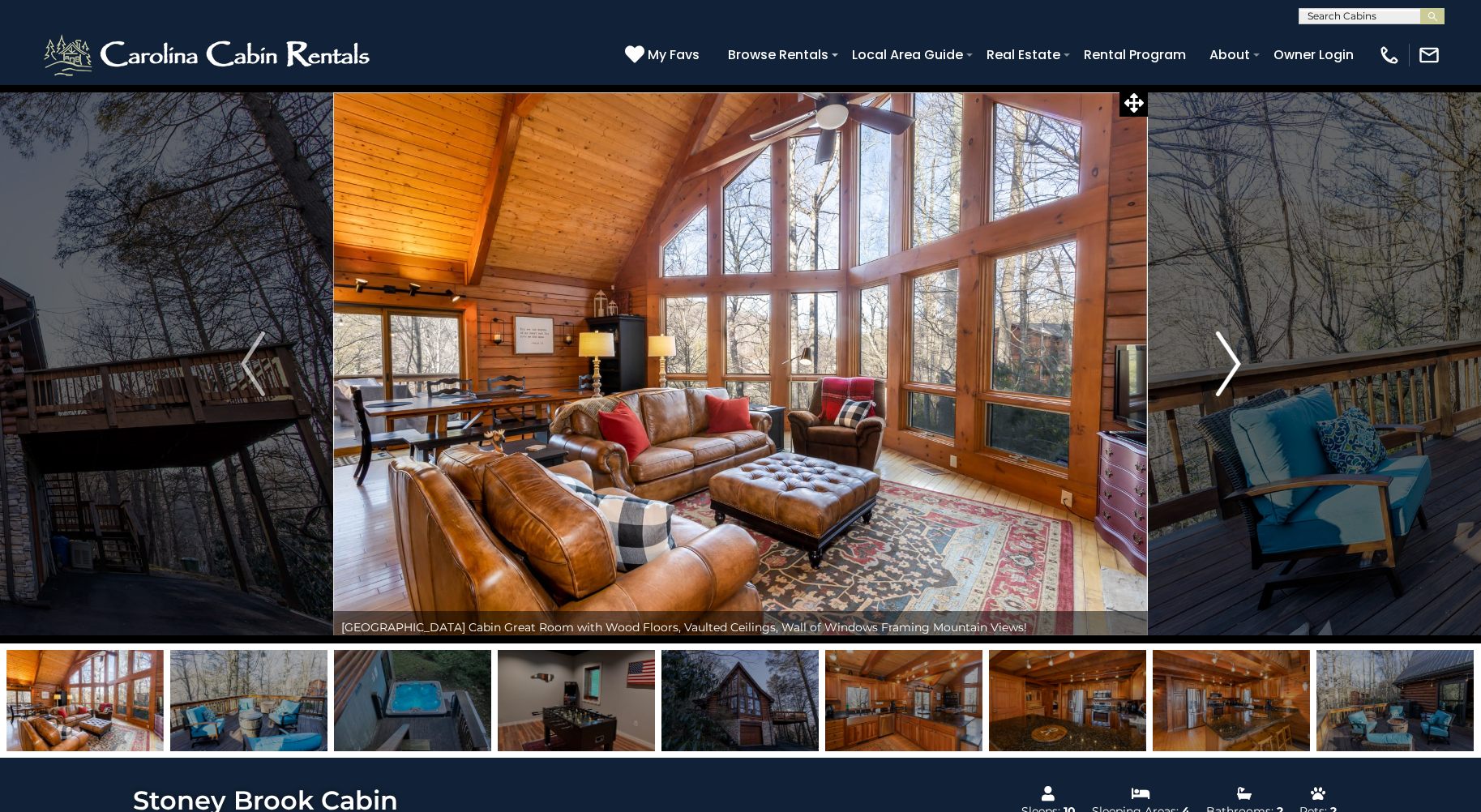
click at [1224, 356] on img "Next" at bounding box center [1228, 363] width 25 height 65
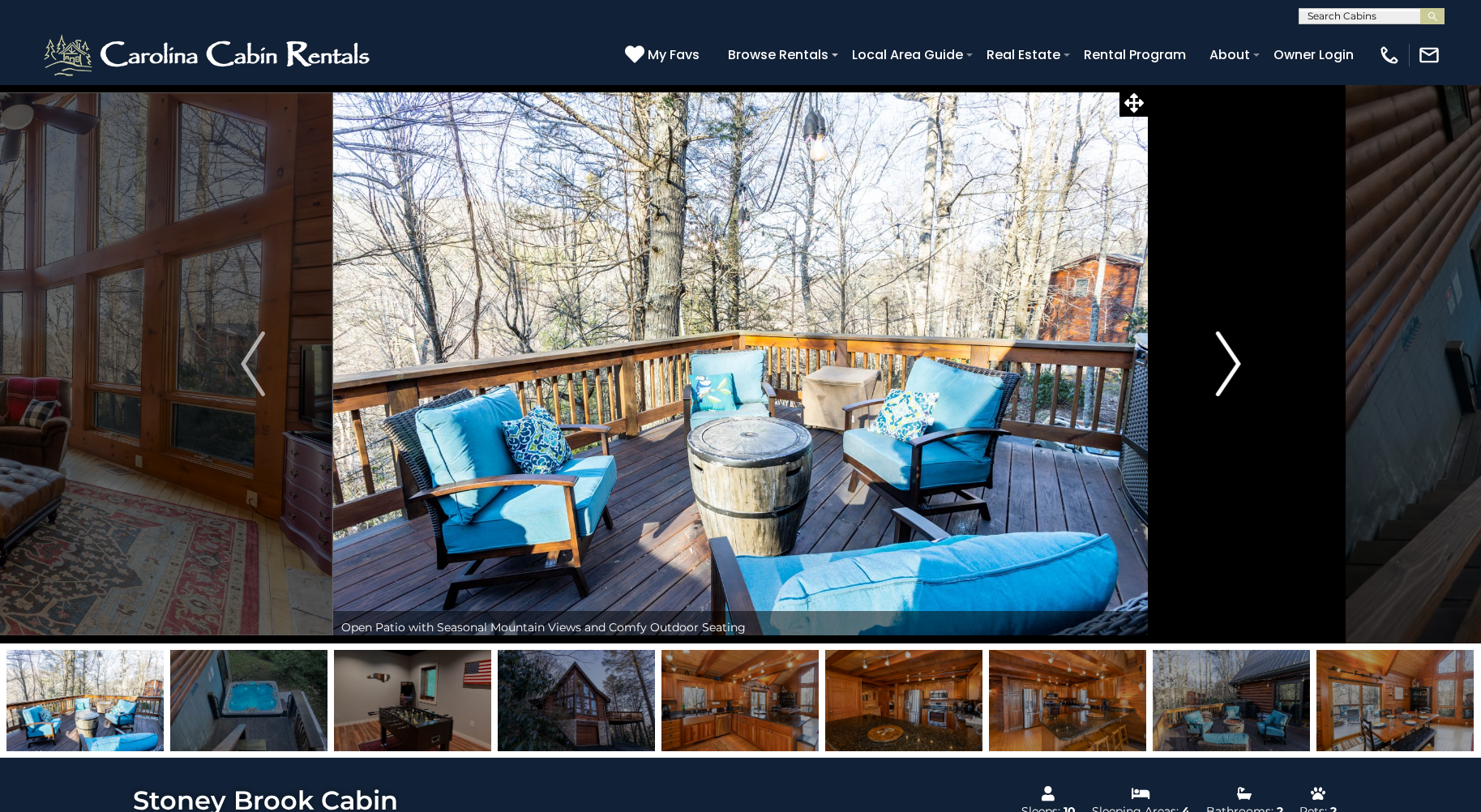
click at [1218, 356] on img "Next" at bounding box center [1228, 363] width 25 height 65
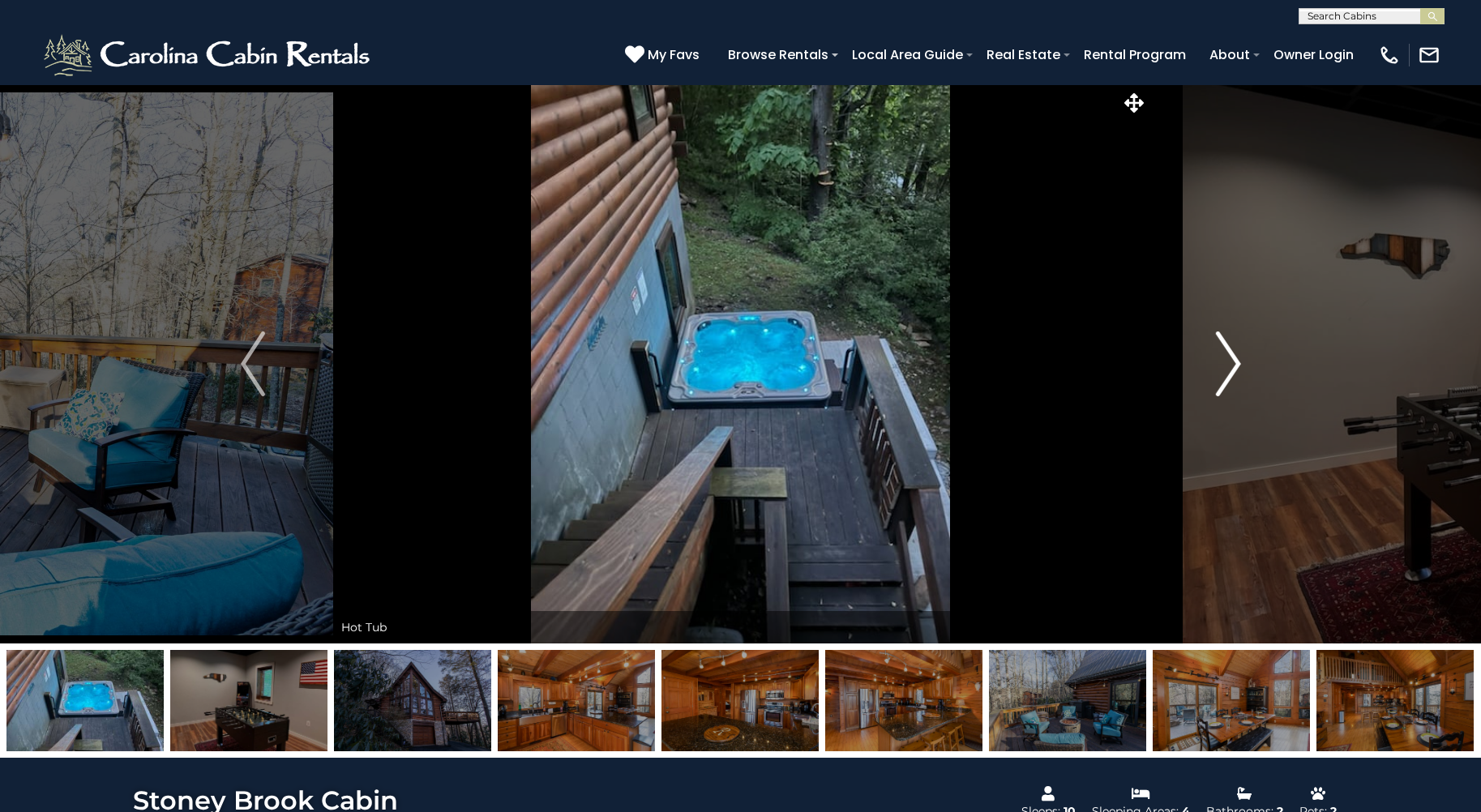
click at [1227, 361] on img "Next" at bounding box center [1228, 363] width 25 height 65
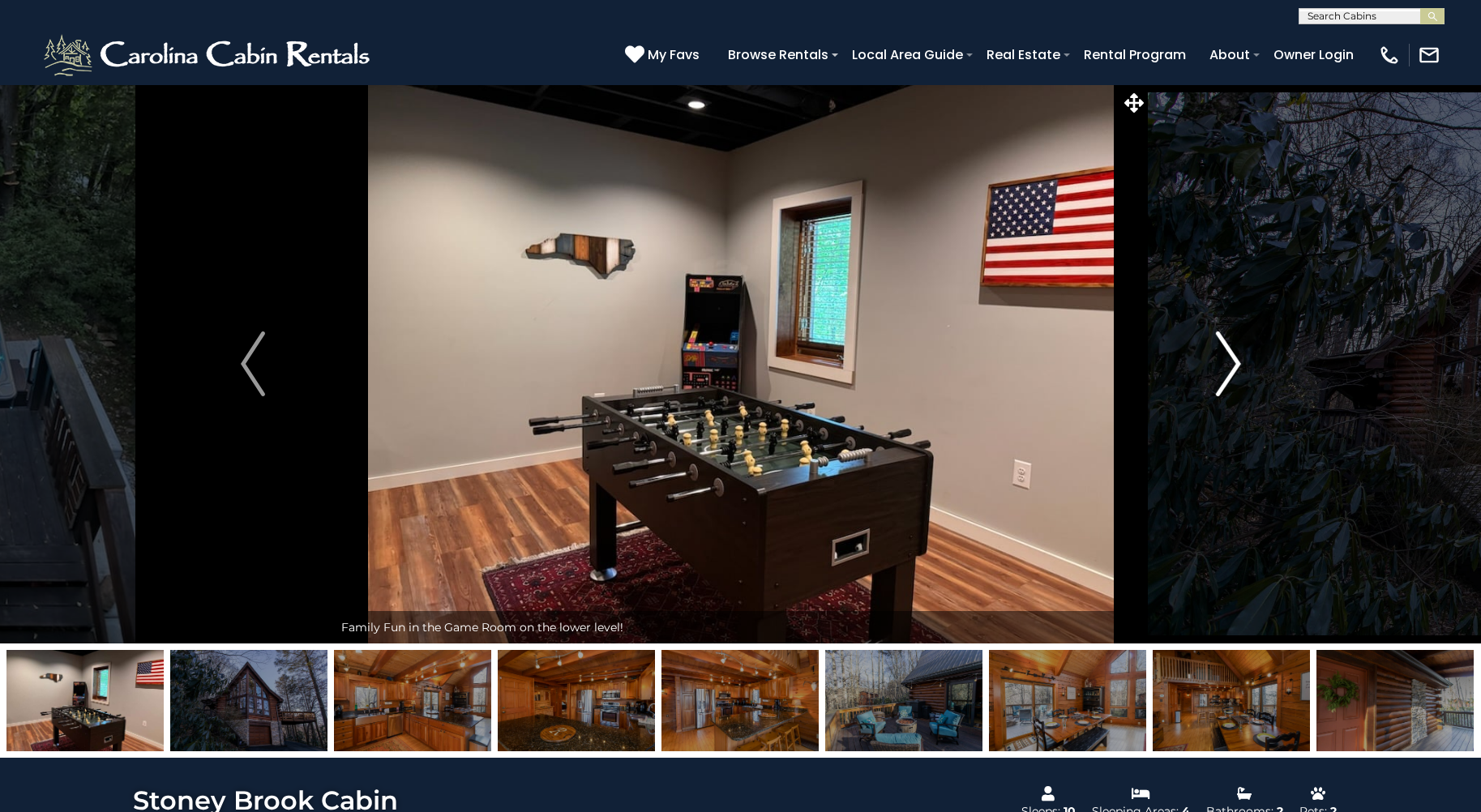
click at [1235, 361] on img "Next" at bounding box center [1228, 363] width 25 height 65
